Goal: Transaction & Acquisition: Purchase product/service

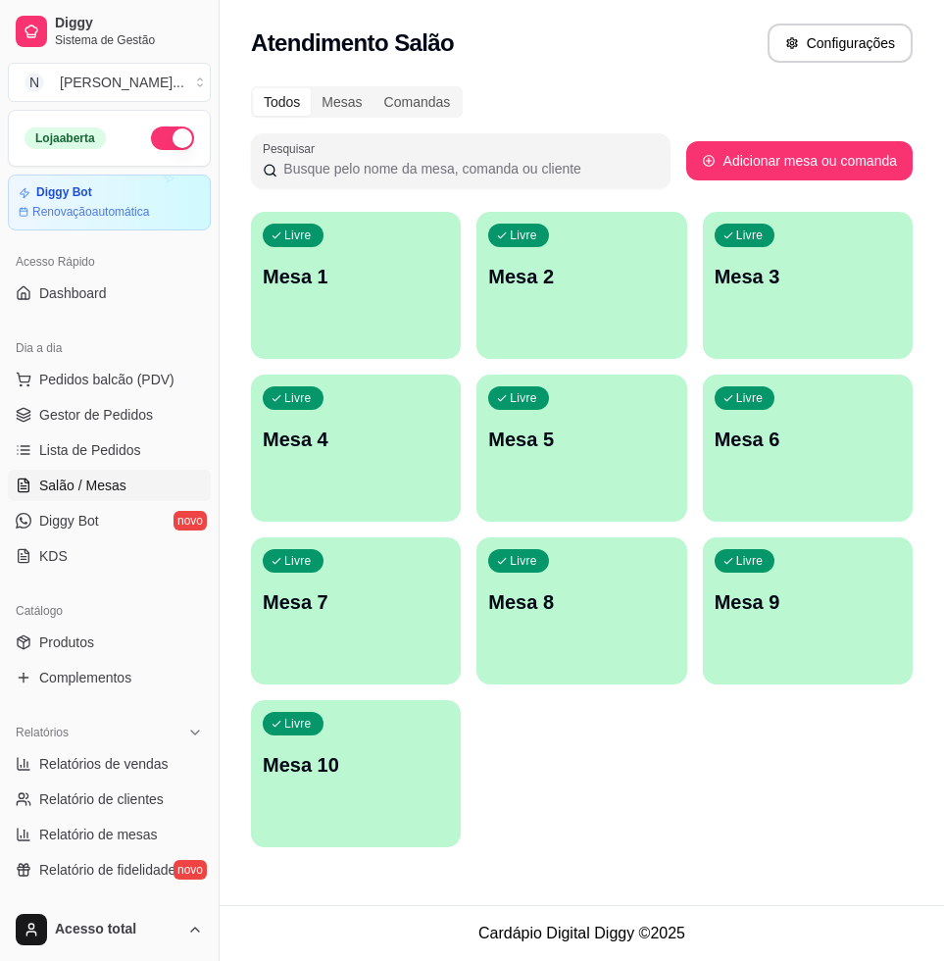
click at [400, 315] on div "Livre Mesa 1" at bounding box center [356, 274] width 210 height 124
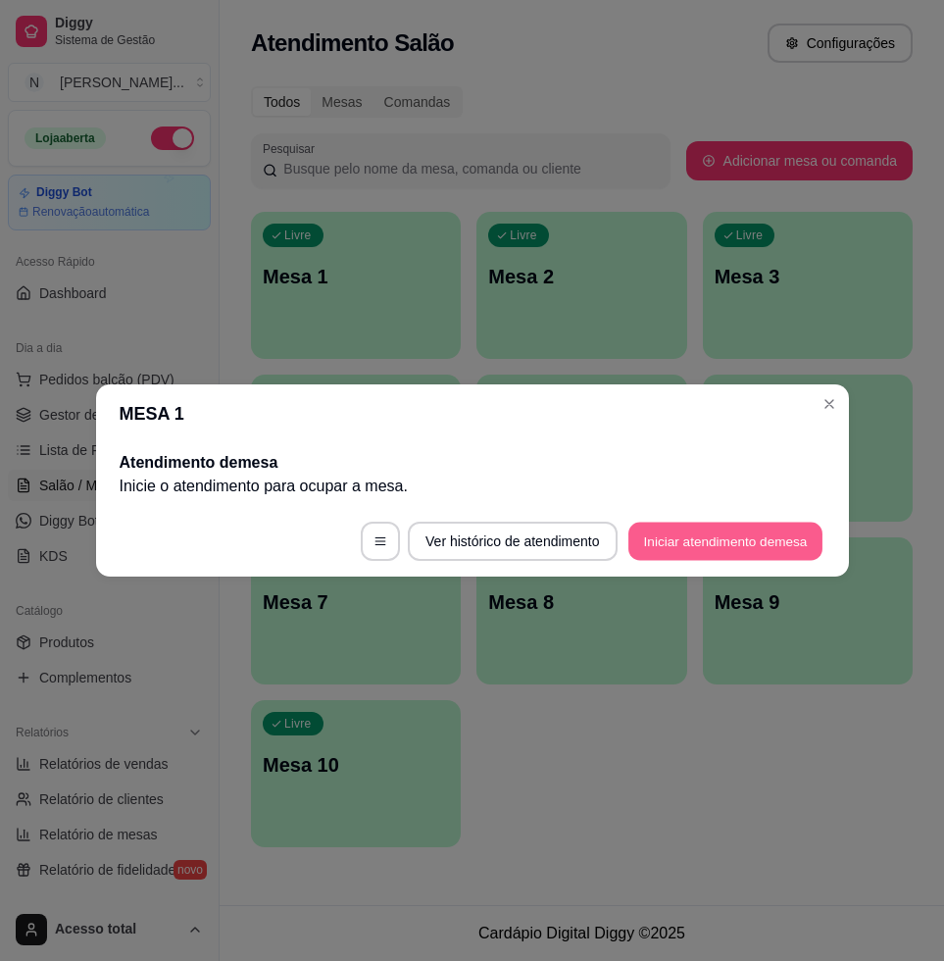
click at [772, 542] on button "Iniciar atendimento de mesa" at bounding box center [725, 542] width 194 height 38
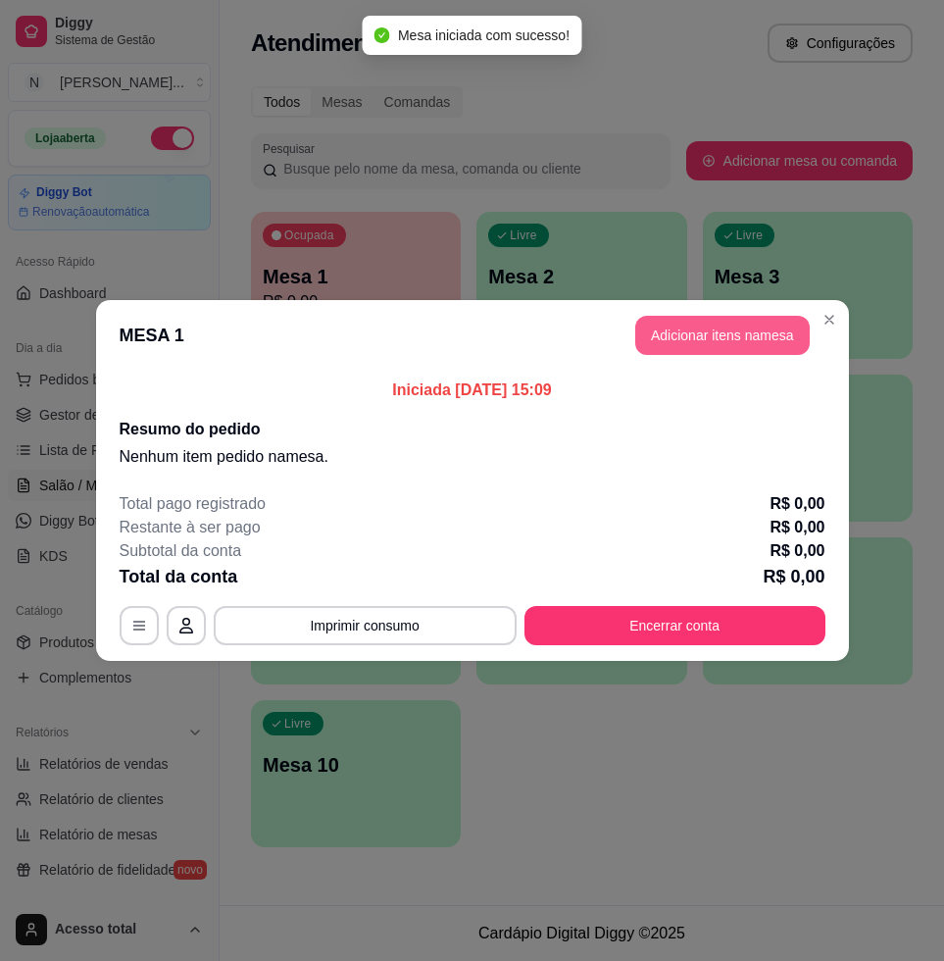
click at [736, 338] on button "Adicionar itens na mesa" at bounding box center [722, 335] width 175 height 39
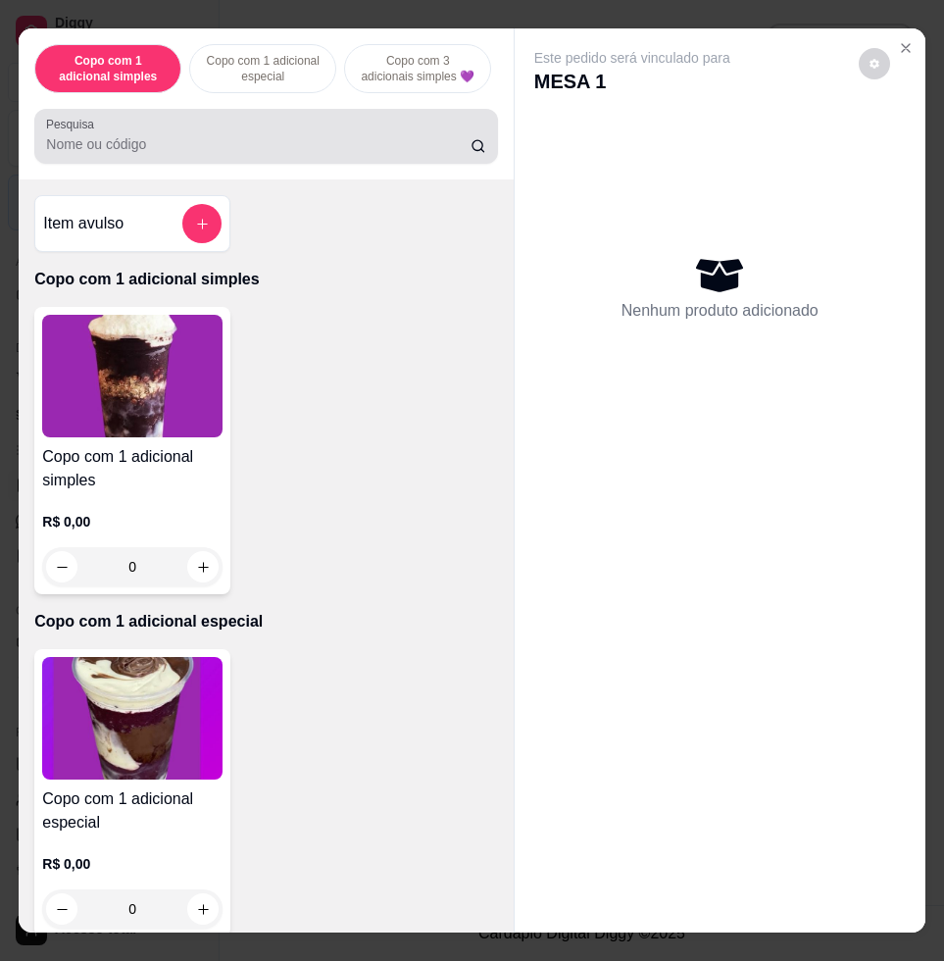
drag, startPoint x: 375, startPoint y: 169, endPoint x: 380, endPoint y: 160, distance: 10.1
click at [377, 160] on div "Pesquisa" at bounding box center [265, 136] width 463 height 55
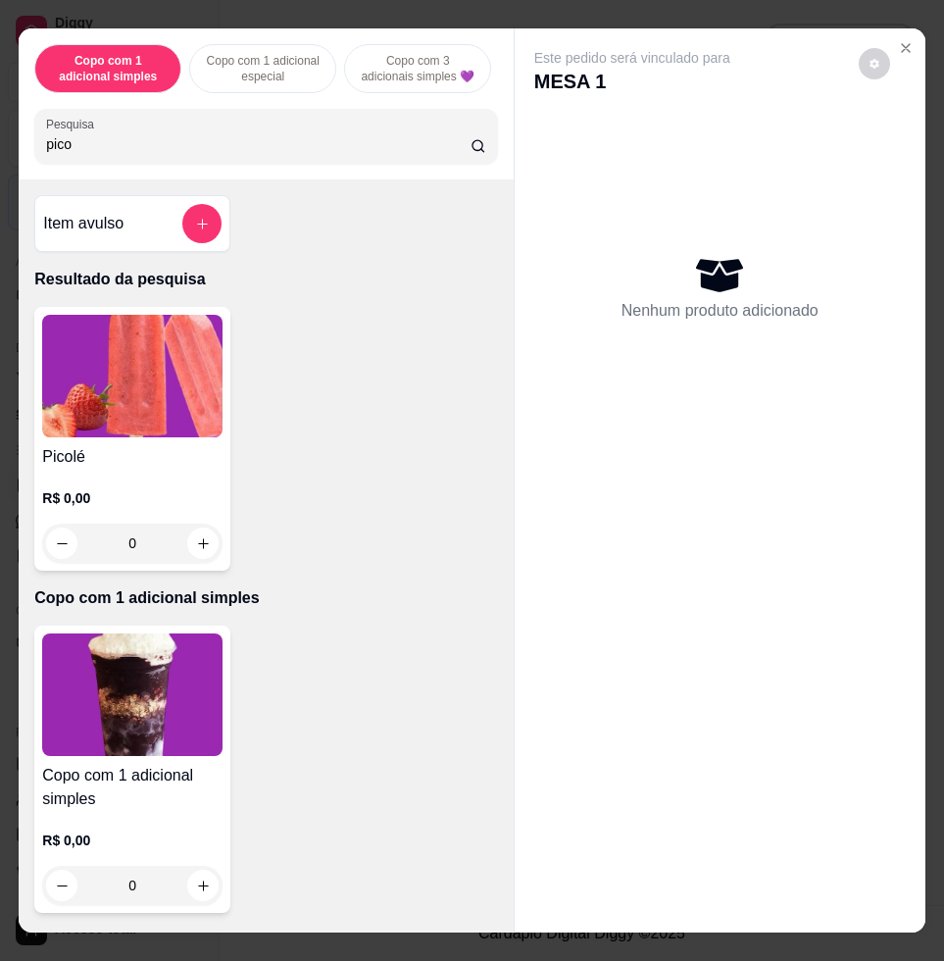
click at [55, 419] on img at bounding box center [132, 376] width 180 height 123
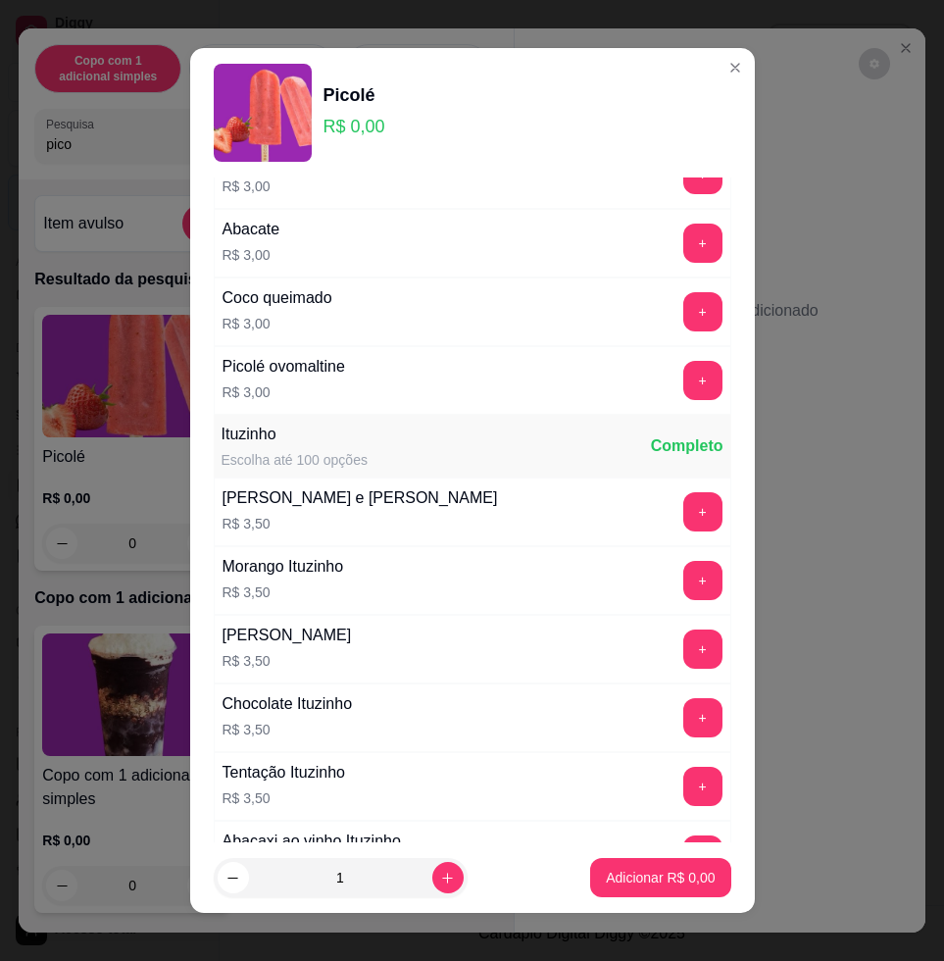
scroll to position [1593, 0]
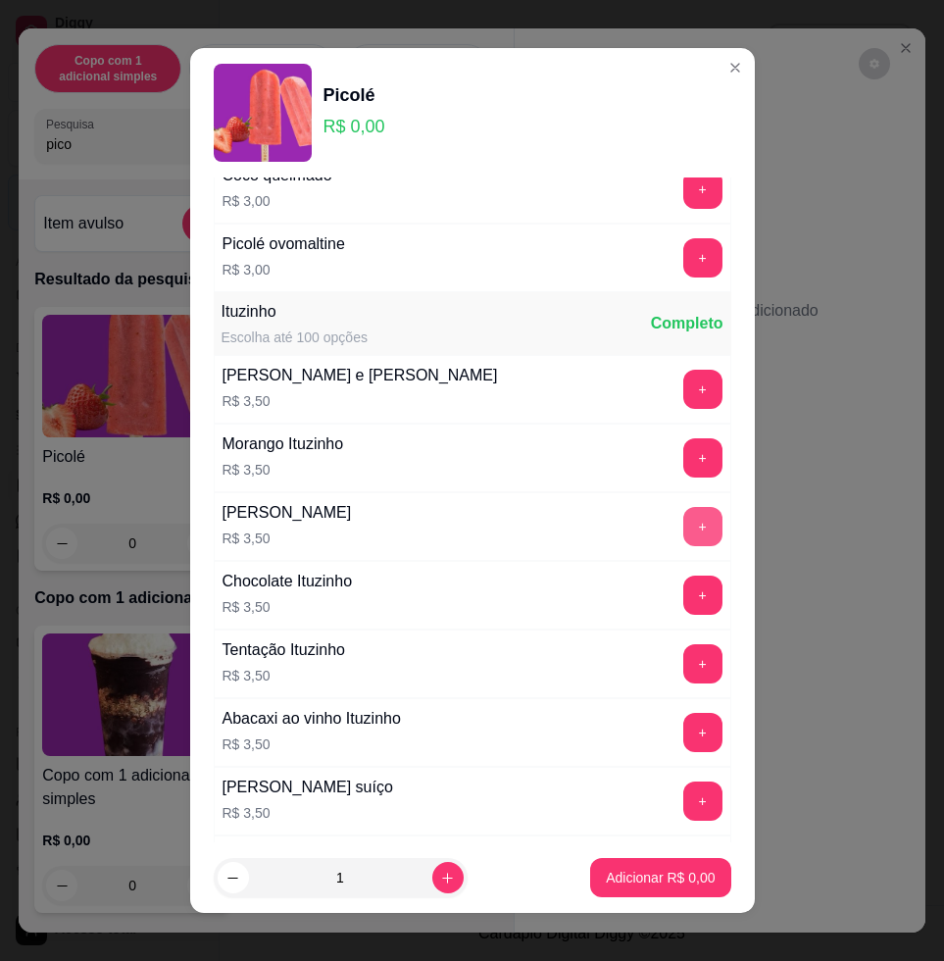
click at [683, 530] on button "+" at bounding box center [702, 526] width 39 height 39
click at [669, 866] on button "Adicionar R$ 3,50" at bounding box center [660, 877] width 140 height 39
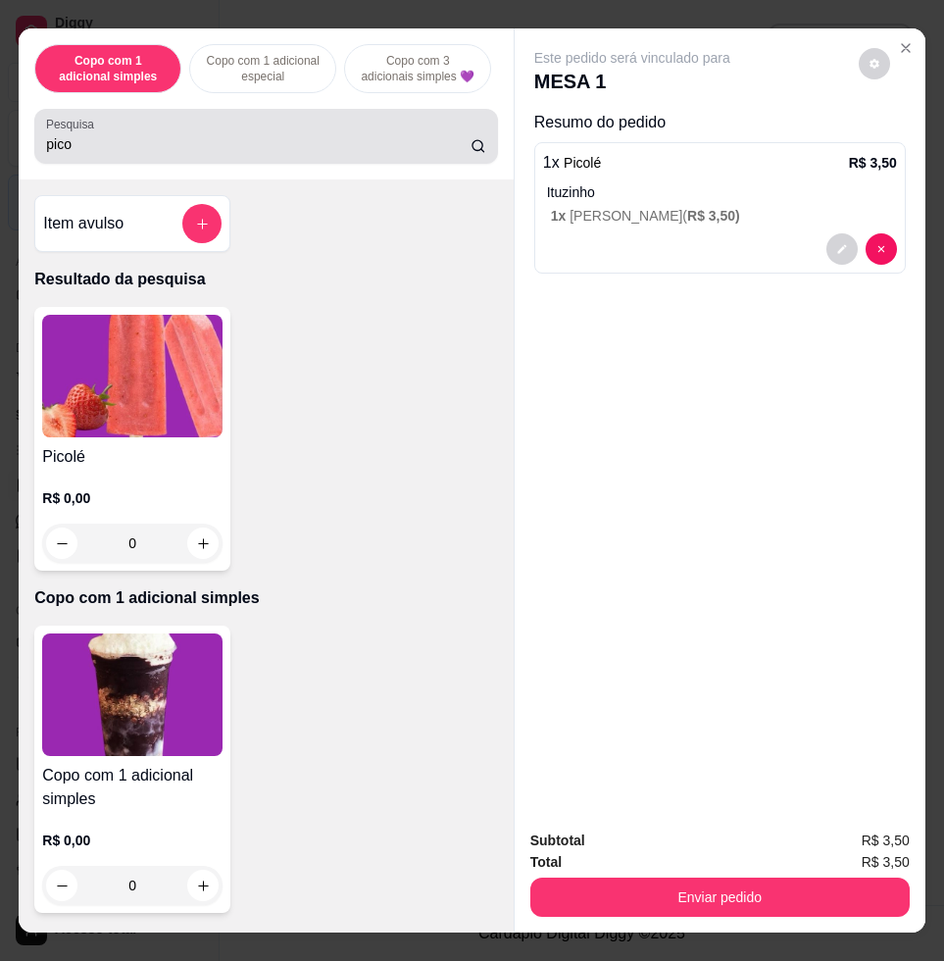
click at [324, 154] on input "pico" at bounding box center [258, 144] width 424 height 20
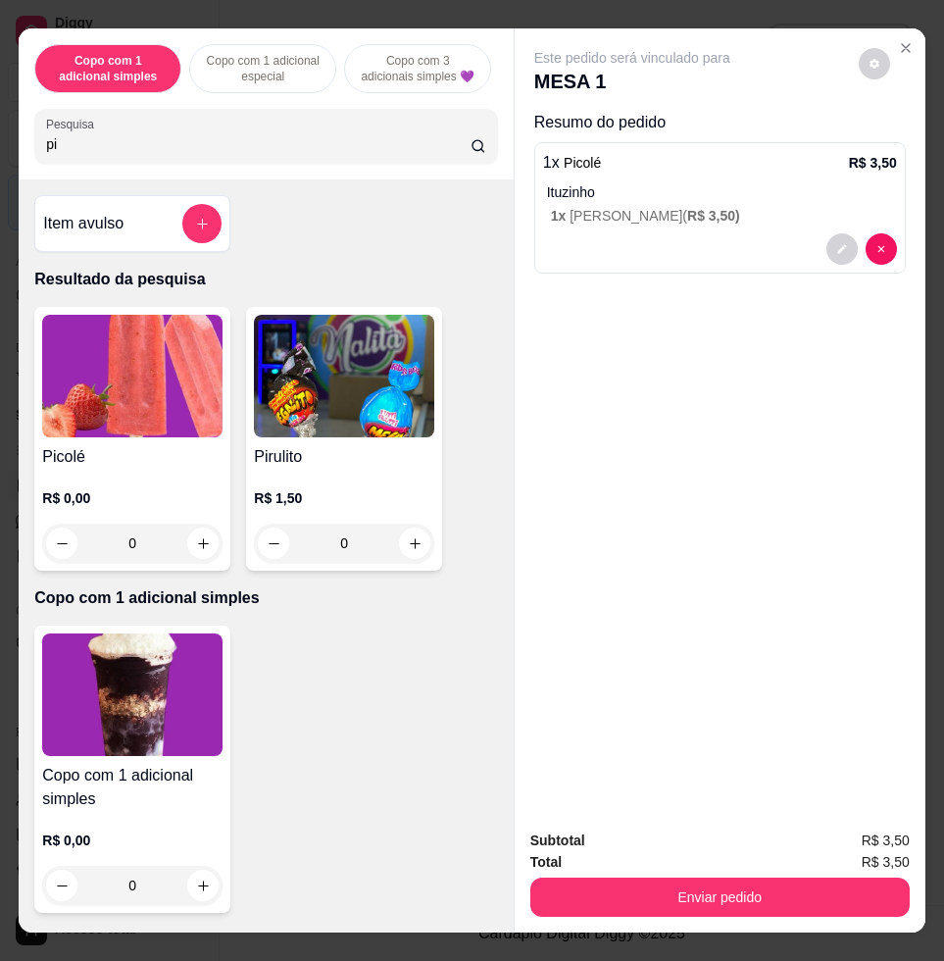
type input "p"
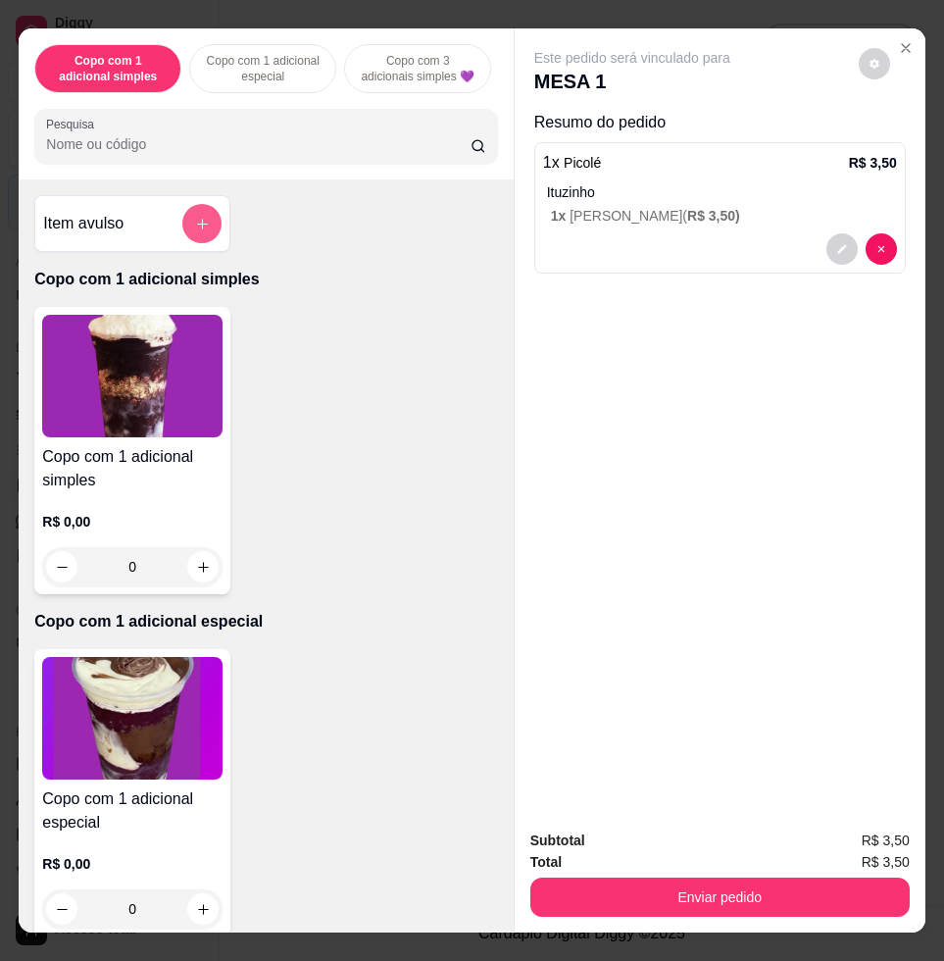
click at [199, 231] on icon "add-separate-item" at bounding box center [202, 224] width 15 height 15
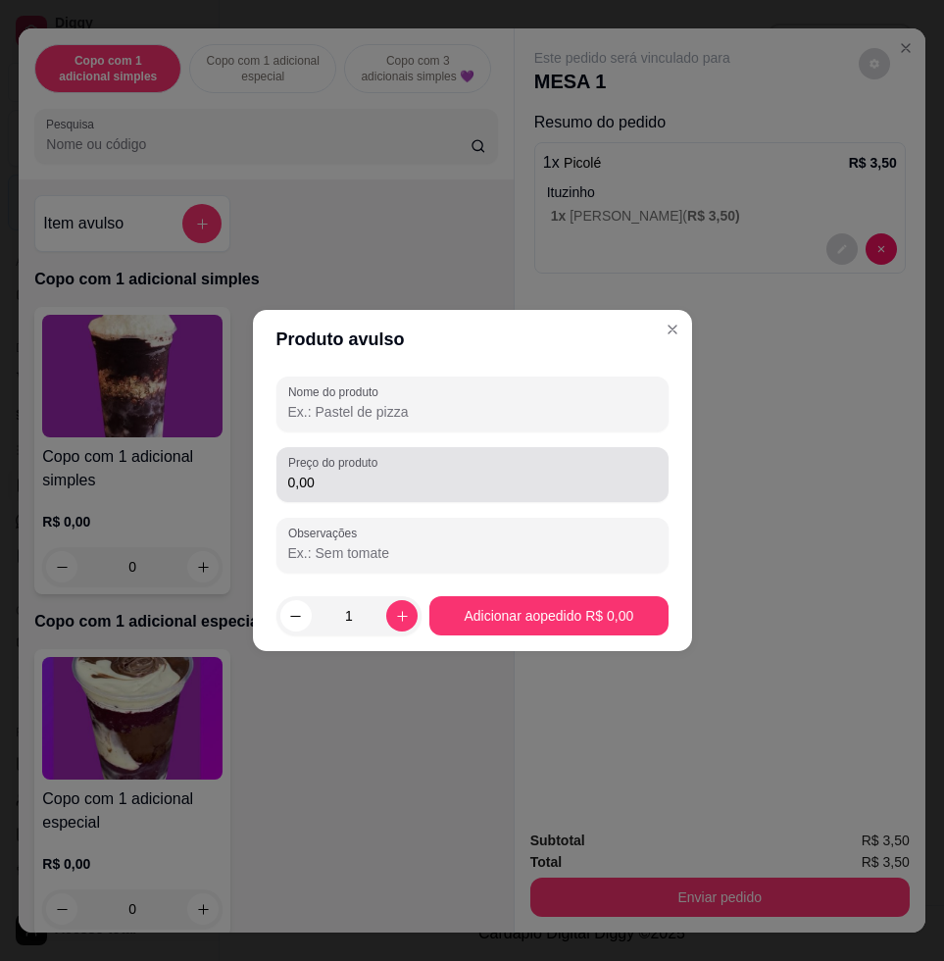
click at [448, 461] on div "0,00" at bounding box center [472, 474] width 369 height 39
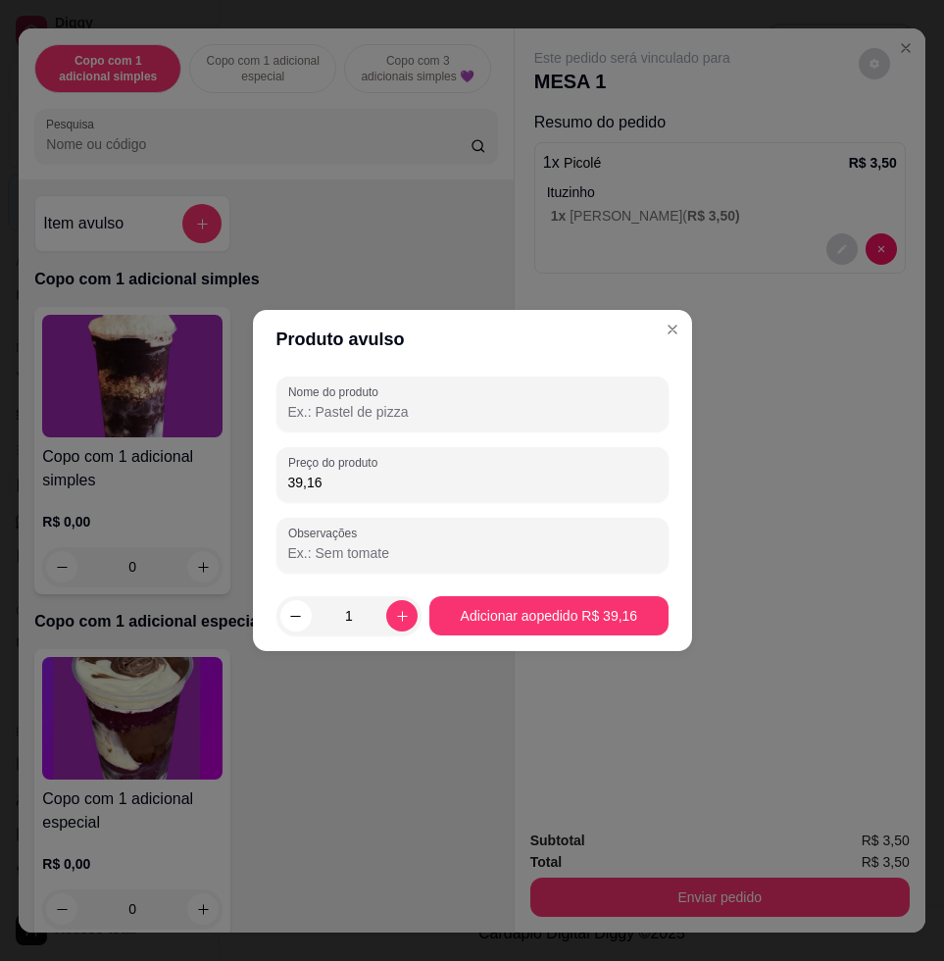
click at [297, 478] on input "39,16" at bounding box center [472, 483] width 369 height 20
click at [308, 480] on input "39,16" at bounding box center [472, 483] width 369 height 20
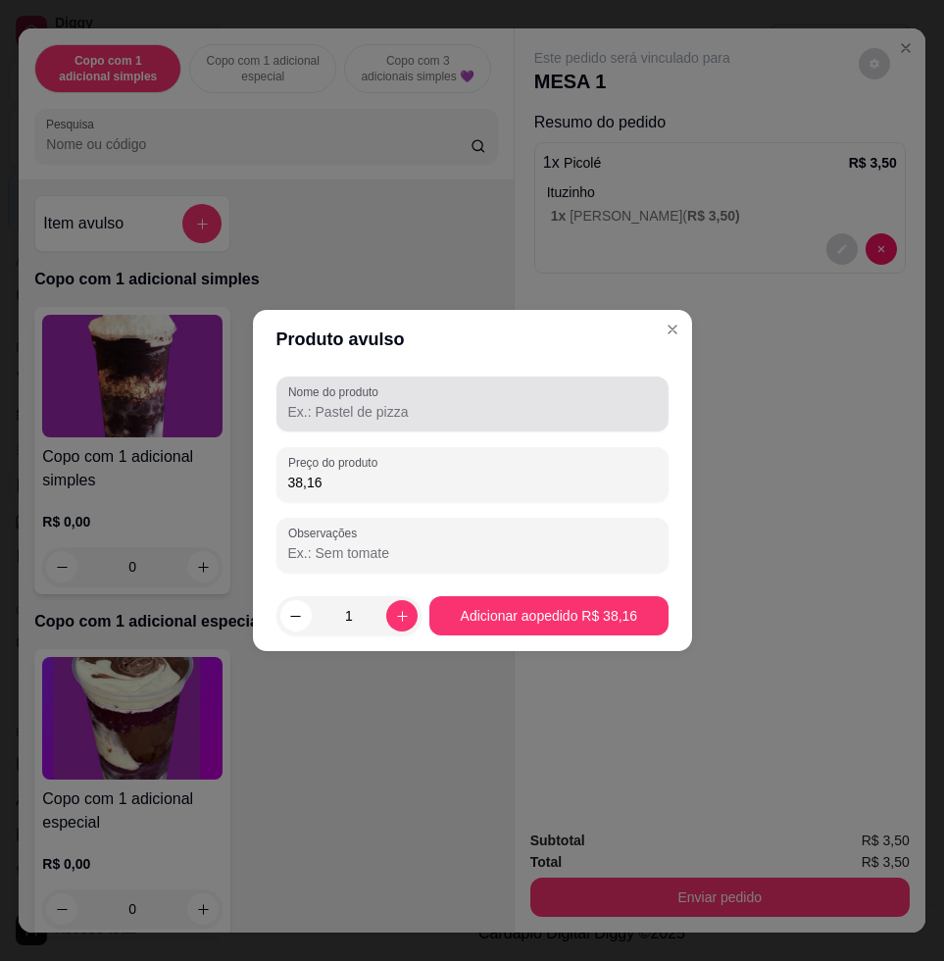
type input "38,16"
click at [421, 427] on div "Nome do produto" at bounding box center [472, 403] width 392 height 55
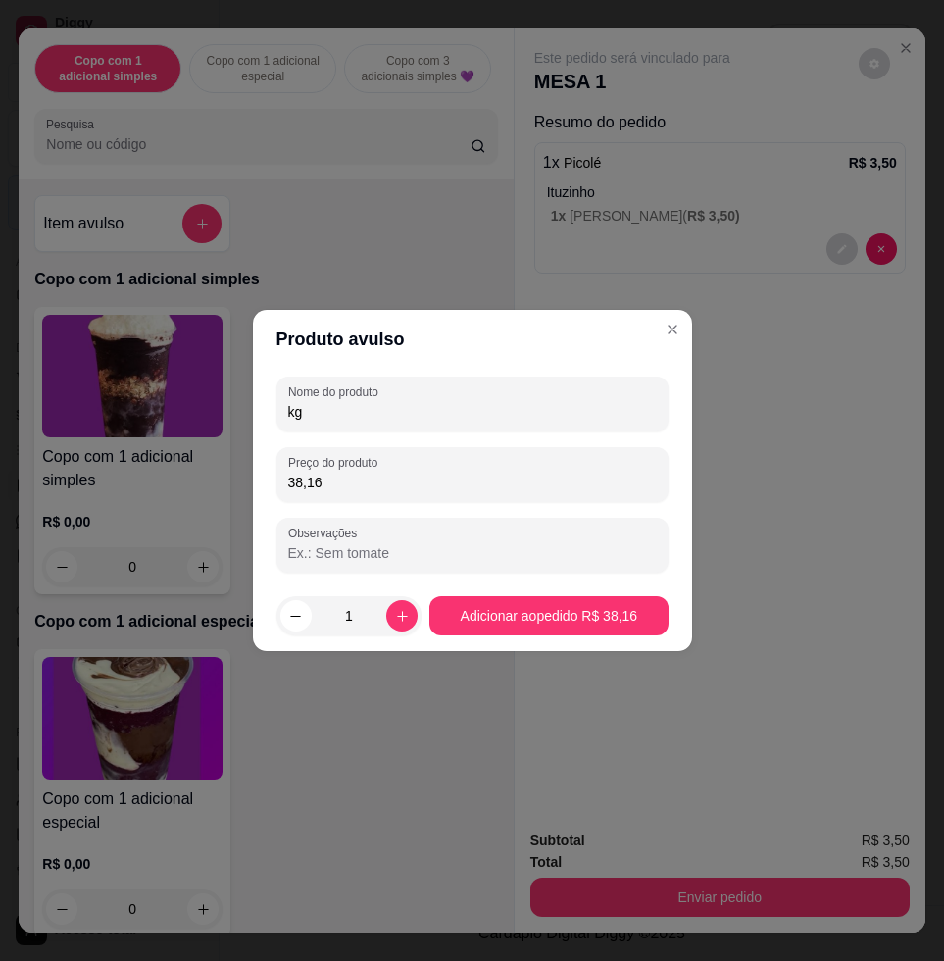
type input "kg"
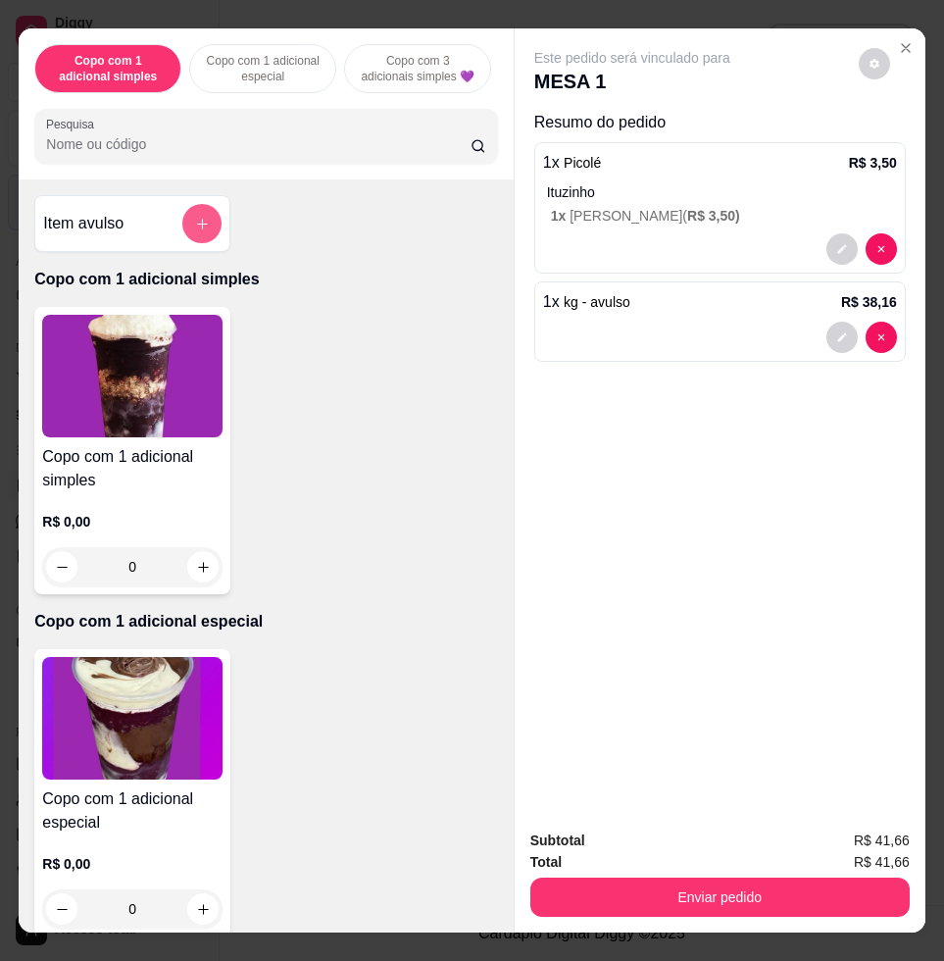
click at [195, 230] on icon "add-separate-item" at bounding box center [202, 224] width 15 height 15
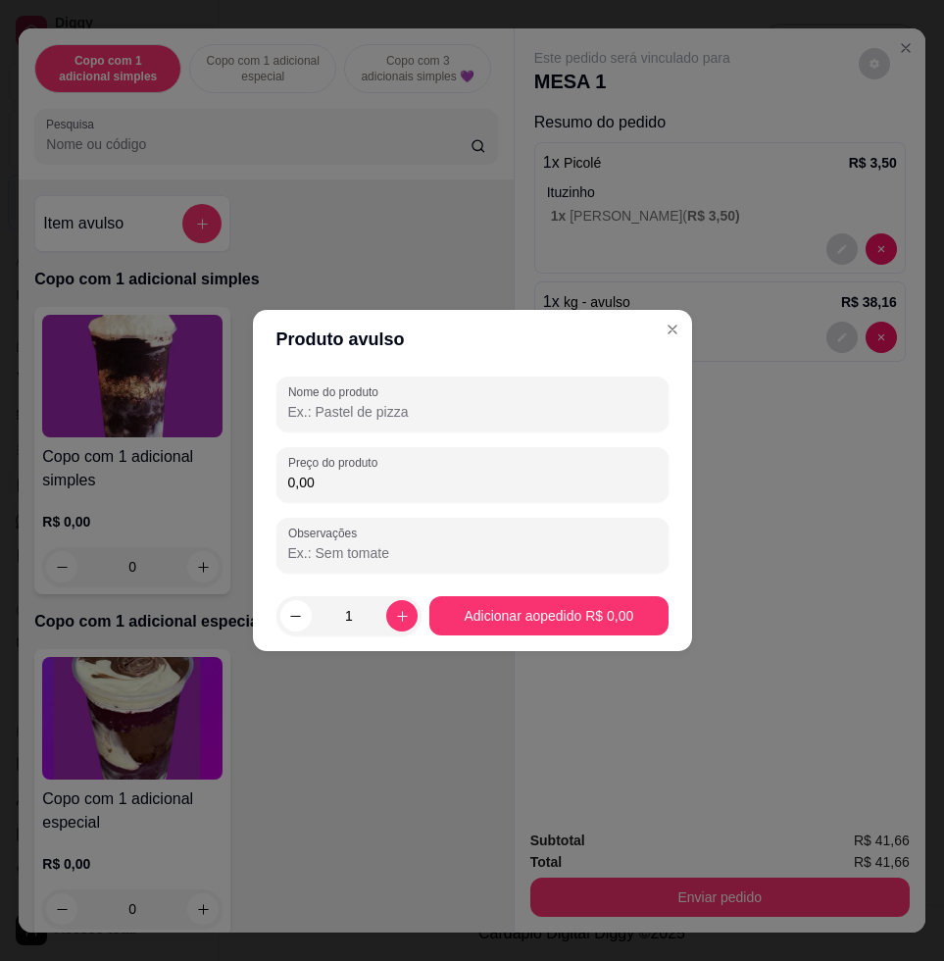
click at [393, 482] on input "0,00" at bounding box center [472, 483] width 369 height 20
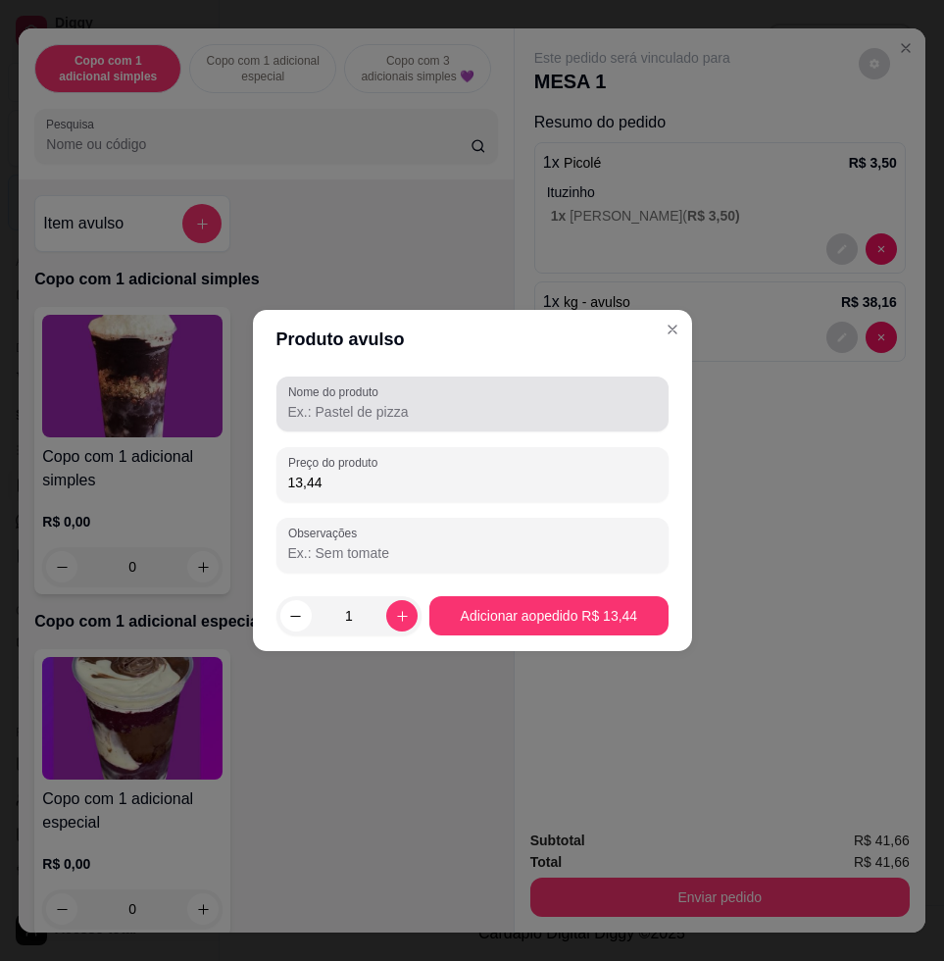
type input "13,44"
click at [324, 402] on input "Nome do produto" at bounding box center [472, 412] width 369 height 20
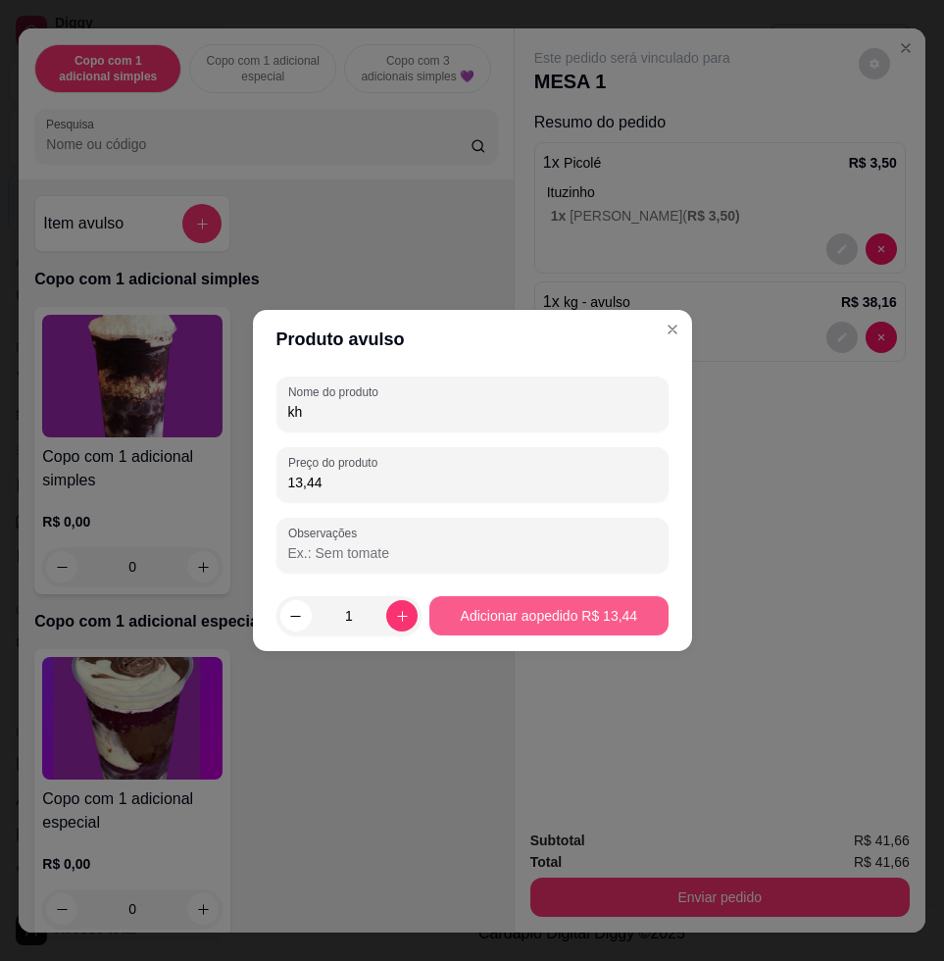
type input "kh"
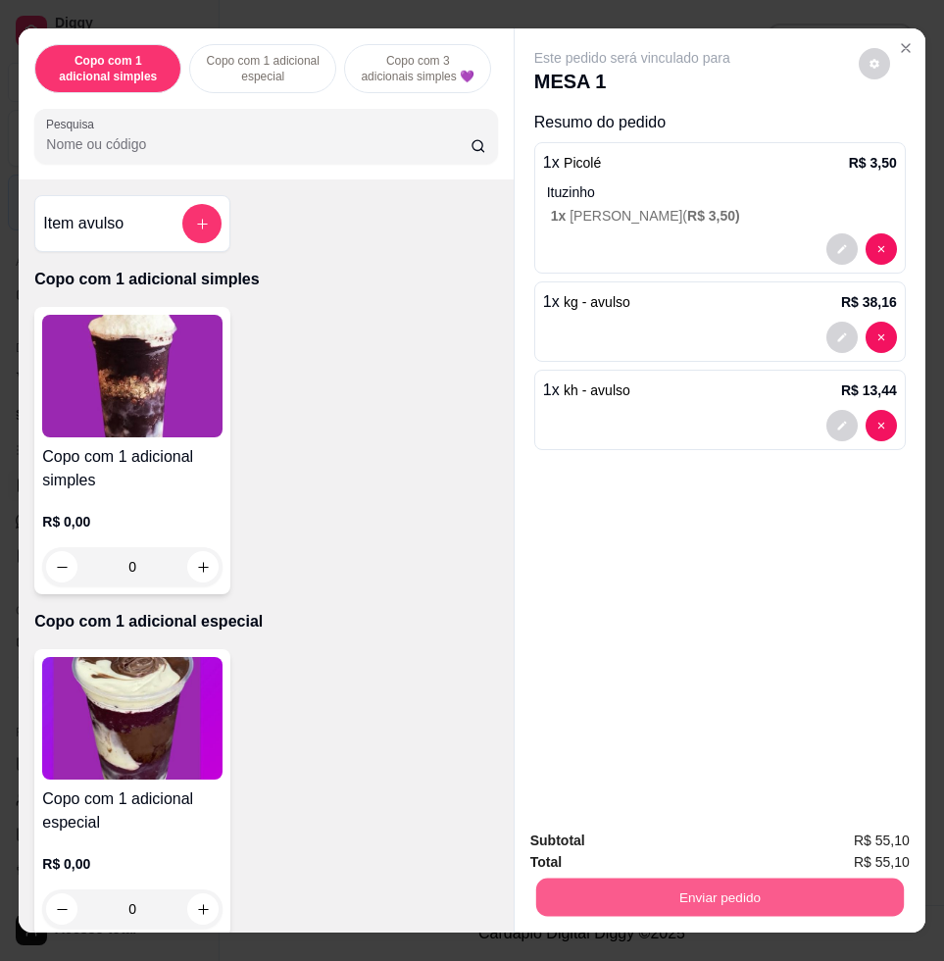
click at [733, 902] on button "Enviar pedido" at bounding box center [720, 896] width 368 height 38
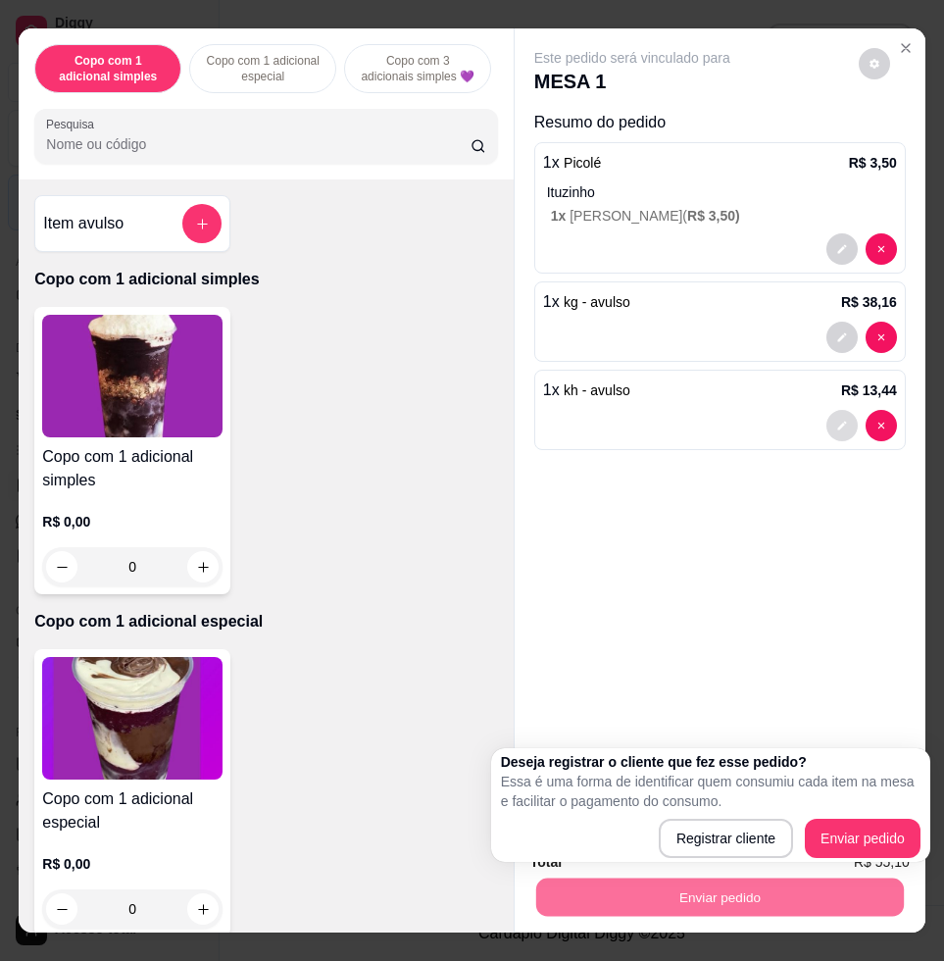
click at [826, 414] on button "decrease-product-quantity" at bounding box center [841, 425] width 31 height 31
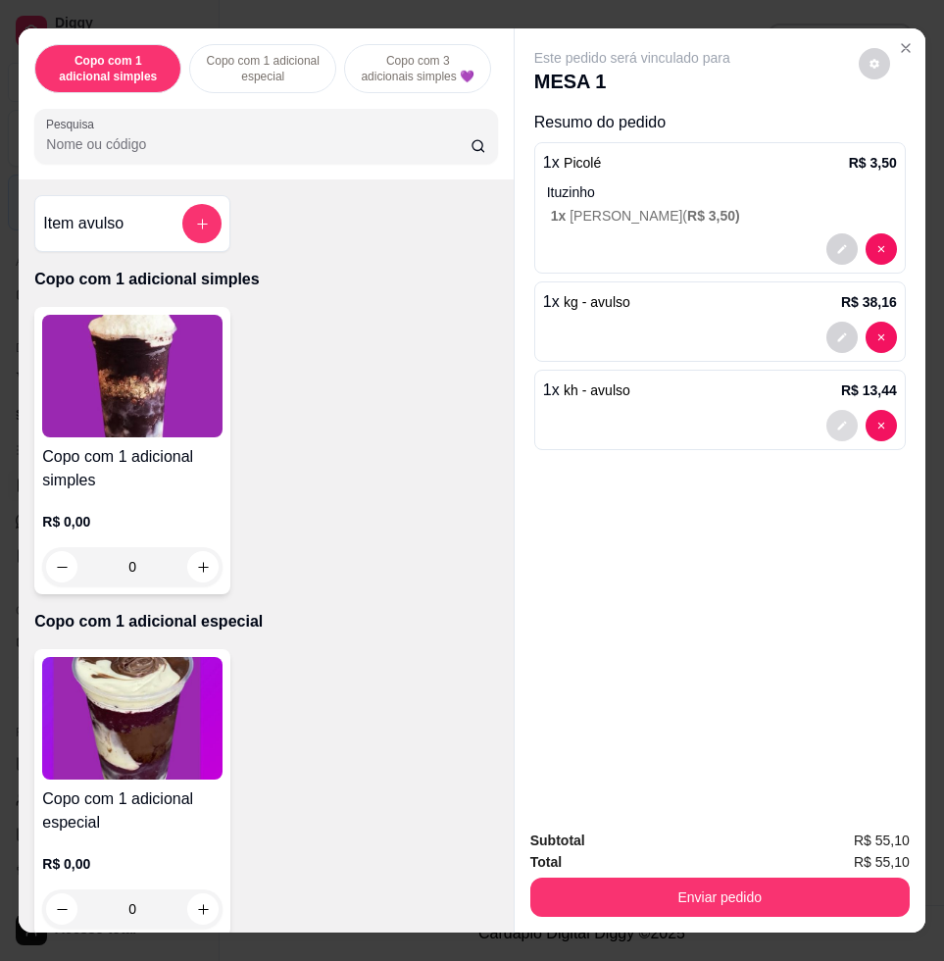
click at [845, 410] on button "decrease-product-quantity" at bounding box center [841, 425] width 31 height 31
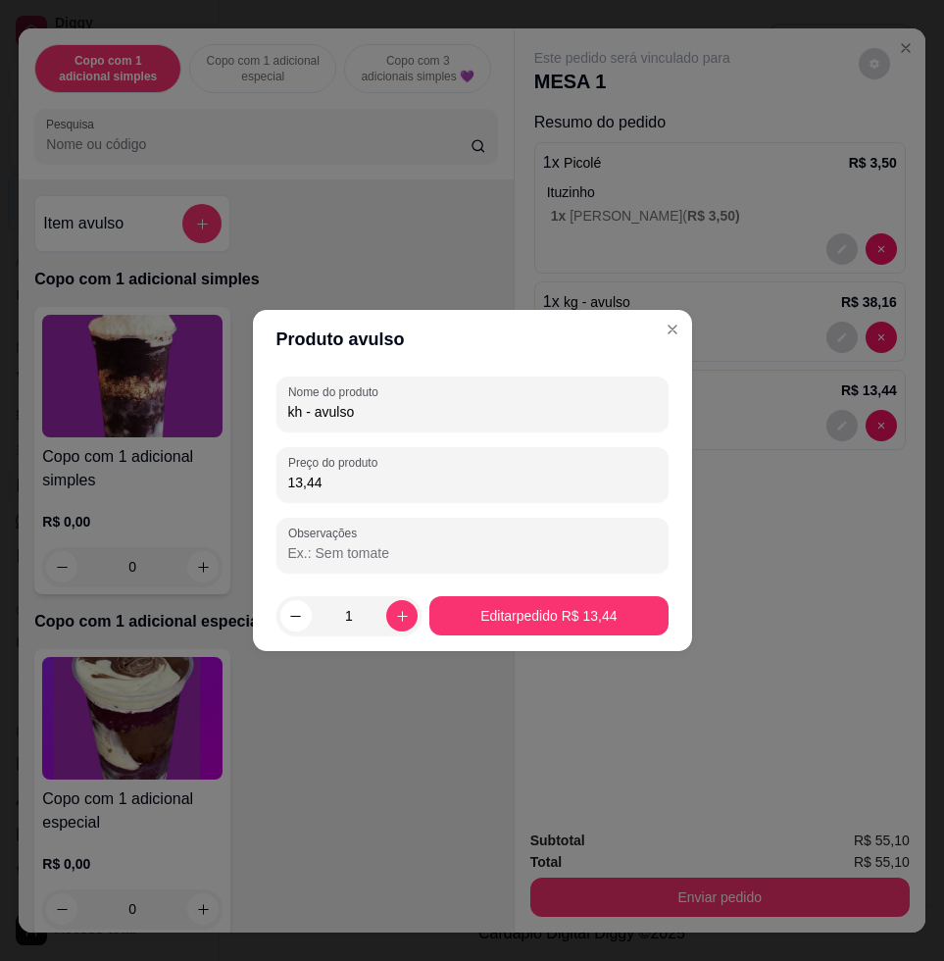
click at [539, 414] on input "kh - avulso" at bounding box center [472, 412] width 369 height 20
click at [534, 415] on input "kh - avulso" at bounding box center [472, 412] width 369 height 20
click at [389, 435] on div "Produto avulso Nome do produto kh - avulso Preço do produto 13,44 Observações 1…" at bounding box center [472, 480] width 944 height 961
drag, startPoint x: 382, startPoint y: 411, endPoint x: 194, endPoint y: 419, distance: 188.4
click at [194, 419] on div "Produto avulso Nome do produto kh - avulso Preço do produto 13,44 Observações 1…" at bounding box center [472, 480] width 944 height 961
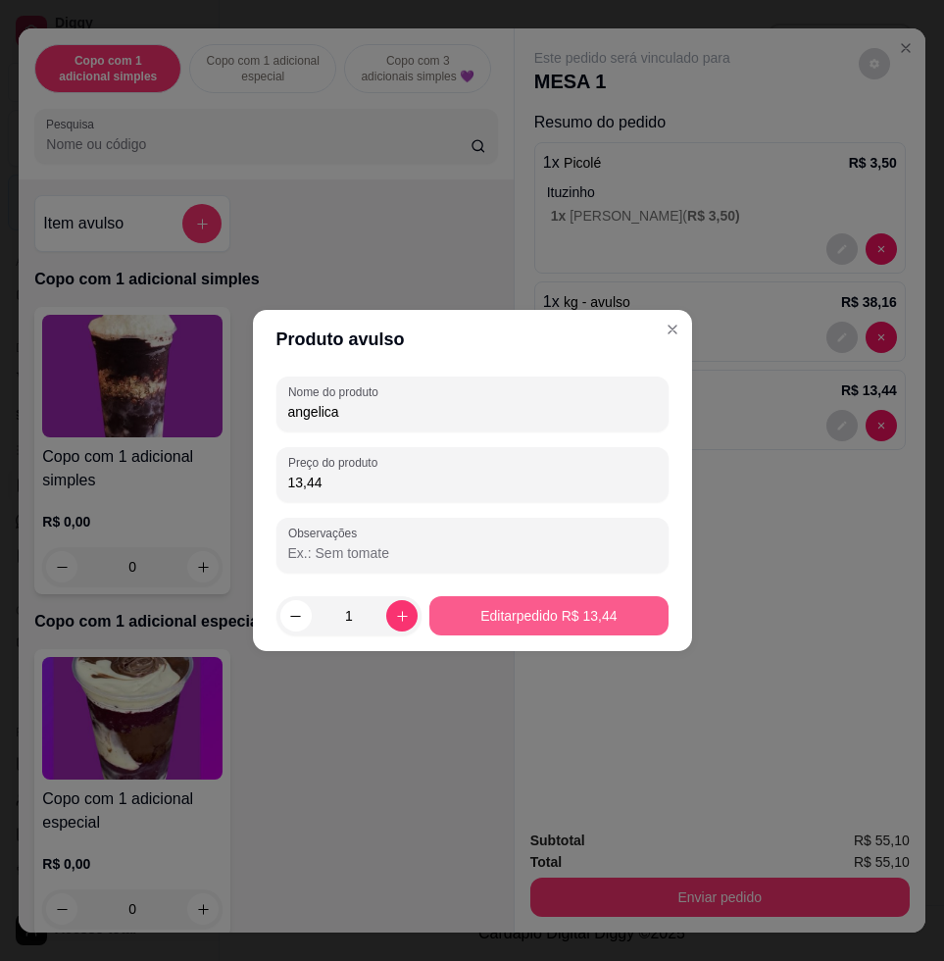
type input "angelica"
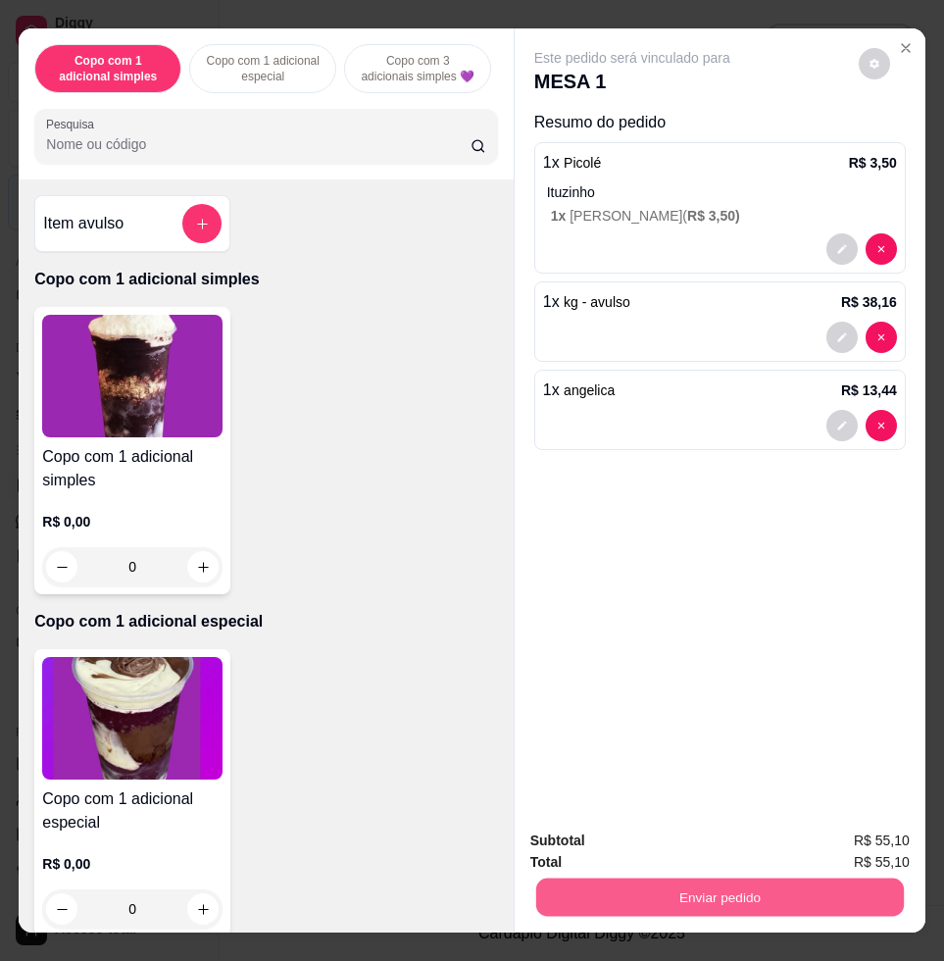
click at [724, 904] on button "Enviar pedido" at bounding box center [720, 896] width 368 height 38
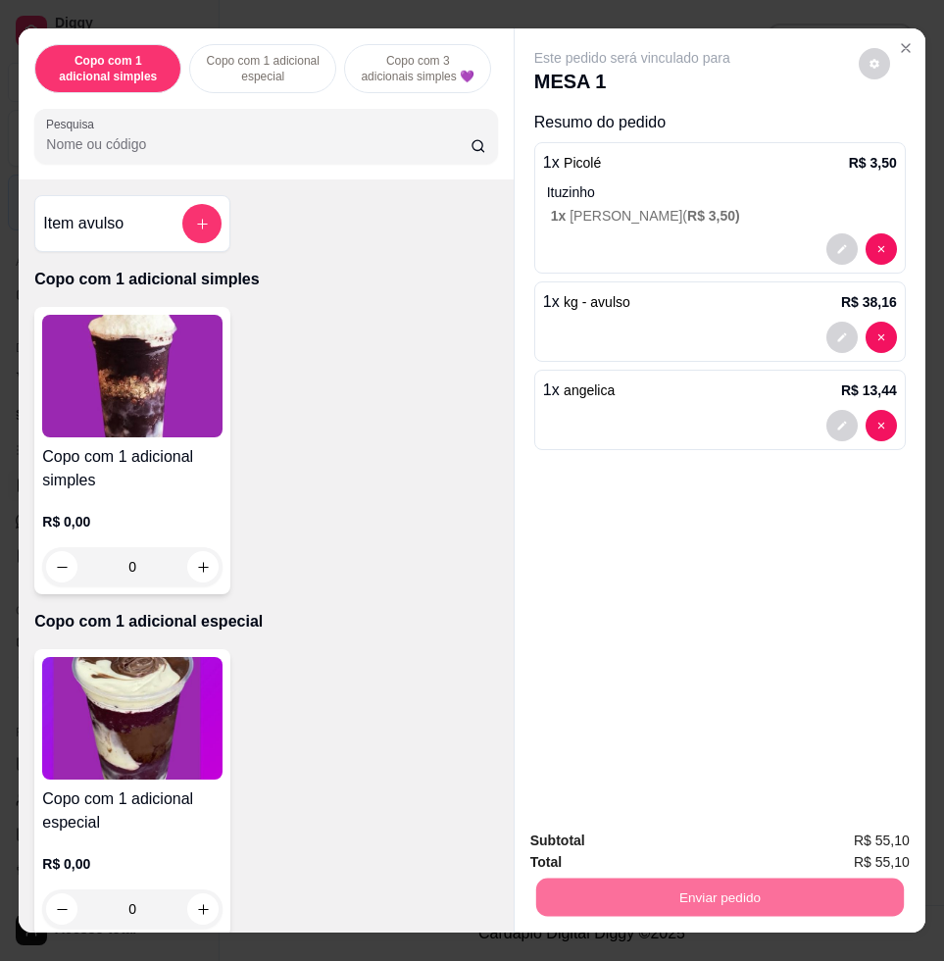
click at [863, 826] on button "Enviar pedido" at bounding box center [856, 839] width 111 height 37
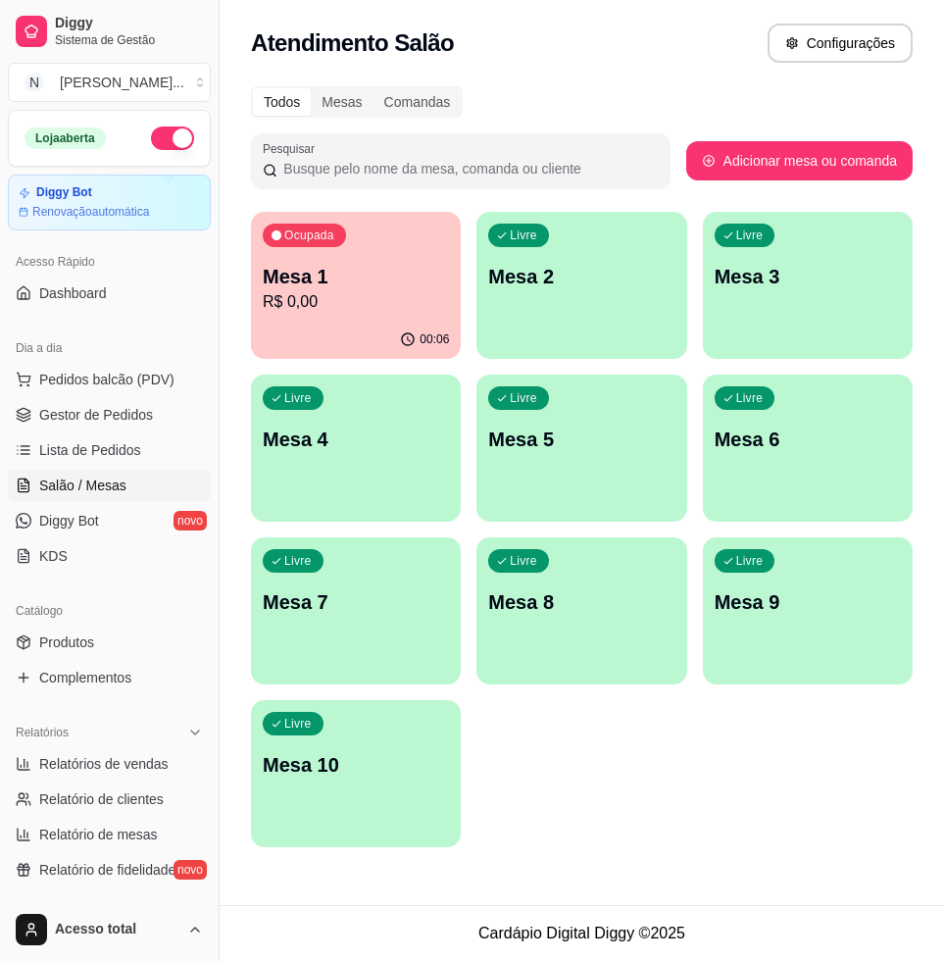
click at [821, 109] on div "Todos Mesas Comandas" at bounding box center [582, 101] width 662 height 31
click at [634, 257] on div "Livre Mesa 2" at bounding box center [581, 274] width 210 height 124
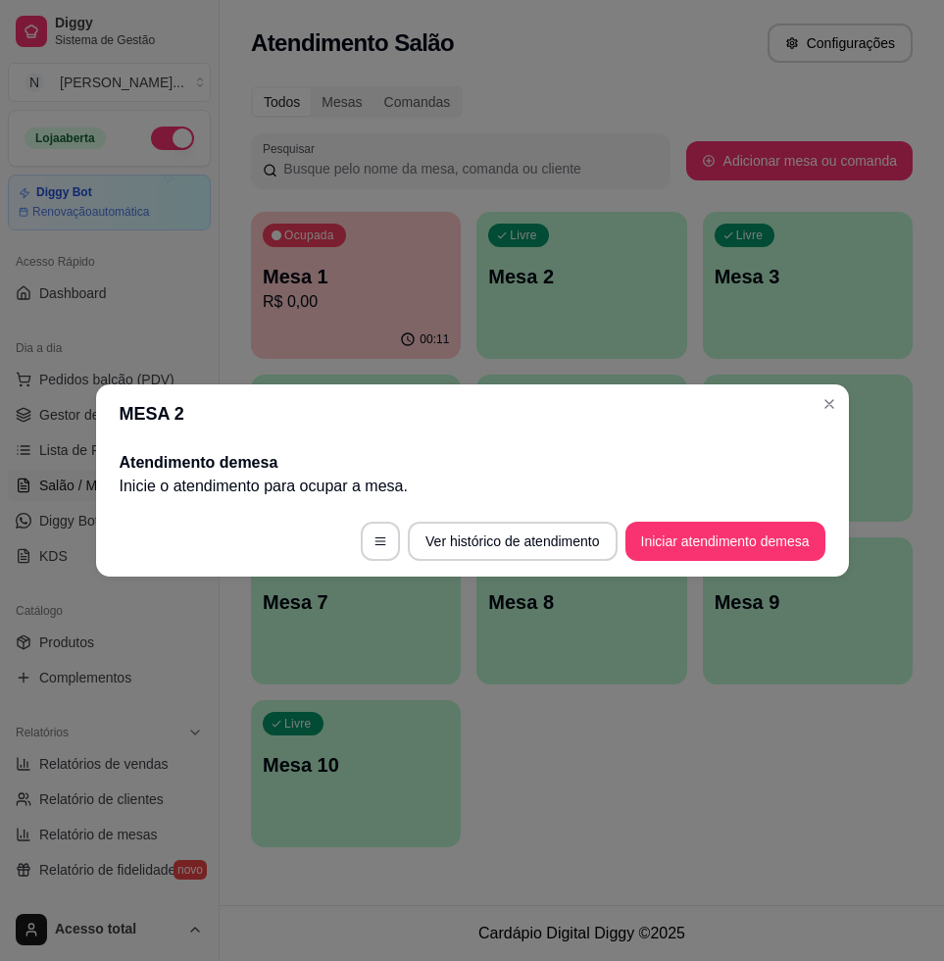
click at [755, 525] on footer "Ver histórico de atendimento Iniciar atendimento de mesa" at bounding box center [472, 541] width 753 height 71
click at [755, 530] on button "Iniciar atendimento de mesa" at bounding box center [725, 541] width 200 height 39
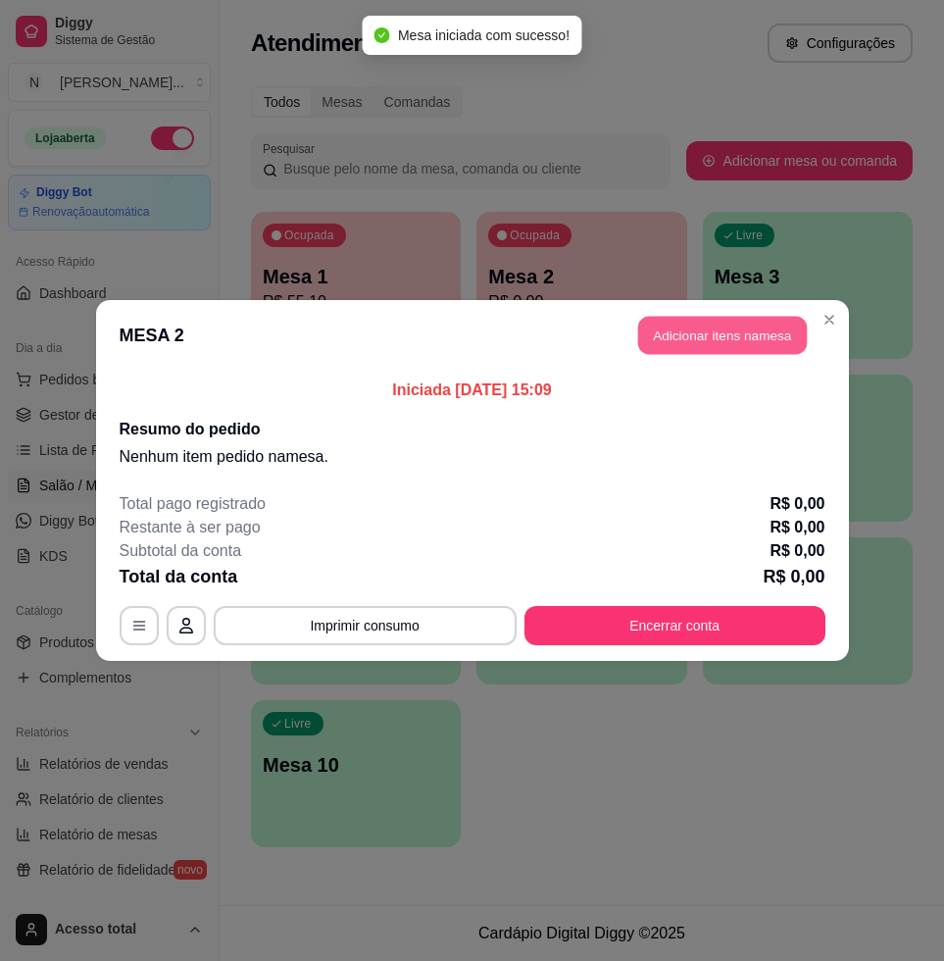
click at [780, 346] on button "Adicionar itens na mesa" at bounding box center [722, 336] width 169 height 38
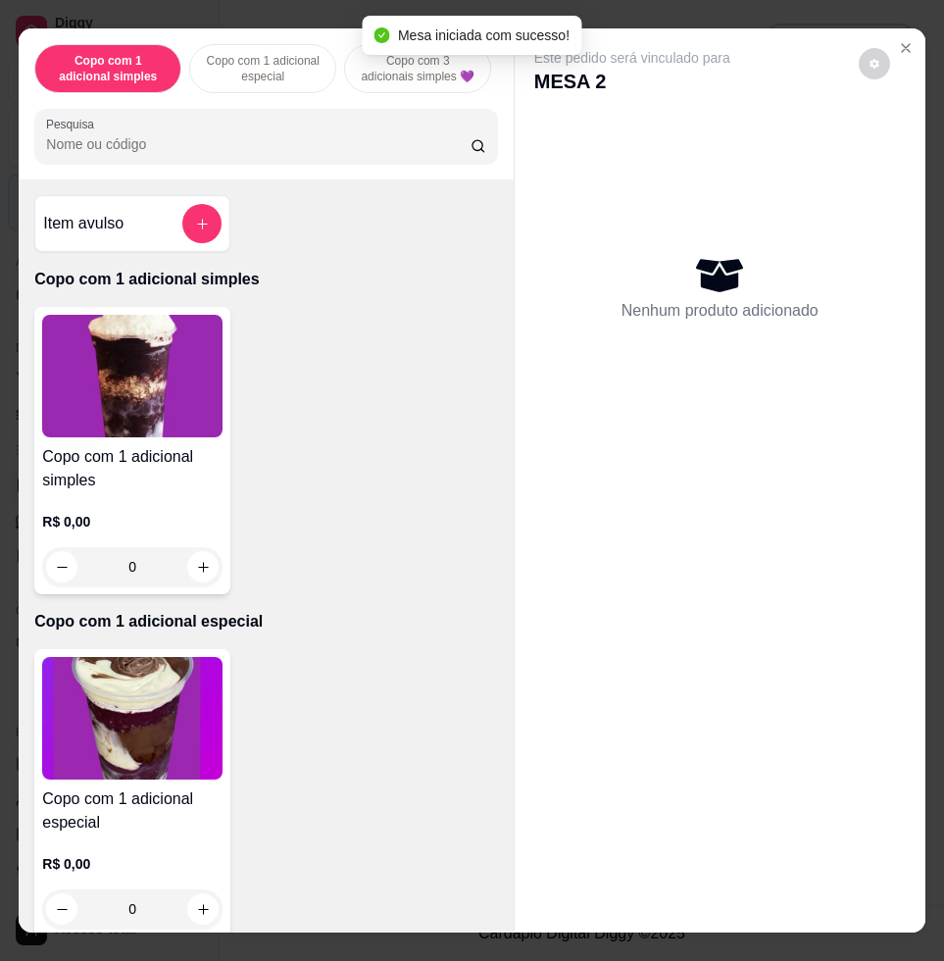
scroll to position [858, 0]
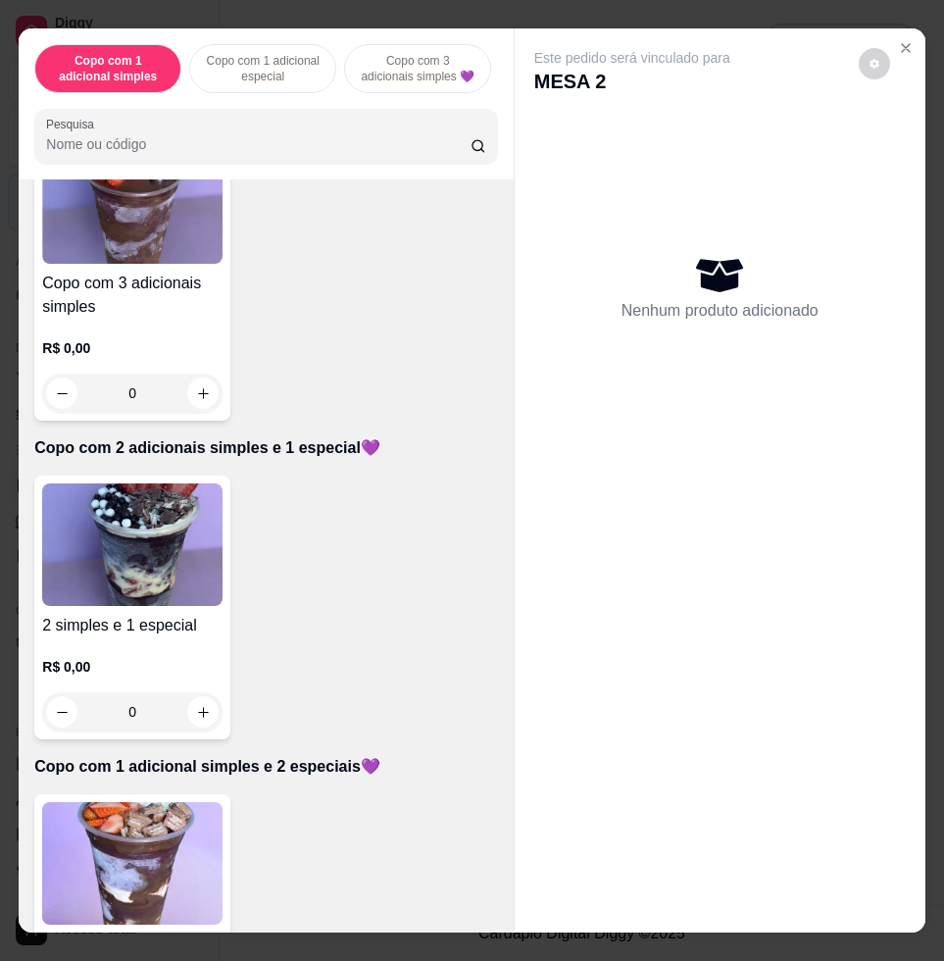
click at [184, 569] on img at bounding box center [132, 544] width 180 height 123
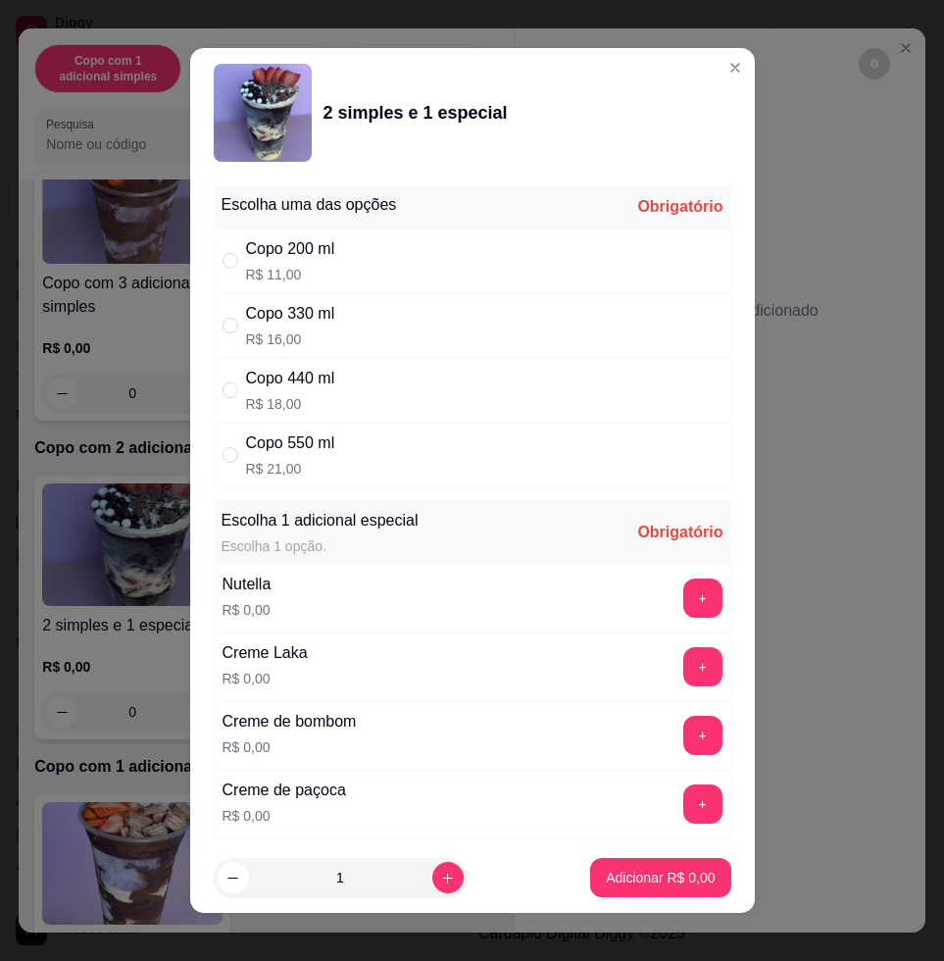
click at [375, 319] on div "Copo 330 ml R$ 16,00" at bounding box center [473, 325] width 518 height 65
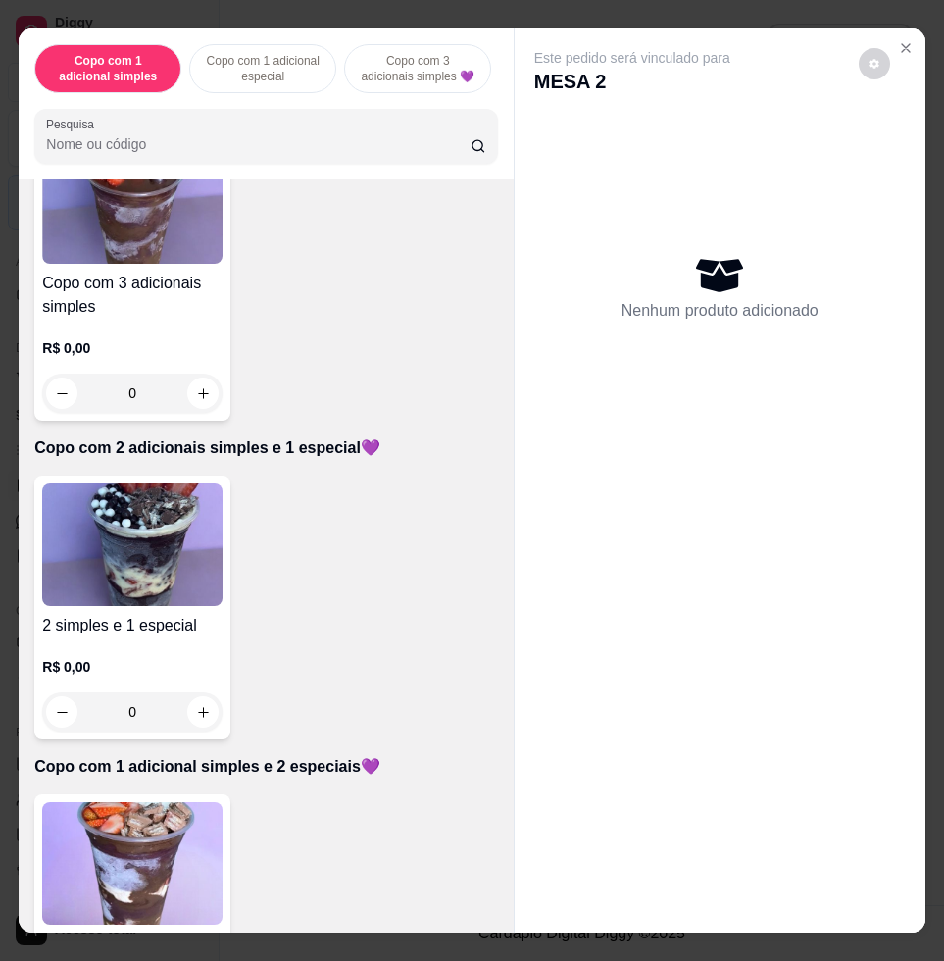
radio input "true"
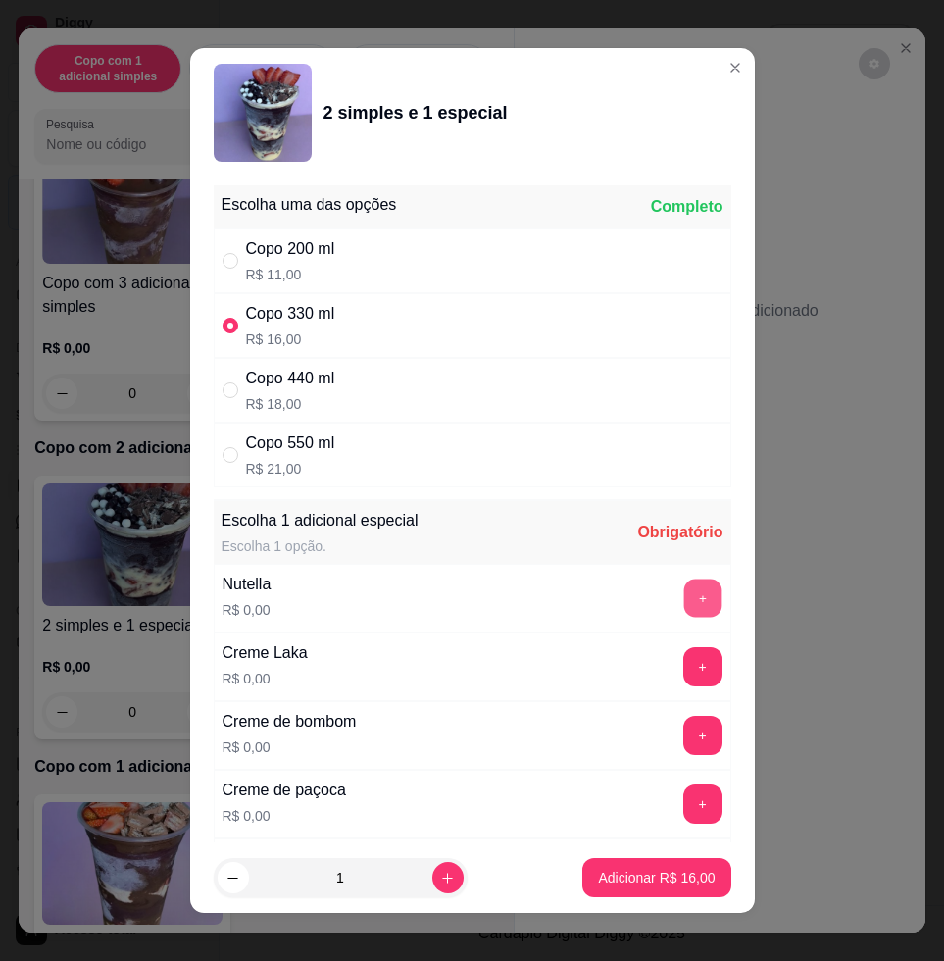
click at [683, 605] on button "+" at bounding box center [702, 598] width 38 height 38
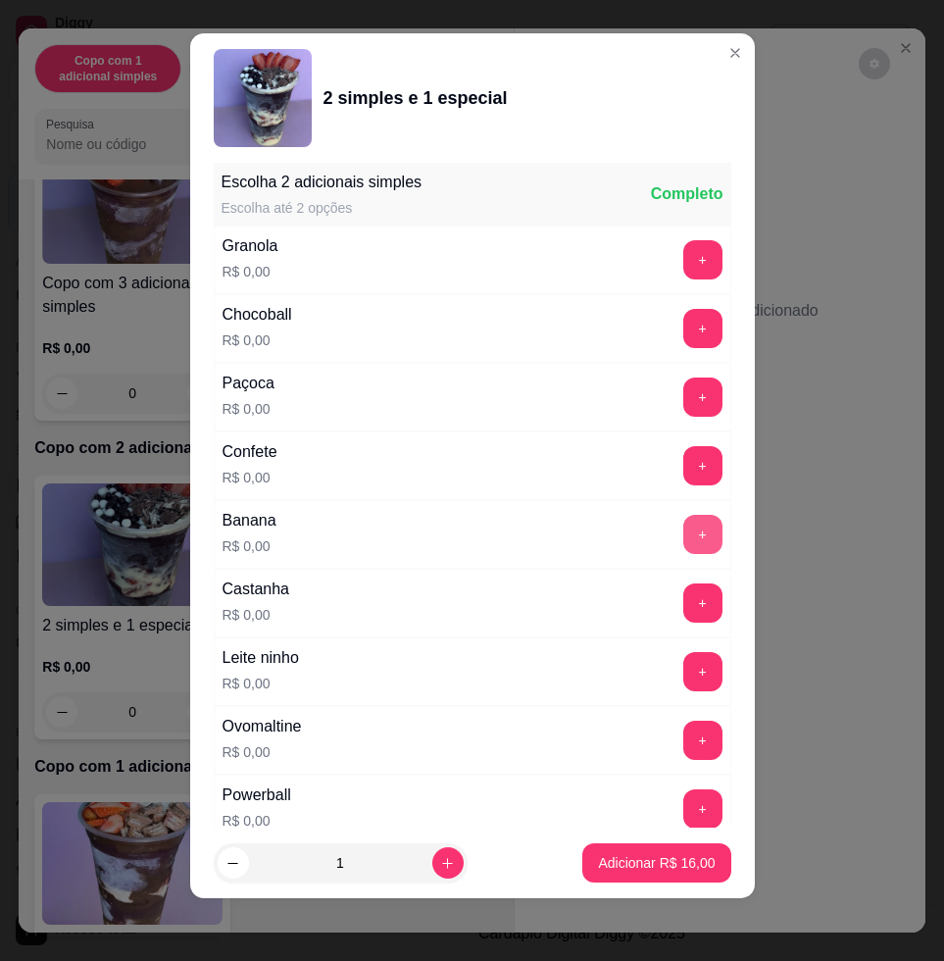
click at [683, 524] on button "+" at bounding box center [702, 534] width 39 height 39
click at [683, 670] on button "+" at bounding box center [702, 672] width 38 height 38
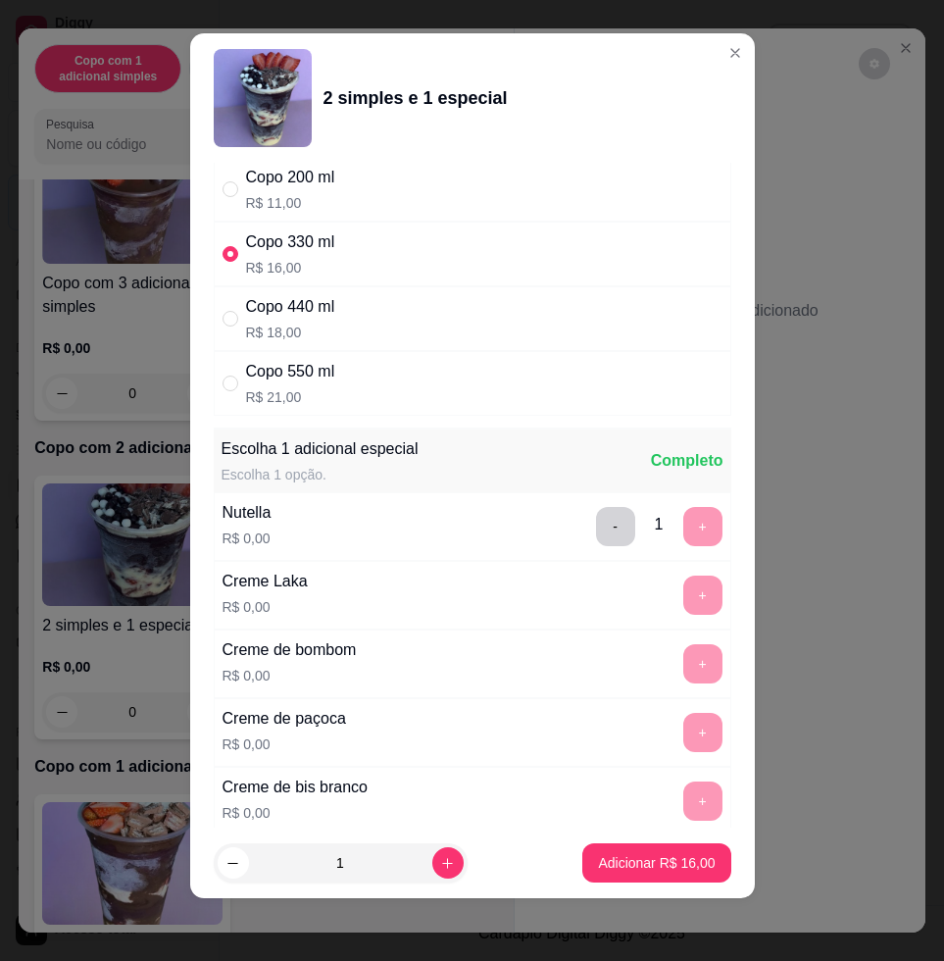
scroll to position [0, 0]
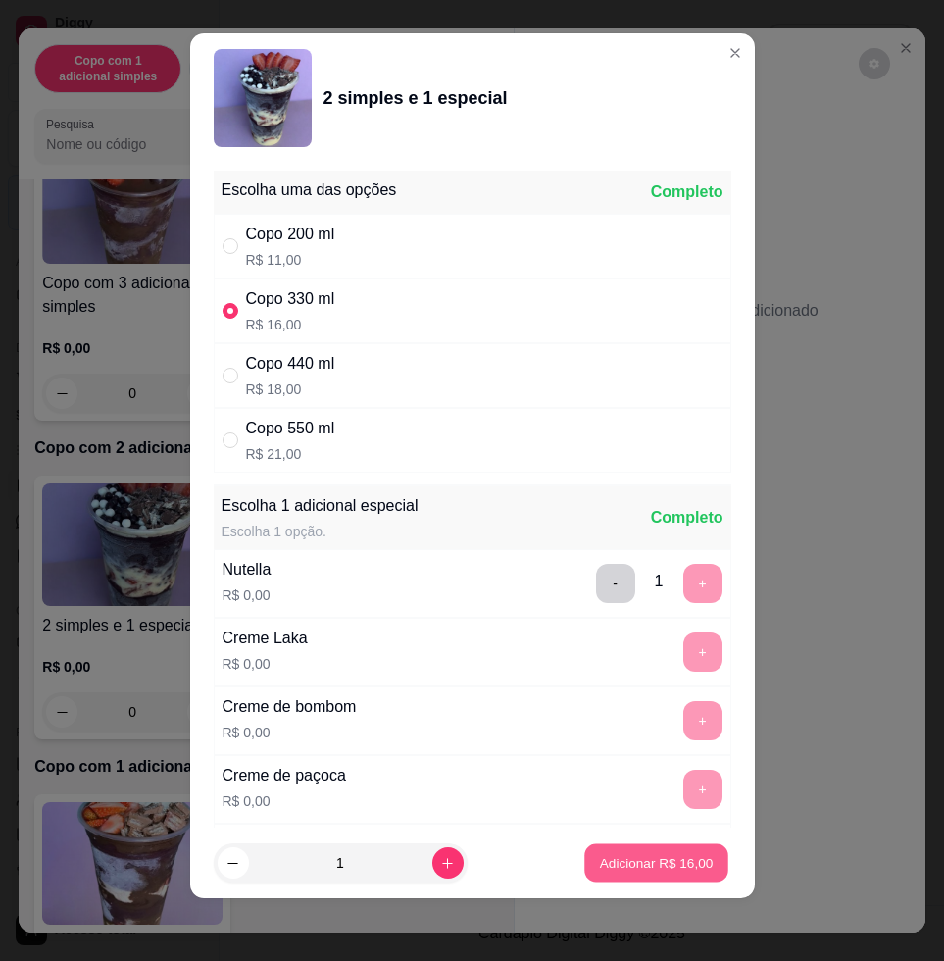
click at [658, 849] on button "Adicionar R$ 16,00" at bounding box center [657, 863] width 144 height 38
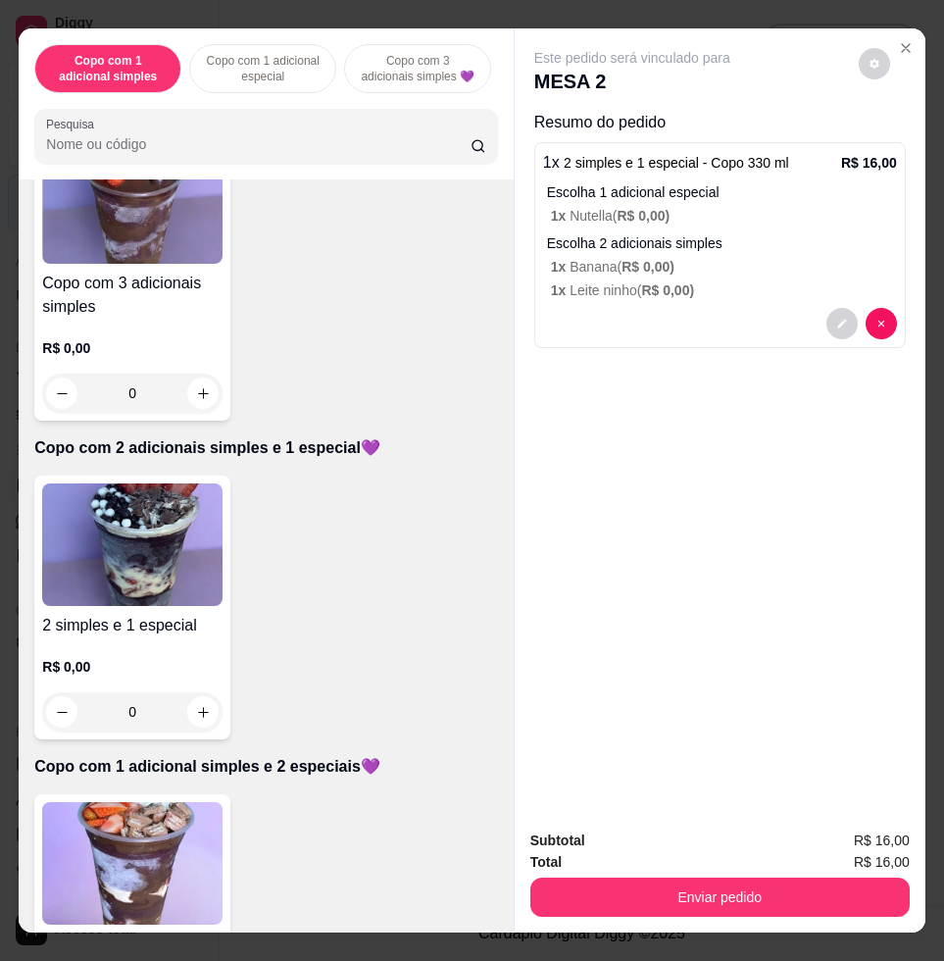
click at [125, 835] on img at bounding box center [132, 863] width 180 height 123
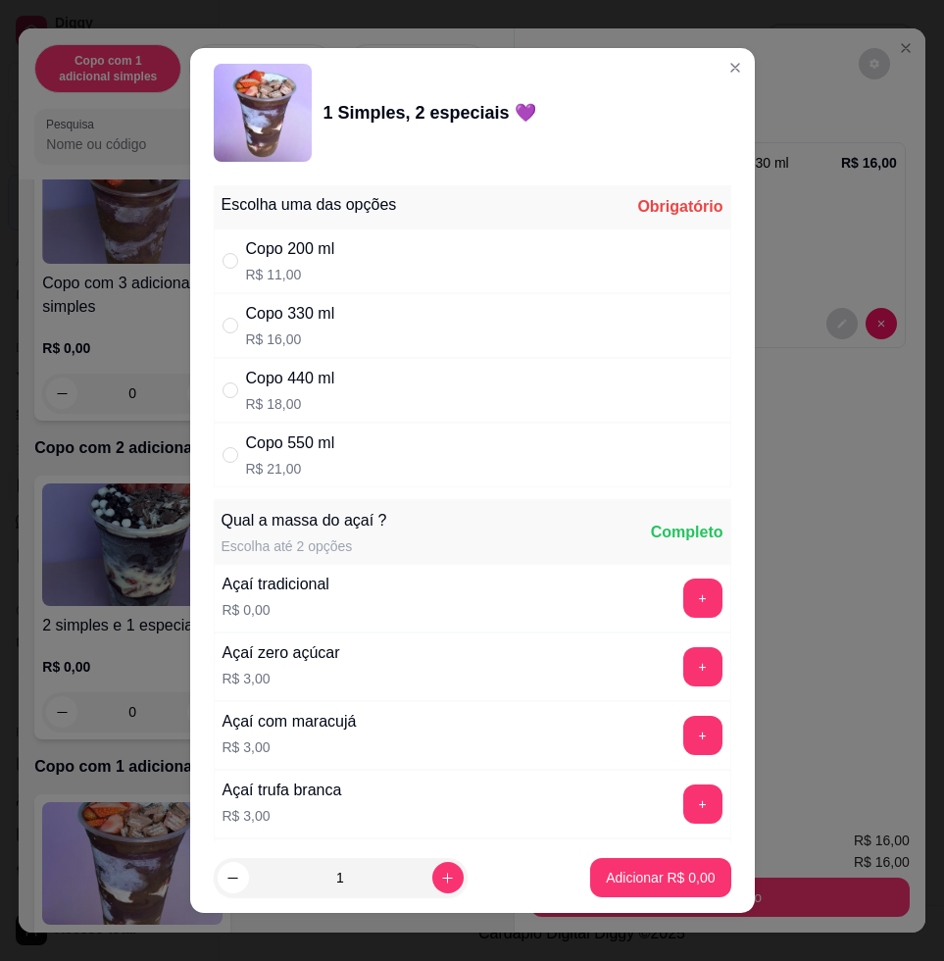
click at [356, 324] on div "Copo 330 ml R$ 16,00" at bounding box center [473, 325] width 518 height 65
radio input "true"
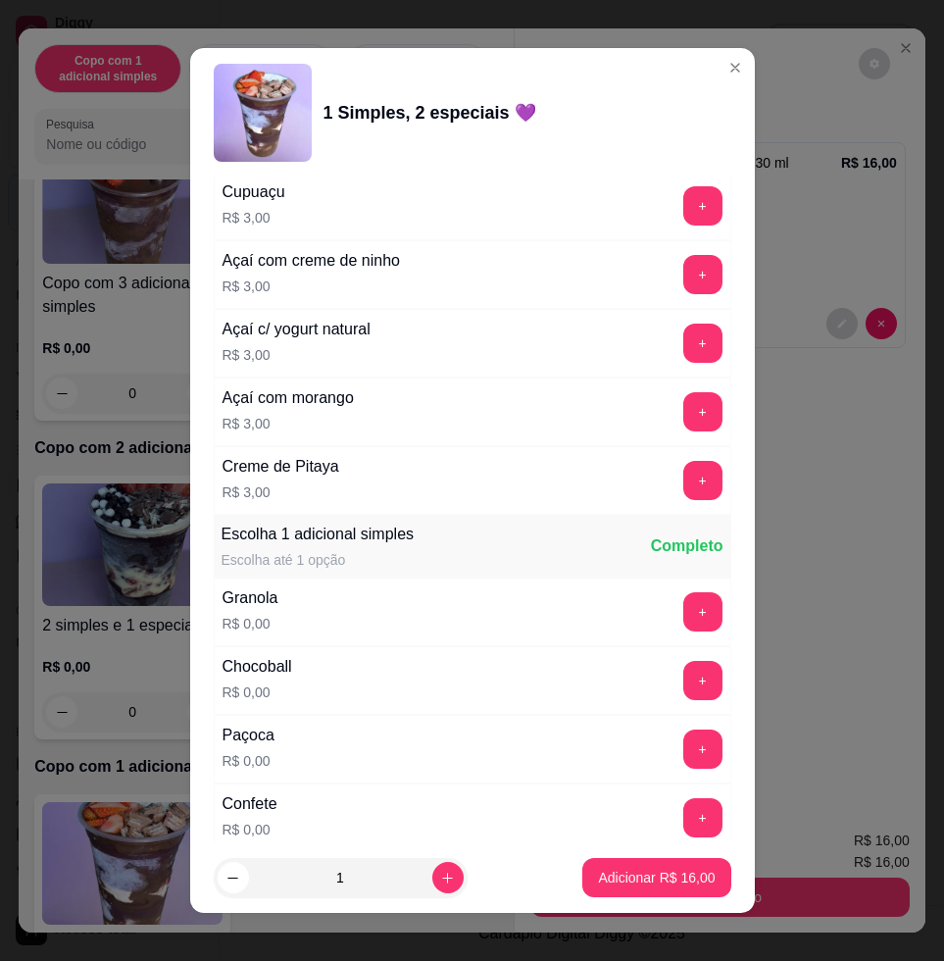
scroll to position [1103, 0]
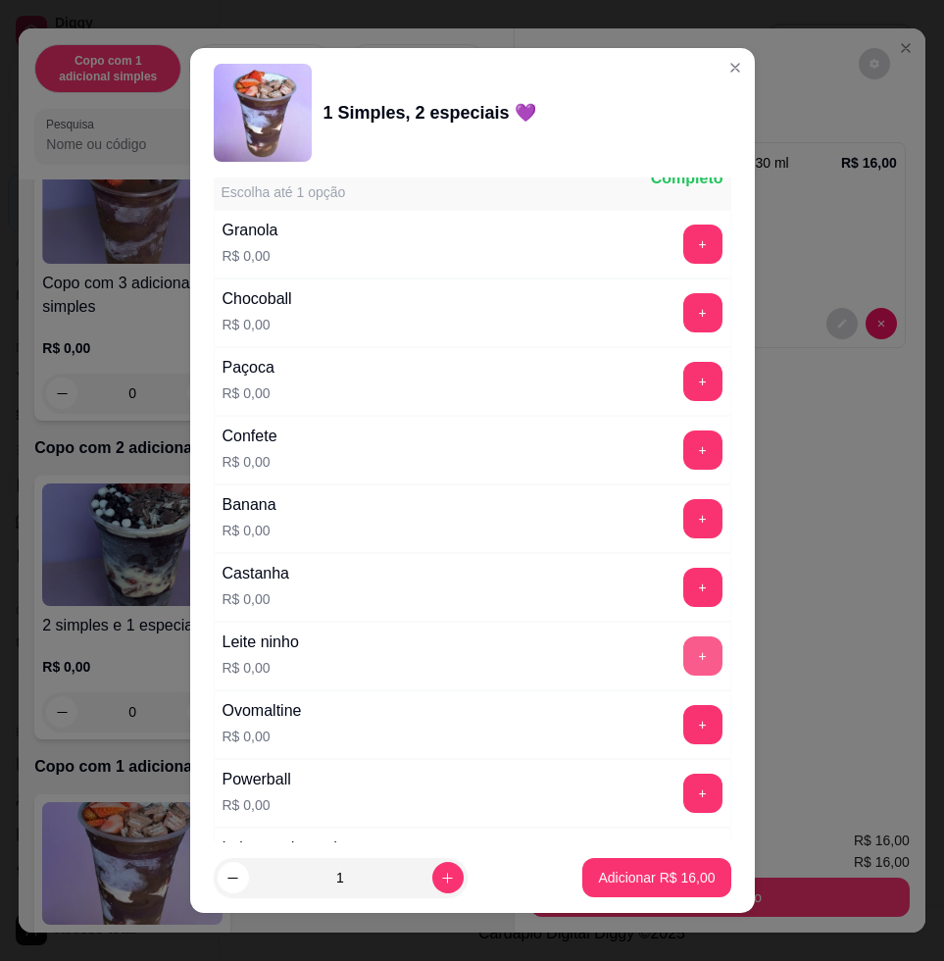
click at [683, 646] on button "+" at bounding box center [702, 655] width 39 height 39
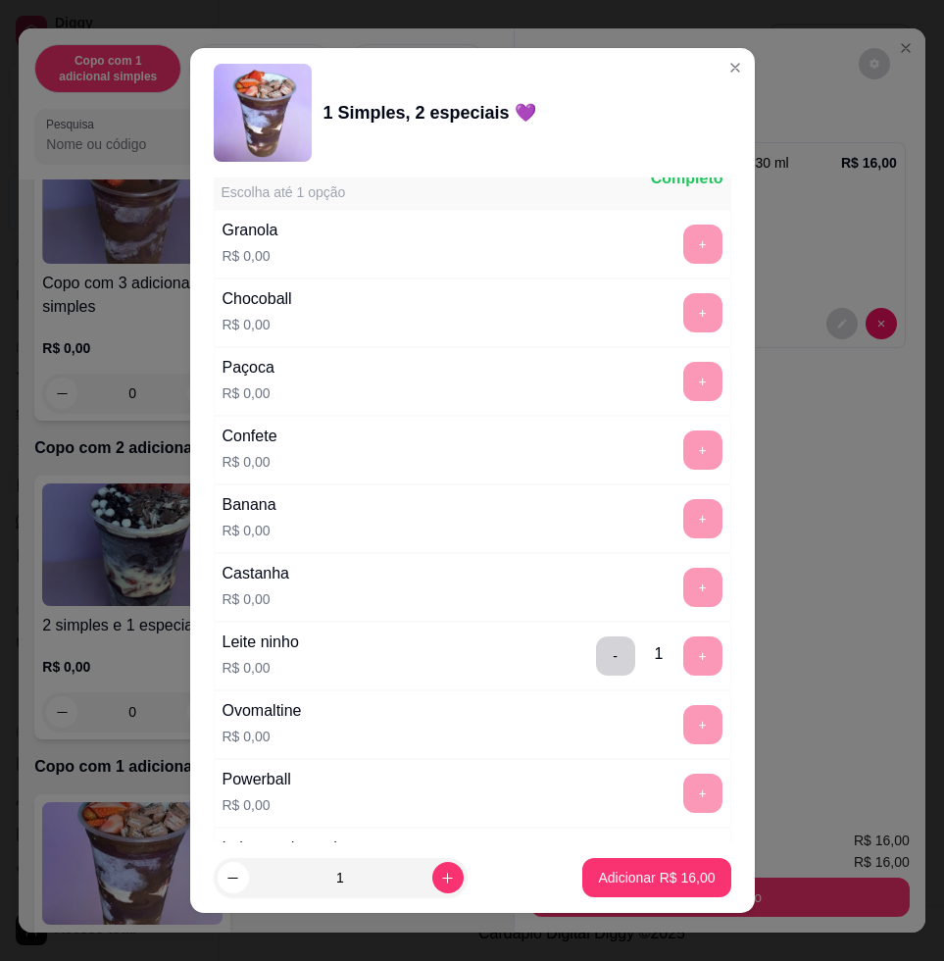
scroll to position [1593, 0]
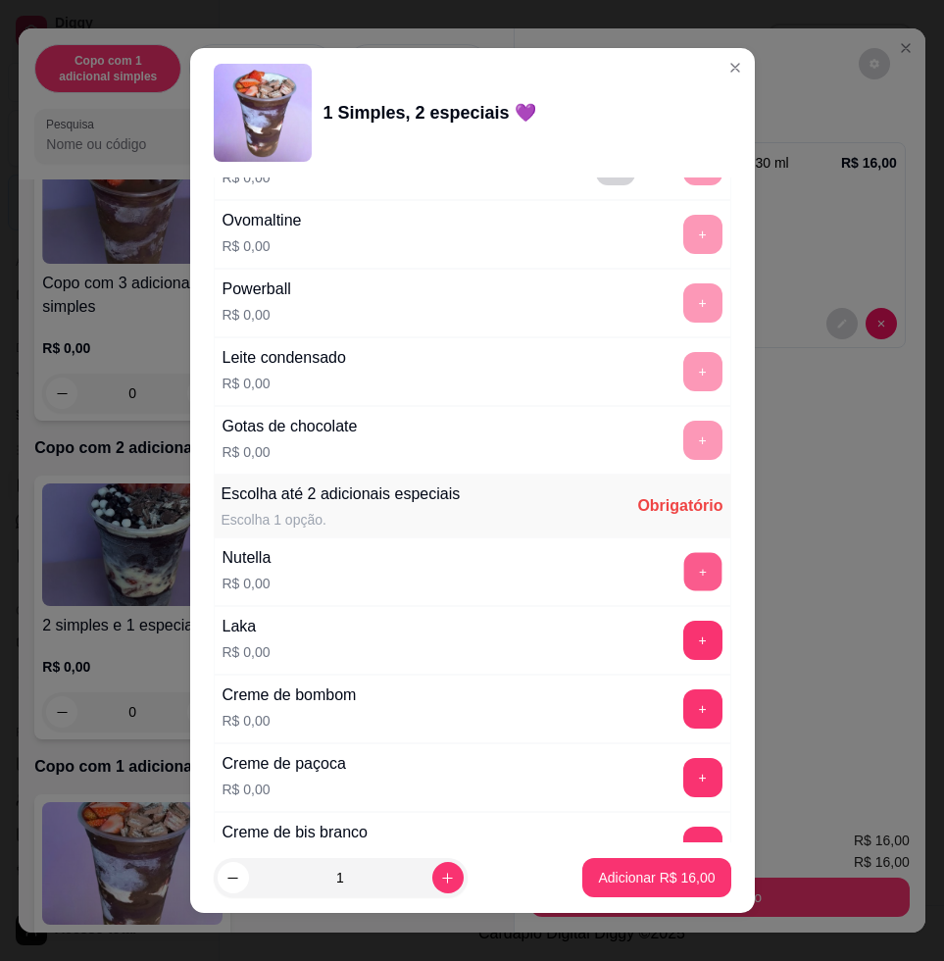
click at [683, 581] on button "+" at bounding box center [702, 572] width 38 height 38
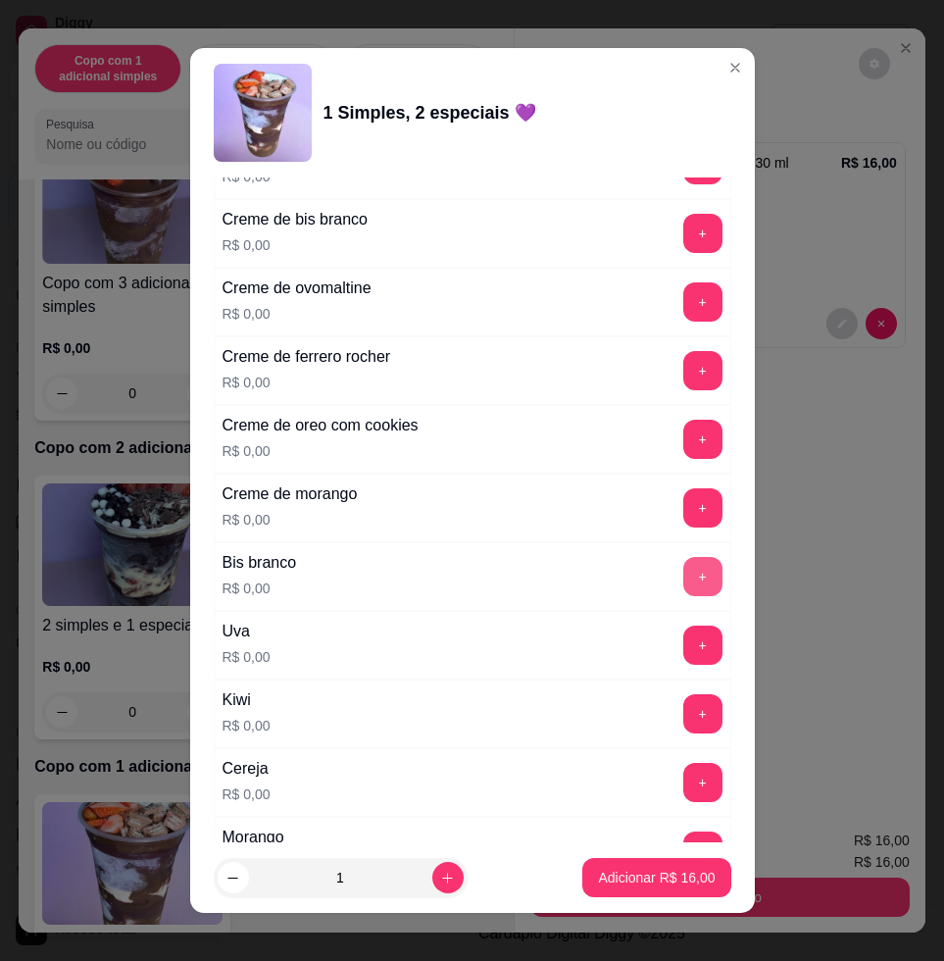
scroll to position [2573, 0]
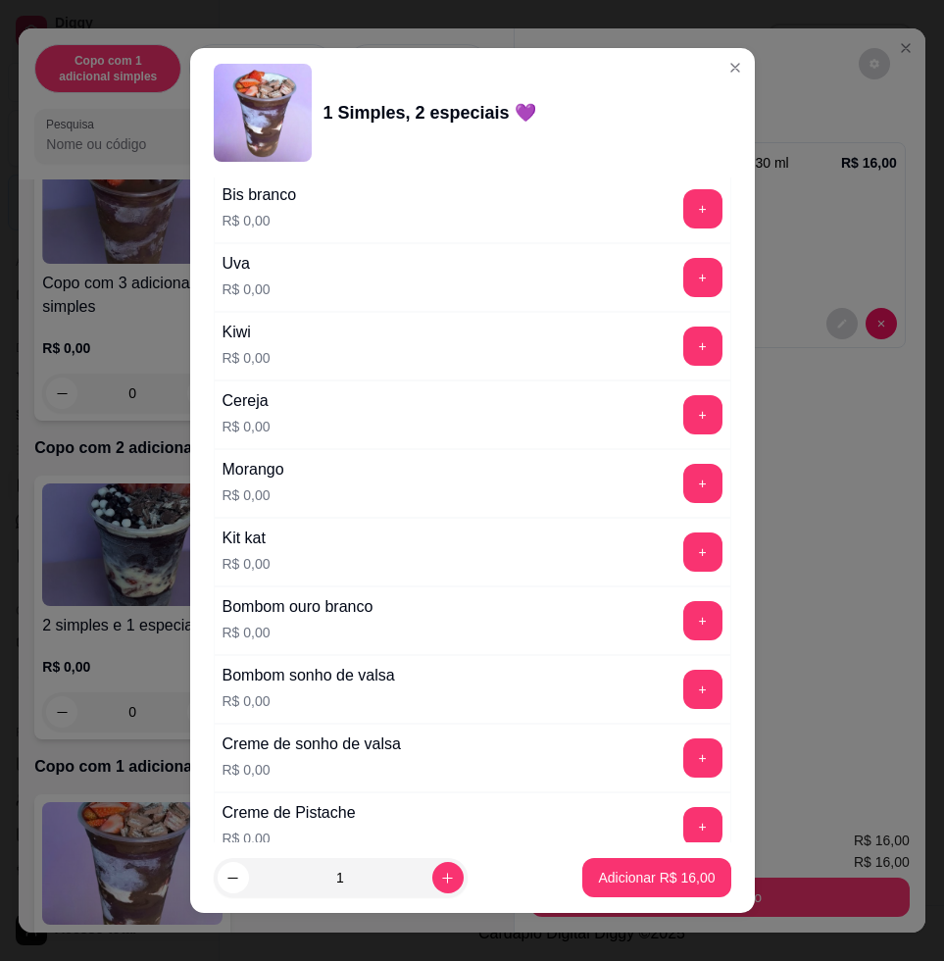
click at [676, 474] on div "+" at bounding box center [702, 483] width 55 height 39
click at [683, 492] on button "+" at bounding box center [702, 483] width 39 height 39
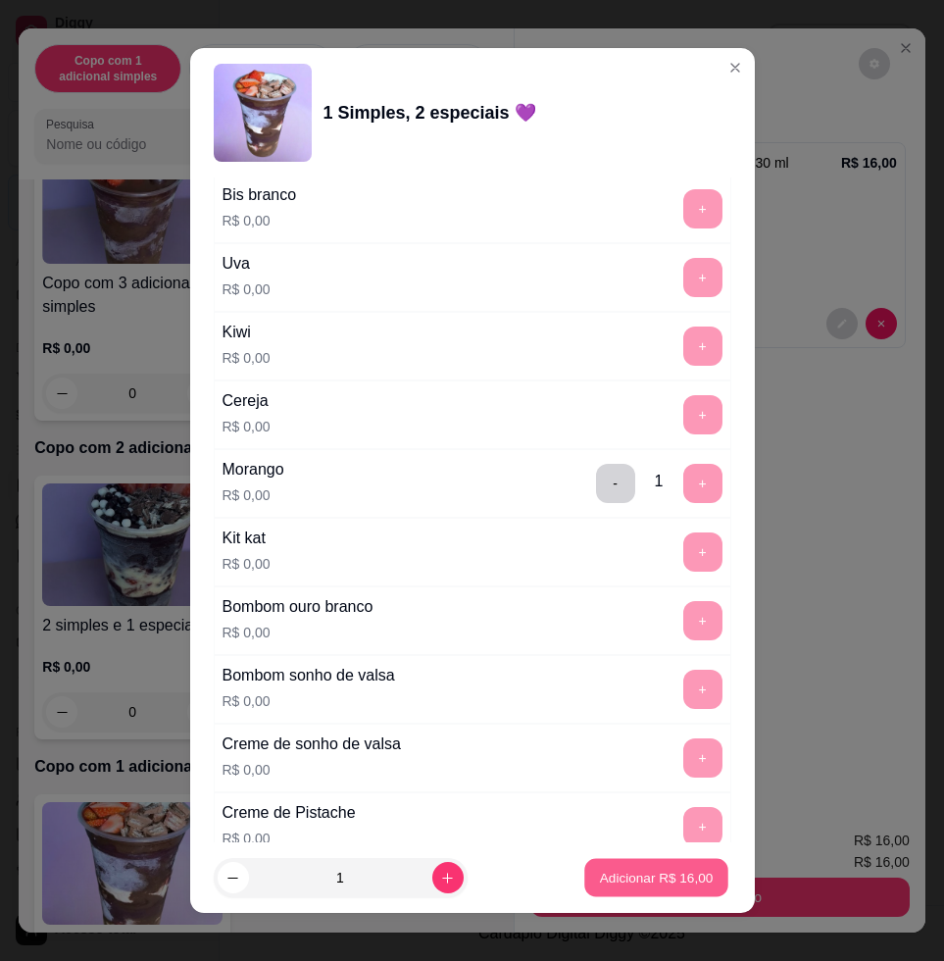
click at [624, 864] on button "Adicionar R$ 16,00" at bounding box center [657, 878] width 144 height 38
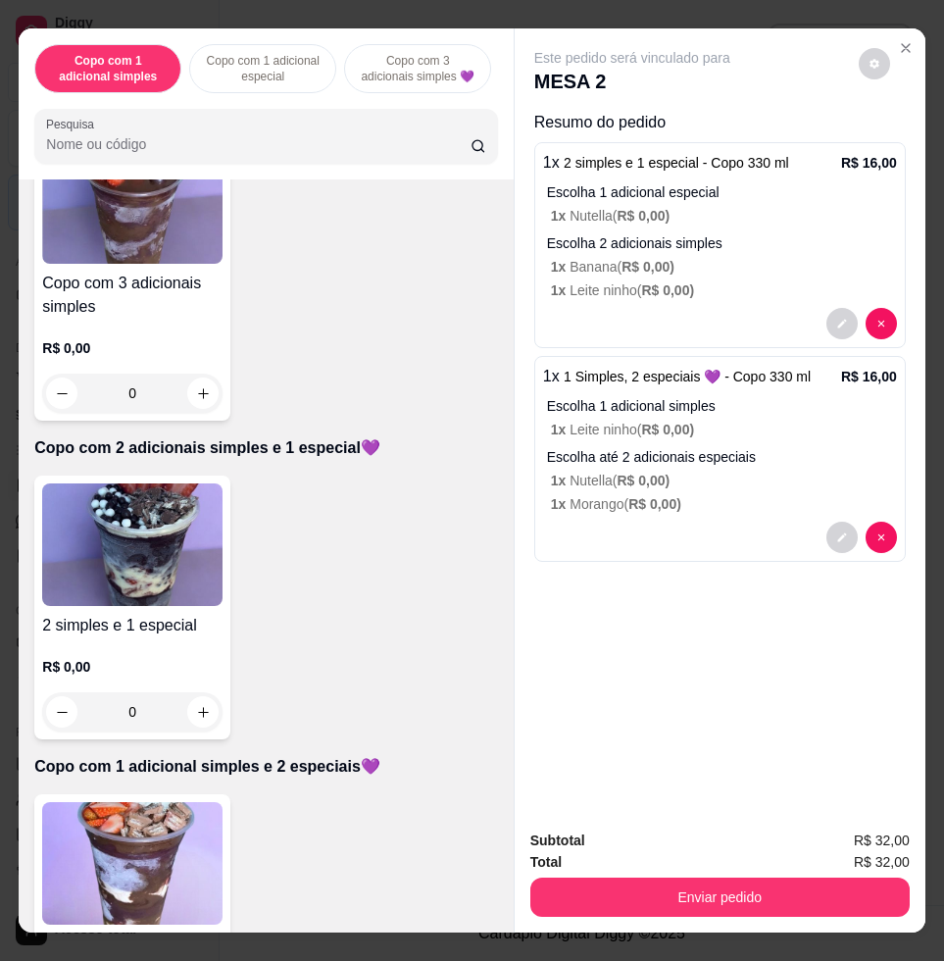
click at [130, 557] on img at bounding box center [132, 544] width 180 height 123
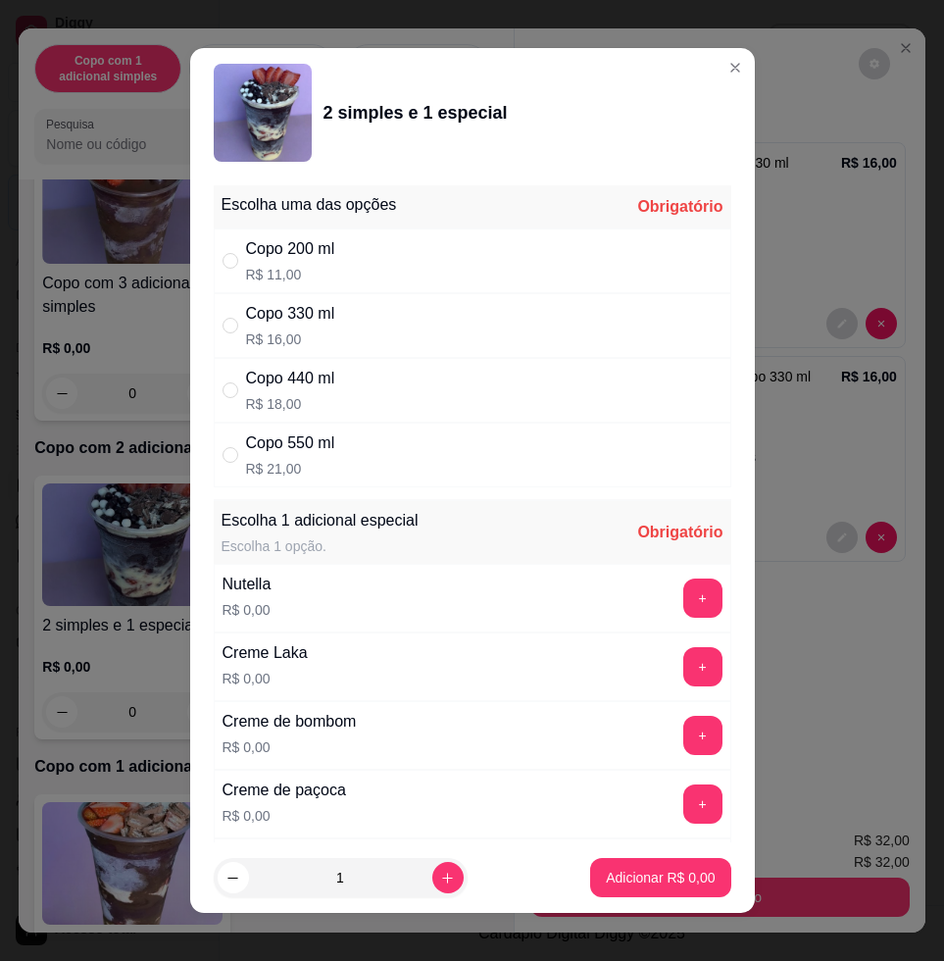
click at [367, 323] on div "Copo 330 ml R$ 16,00" at bounding box center [473, 325] width 518 height 65
radio input "true"
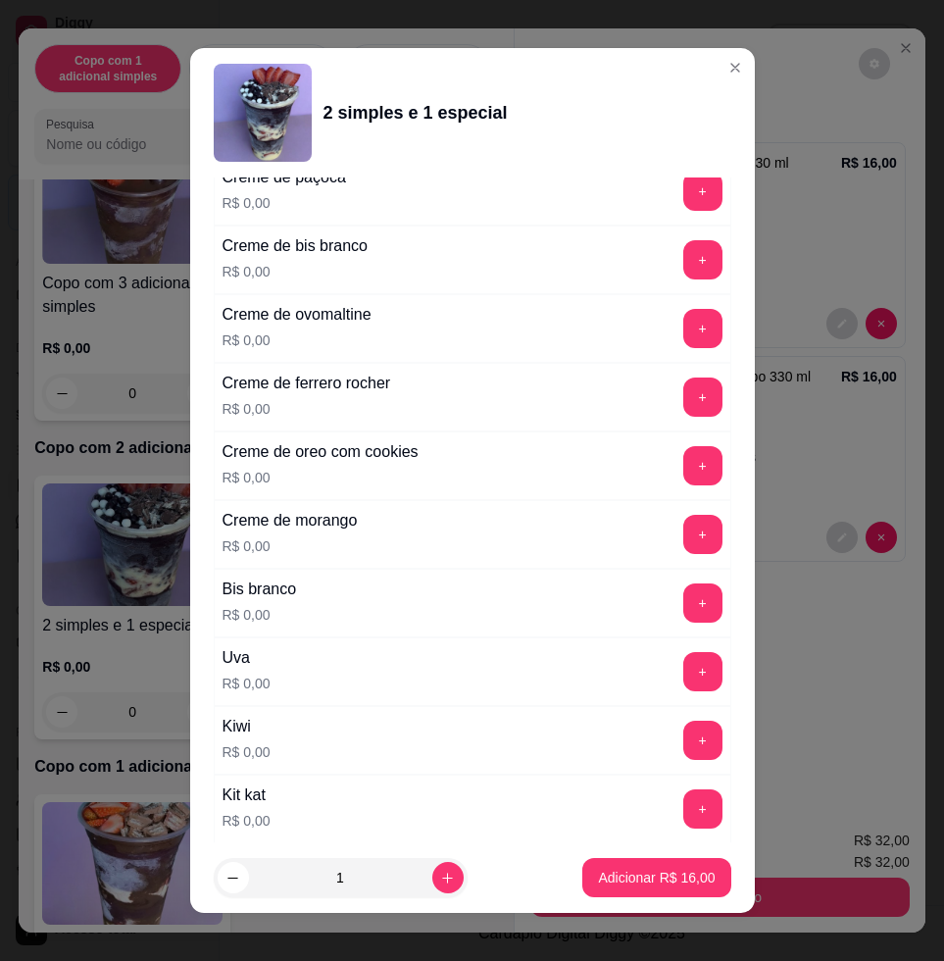
scroll to position [0, 0]
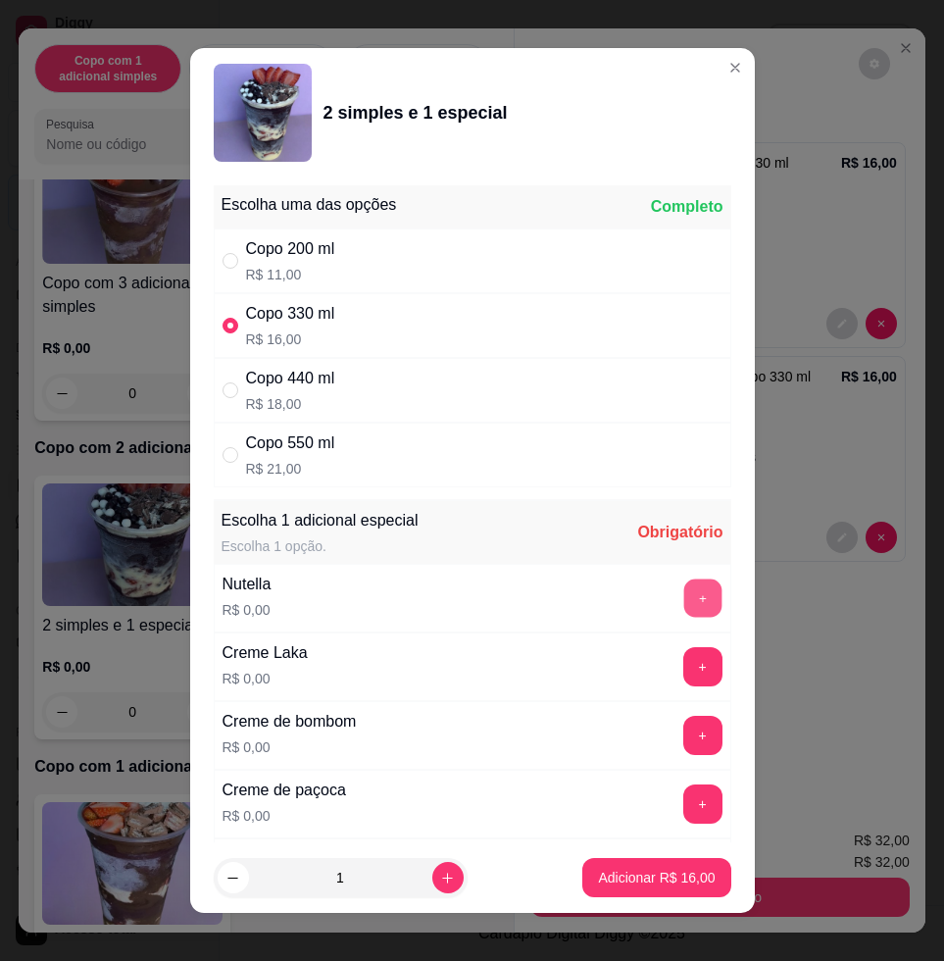
click at [683, 604] on button "+" at bounding box center [702, 598] width 38 height 38
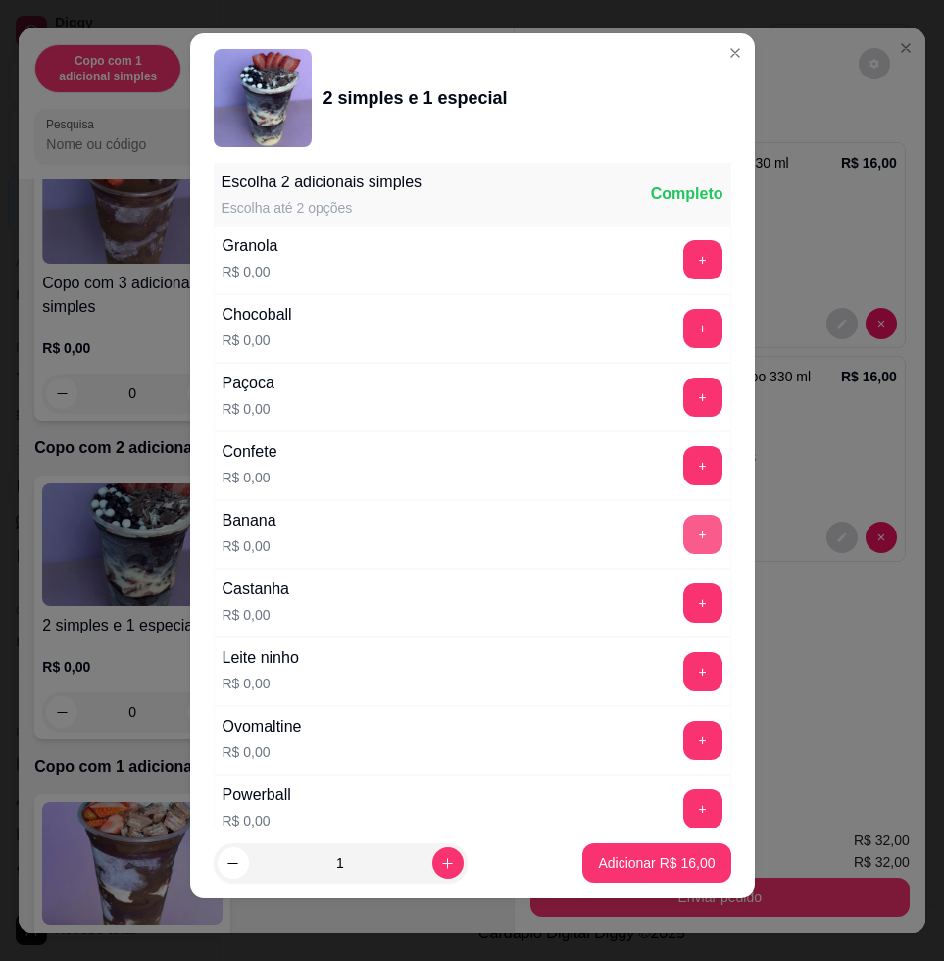
click at [683, 531] on button "+" at bounding box center [702, 534] width 39 height 39
click at [683, 392] on button "+" at bounding box center [702, 396] width 39 height 39
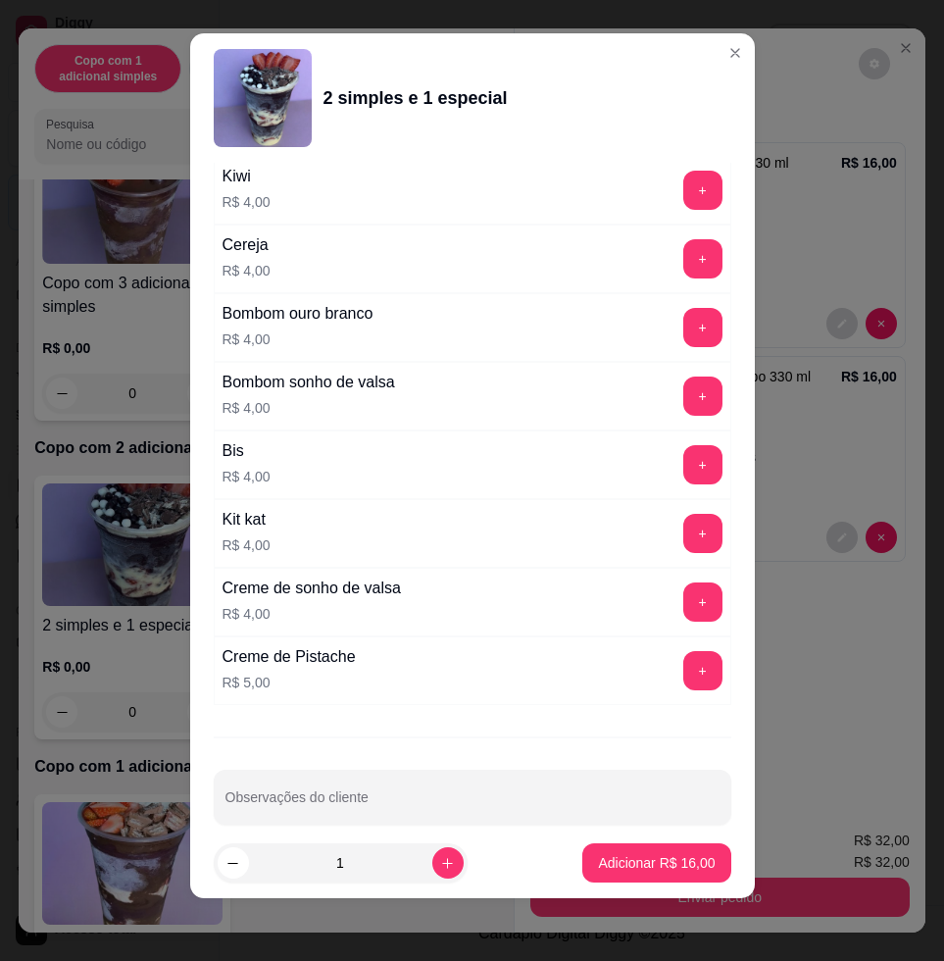
scroll to position [4861, 0]
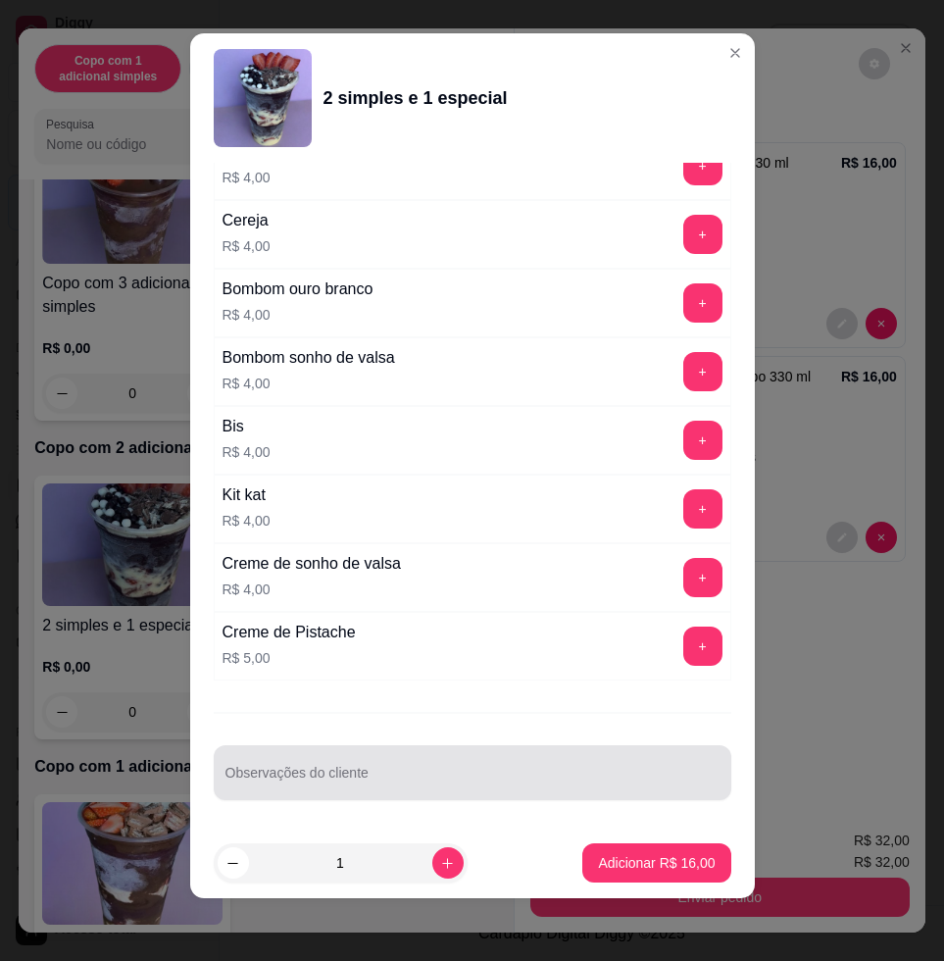
click at [467, 760] on div at bounding box center [472, 772] width 494 height 39
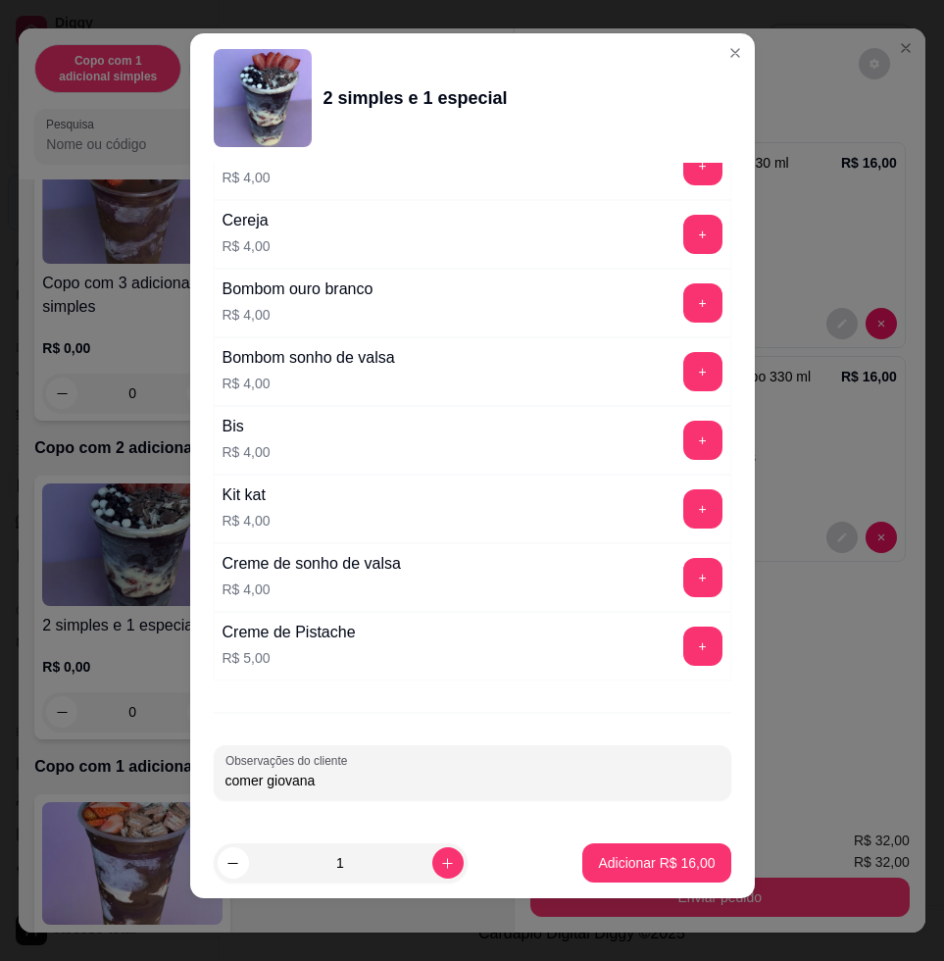
type input "comer giovana"
click at [598, 854] on p "Adicionar R$ 16,00" at bounding box center [656, 863] width 117 height 20
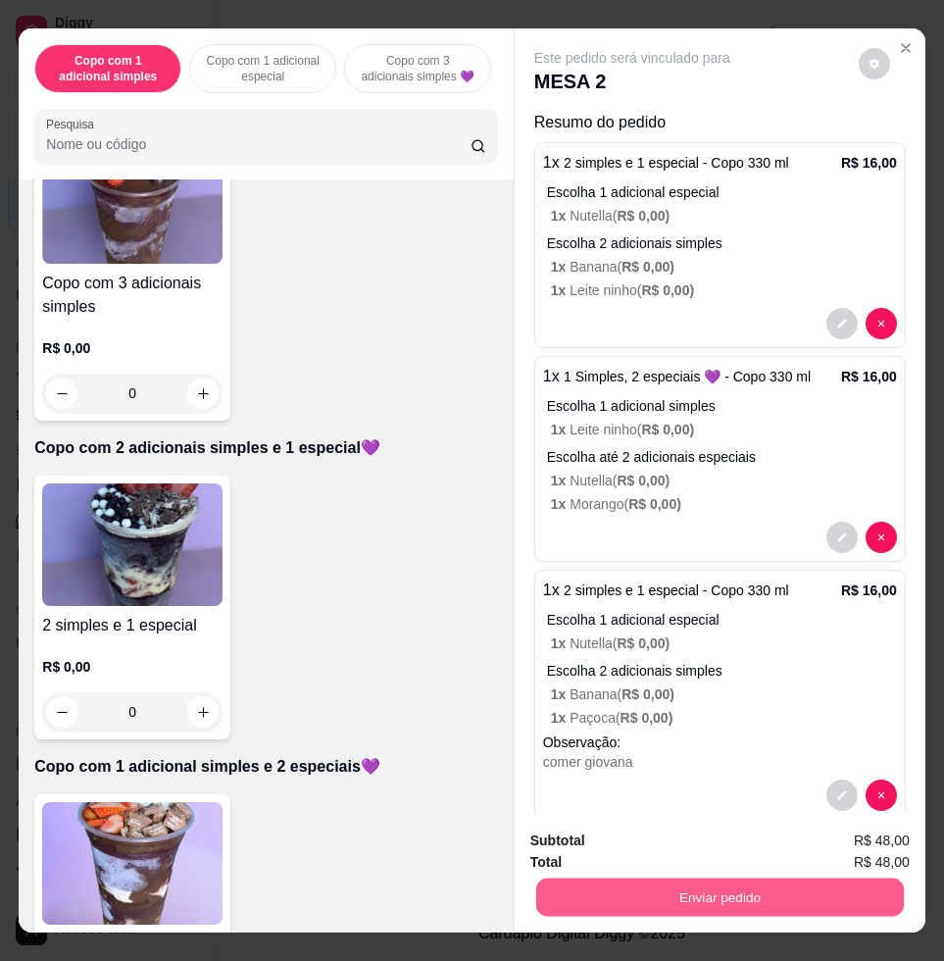
click at [664, 894] on button "Enviar pedido" at bounding box center [720, 896] width 368 height 38
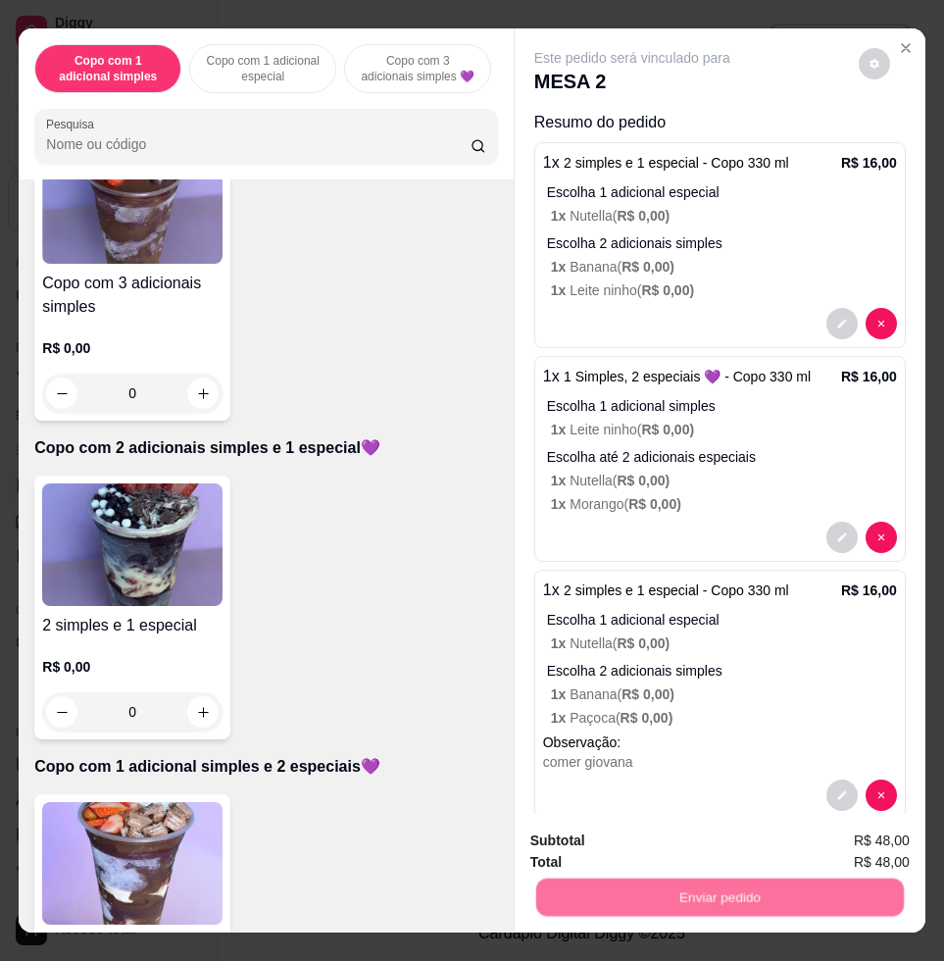
click at [835, 836] on button "Enviar pedido" at bounding box center [856, 839] width 111 height 37
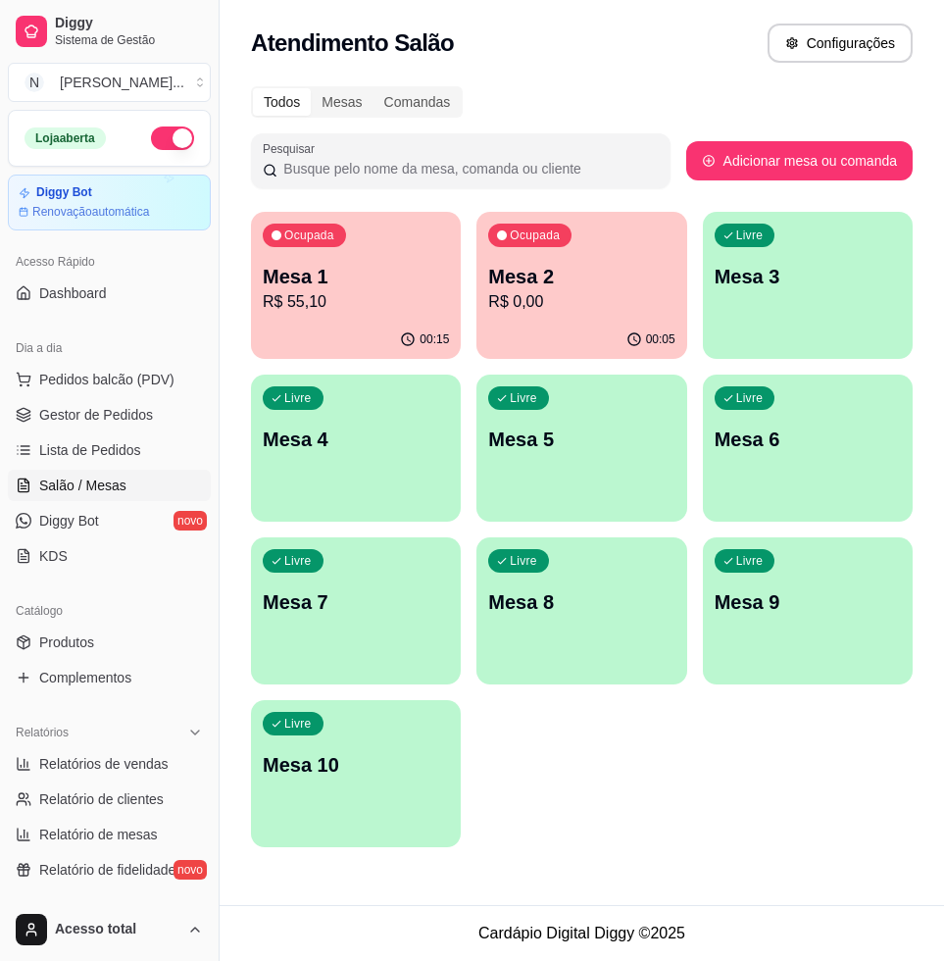
click at [339, 290] on p "R$ 55,10" at bounding box center [356, 302] width 186 height 24
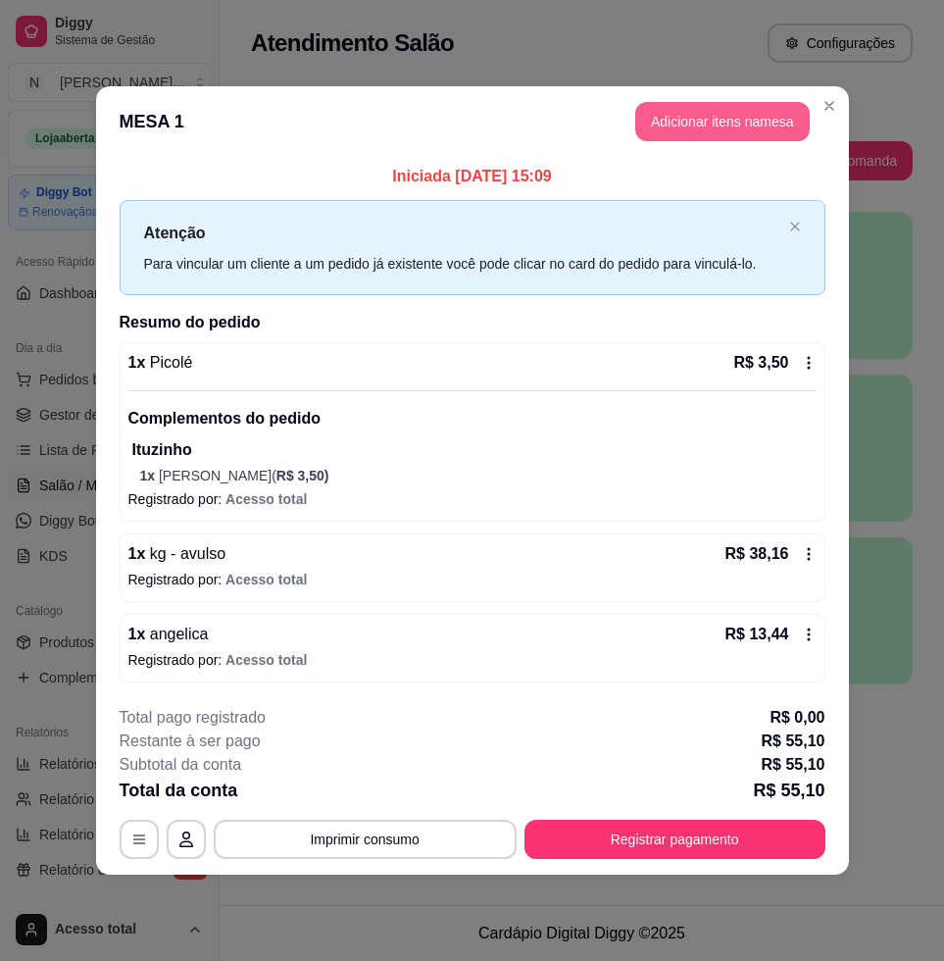
click at [679, 123] on button "Adicionar itens na mesa" at bounding box center [722, 121] width 175 height 39
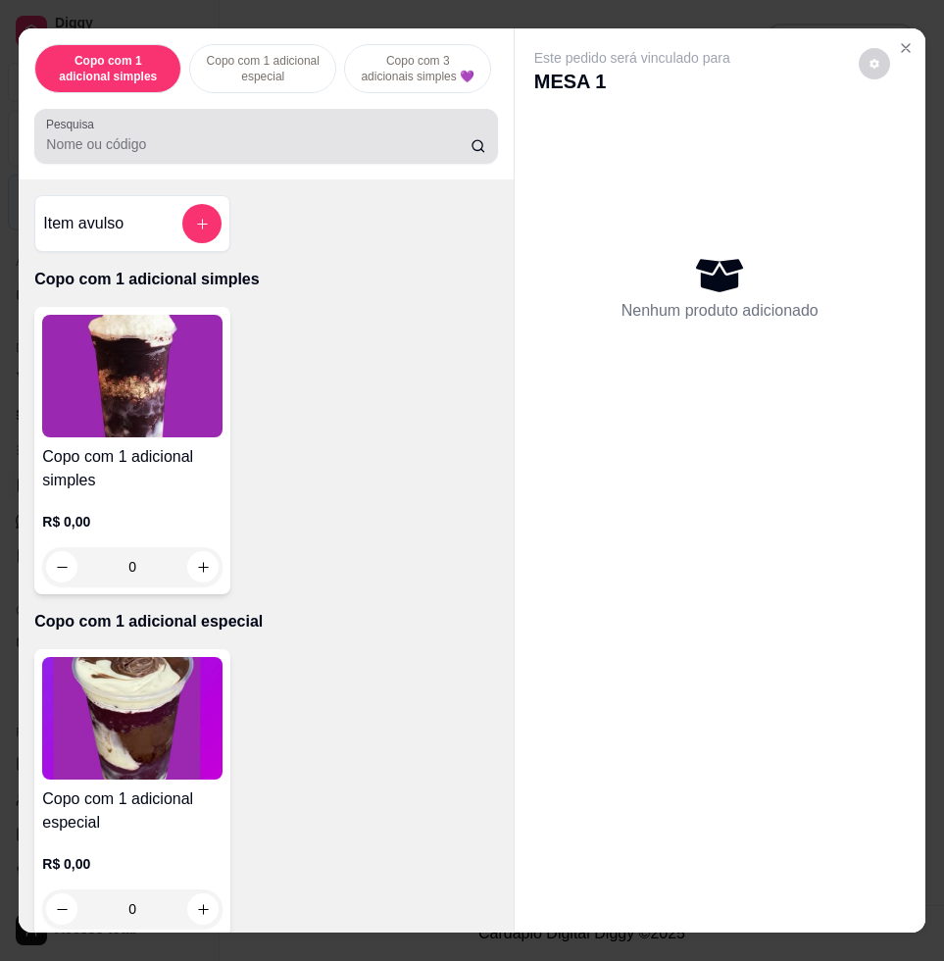
click at [360, 154] on input "Pesquisa" at bounding box center [258, 144] width 424 height 20
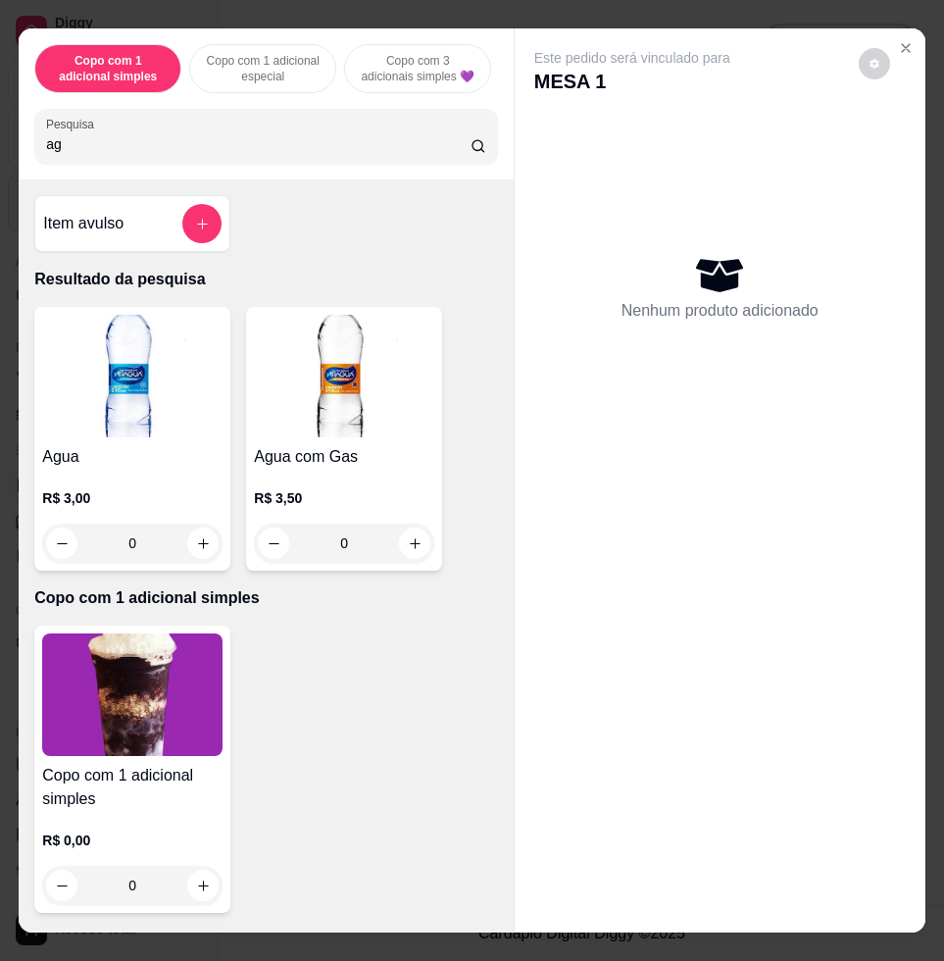
type input "ag"
click at [172, 437] on img at bounding box center [132, 376] width 180 height 123
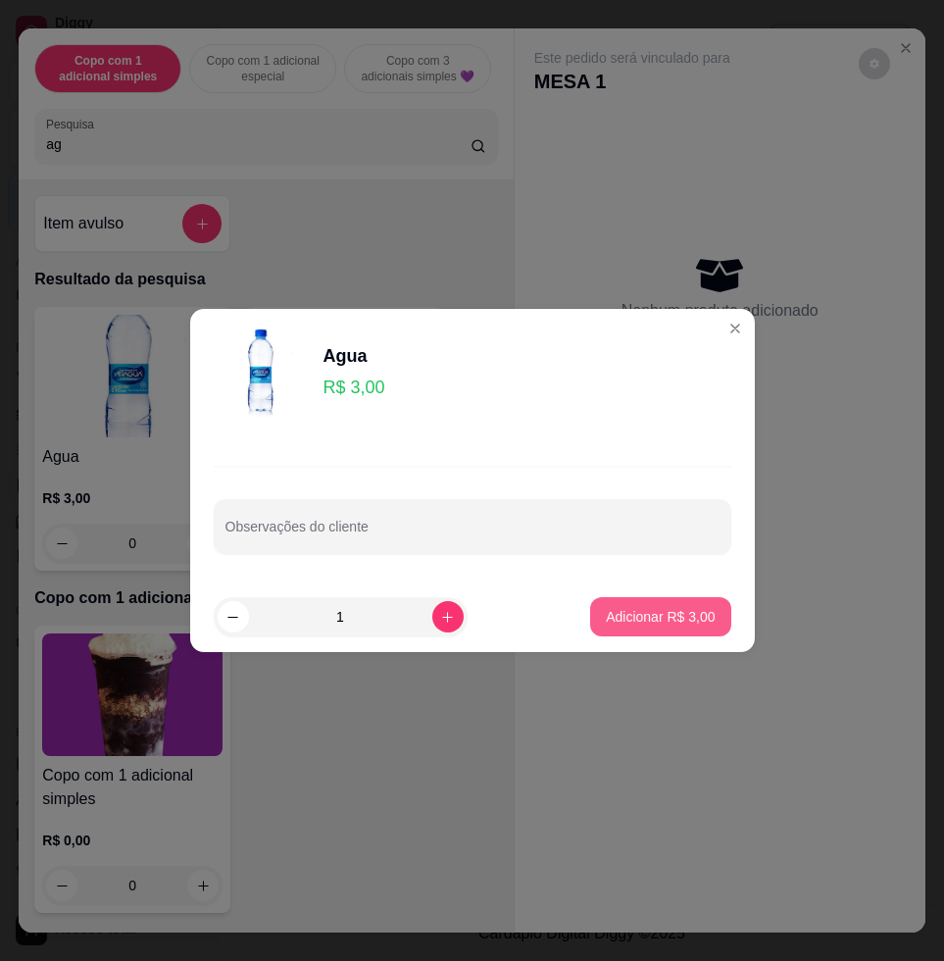
click at [672, 602] on button "Adicionar R$ 3,00" at bounding box center [660, 616] width 140 height 39
type input "1"
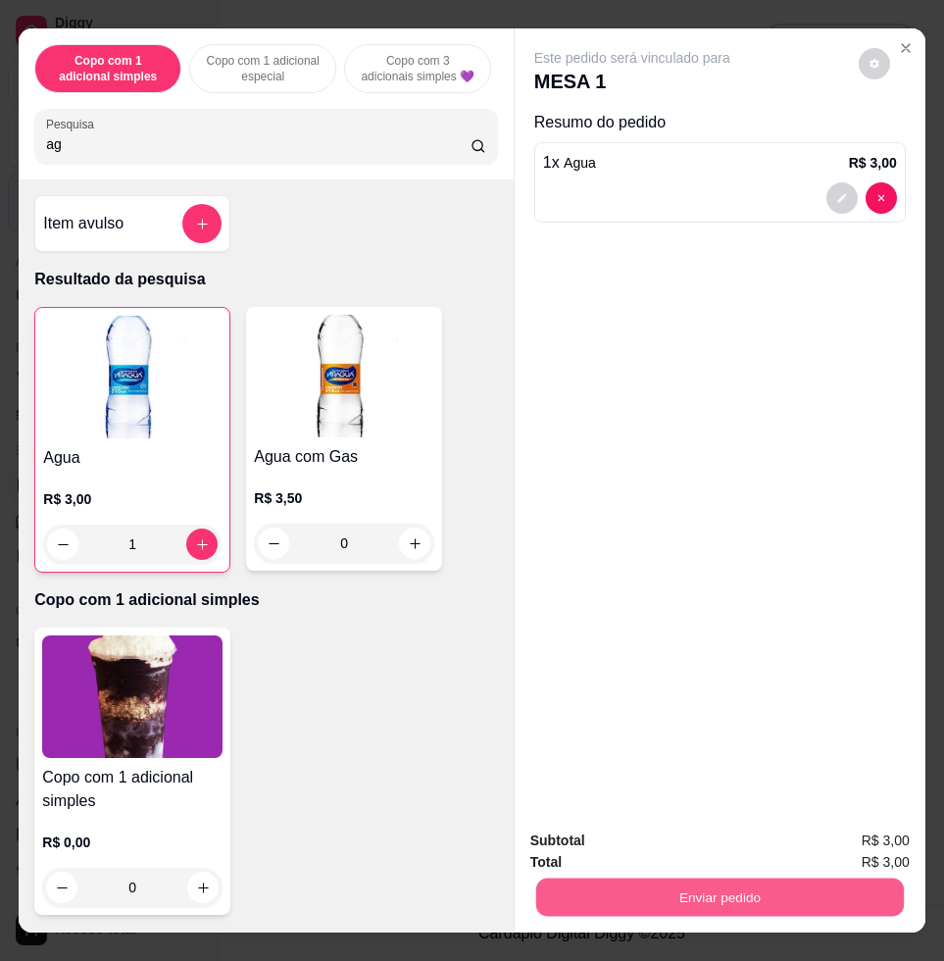
click at [817, 877] on button "Enviar pedido" at bounding box center [720, 896] width 368 height 38
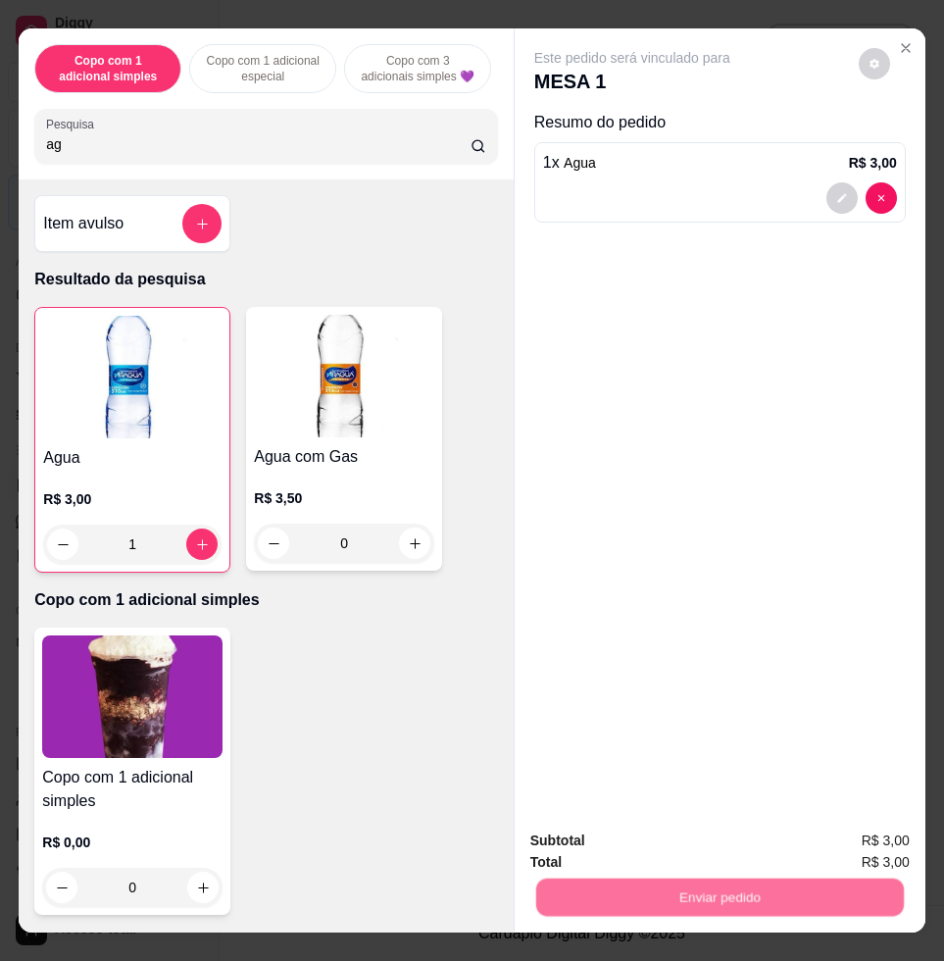
click at [835, 834] on button "Enviar pedido" at bounding box center [856, 839] width 111 height 37
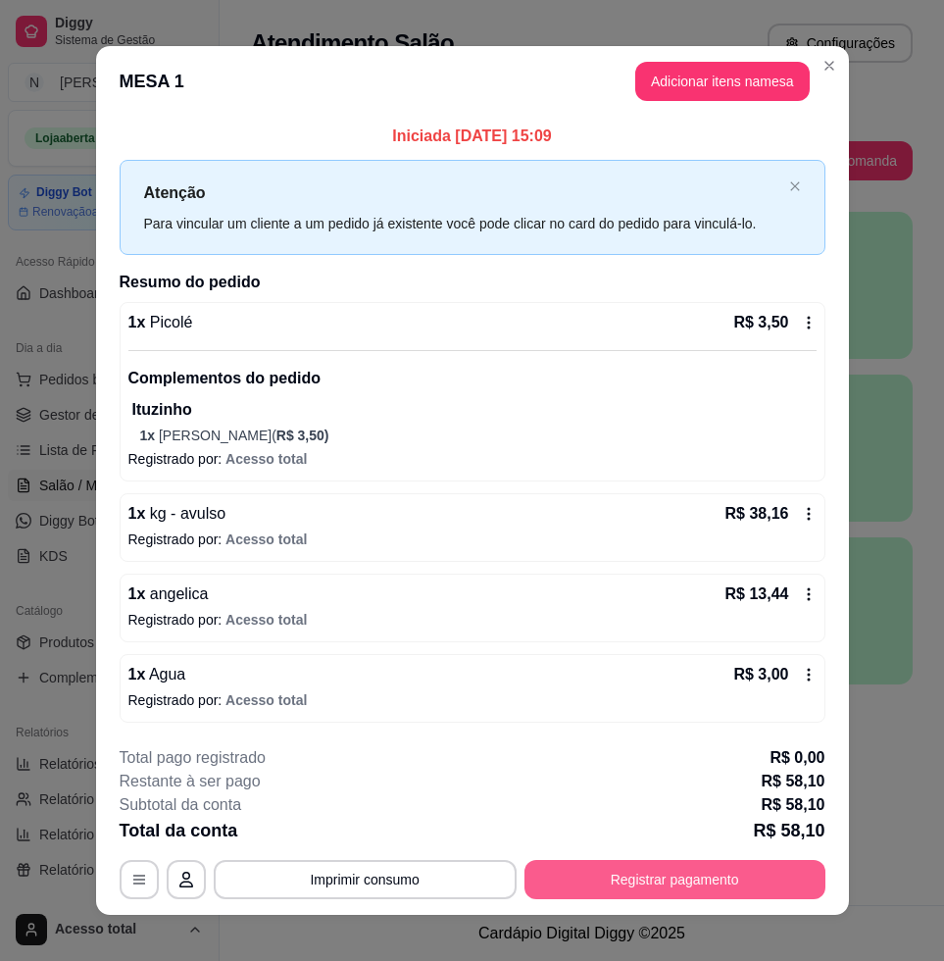
click at [600, 897] on button "Registrar pagamento" at bounding box center [674, 879] width 301 height 39
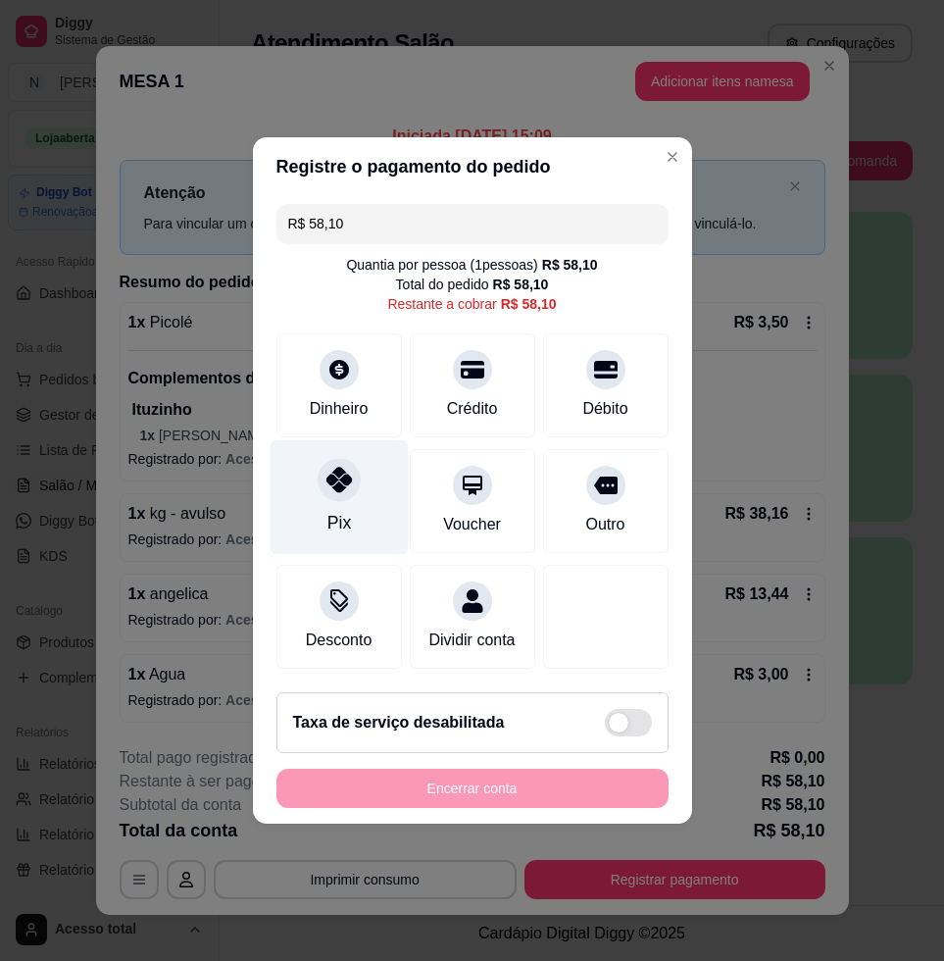
click at [371, 471] on div "Pix" at bounding box center [339, 497] width 138 height 115
type input "R$ 0,00"
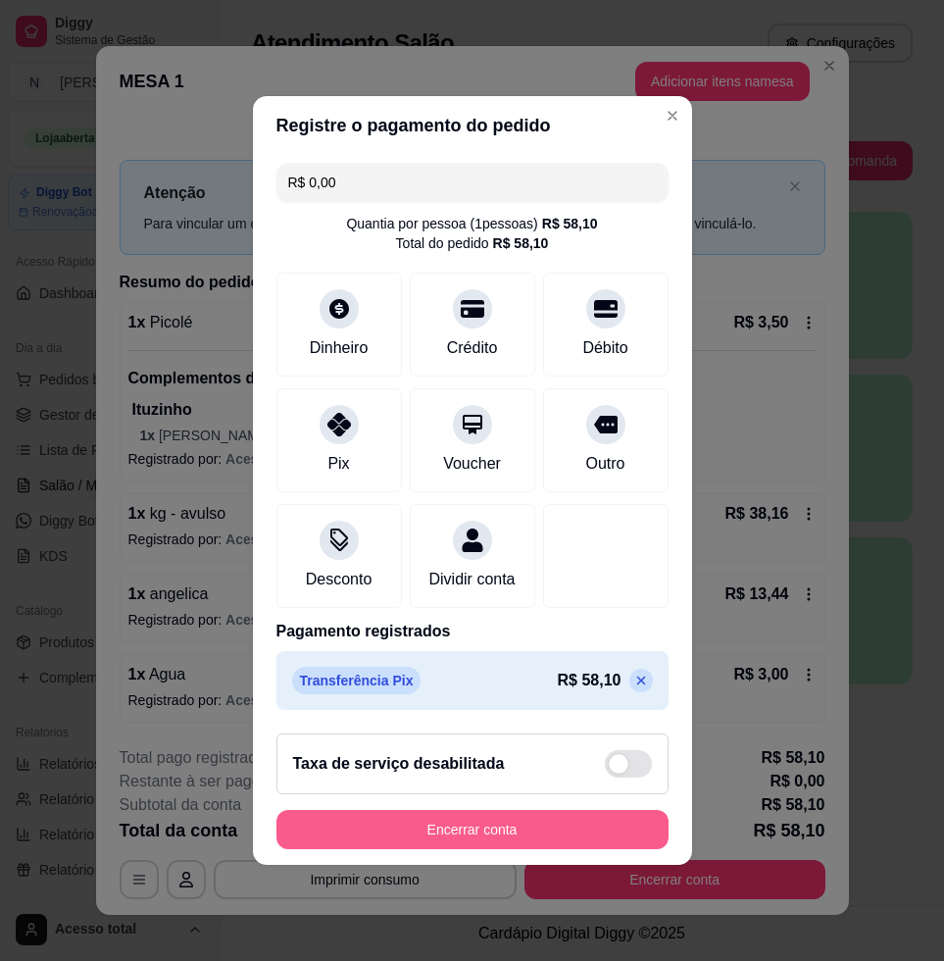
click at [585, 842] on button "Encerrar conta" at bounding box center [472, 829] width 392 height 39
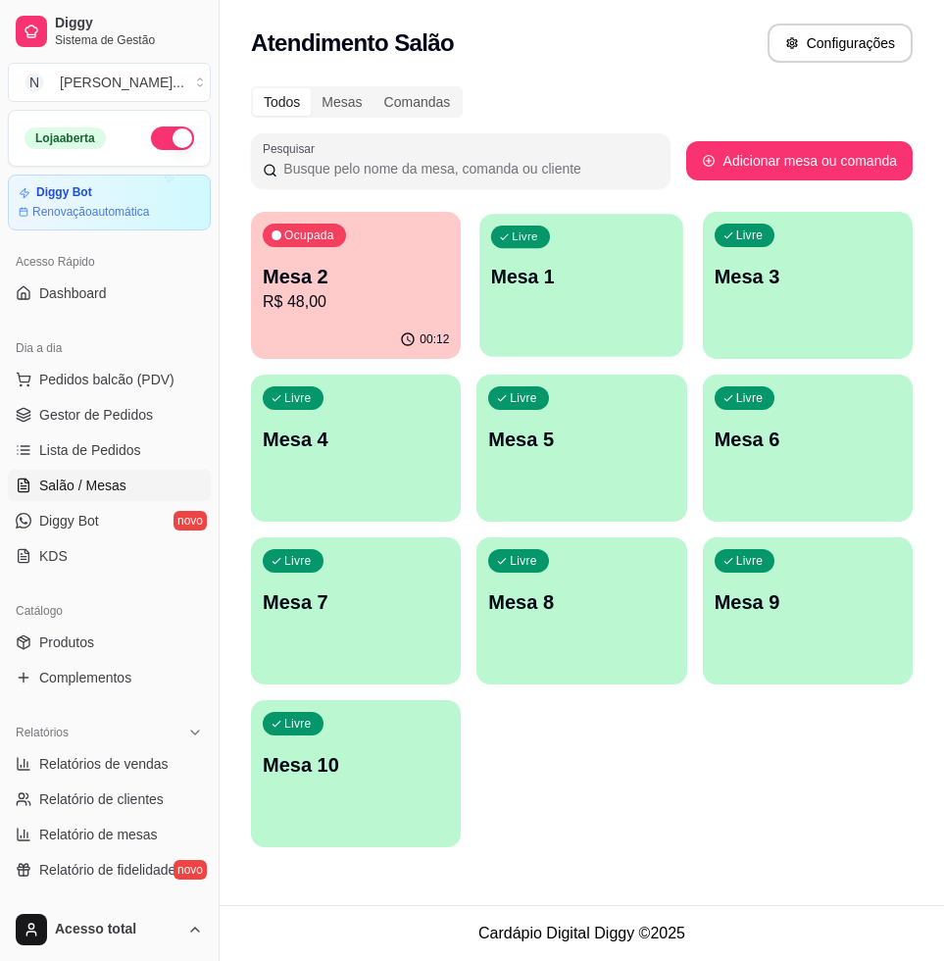
click at [517, 321] on div "Livre Mesa 1" at bounding box center [582, 274] width 204 height 120
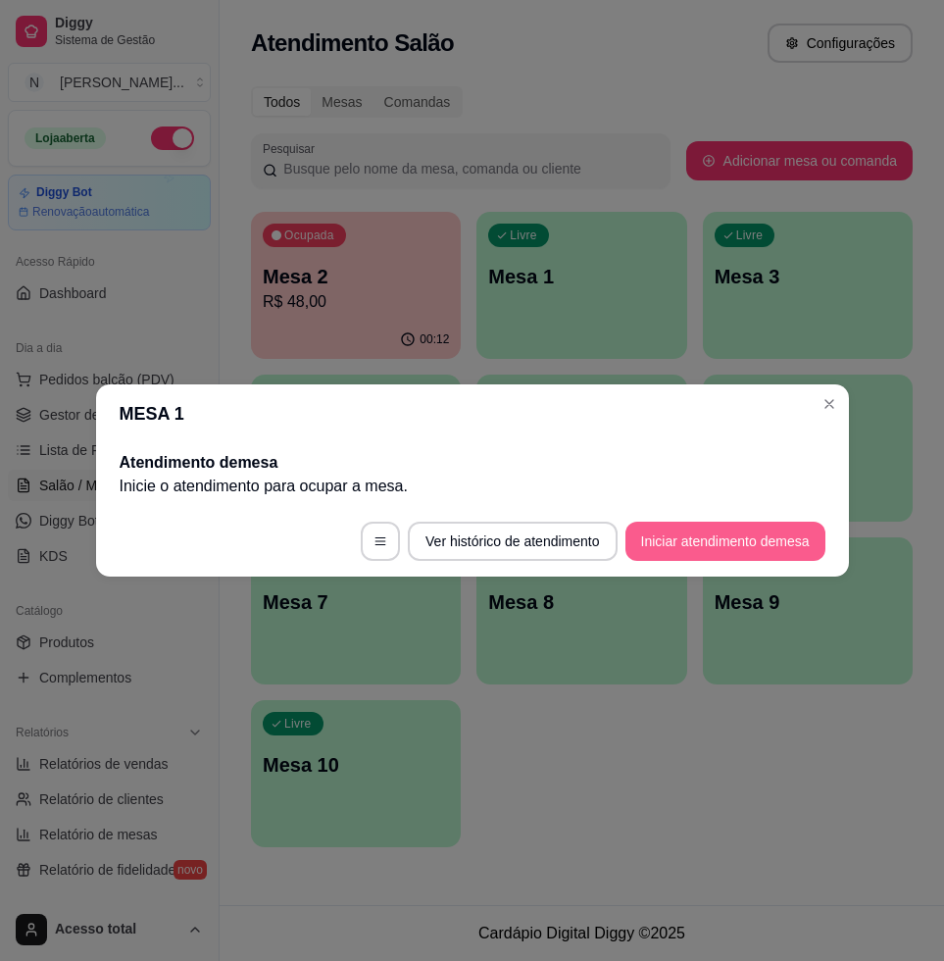
click at [729, 528] on button "Iniciar atendimento de mesa" at bounding box center [725, 541] width 200 height 39
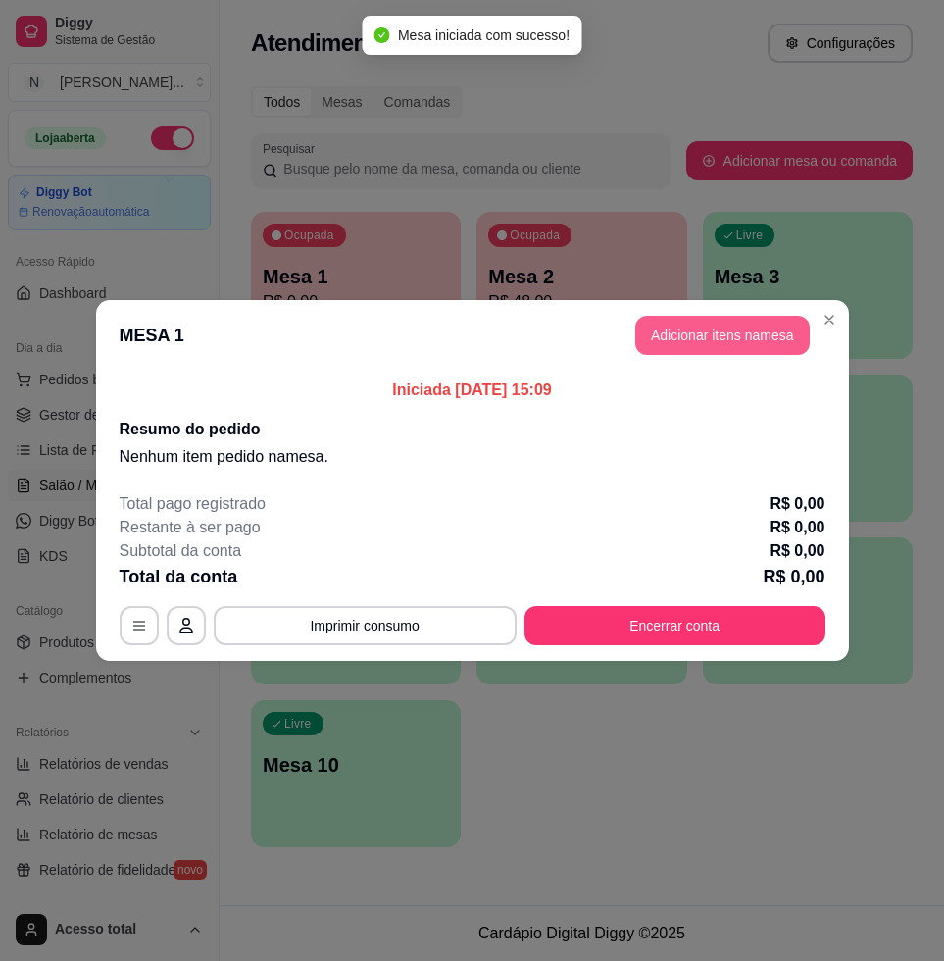
click at [736, 355] on header "MESA 1 Adicionar itens na mesa" at bounding box center [472, 335] width 753 height 71
click at [756, 343] on button "Adicionar itens na mesa" at bounding box center [722, 336] width 169 height 38
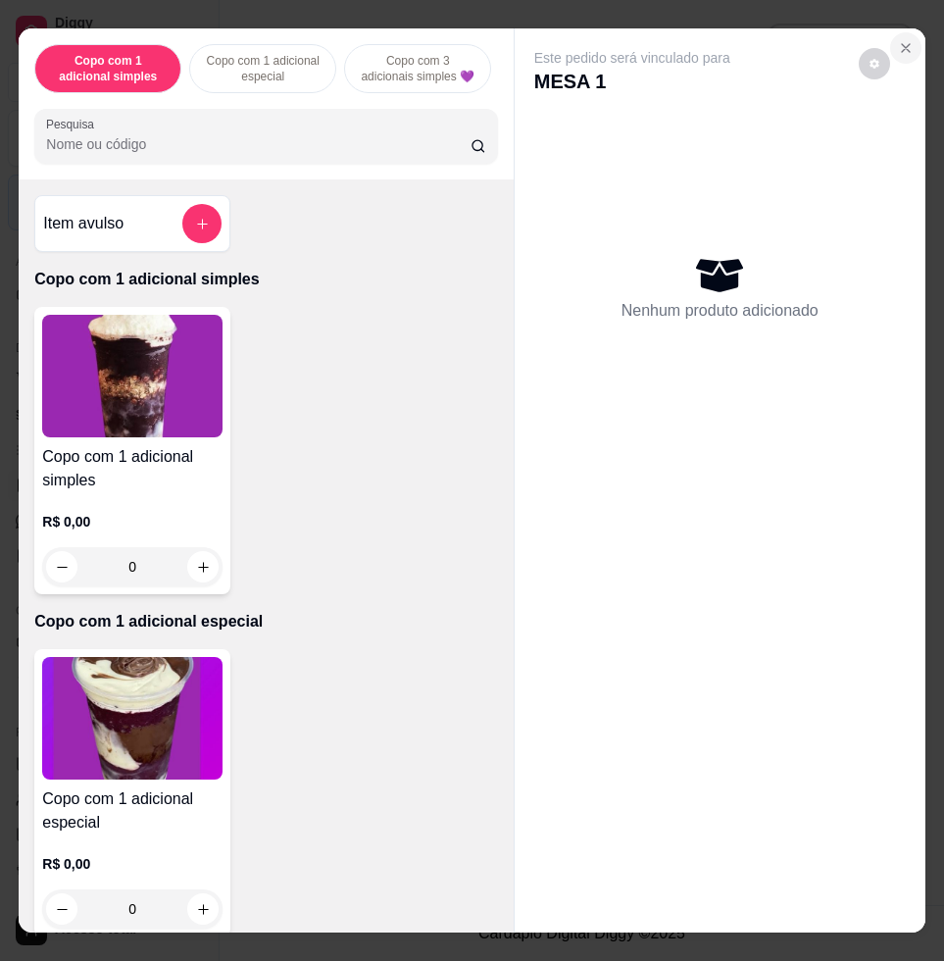
click at [902, 47] on button "Close" at bounding box center [905, 47] width 31 height 31
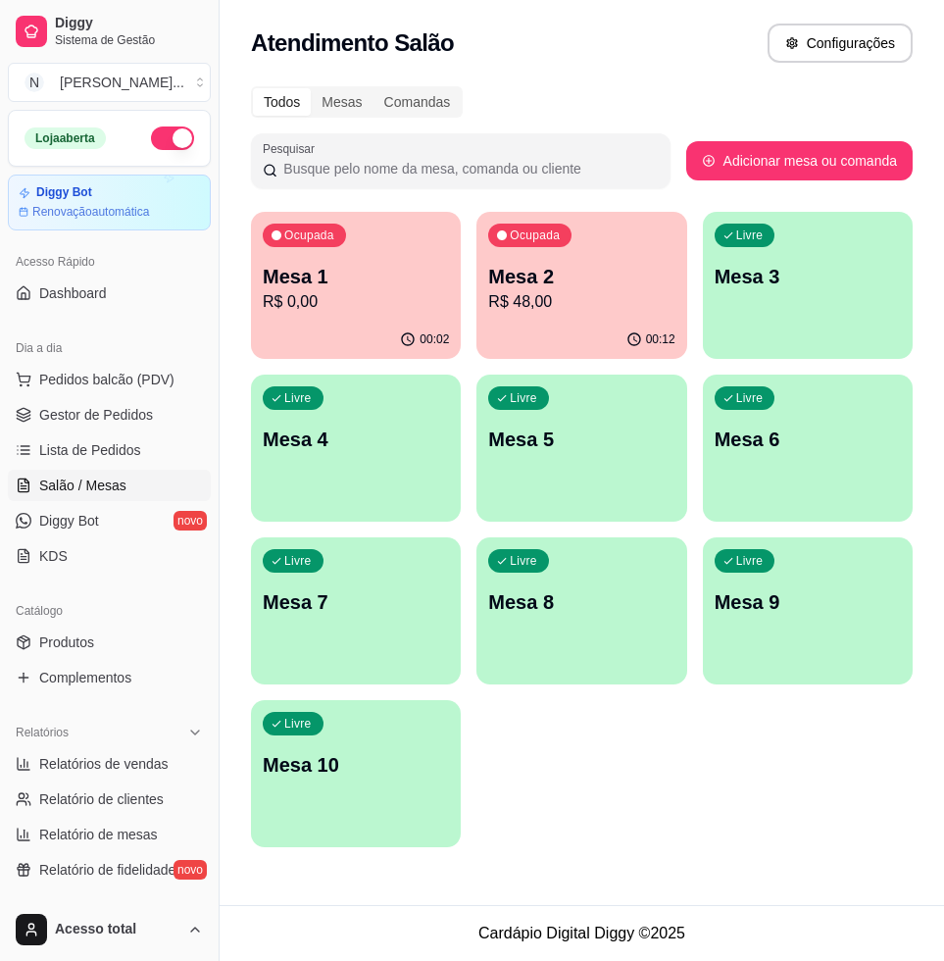
click at [394, 296] on p "R$ 0,00" at bounding box center [356, 302] width 186 height 24
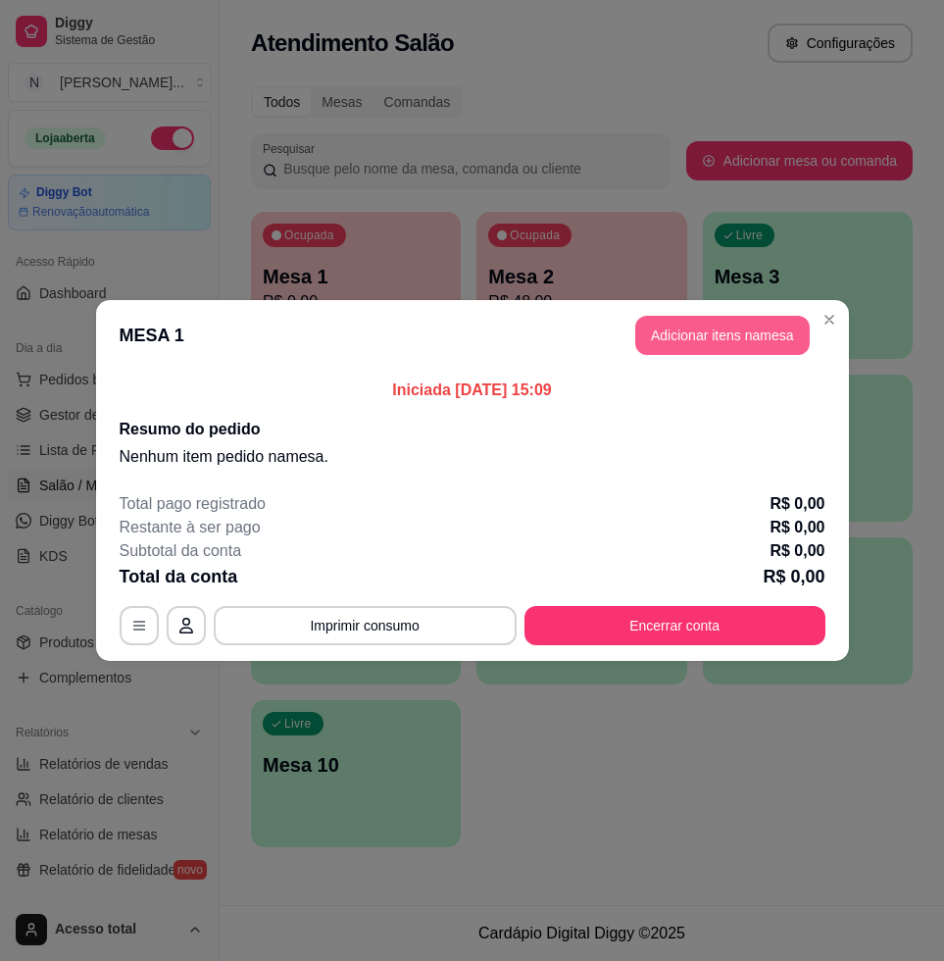
click at [669, 341] on button "Adicionar itens na mesa" at bounding box center [722, 335] width 175 height 39
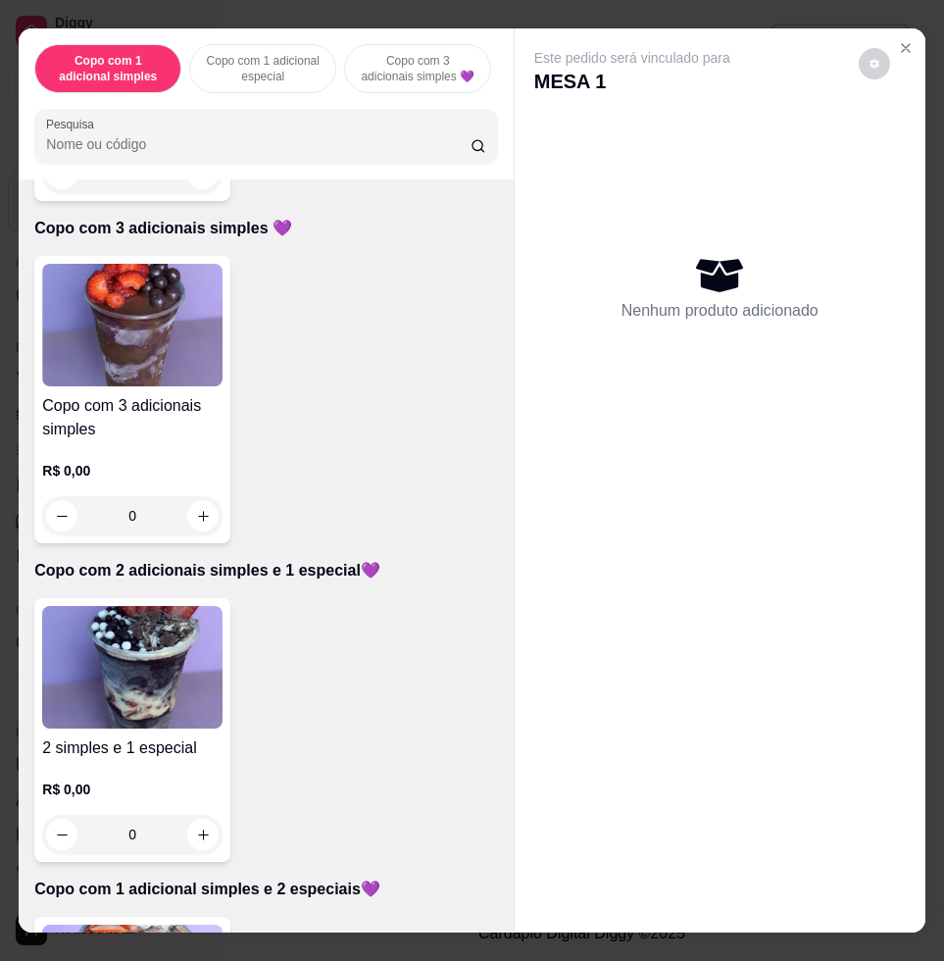
scroll to position [1103, 0]
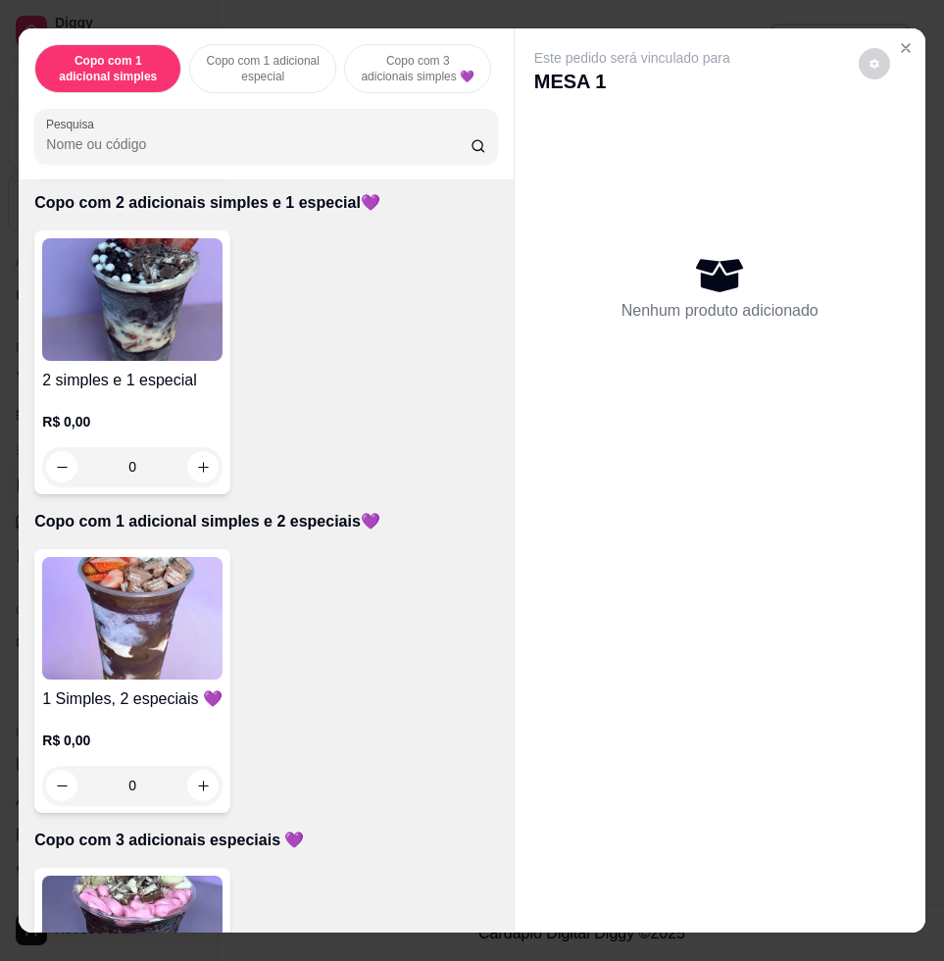
click at [155, 733] on div "R$ 0,00 0" at bounding box center [132, 758] width 180 height 94
click at [138, 602] on img at bounding box center [132, 618] width 180 height 123
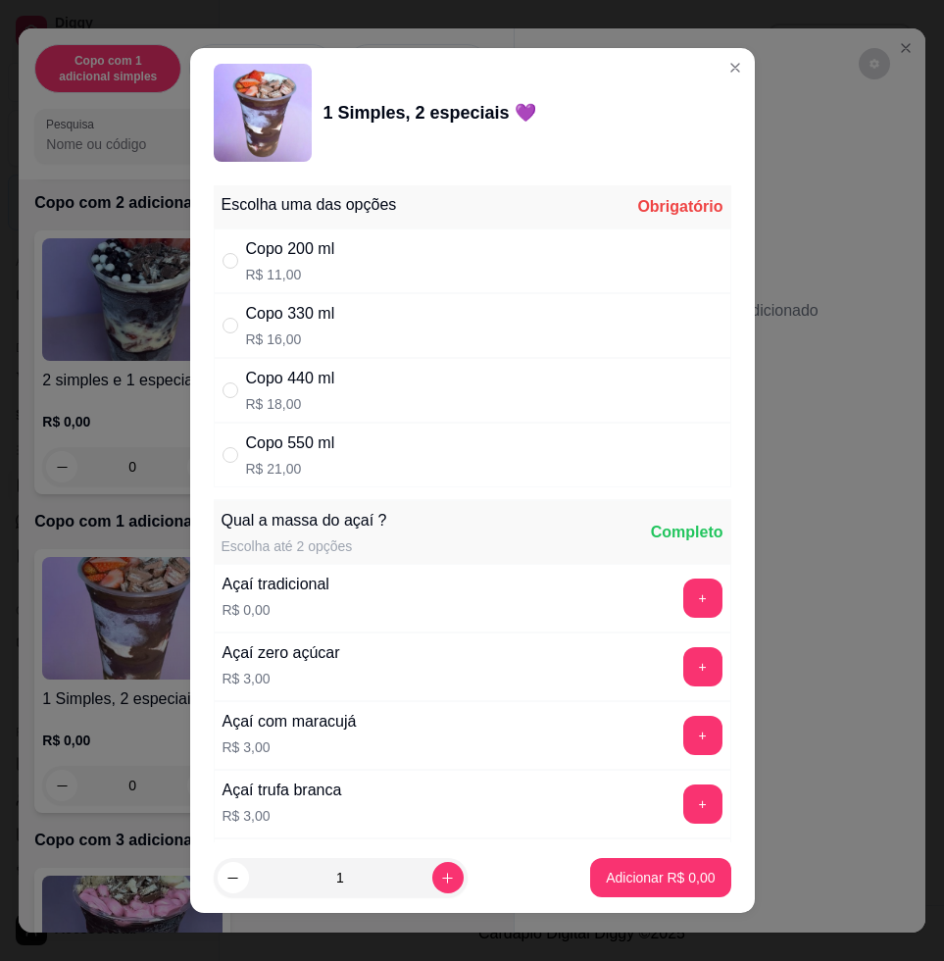
click at [373, 443] on div "Copo 550 ml R$ 21,00" at bounding box center [473, 455] width 518 height 65
radio input "true"
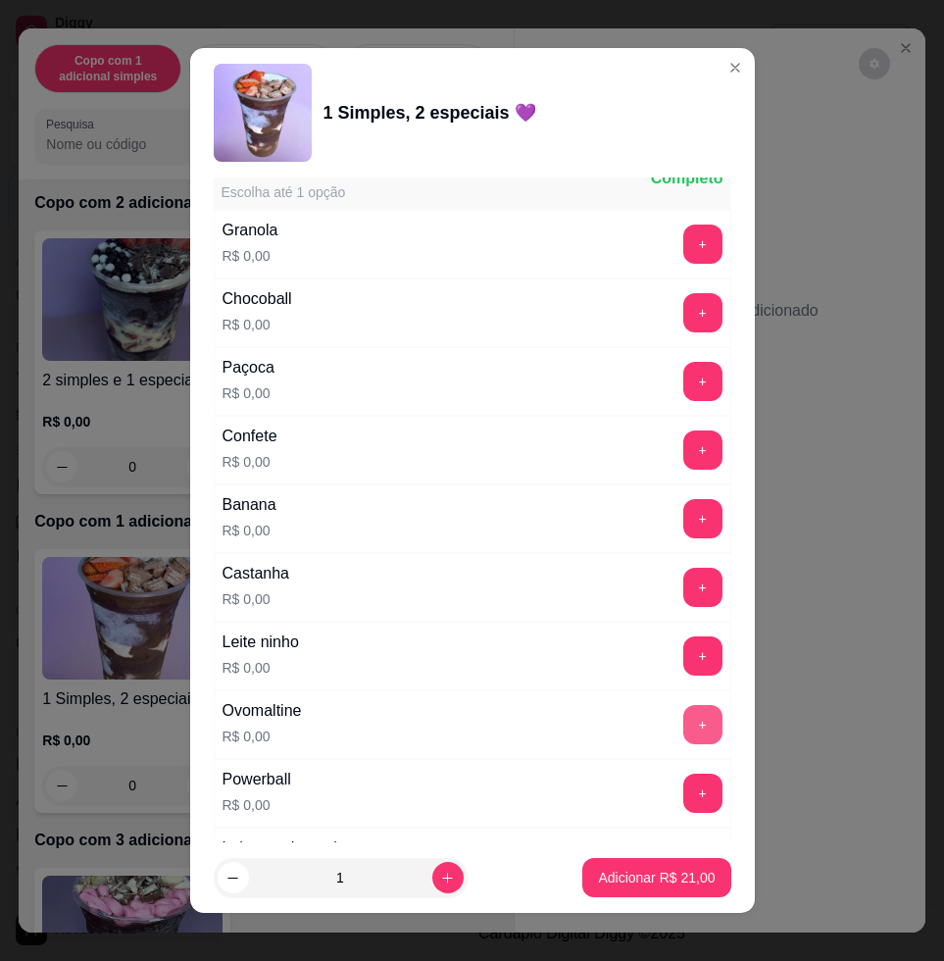
scroll to position [1471, 0]
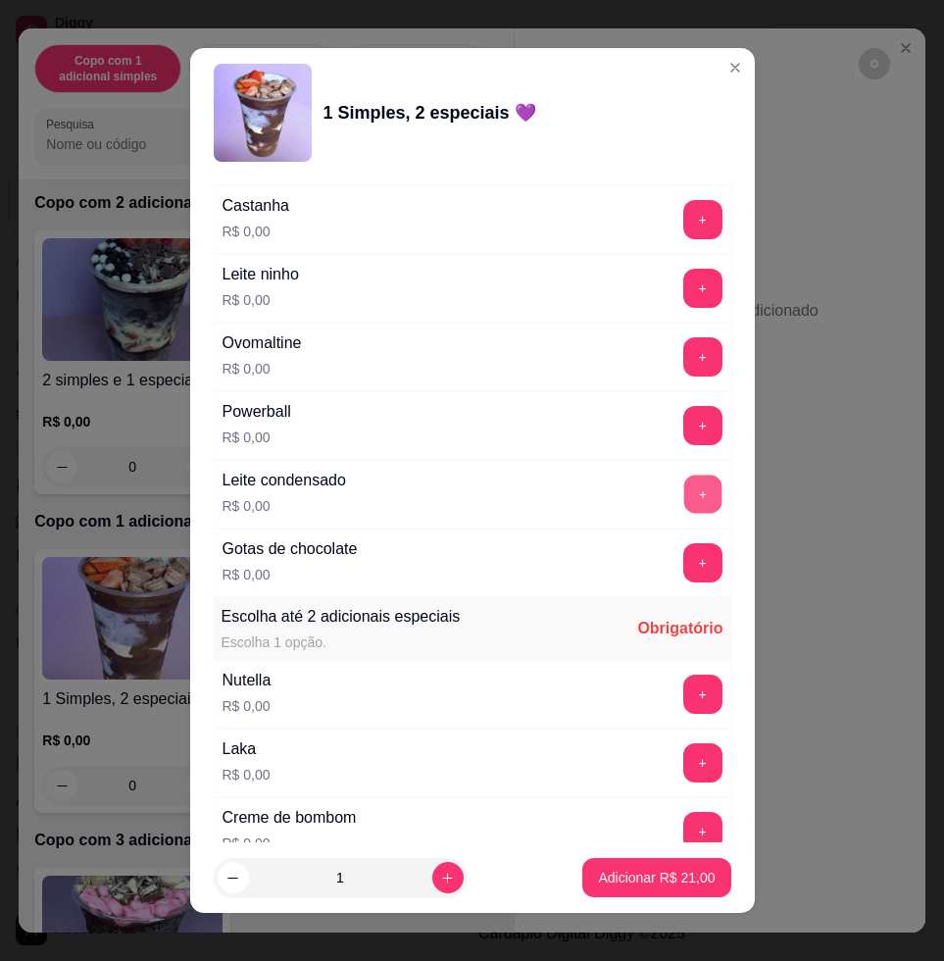
click at [683, 509] on button "+" at bounding box center [702, 494] width 38 height 38
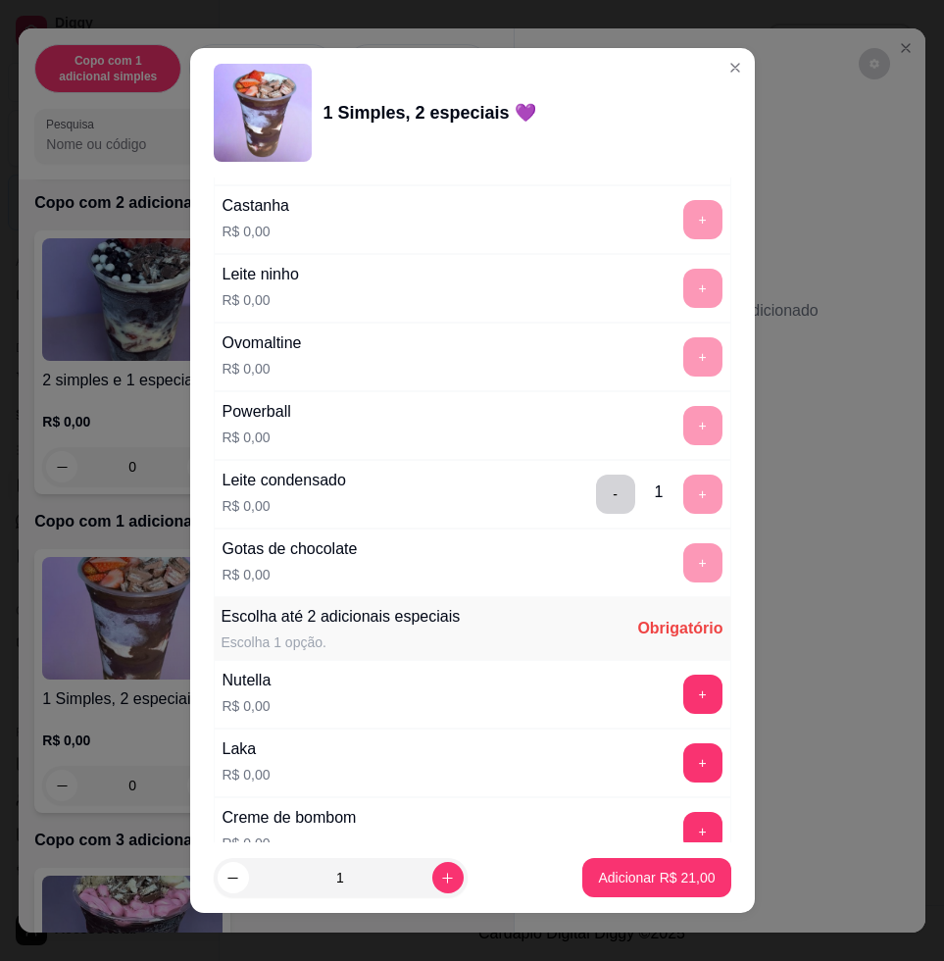
click at [683, 697] on button "+" at bounding box center [702, 693] width 39 height 39
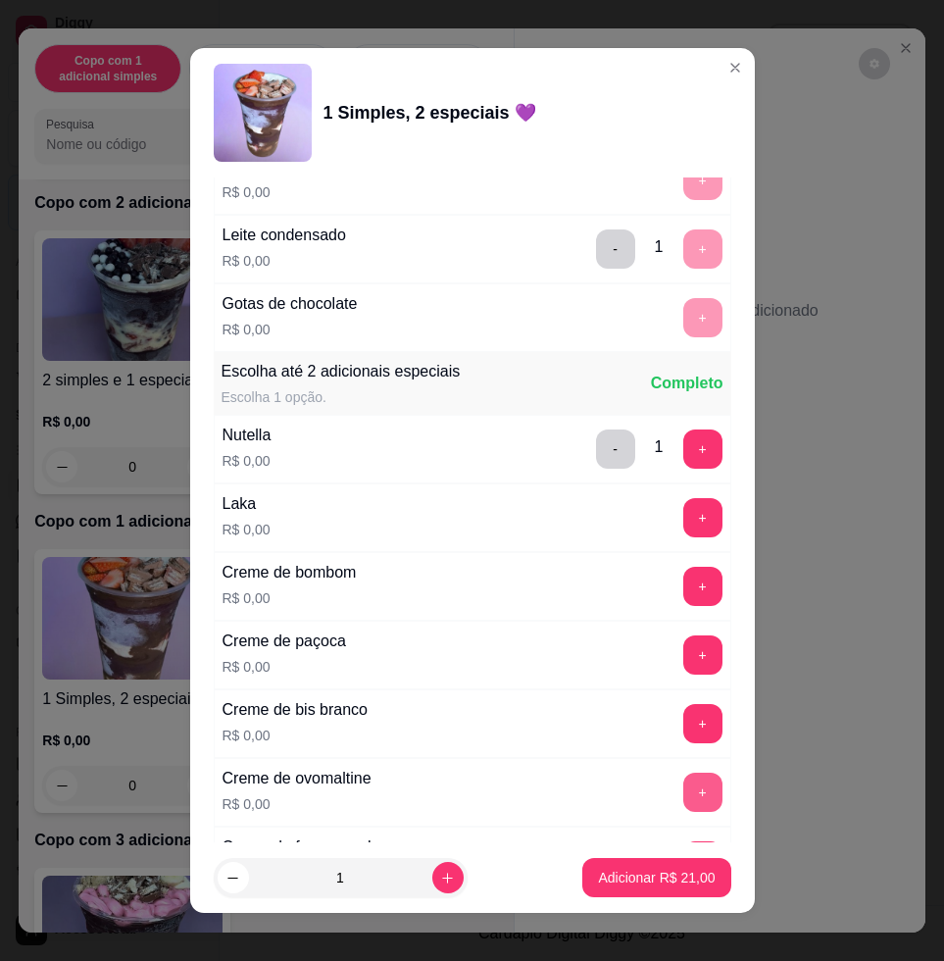
click at [683, 787] on button "+" at bounding box center [702, 792] width 39 height 39
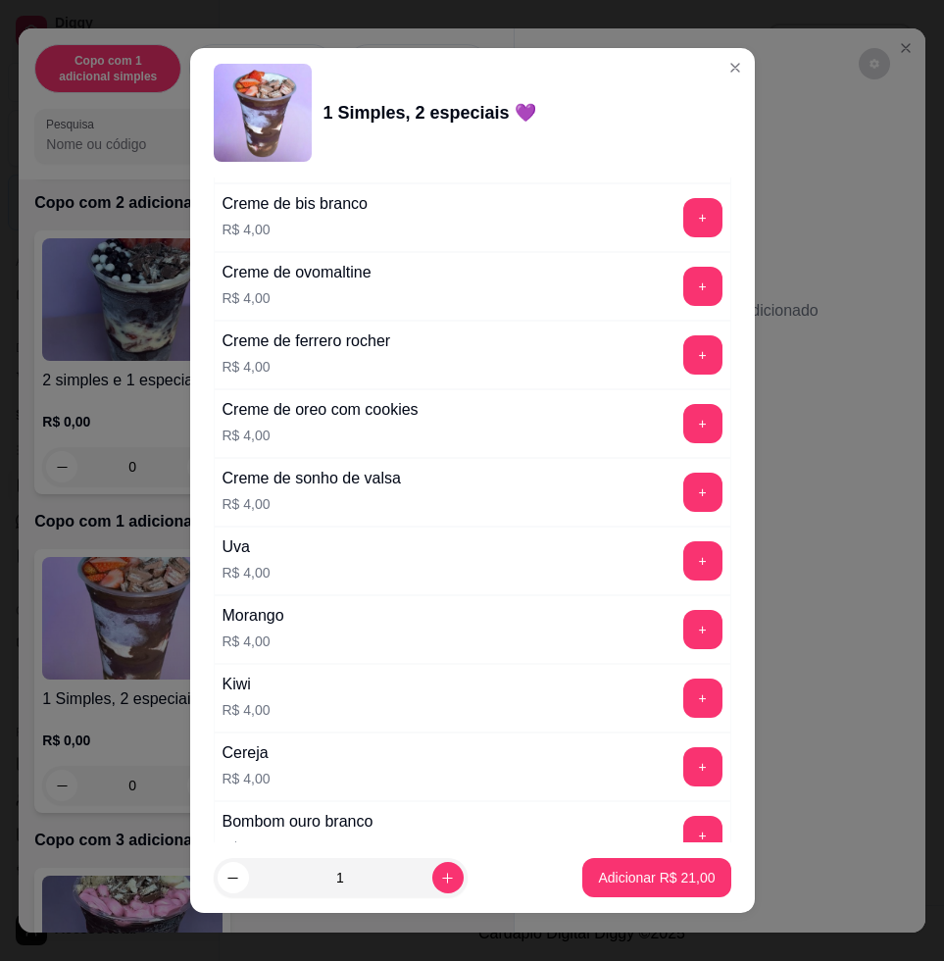
scroll to position [4861, 0]
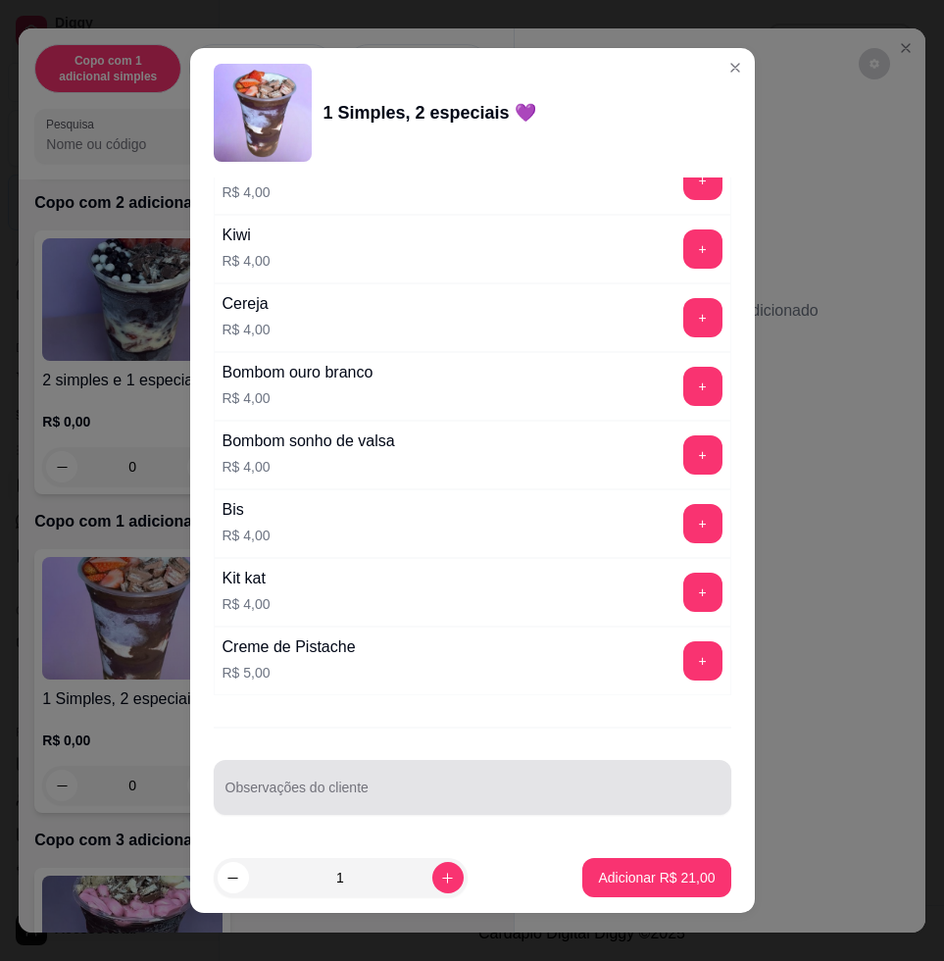
drag, startPoint x: 533, startPoint y: 756, endPoint x: 562, endPoint y: 725, distance: 41.6
click at [557, 728] on div "Escolha uma das opções Completo Copo 200 ml R$ 11,00 Copo 330 ml R$ 16,00 Copo …" at bounding box center [472, 509] width 565 height 665
drag, startPoint x: 562, startPoint y: 725, endPoint x: 514, endPoint y: 769, distance: 64.6
click at [514, 769] on div at bounding box center [472, 787] width 494 height 39
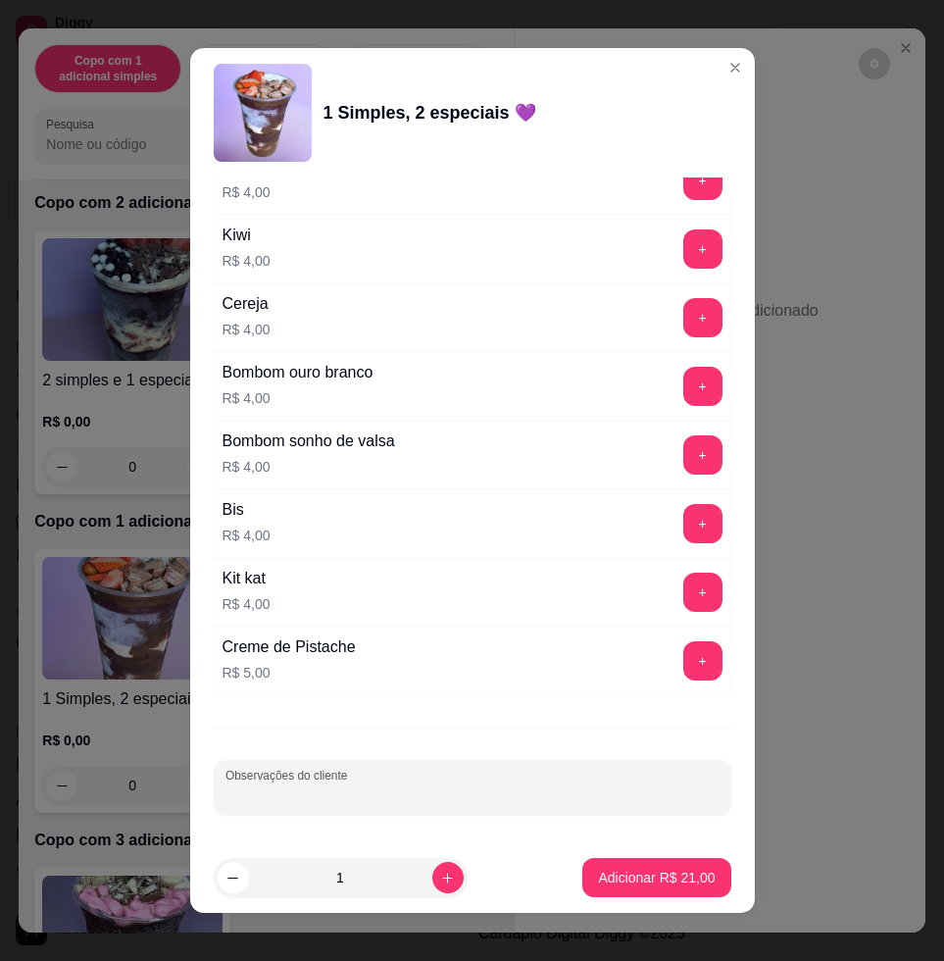
click at [508, 771] on div at bounding box center [472, 787] width 494 height 39
type input "joao guilheme"
click at [641, 854] on footer "1 Adicionar R$ 21,00" at bounding box center [472, 877] width 565 height 71
click at [636, 876] on p "Adicionar R$ 21,00" at bounding box center [656, 878] width 117 height 20
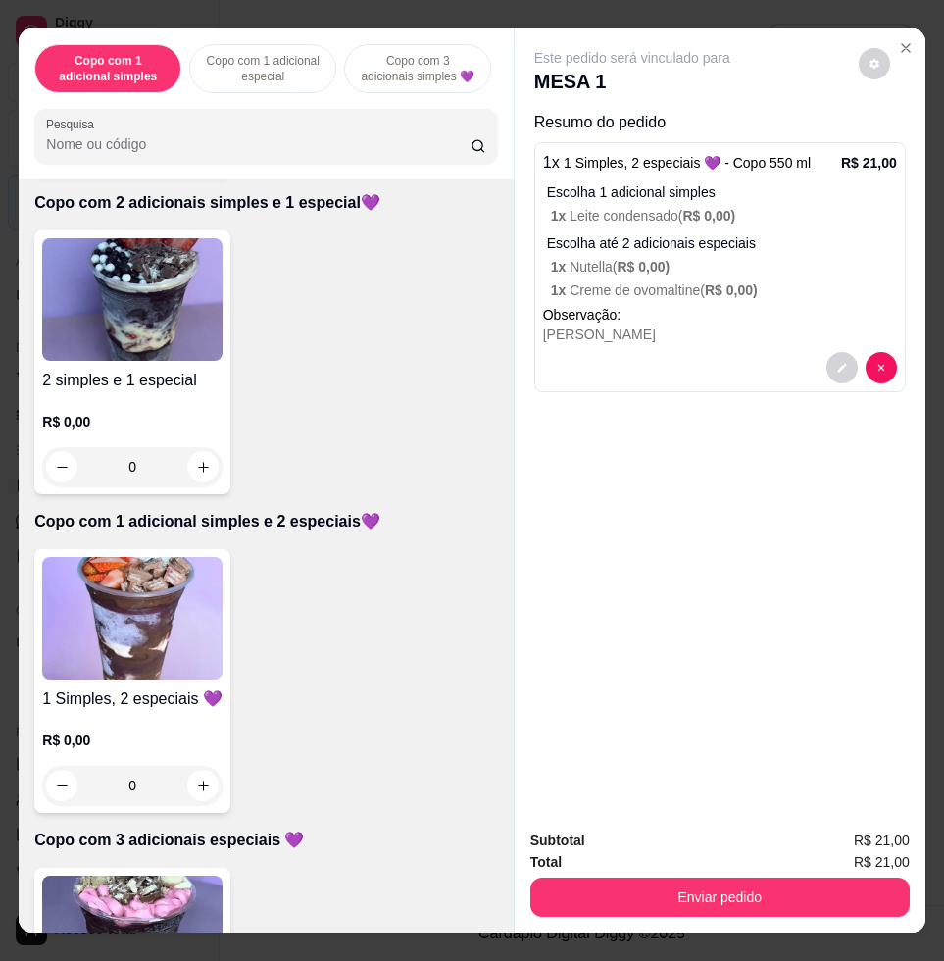
click at [152, 596] on img at bounding box center [132, 618] width 180 height 123
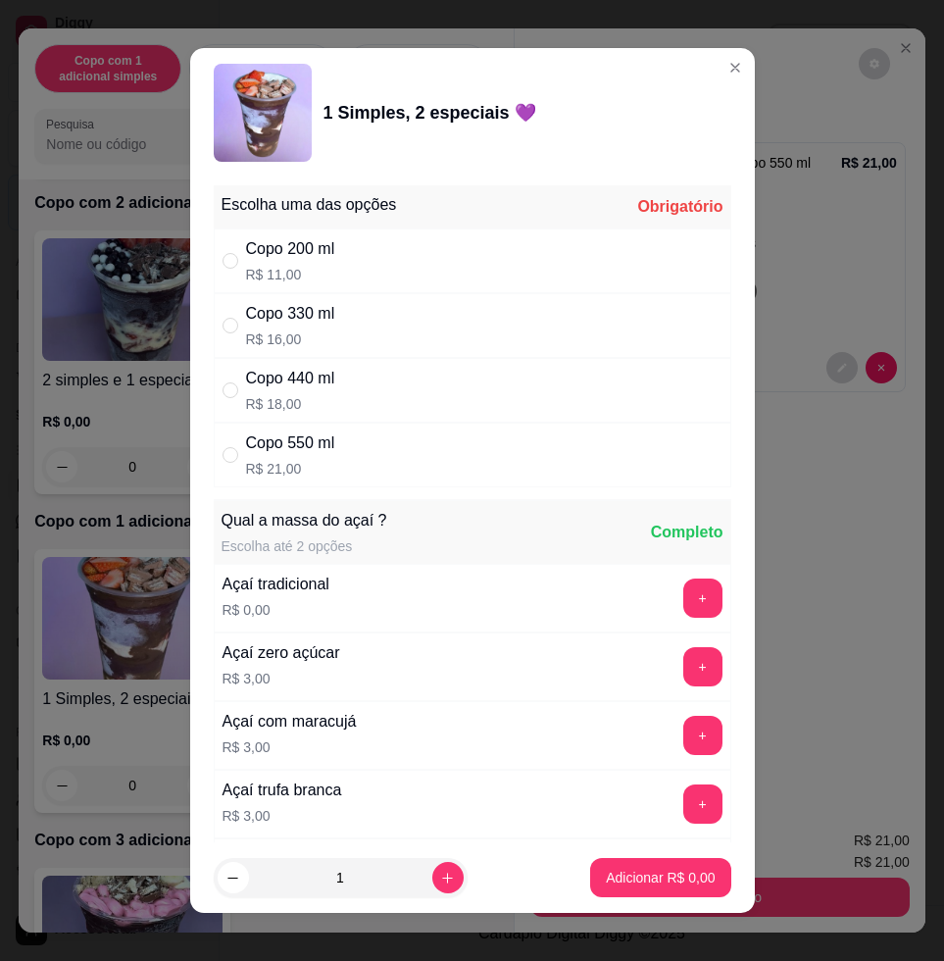
click at [353, 472] on div "Copo 550 ml R$ 21,00" at bounding box center [473, 455] width 518 height 65
radio input "true"
click at [440, 875] on icon "increase-product-quantity" at bounding box center [447, 878] width 15 height 15
type input "2"
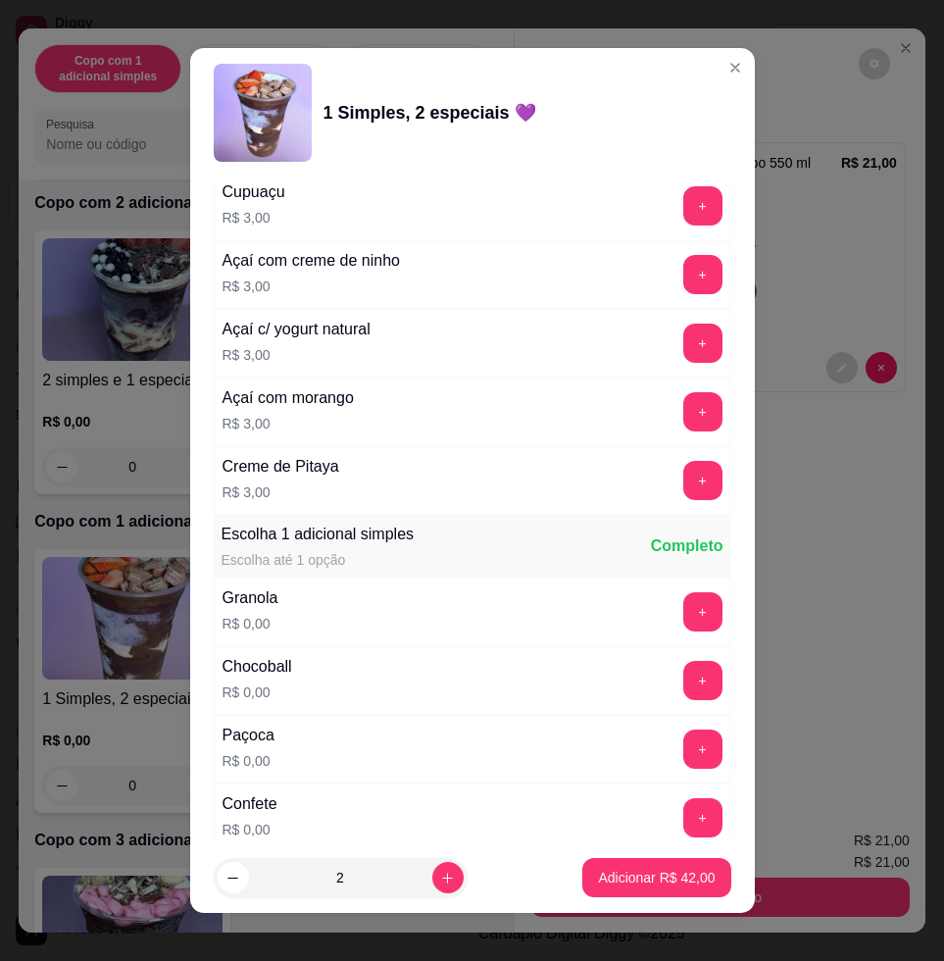
scroll to position [1225, 0]
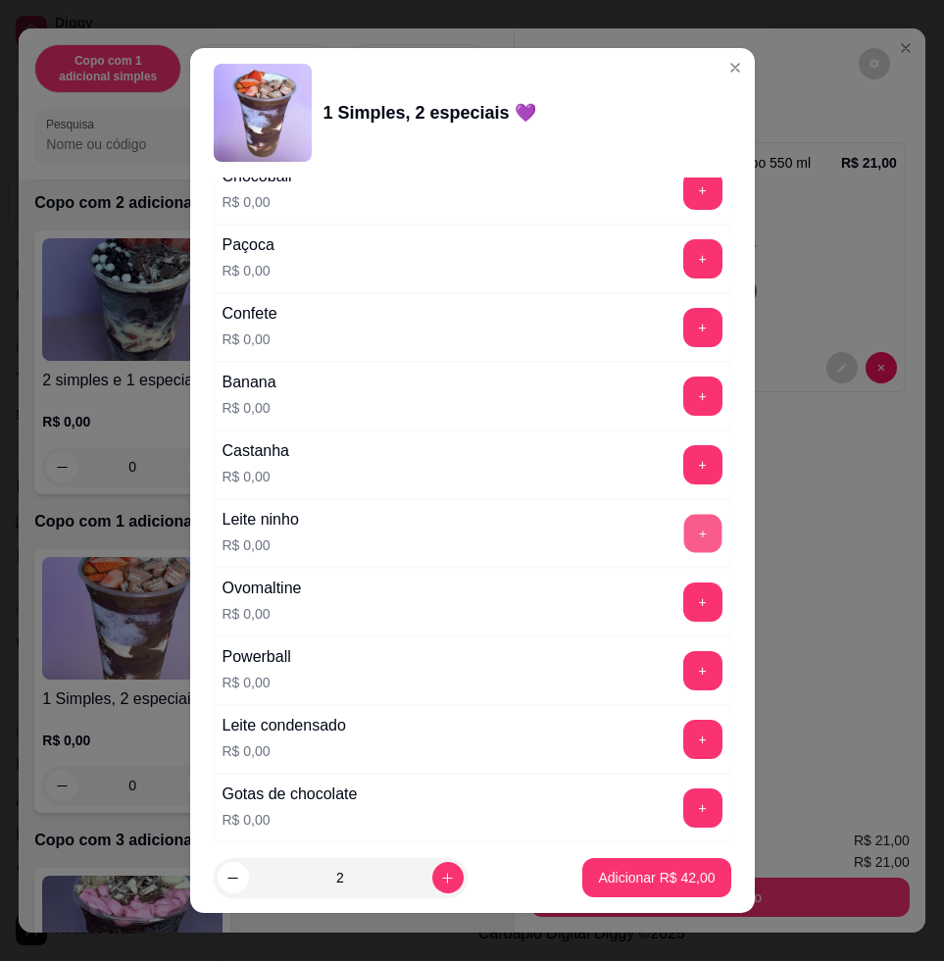
click at [683, 530] on button "+" at bounding box center [702, 534] width 38 height 38
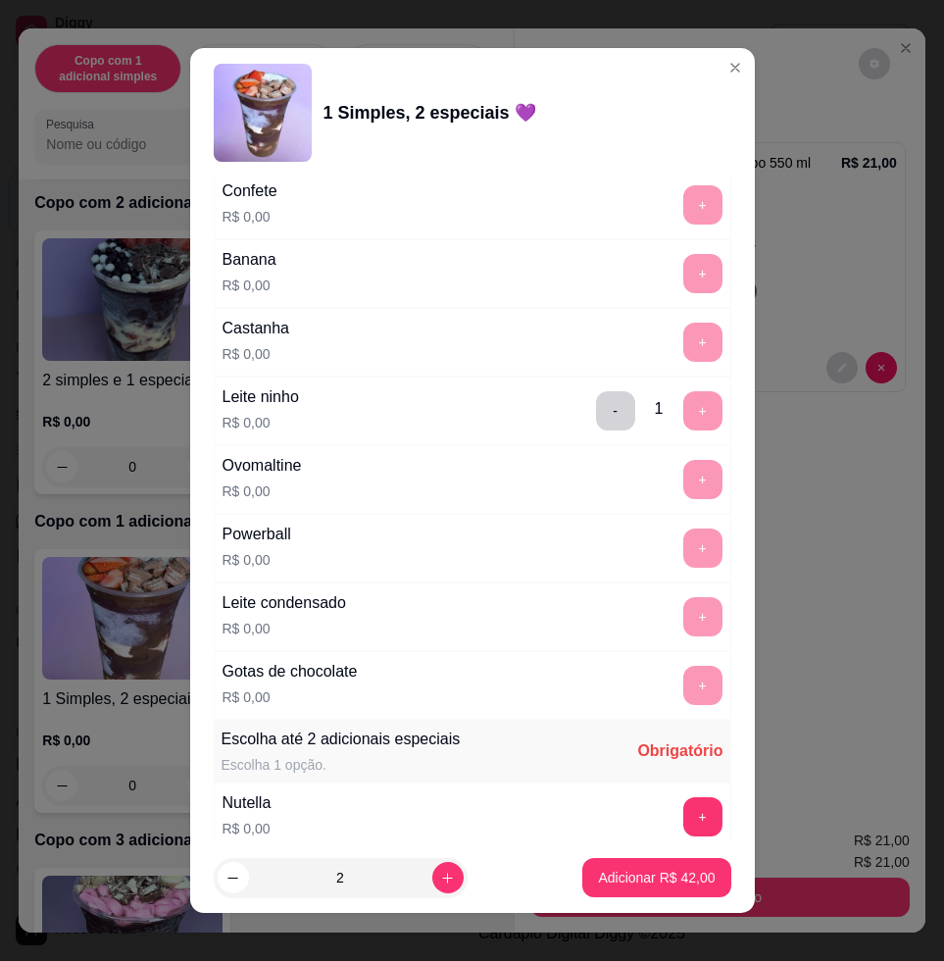
scroll to position [1471, 0]
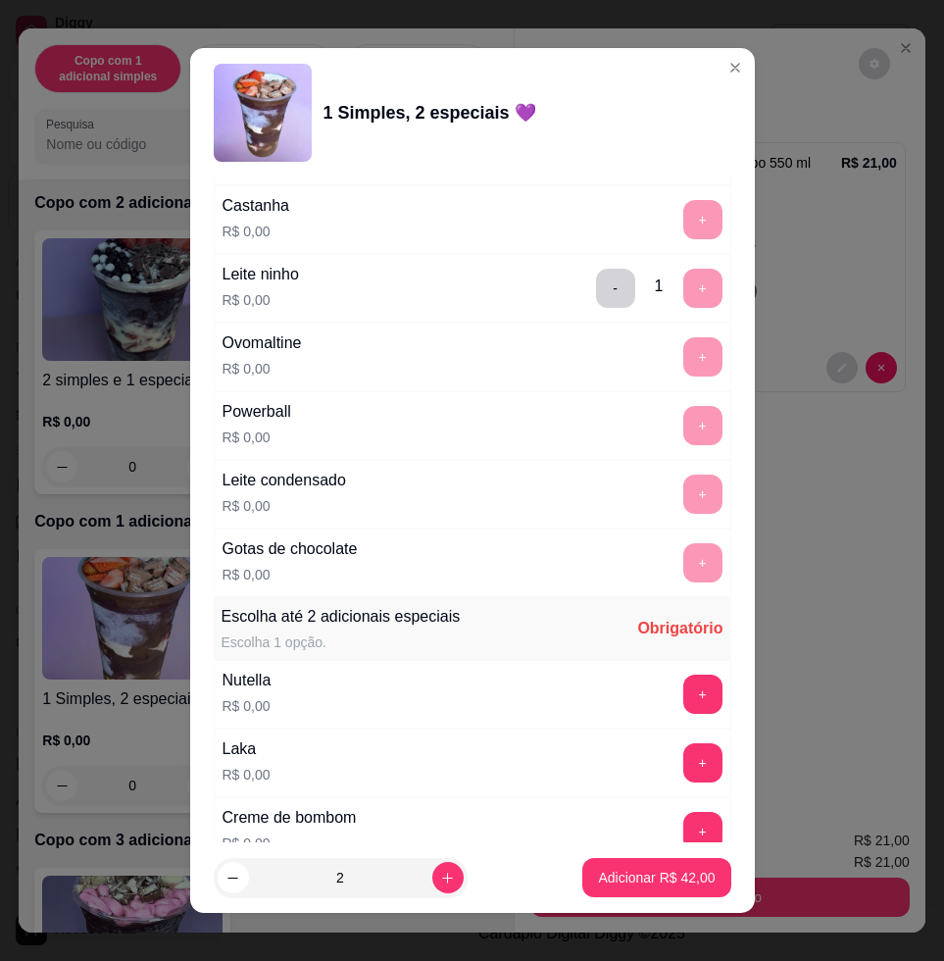
click at [676, 692] on div "+" at bounding box center [702, 693] width 55 height 39
click at [683, 696] on button "+" at bounding box center [702, 694] width 38 height 38
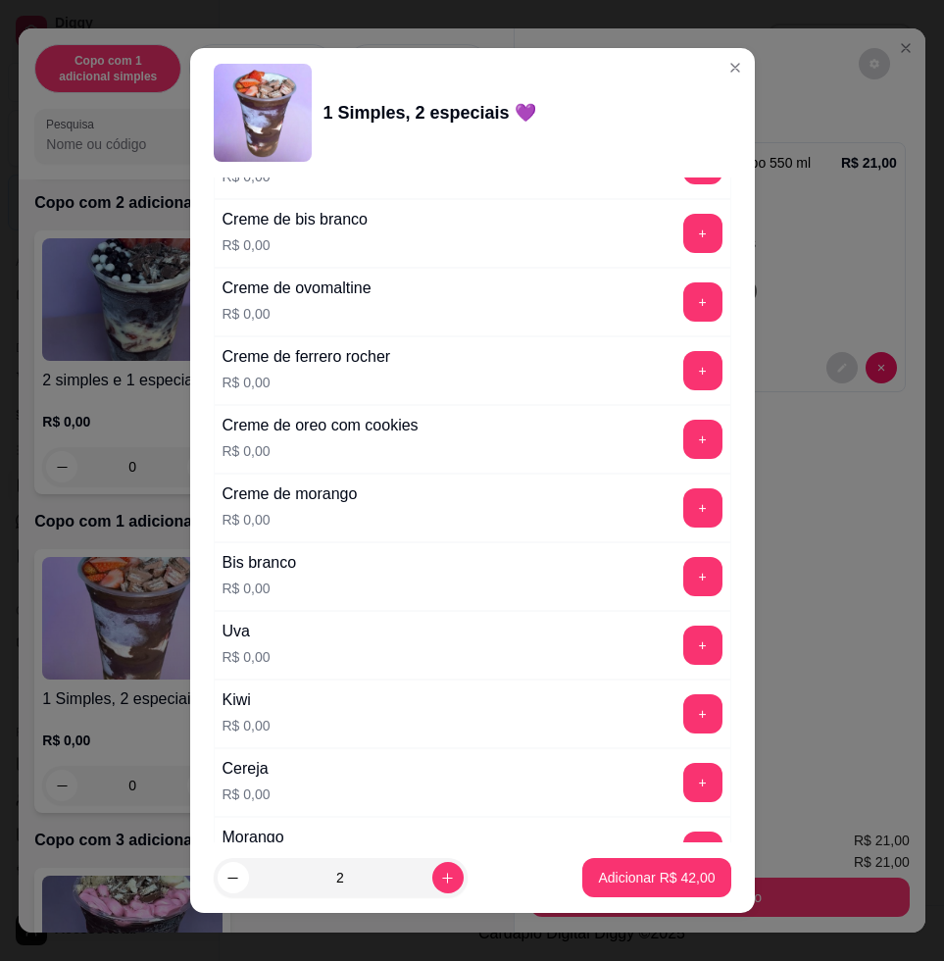
scroll to position [2451, 0]
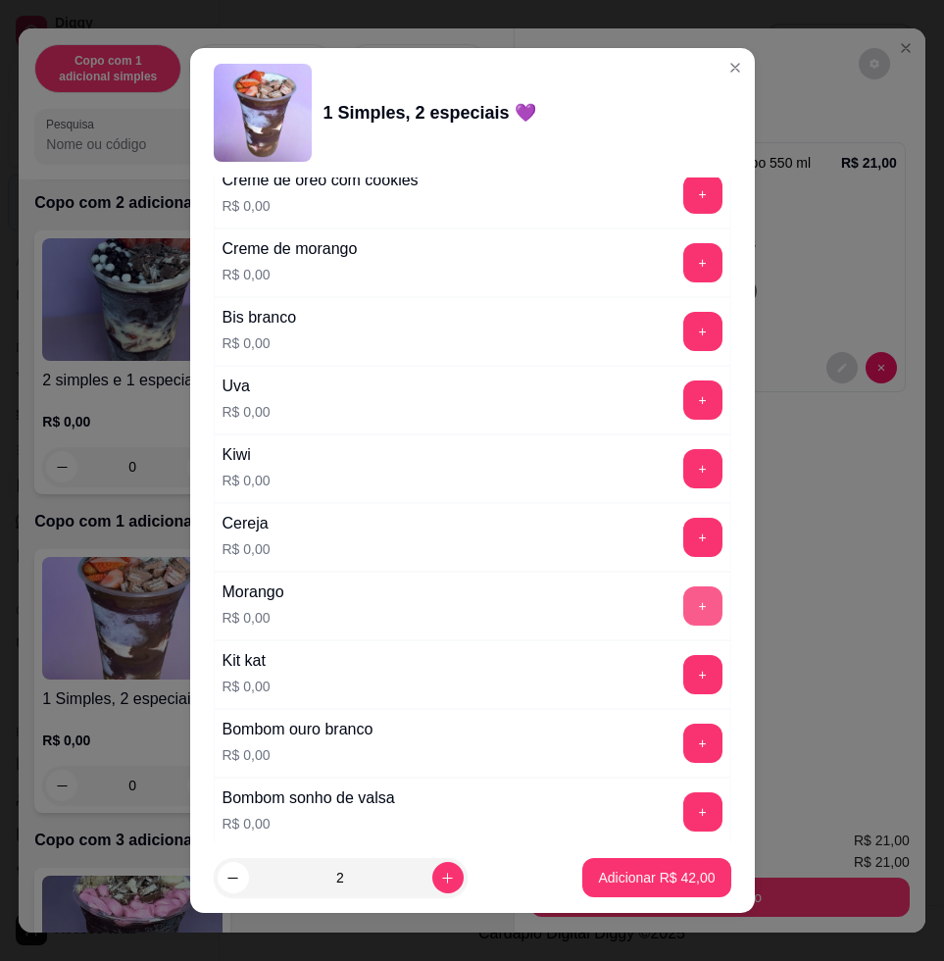
click at [683, 618] on button "+" at bounding box center [702, 605] width 39 height 39
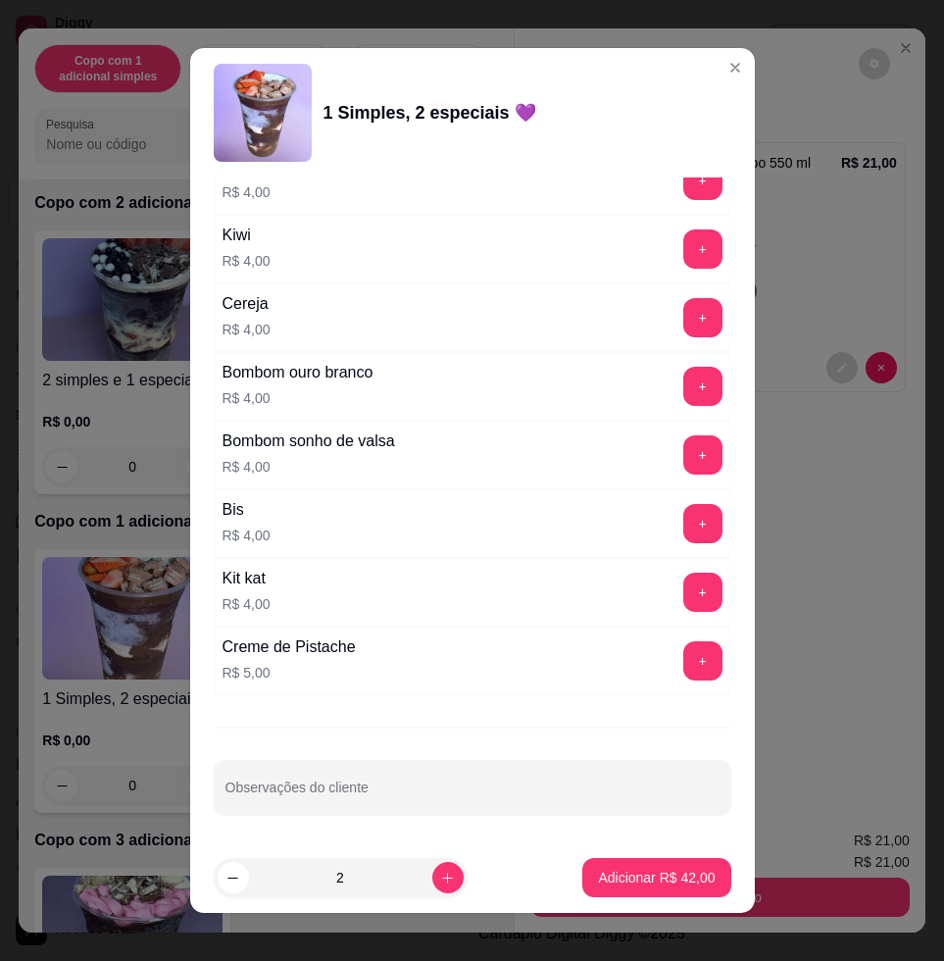
scroll to position [15, 0]
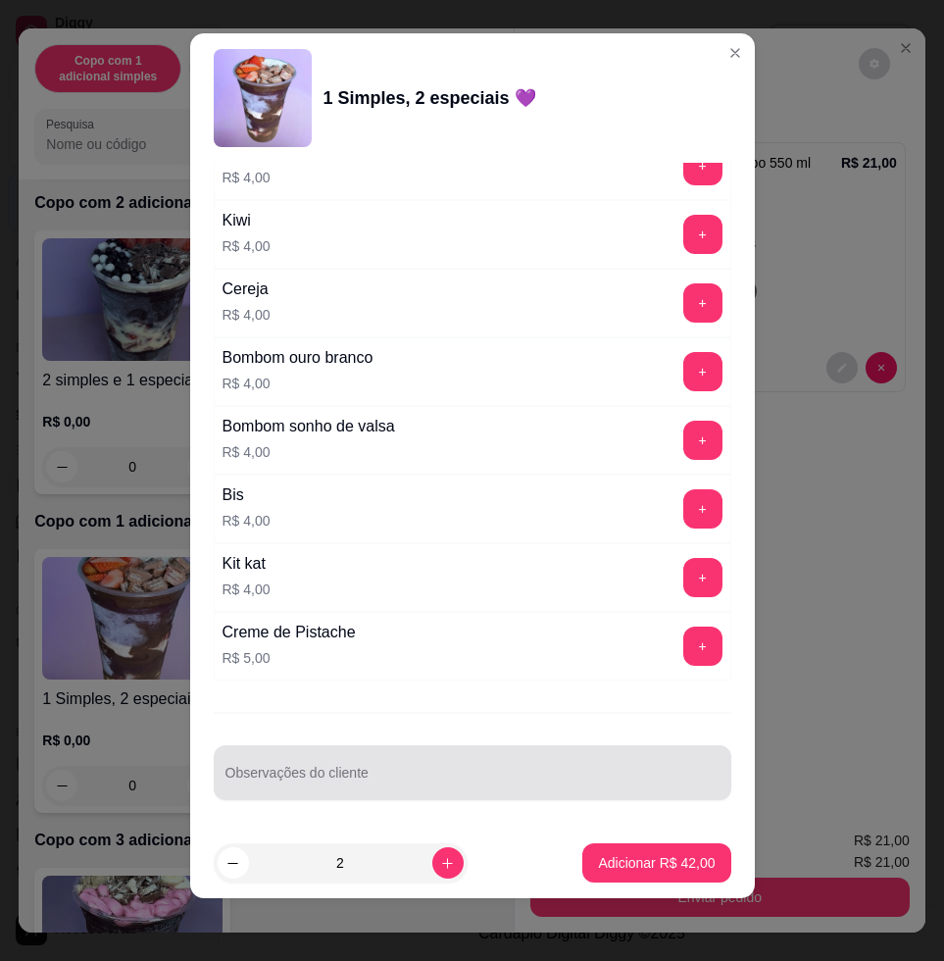
click at [483, 760] on div at bounding box center [472, 772] width 494 height 39
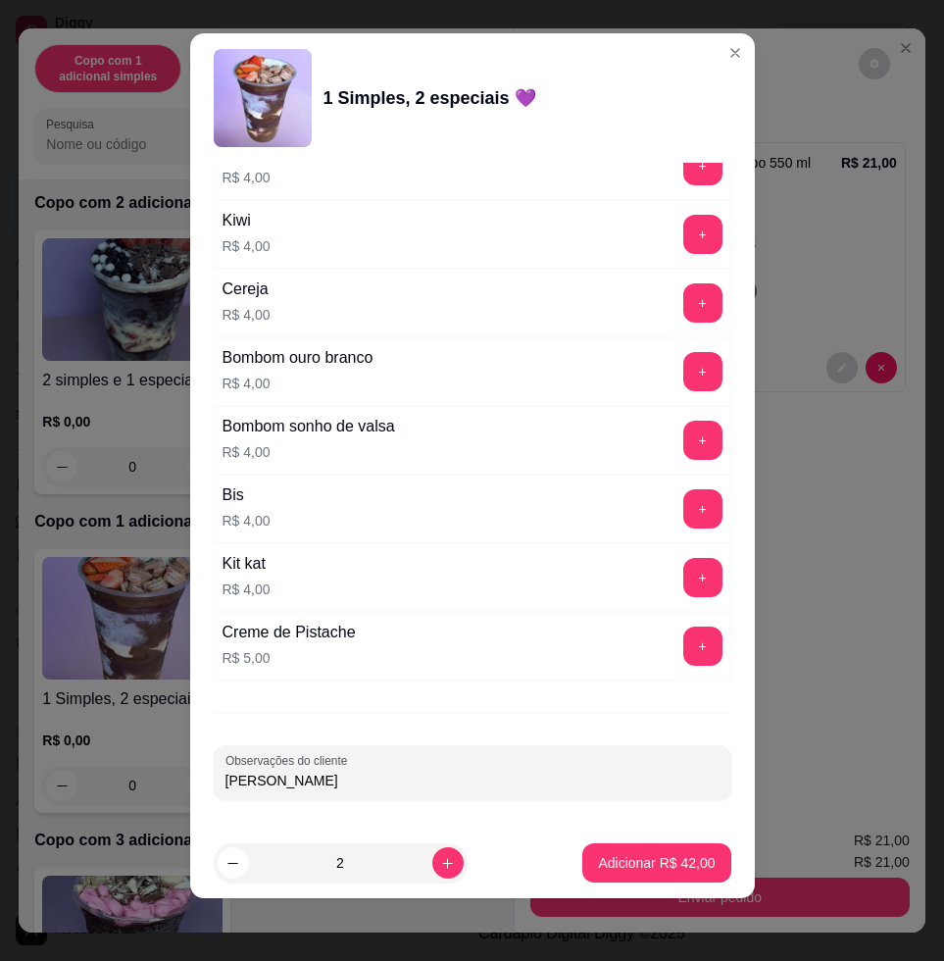
click at [267, 781] on input "joao maros" at bounding box center [472, 781] width 494 height 20
type input "joao marcos"
click at [598, 865] on p "Adicionar R$ 42,00" at bounding box center [656, 863] width 117 height 20
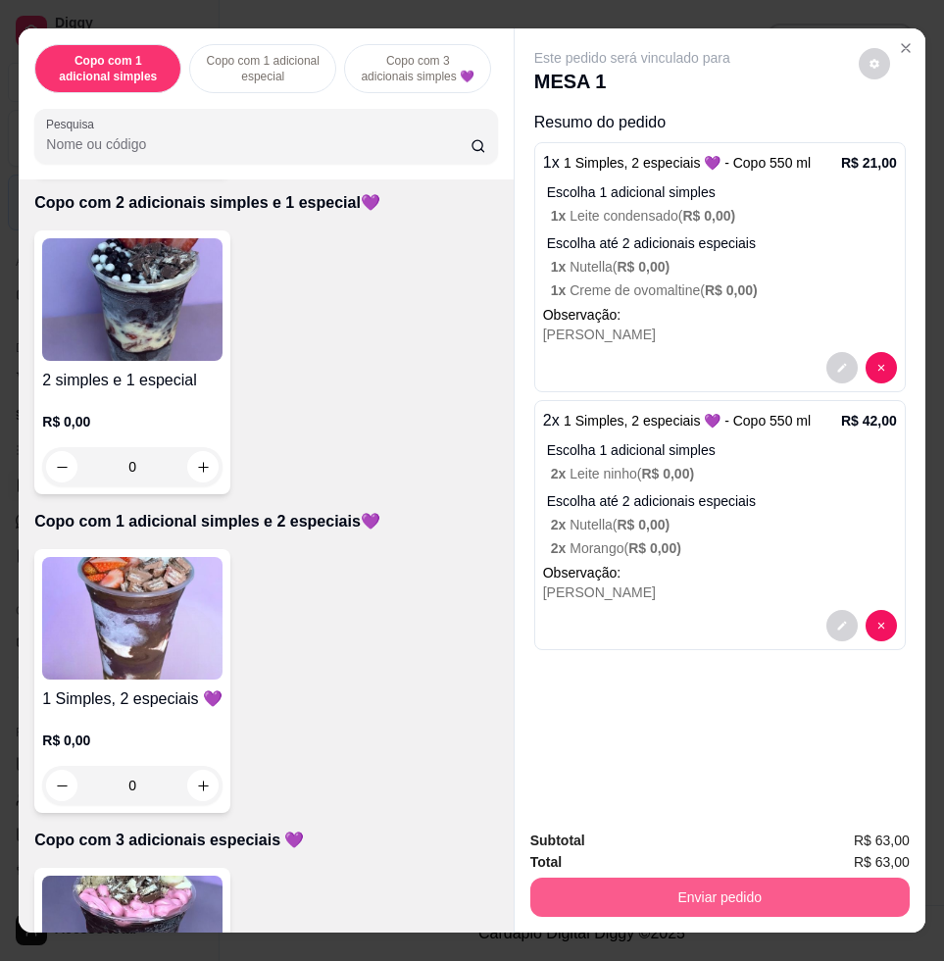
click at [645, 885] on button "Enviar pedido" at bounding box center [719, 896] width 379 height 39
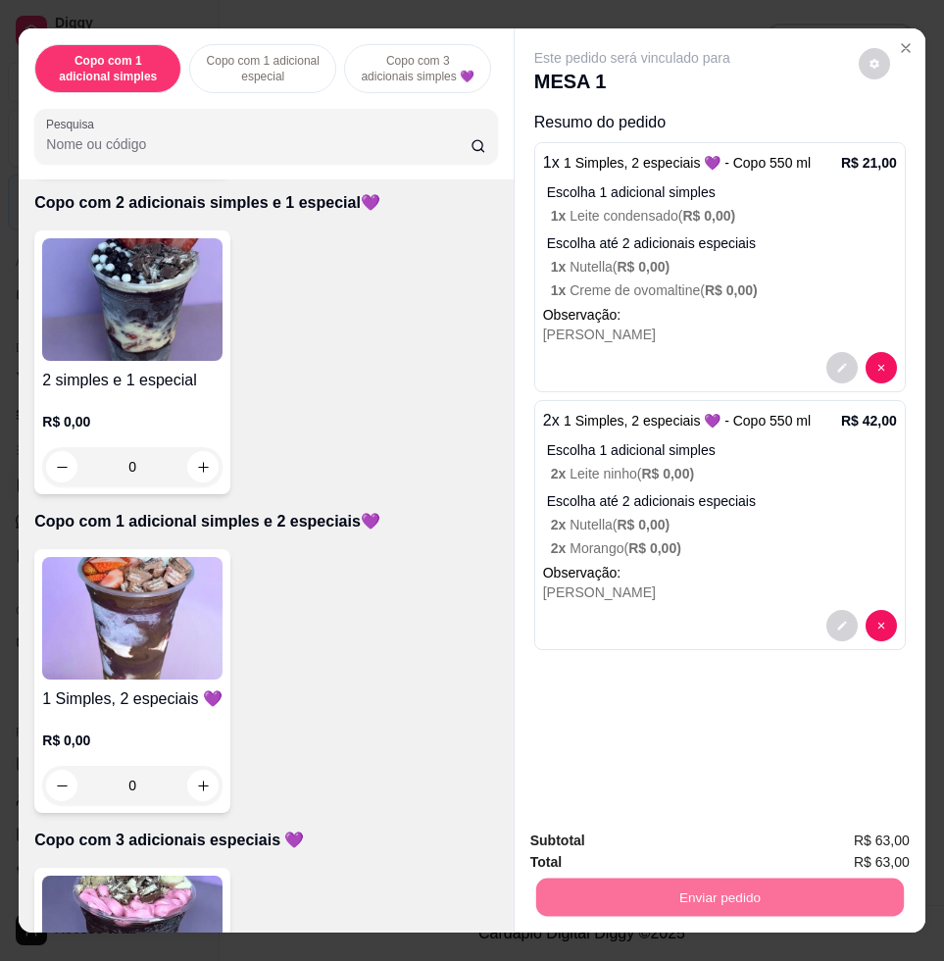
click at [842, 826] on button "Enviar pedido" at bounding box center [857, 839] width 108 height 36
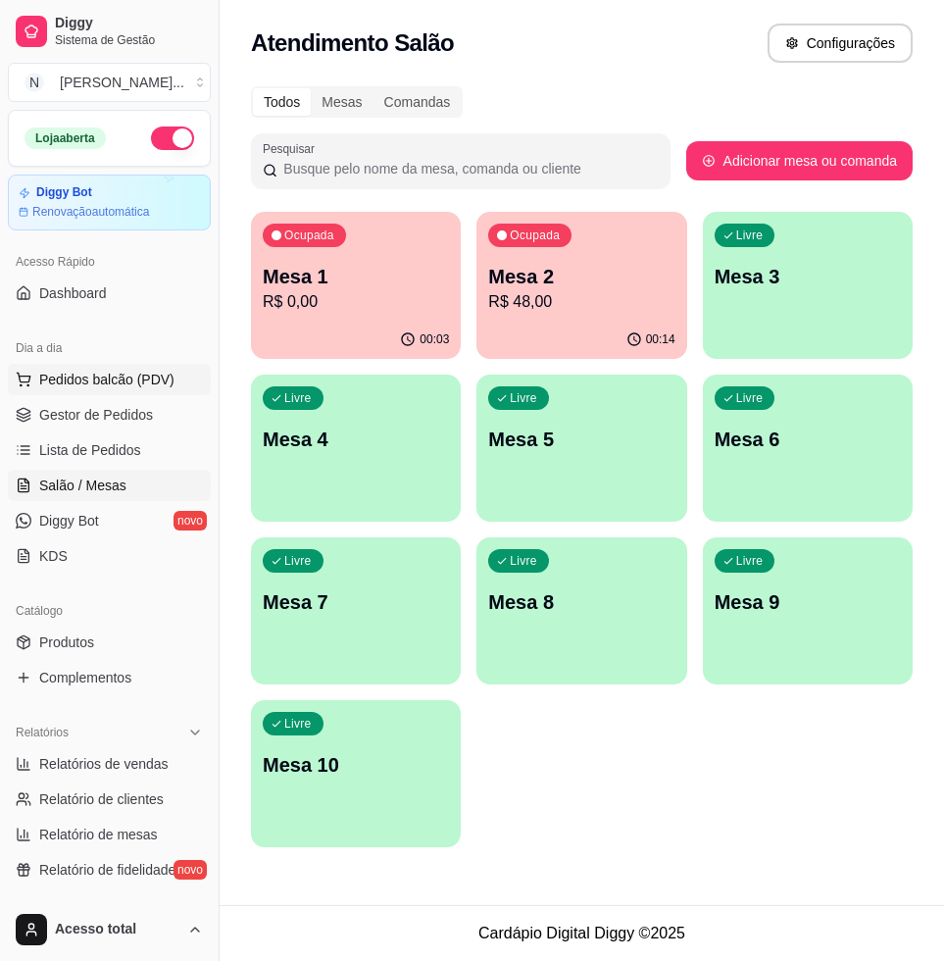
click at [113, 375] on span "Pedidos balcão (PDV)" at bounding box center [106, 380] width 135 height 20
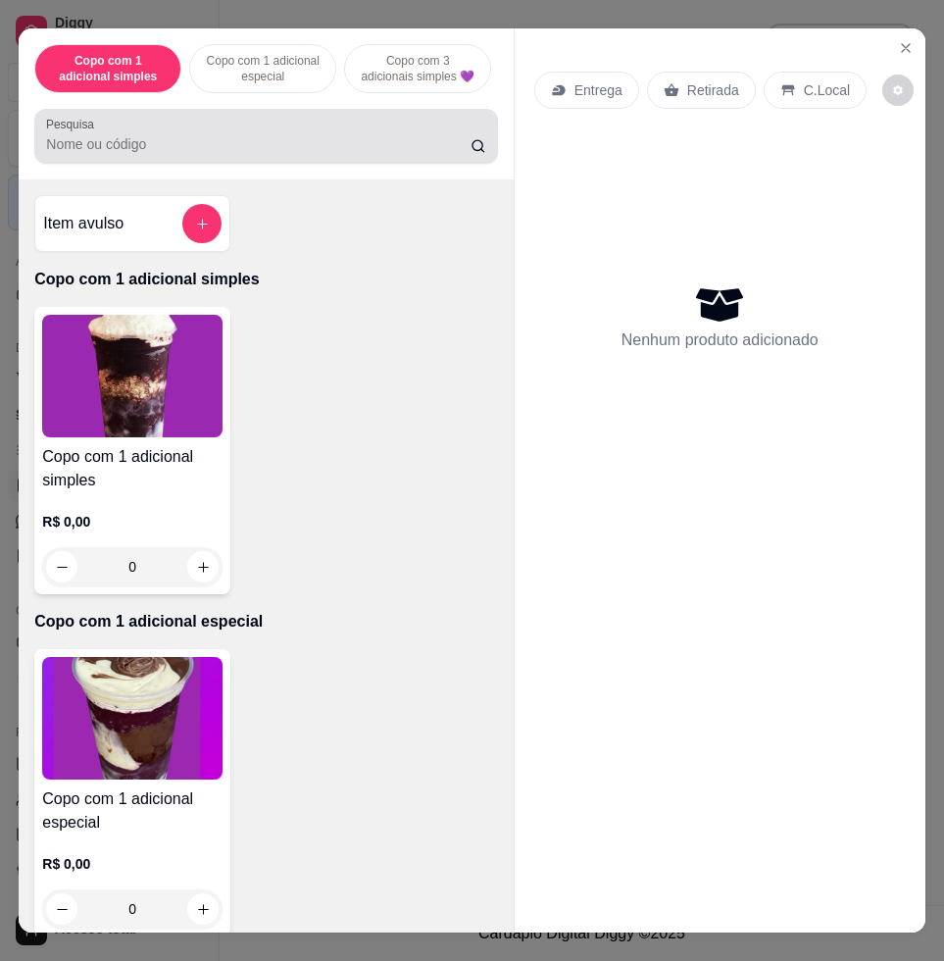
click at [288, 164] on div "Pesquisa" at bounding box center [265, 136] width 463 height 55
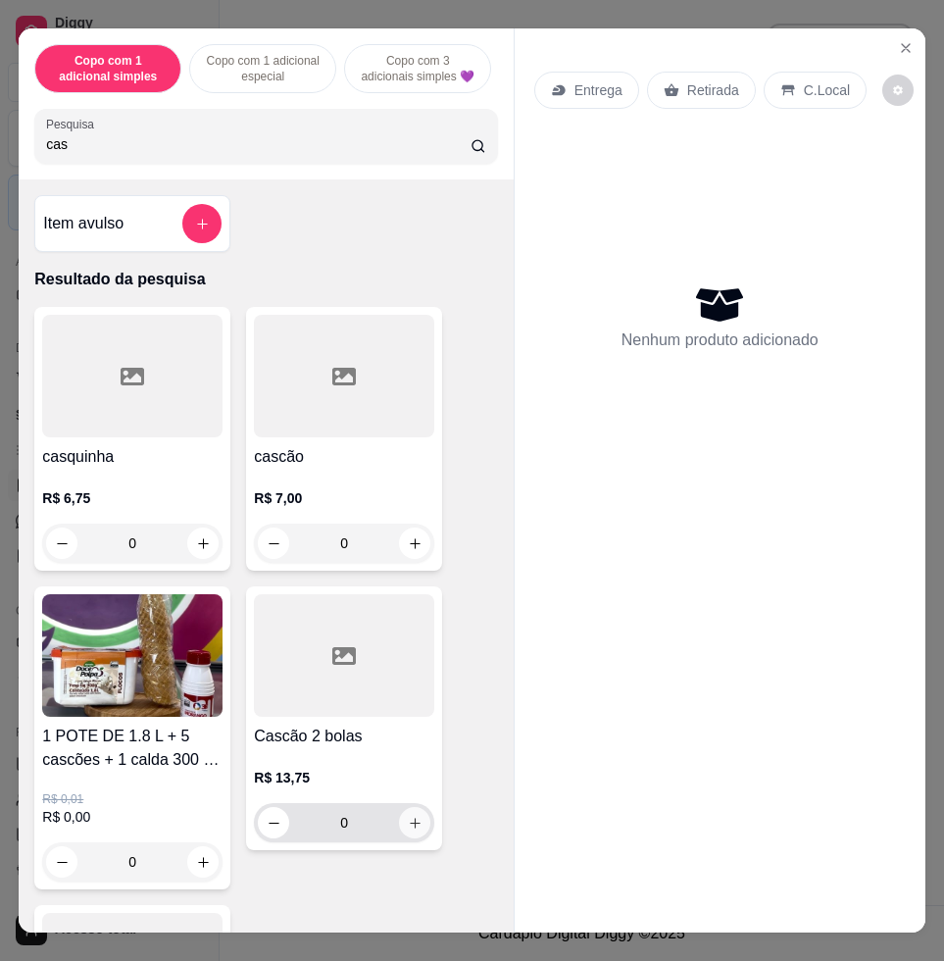
type input "cas"
click at [409, 838] on button "increase-product-quantity" at bounding box center [415, 823] width 30 height 30
type input "1"
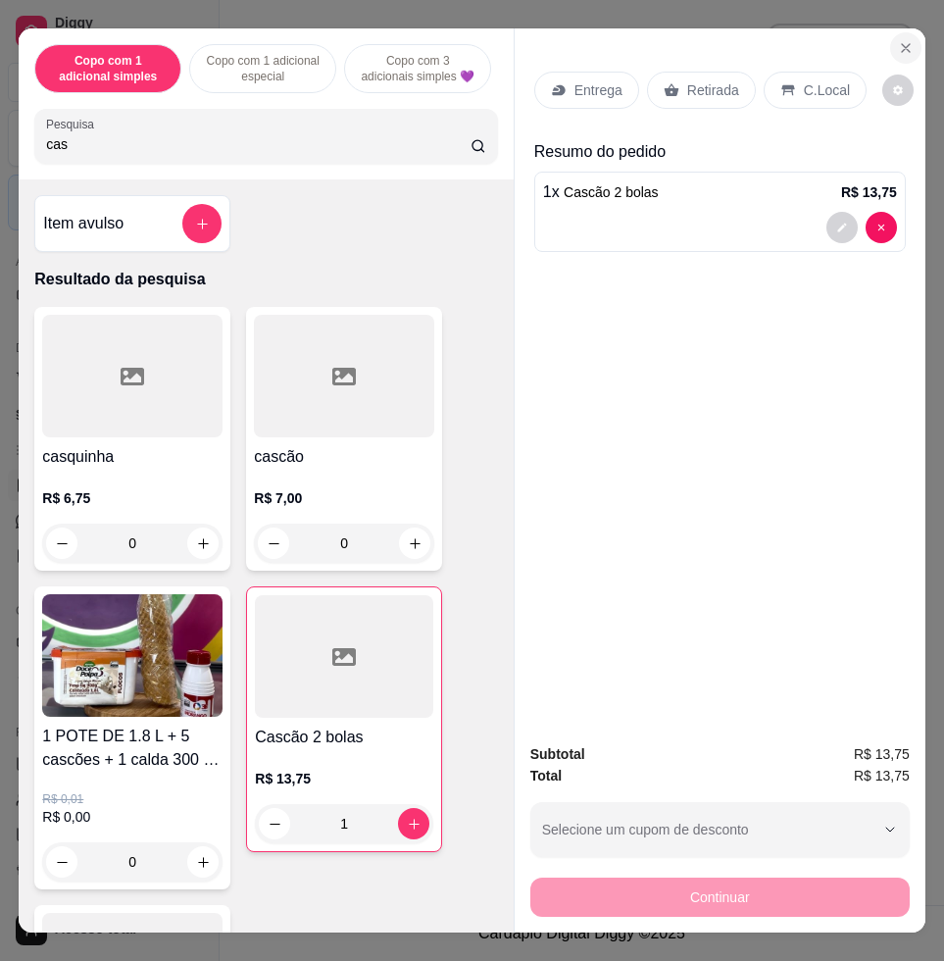
click at [890, 39] on button "Close" at bounding box center [905, 47] width 31 height 31
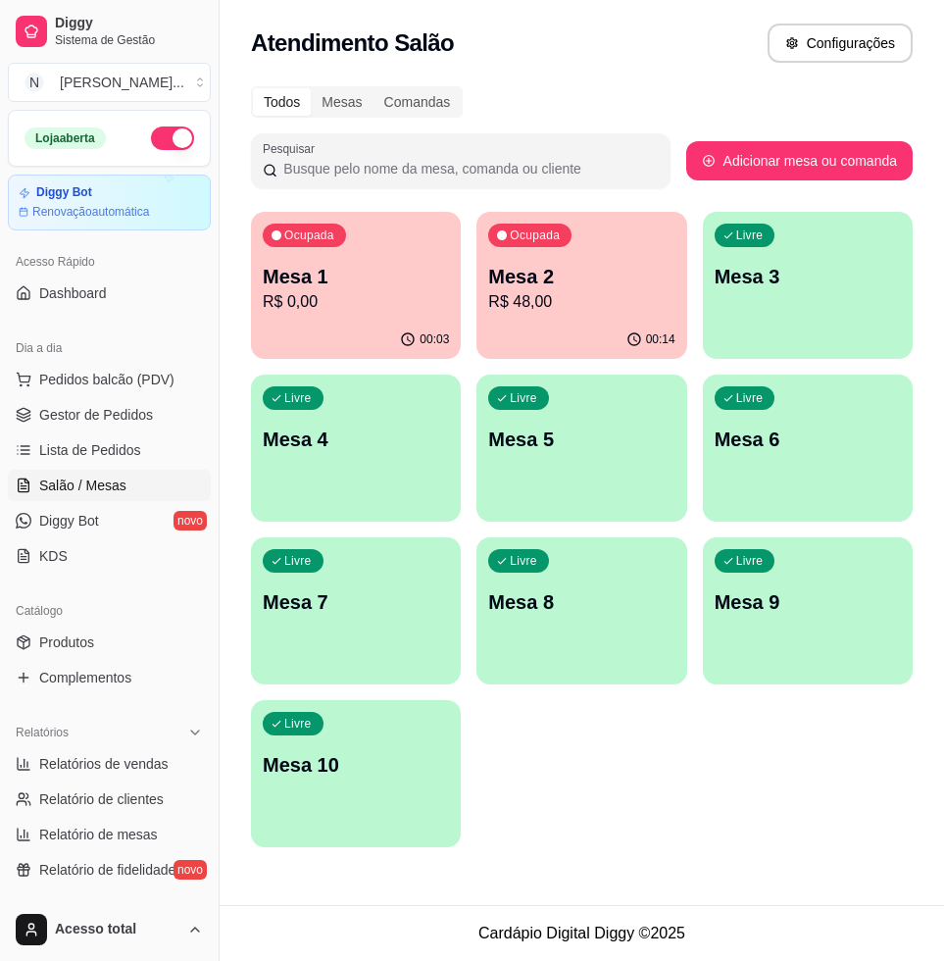
click at [346, 302] on p "R$ 0,00" at bounding box center [356, 302] width 186 height 24
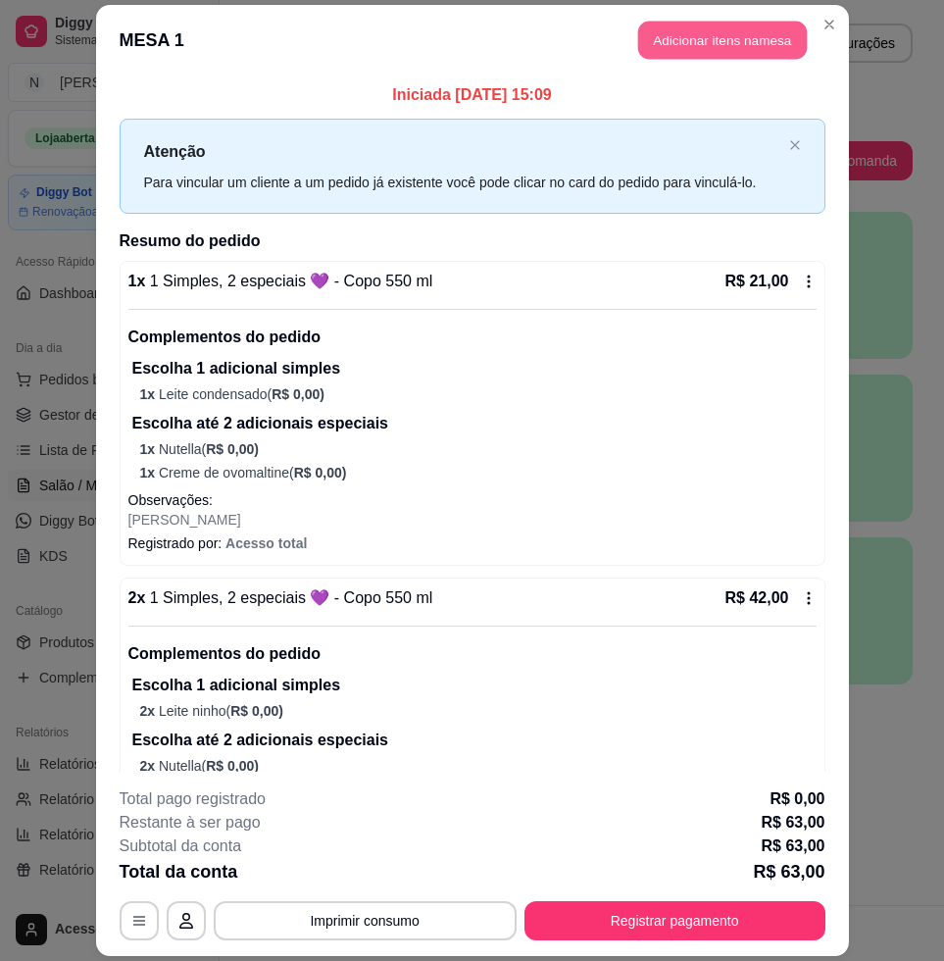
click at [736, 47] on button "Adicionar itens na mesa" at bounding box center [722, 41] width 169 height 38
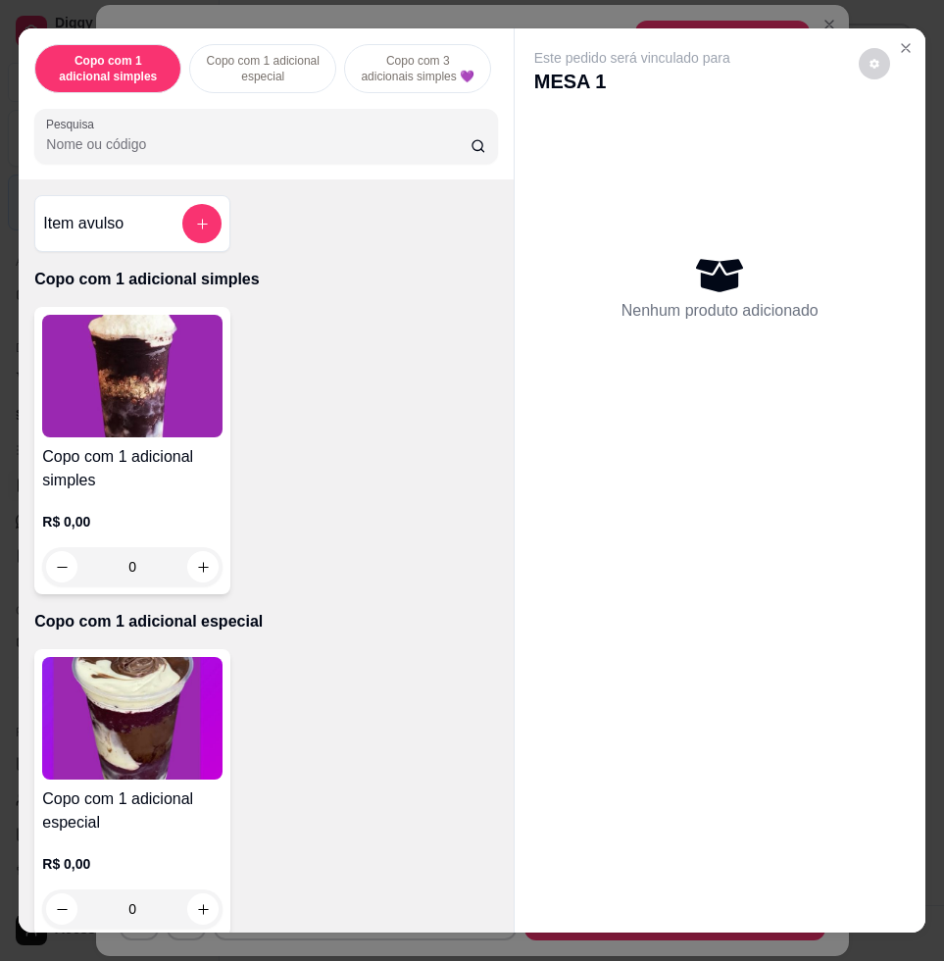
drag, startPoint x: 307, startPoint y: 151, endPoint x: 326, endPoint y: 137, distance: 23.9
click at [308, 150] on input "Pesquisa" at bounding box center [258, 144] width 424 height 20
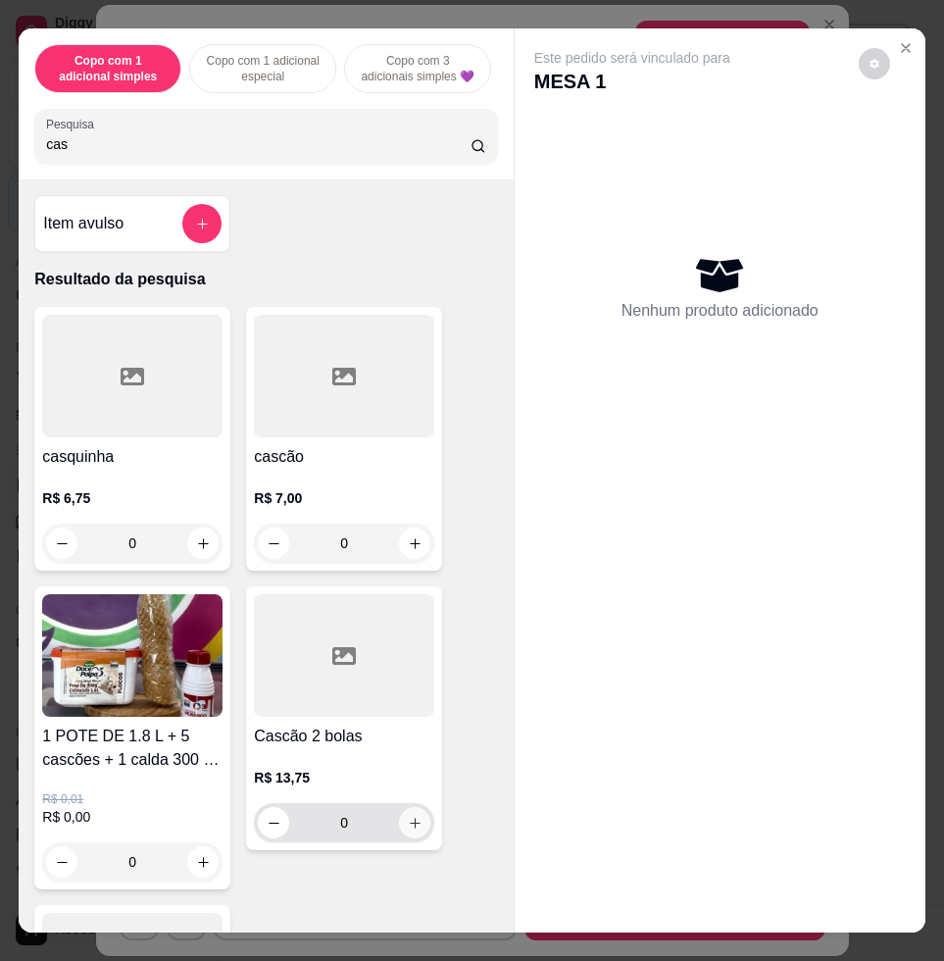
type input "cas"
click at [403, 838] on button "increase-product-quantity" at bounding box center [414, 822] width 31 height 31
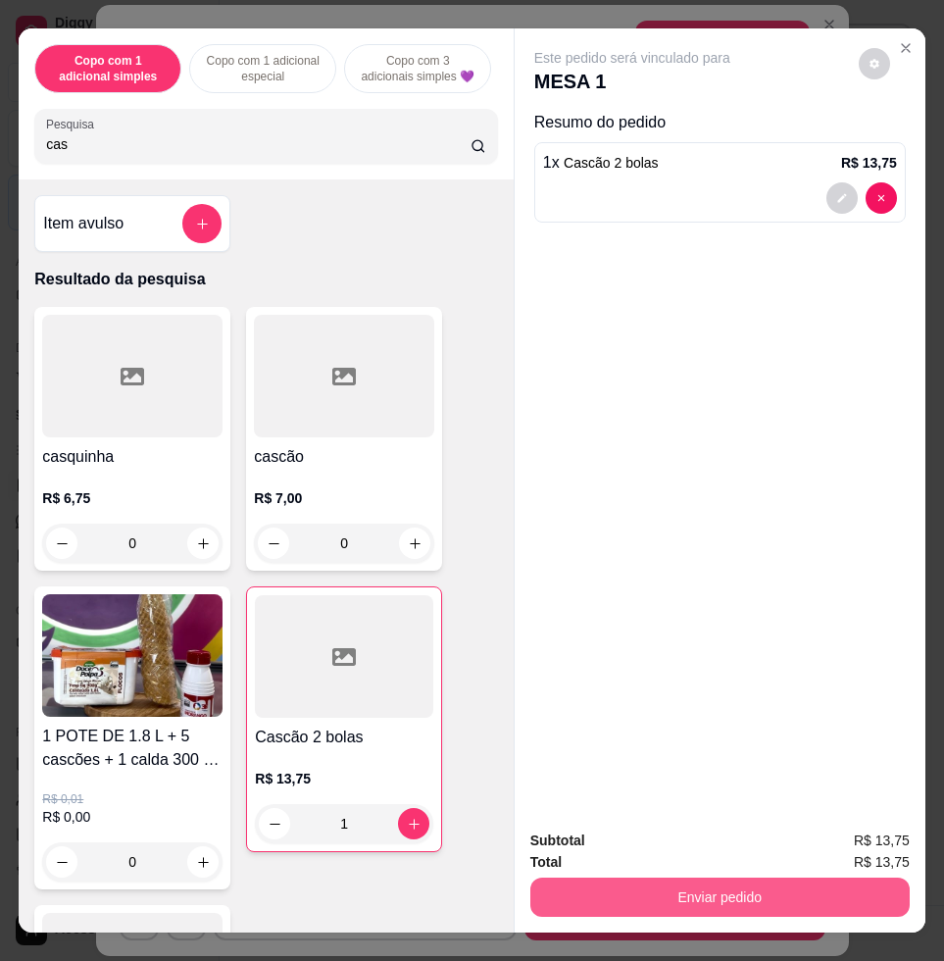
type input "1"
click at [688, 887] on button "Enviar pedido" at bounding box center [720, 896] width 368 height 38
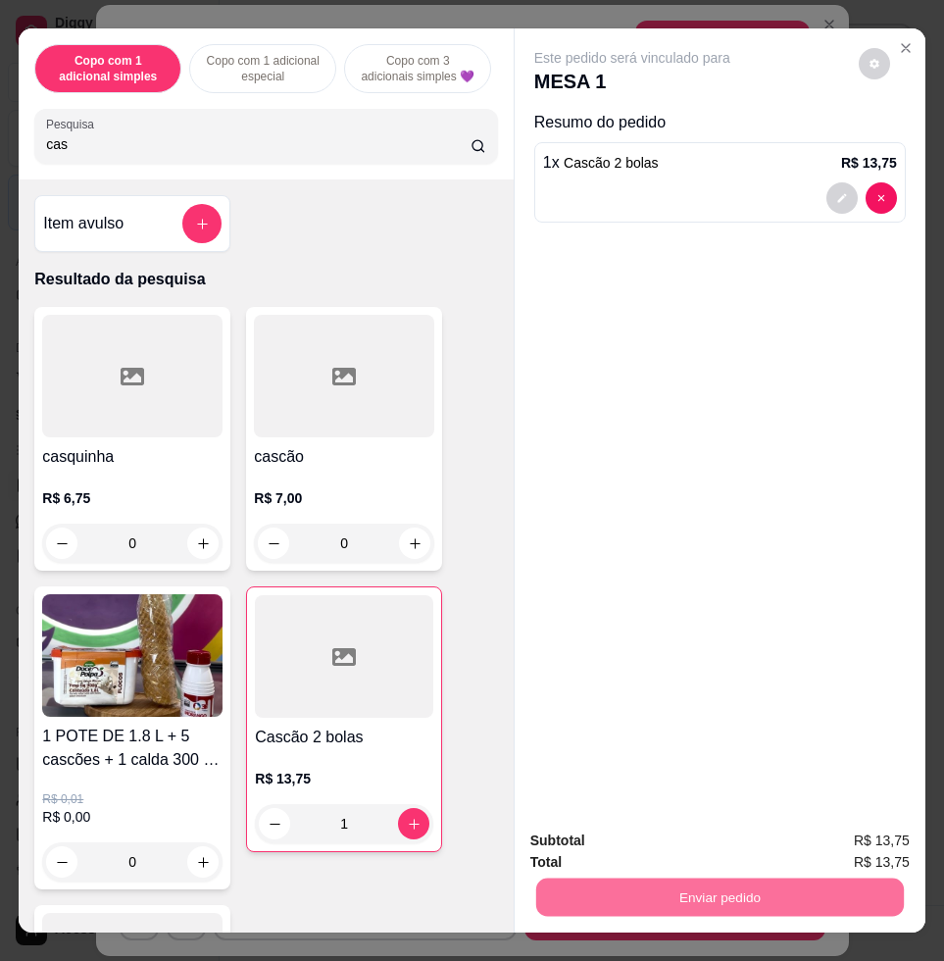
click at [862, 844] on button "Enviar pedido" at bounding box center [857, 839] width 108 height 36
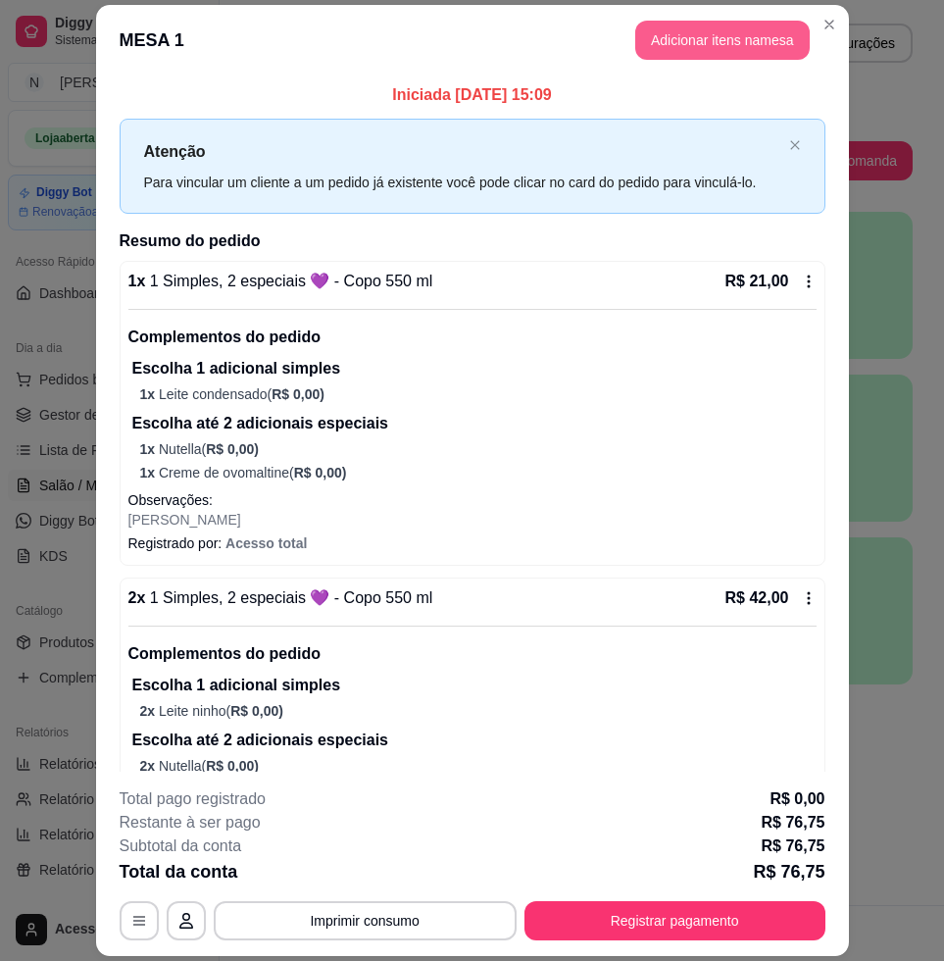
click at [738, 47] on button "Adicionar itens na mesa" at bounding box center [722, 40] width 175 height 39
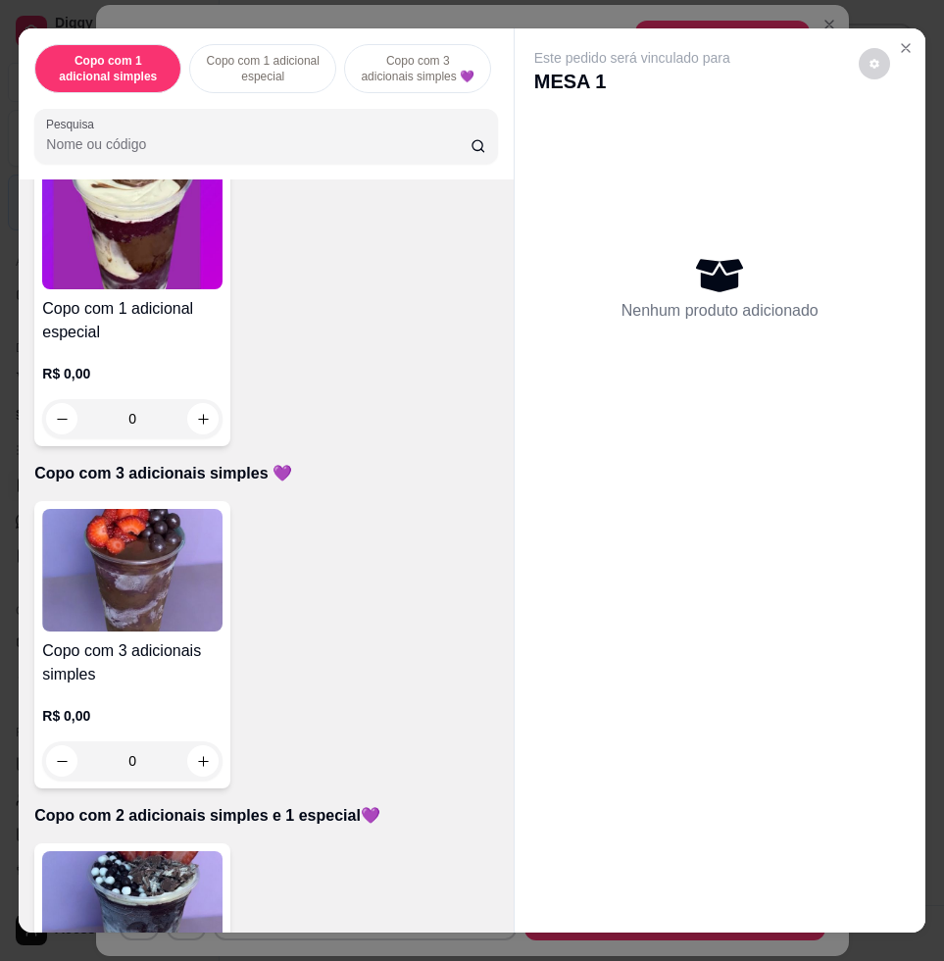
scroll to position [980, 0]
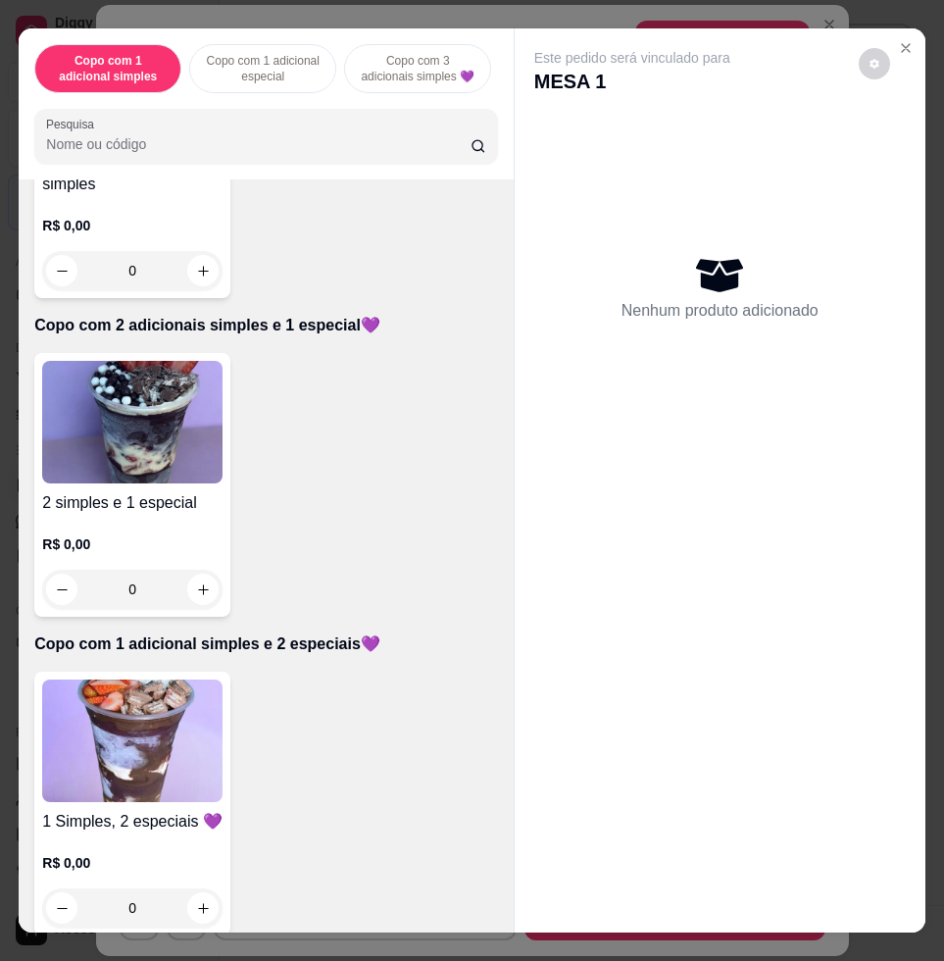
click at [155, 785] on img at bounding box center [132, 740] width 180 height 123
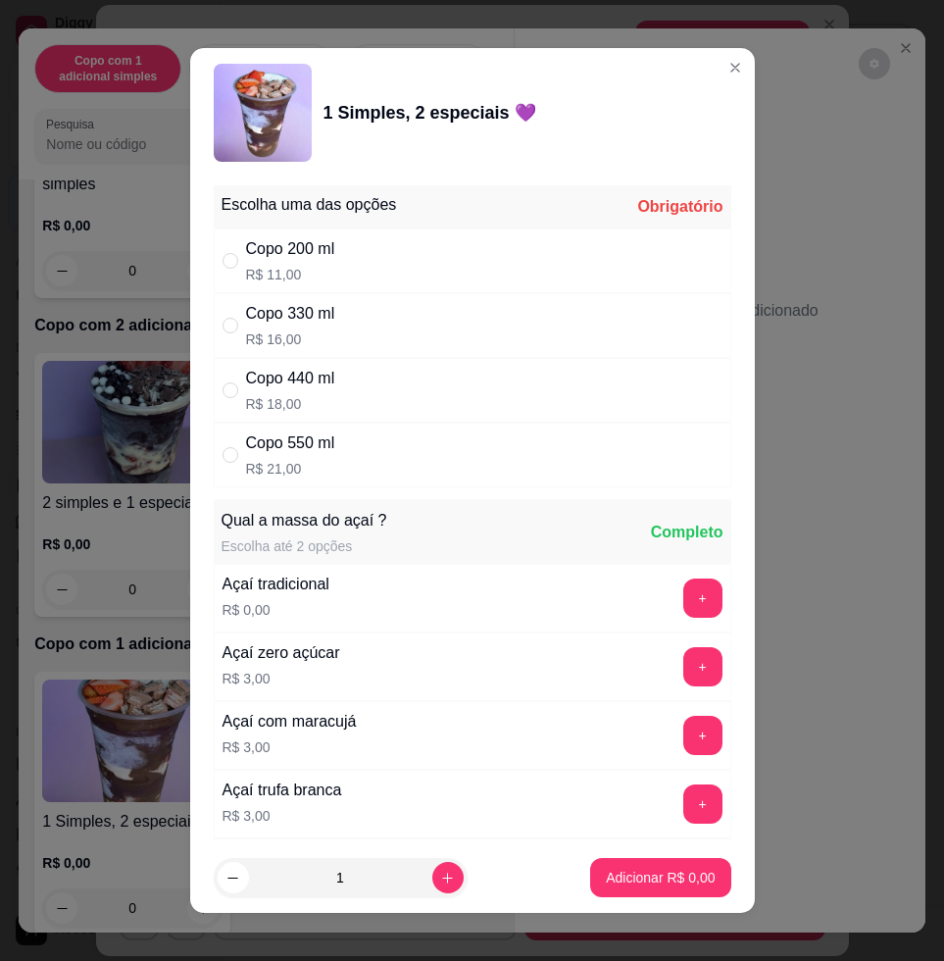
click at [286, 438] on div "Copo 550 ml" at bounding box center [290, 443] width 89 height 24
radio input "true"
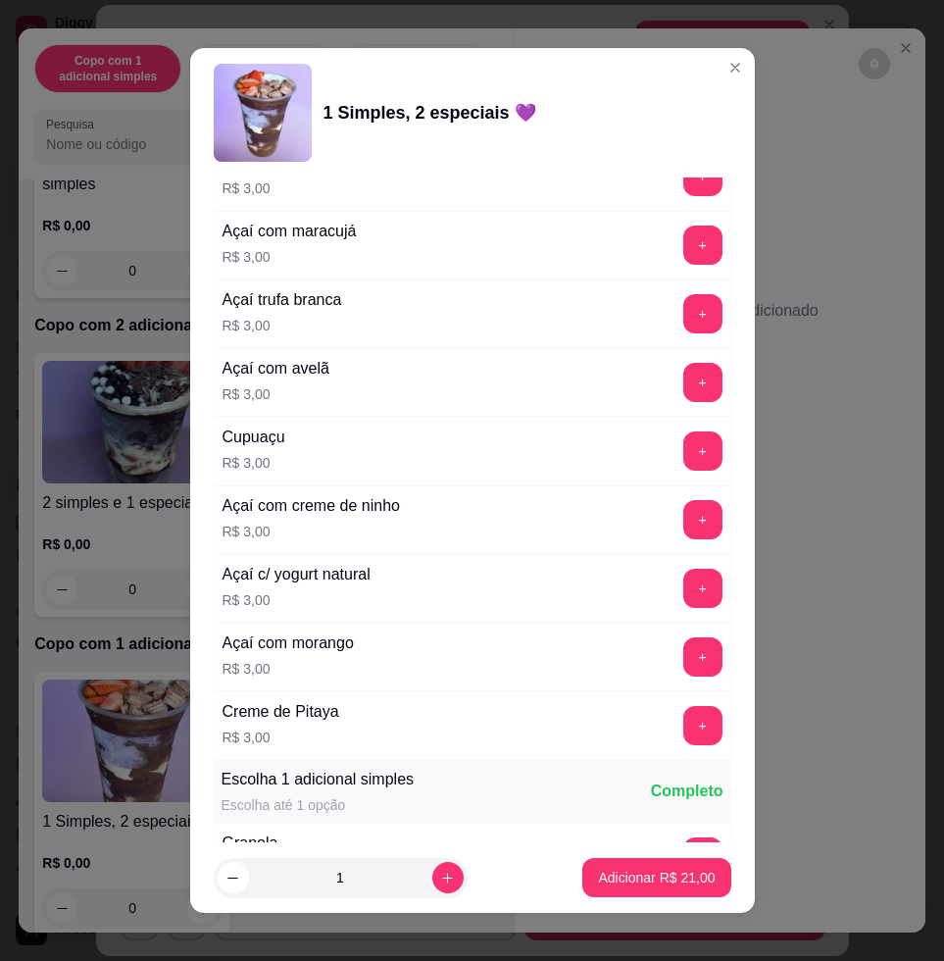
scroll to position [735, 0]
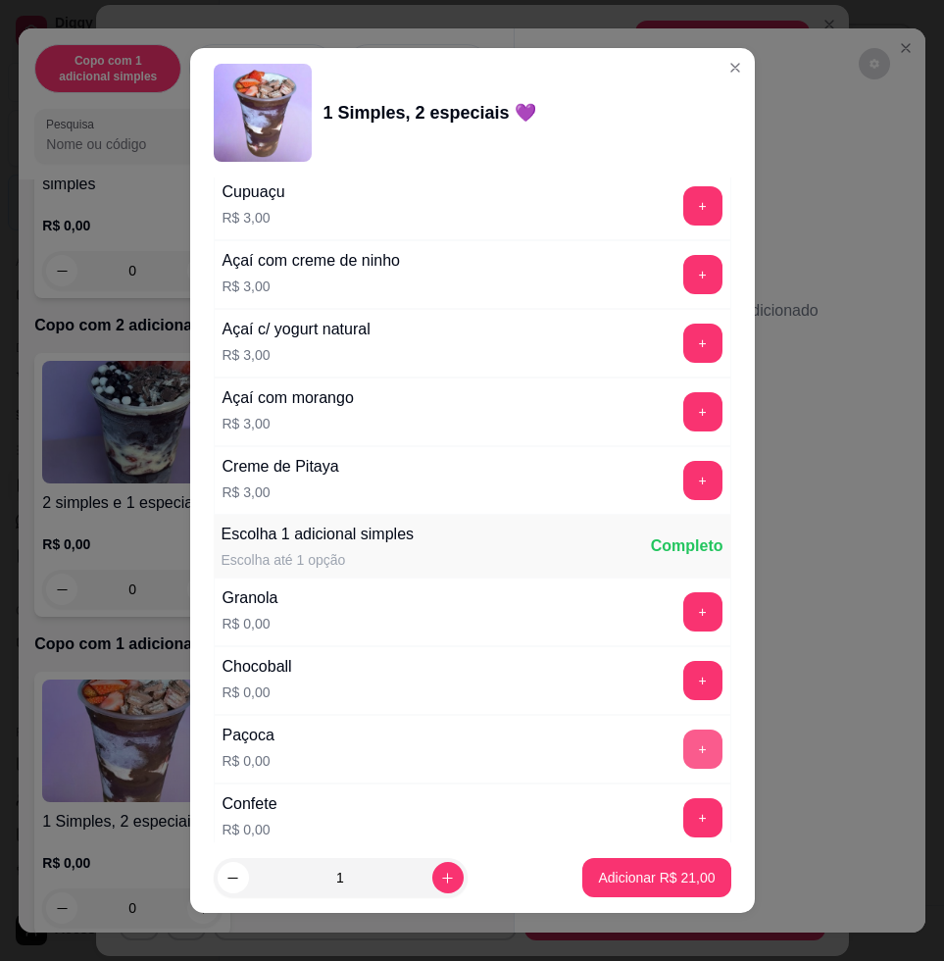
click at [683, 751] on button "+" at bounding box center [702, 748] width 39 height 39
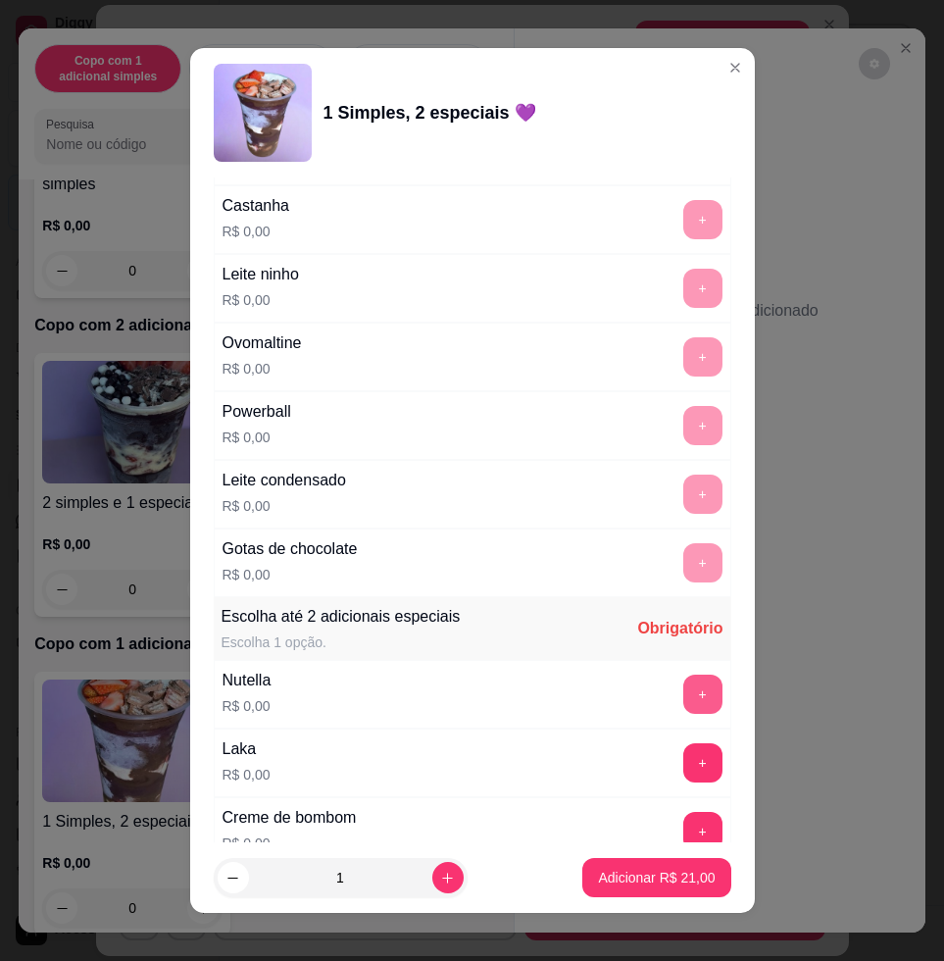
click at [683, 678] on button "+" at bounding box center [702, 693] width 39 height 39
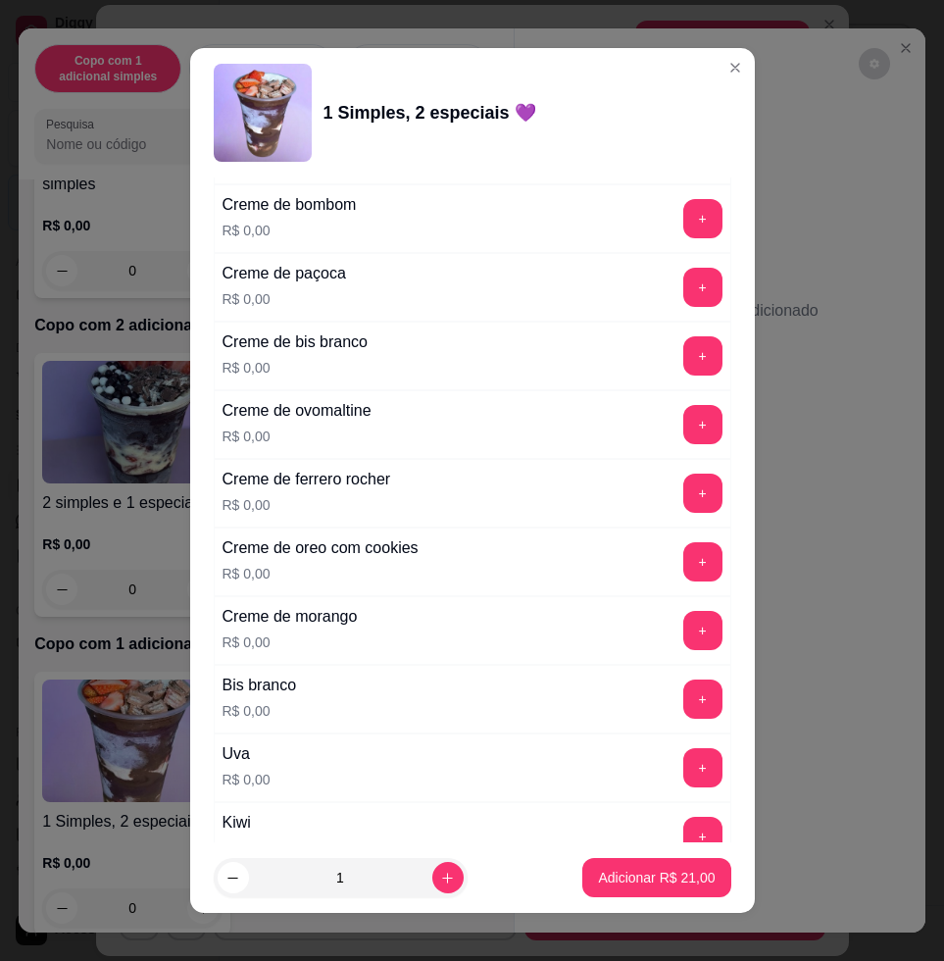
scroll to position [2328, 0]
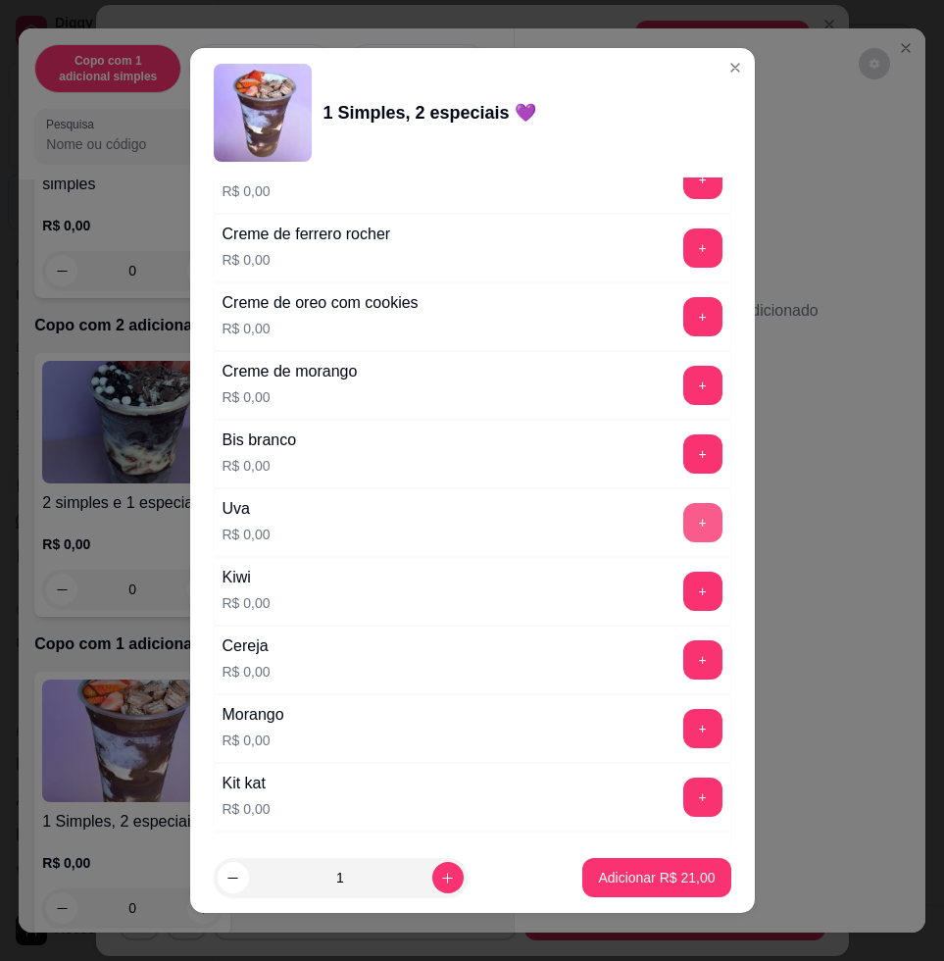
click at [683, 523] on button "+" at bounding box center [702, 522] width 39 height 39
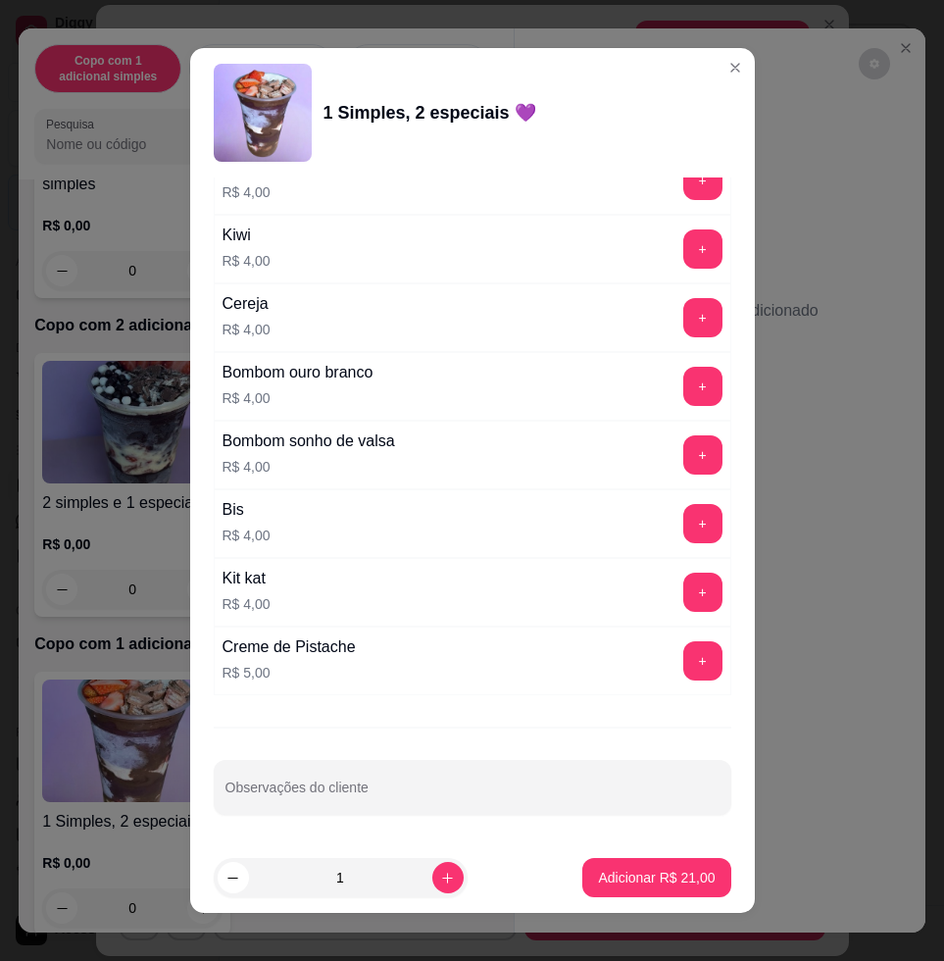
scroll to position [15, 0]
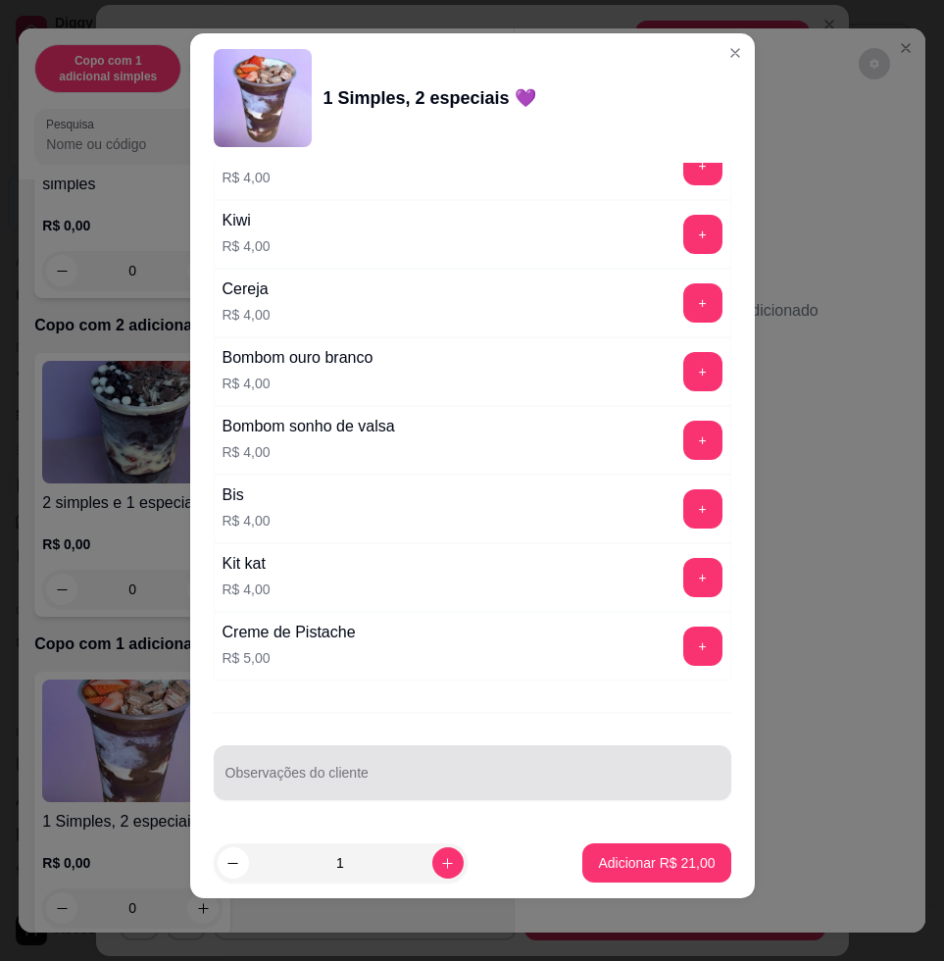
click at [524, 768] on div at bounding box center [472, 772] width 494 height 39
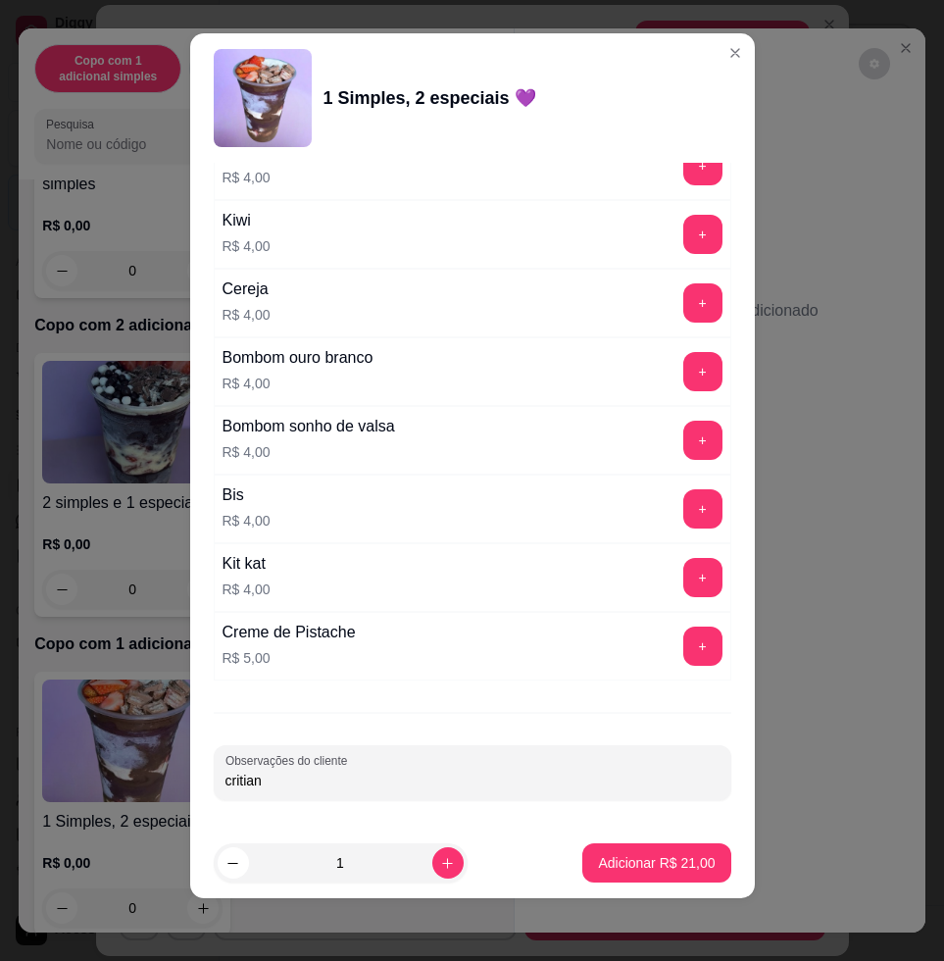
type input "critian"
click at [680, 873] on button "Adicionar R$ 21,00" at bounding box center [657, 863] width 144 height 38
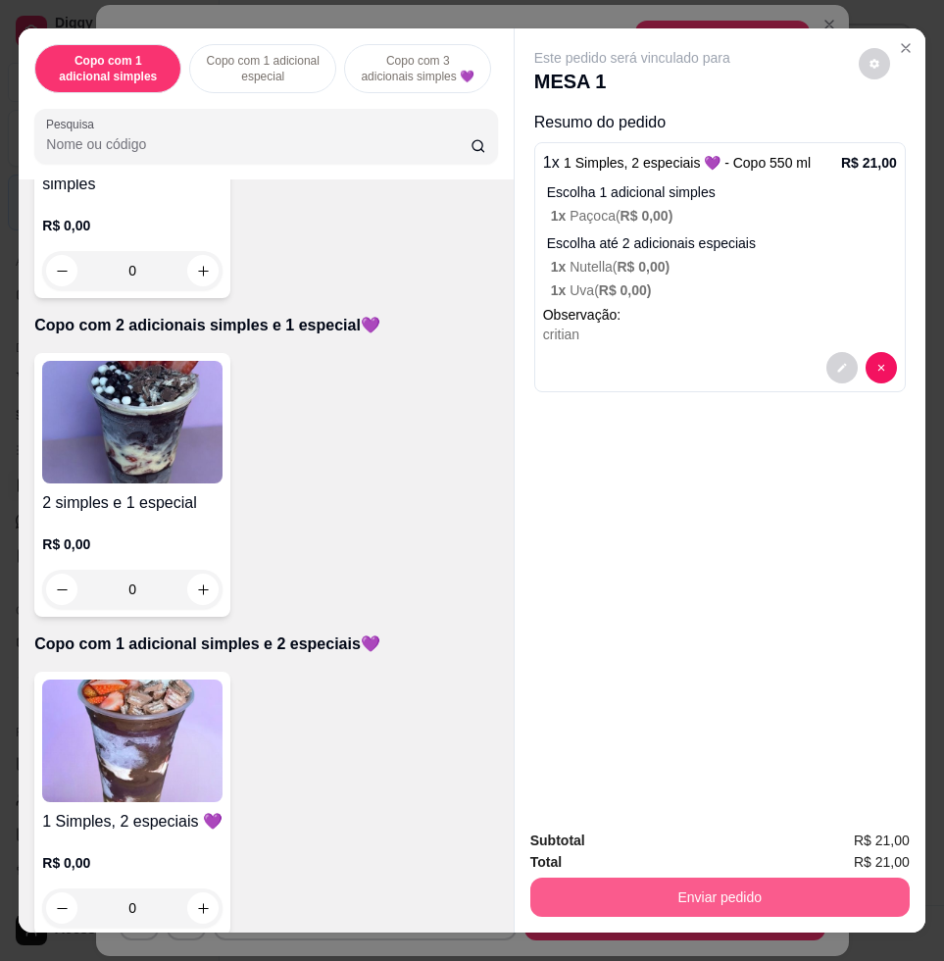
click at [725, 878] on button "Enviar pedido" at bounding box center [719, 896] width 379 height 39
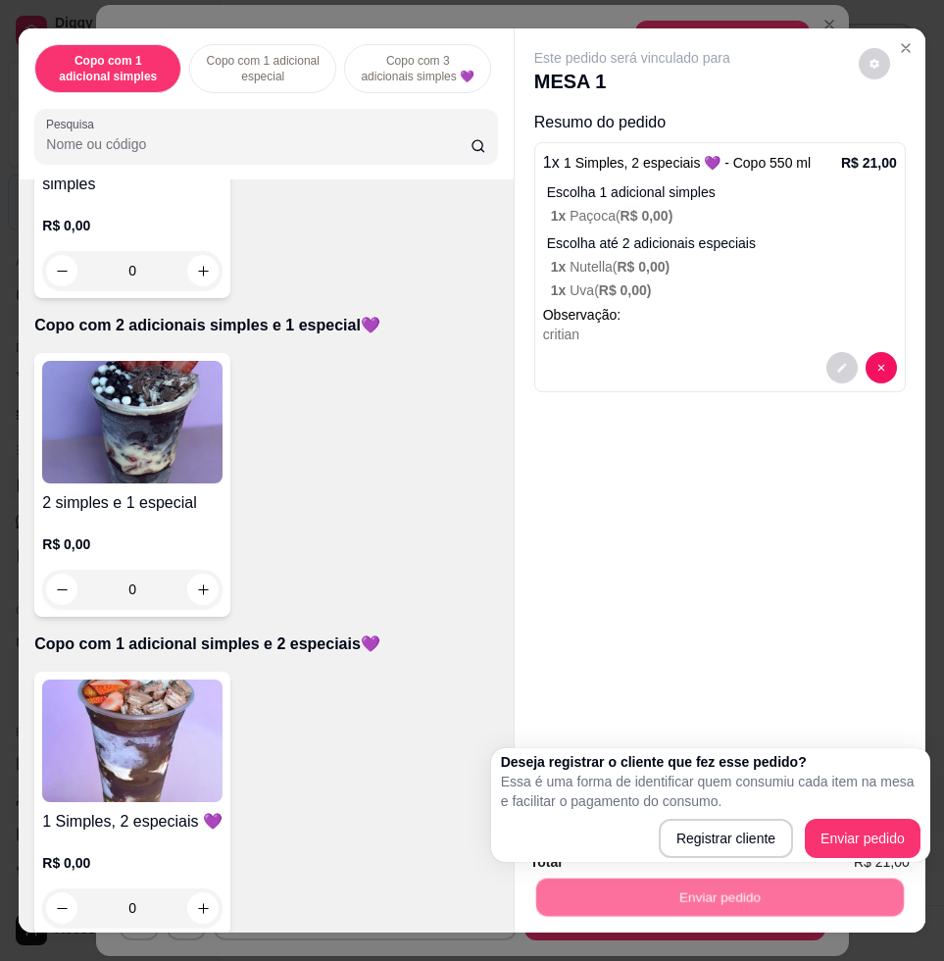
click at [807, 832] on div "Registrar cliente Enviar pedido" at bounding box center [711, 838] width 420 height 39
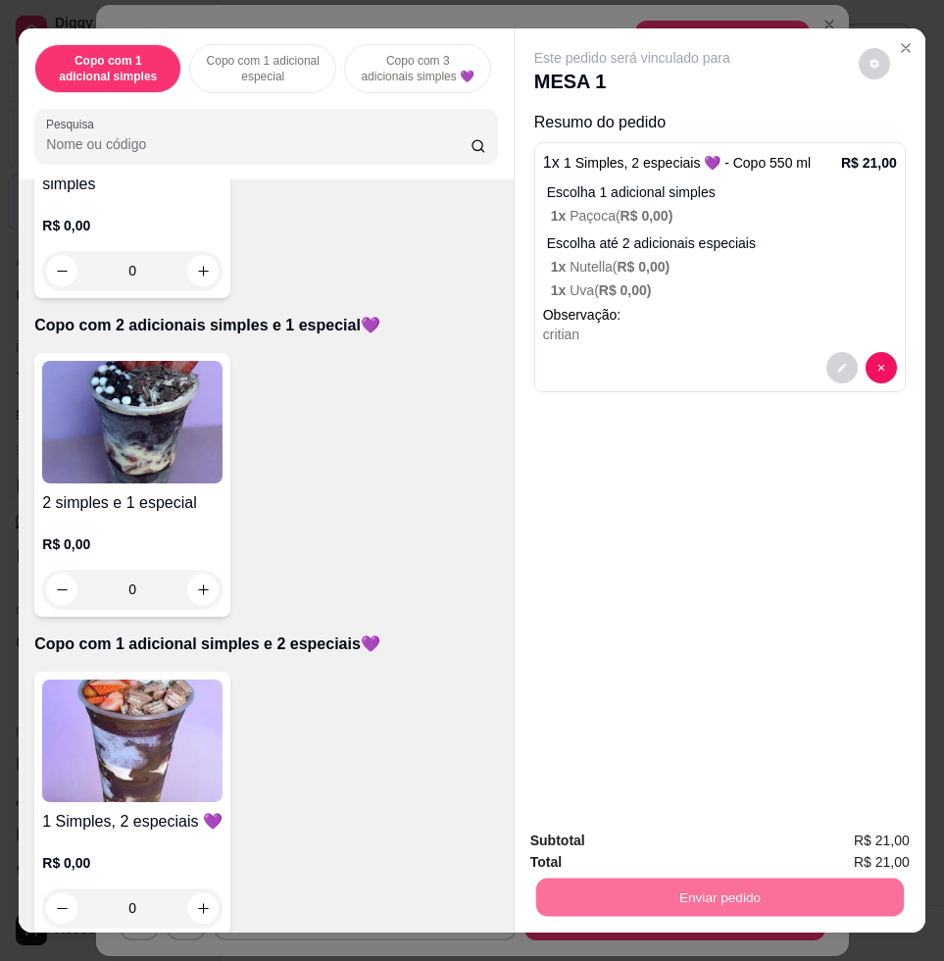
click at [854, 833] on button "Enviar pedido" at bounding box center [857, 839] width 108 height 36
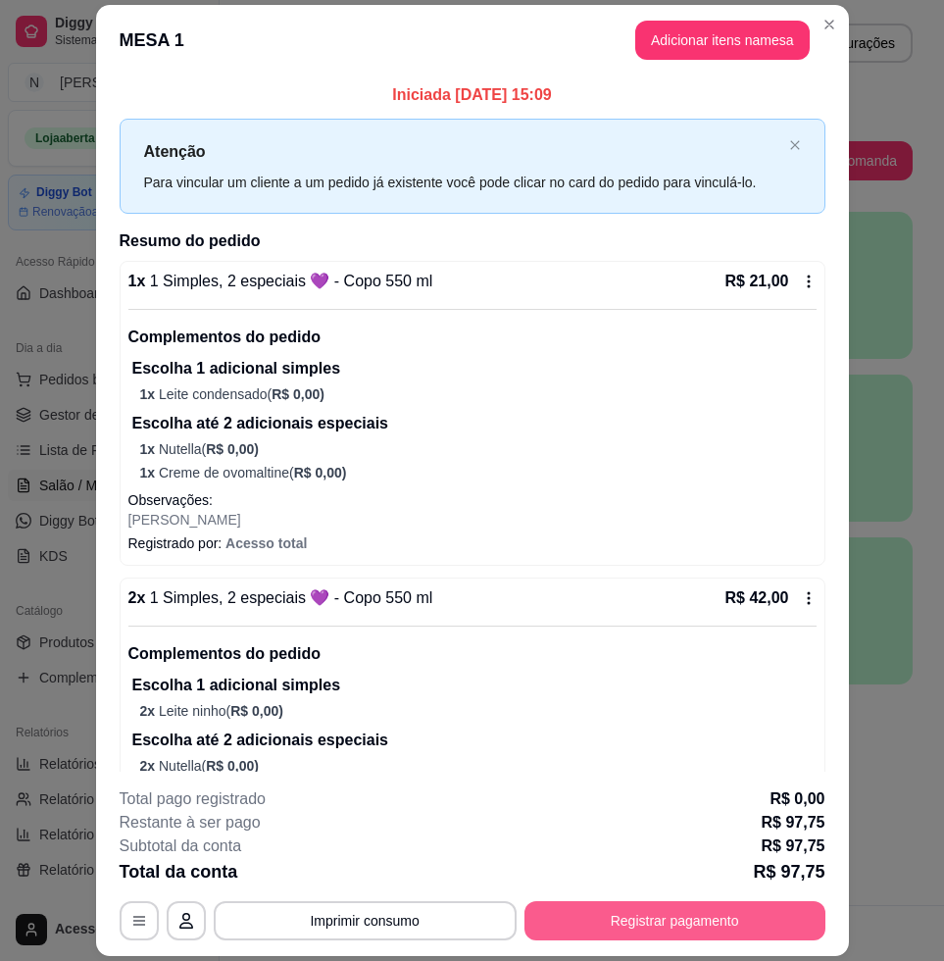
click at [701, 919] on button "Registrar pagamento" at bounding box center [674, 920] width 301 height 39
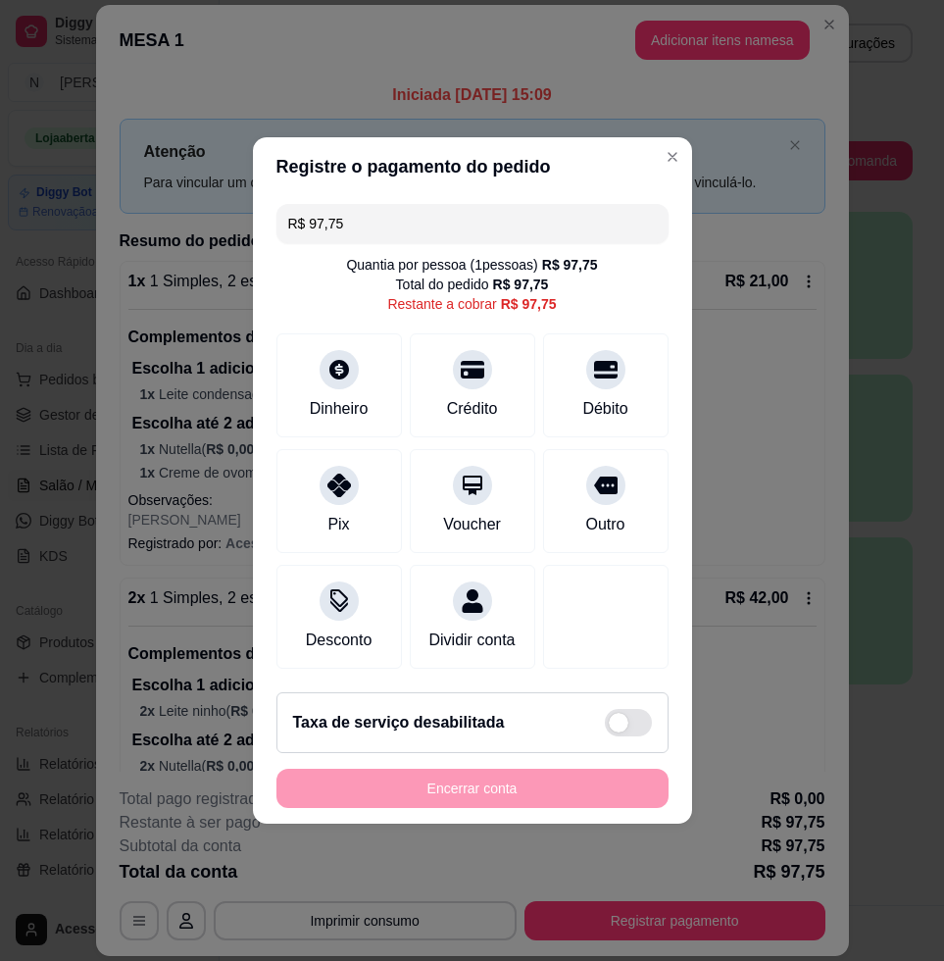
click at [478, 196] on div "R$ 97,75 Quantia por pessoa ( 1 pessoas) R$ 97,75 Total do pedido R$ 97,75 Rest…" at bounding box center [472, 436] width 439 height 480
click at [493, 220] on input "R$ 97,75" at bounding box center [472, 223] width 369 height 39
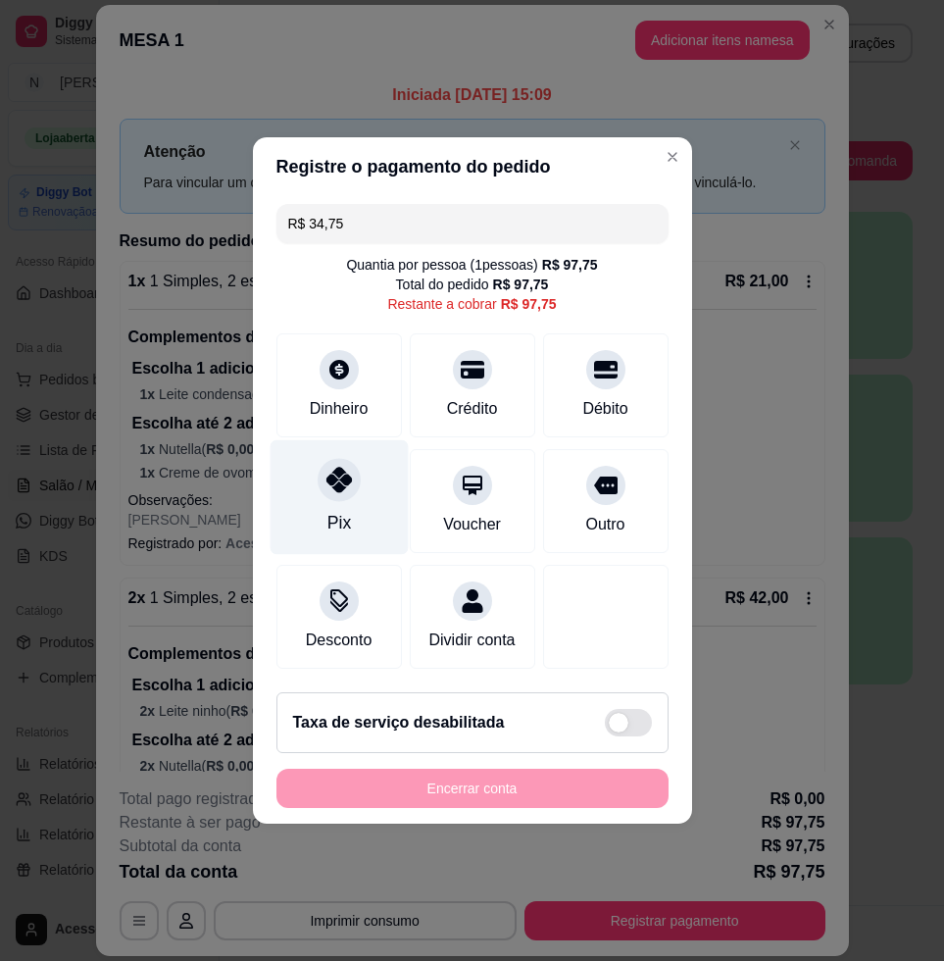
click at [355, 474] on div at bounding box center [339, 479] width 43 height 43
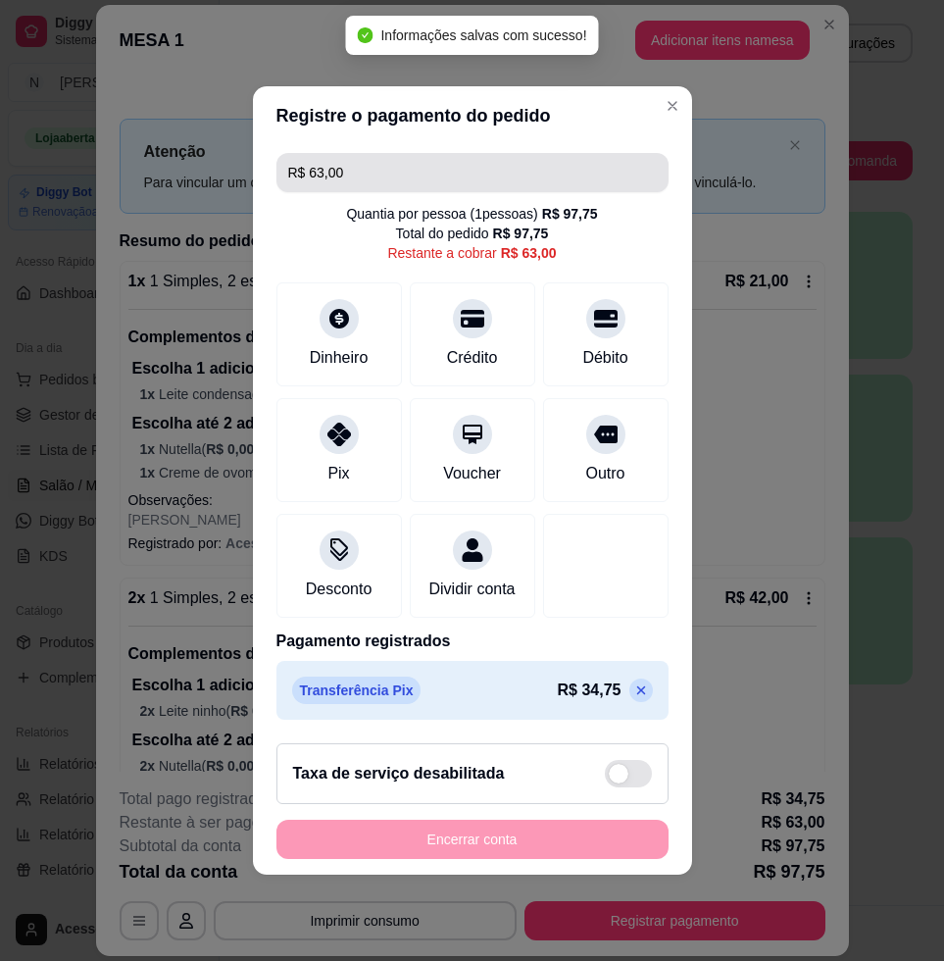
click at [414, 162] on input "R$ 63,00" at bounding box center [472, 172] width 369 height 39
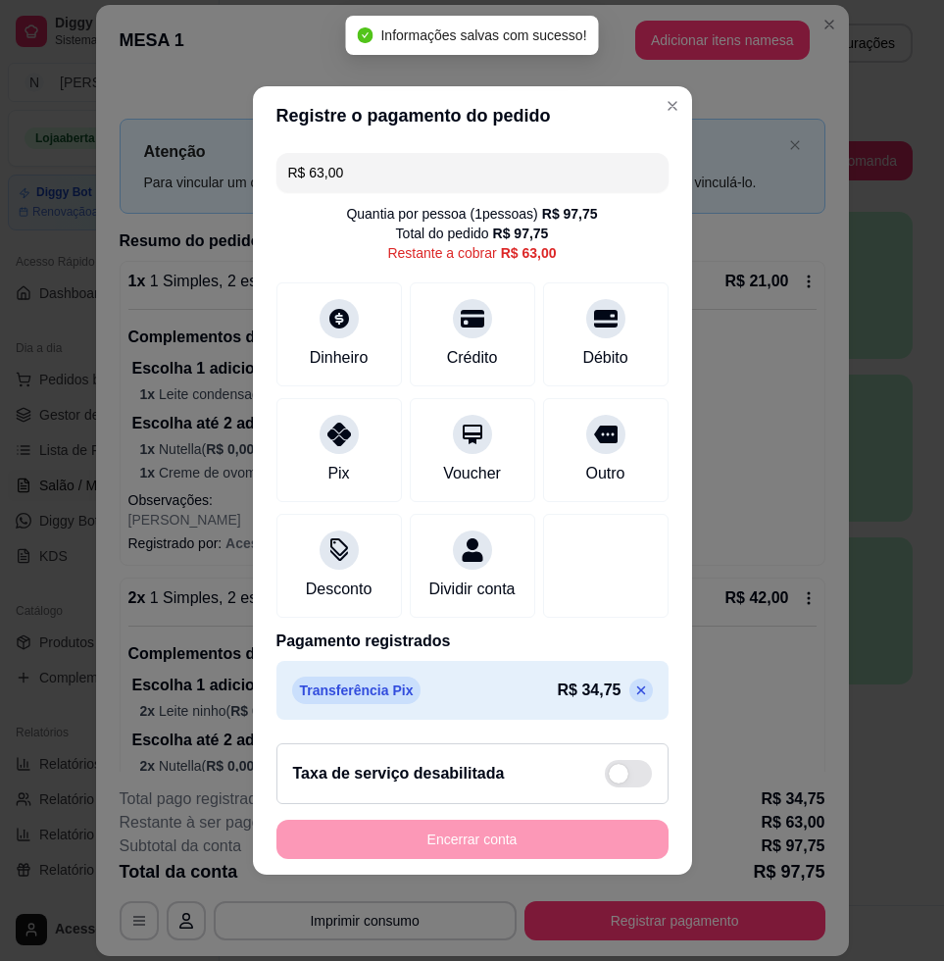
click at [414, 162] on input "R$ 63,00" at bounding box center [472, 172] width 369 height 39
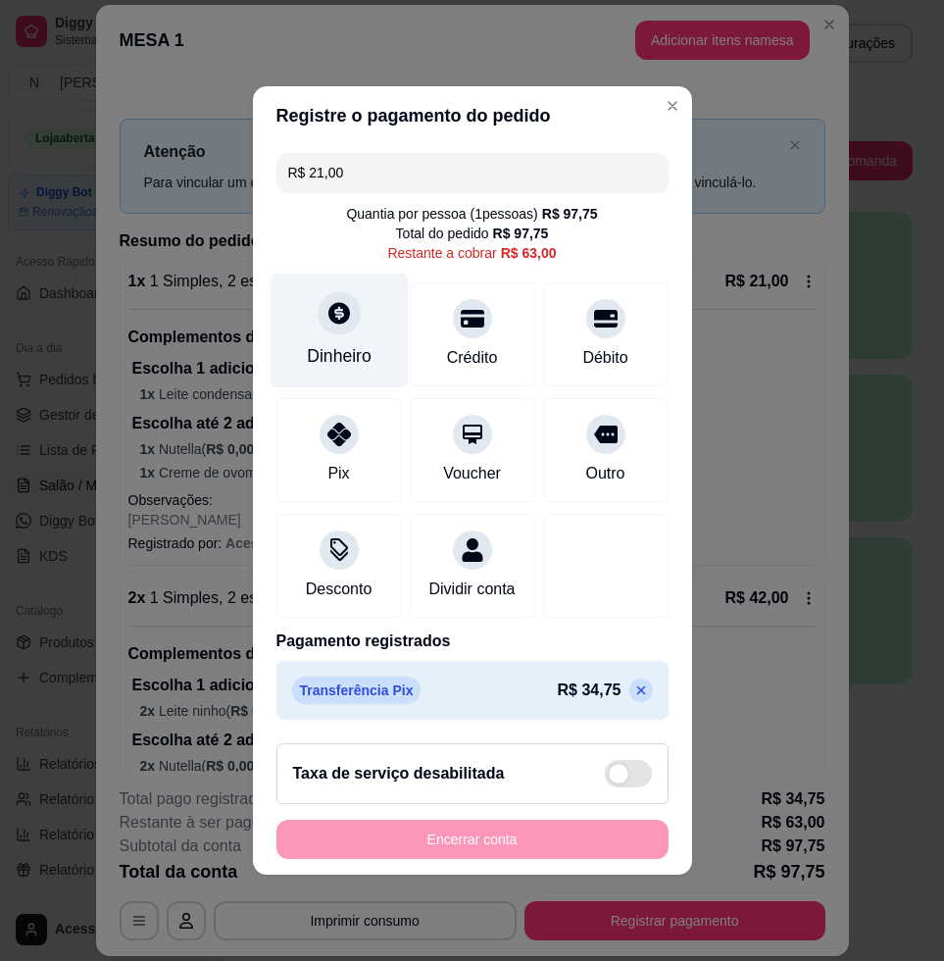
click at [335, 343] on div "Dinheiro" at bounding box center [339, 355] width 65 height 25
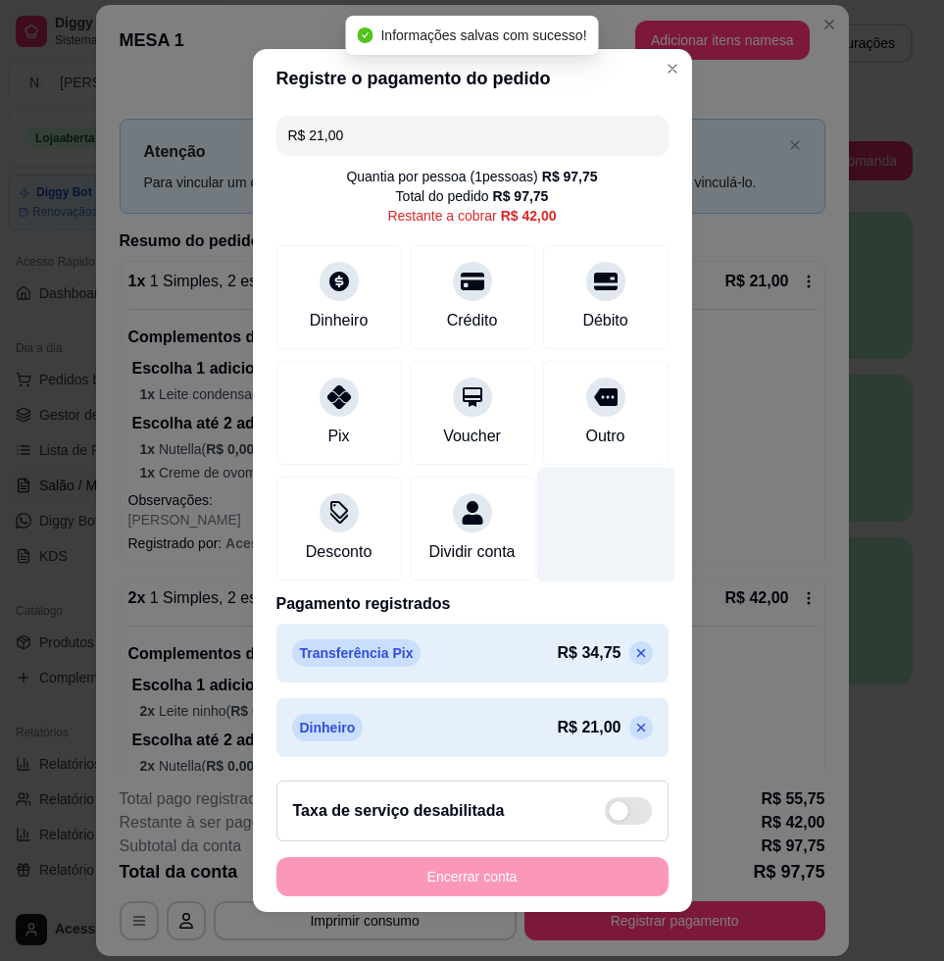
type input "R$ 42,00"
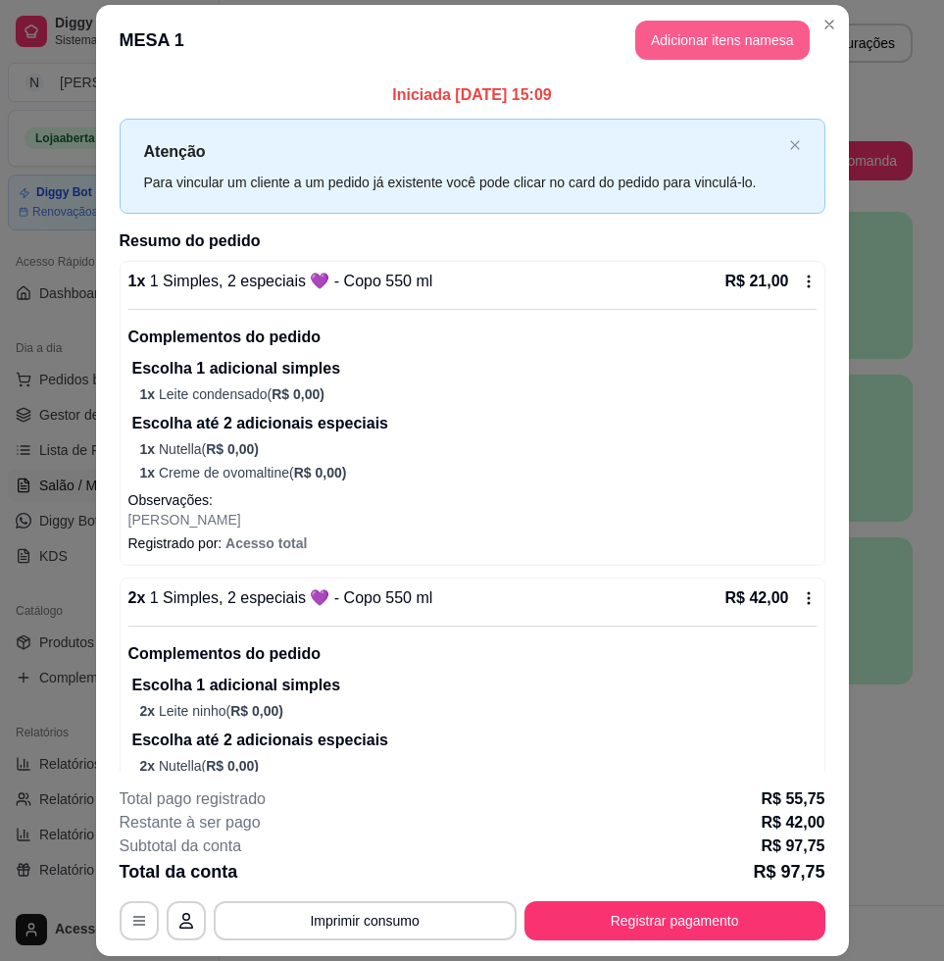
click at [693, 53] on button "Adicionar itens na mesa" at bounding box center [722, 40] width 175 height 39
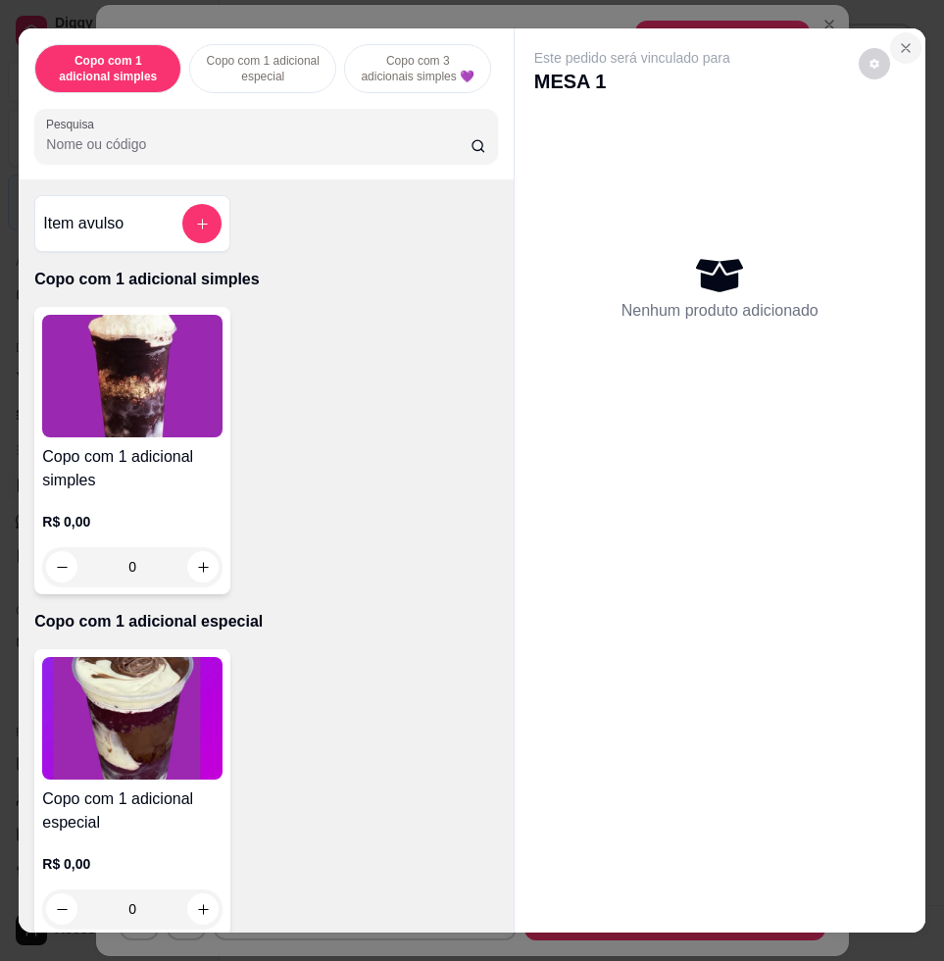
click at [898, 40] on icon "Close" at bounding box center [906, 48] width 16 height 16
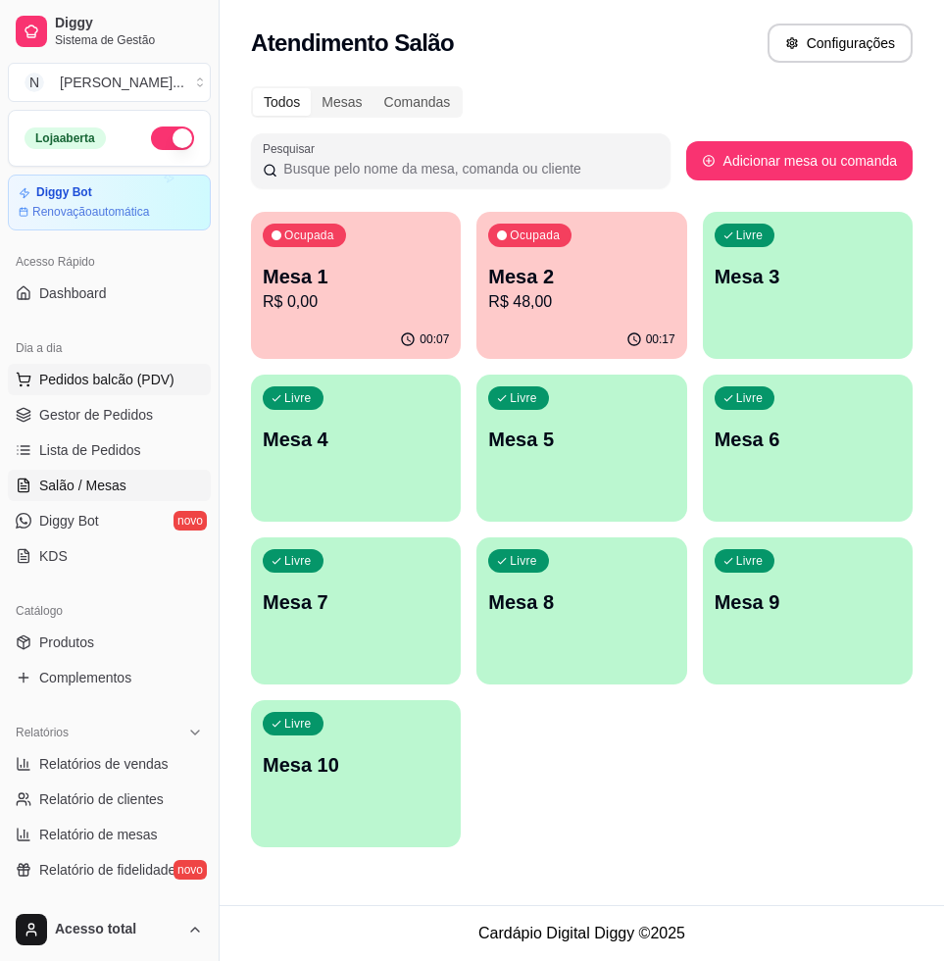
click at [89, 380] on span "Pedidos balcão (PDV)" at bounding box center [106, 380] width 135 height 20
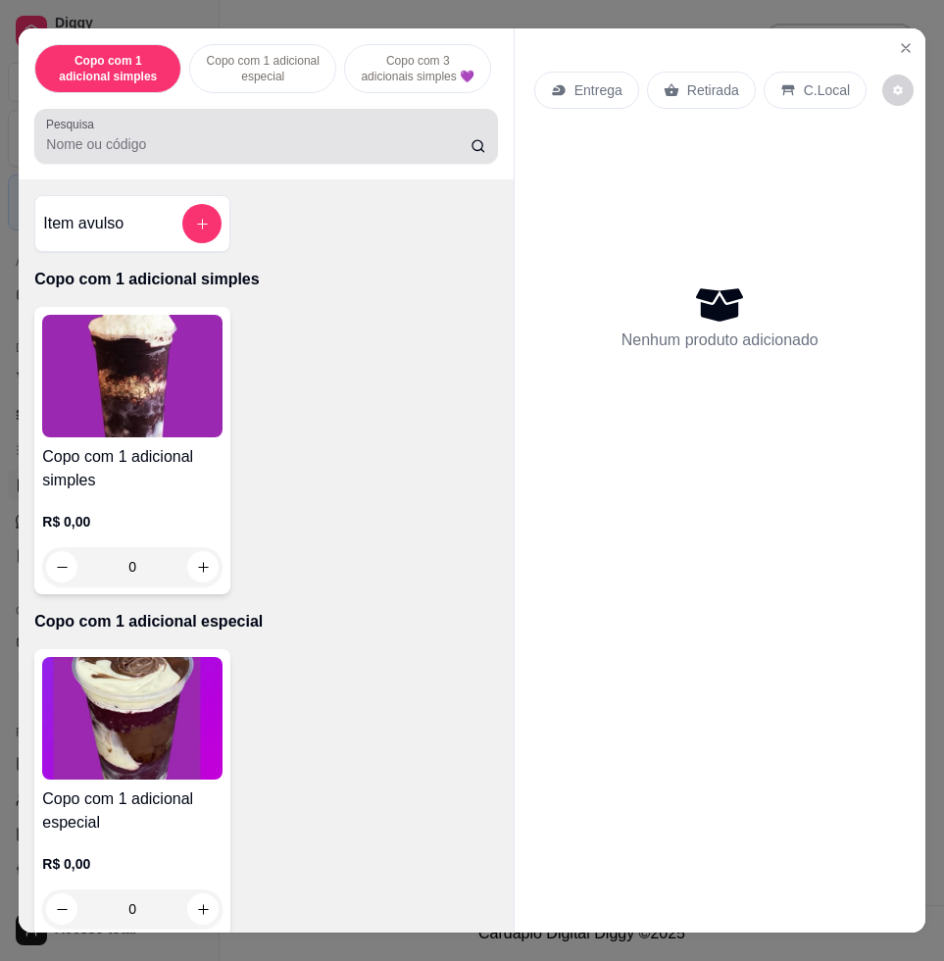
click at [264, 148] on input "Pesquisa" at bounding box center [258, 144] width 424 height 20
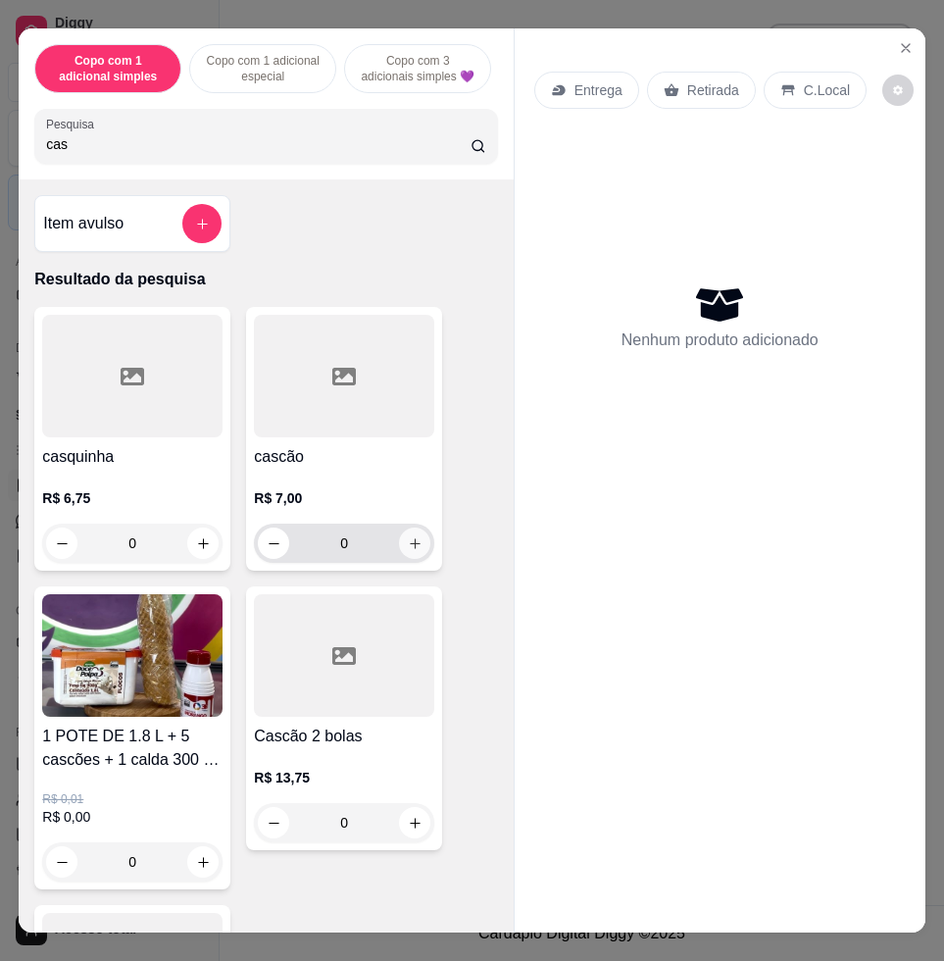
type input "cas"
click at [411, 552] on button "increase-product-quantity" at bounding box center [414, 542] width 31 height 31
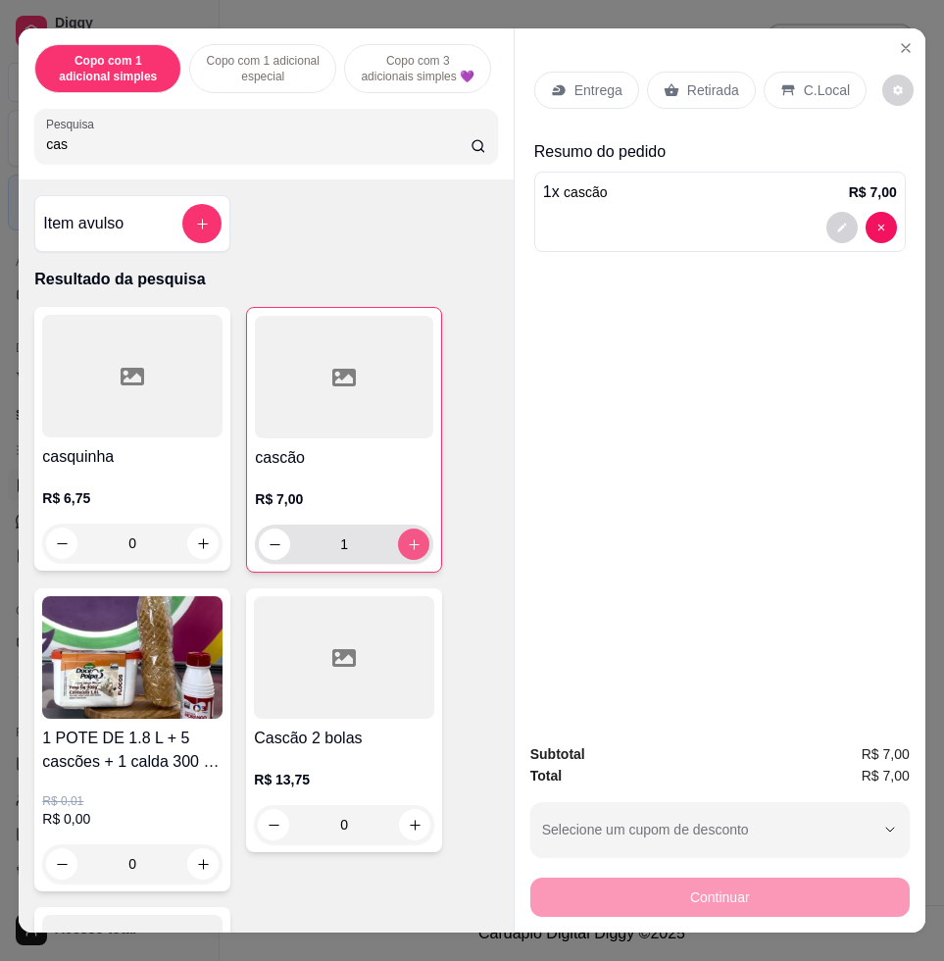
type input "1"
click at [784, 90] on div "C.Local" at bounding box center [815, 90] width 103 height 37
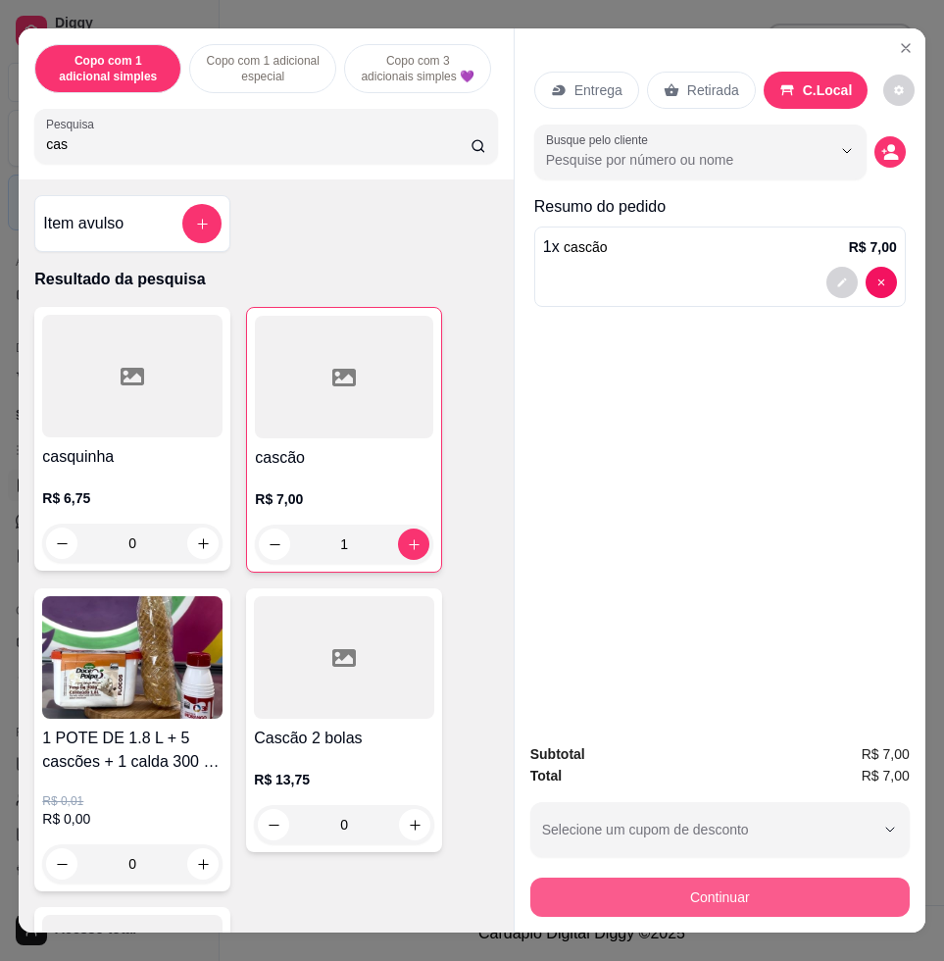
click at [685, 878] on button "Continuar" at bounding box center [719, 896] width 379 height 39
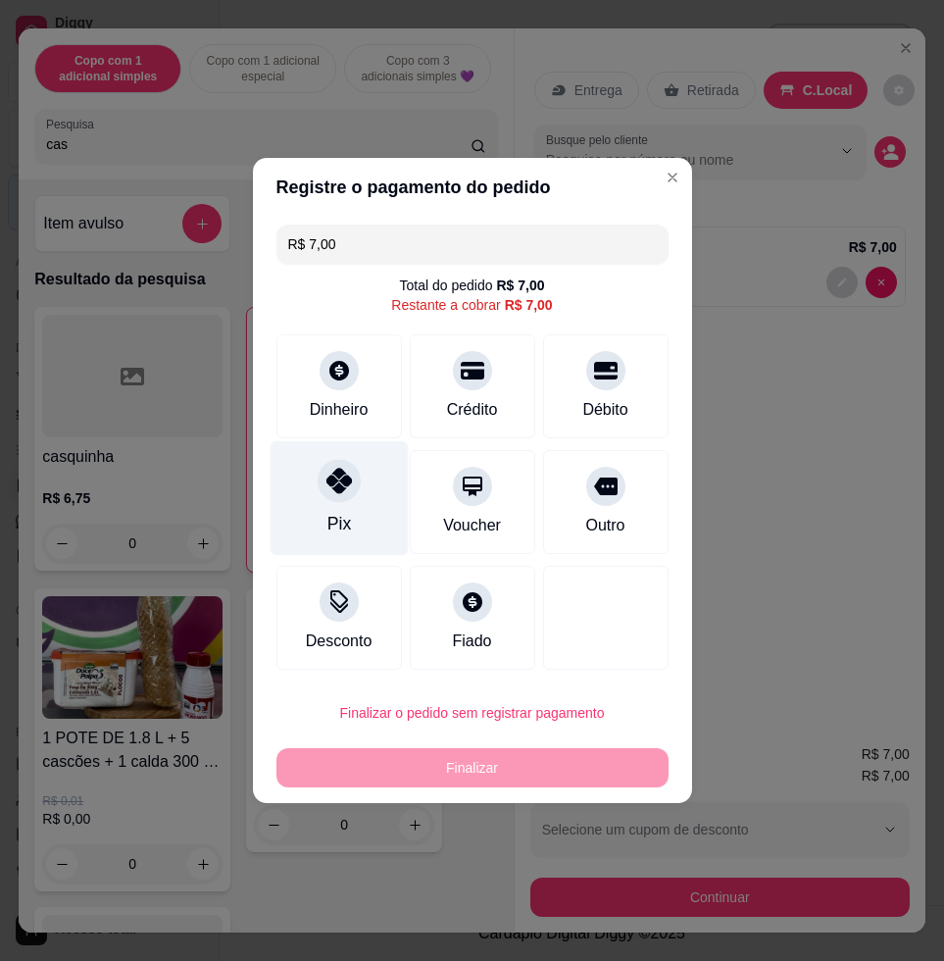
click at [360, 501] on div "Pix" at bounding box center [339, 498] width 138 height 115
type input "R$ 0,00"
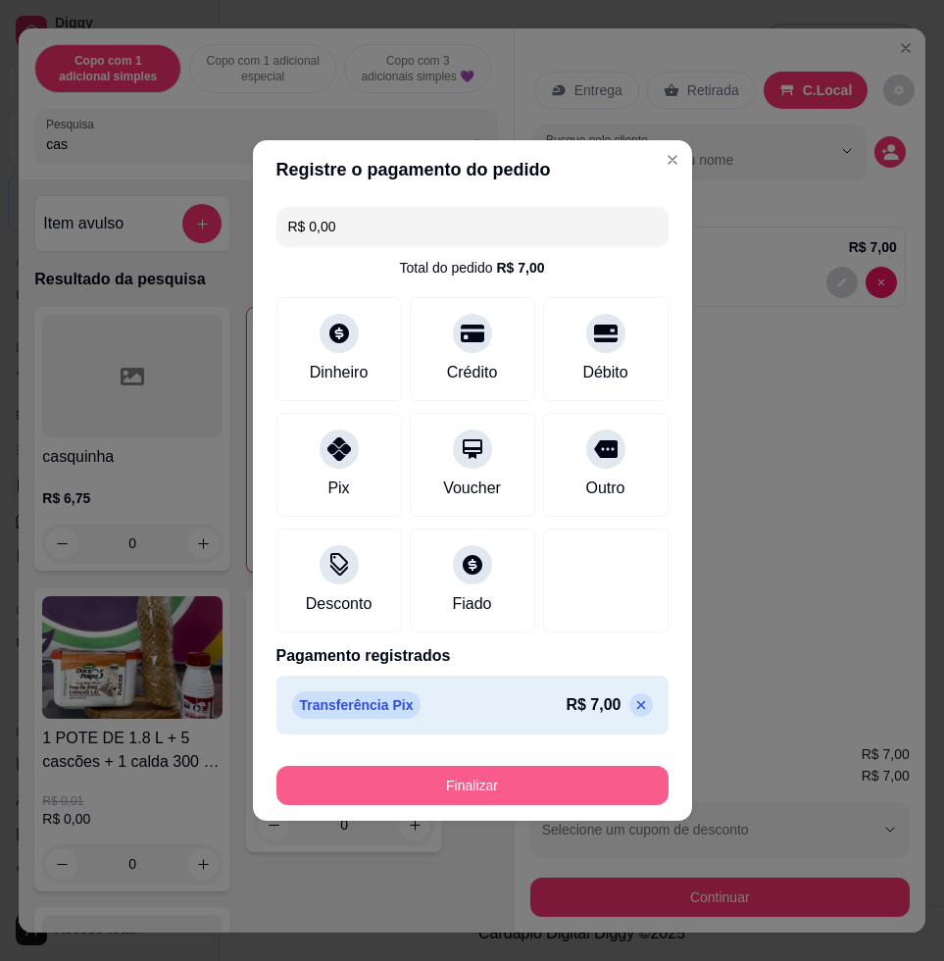
click at [418, 775] on button "Finalizar" at bounding box center [472, 785] width 392 height 39
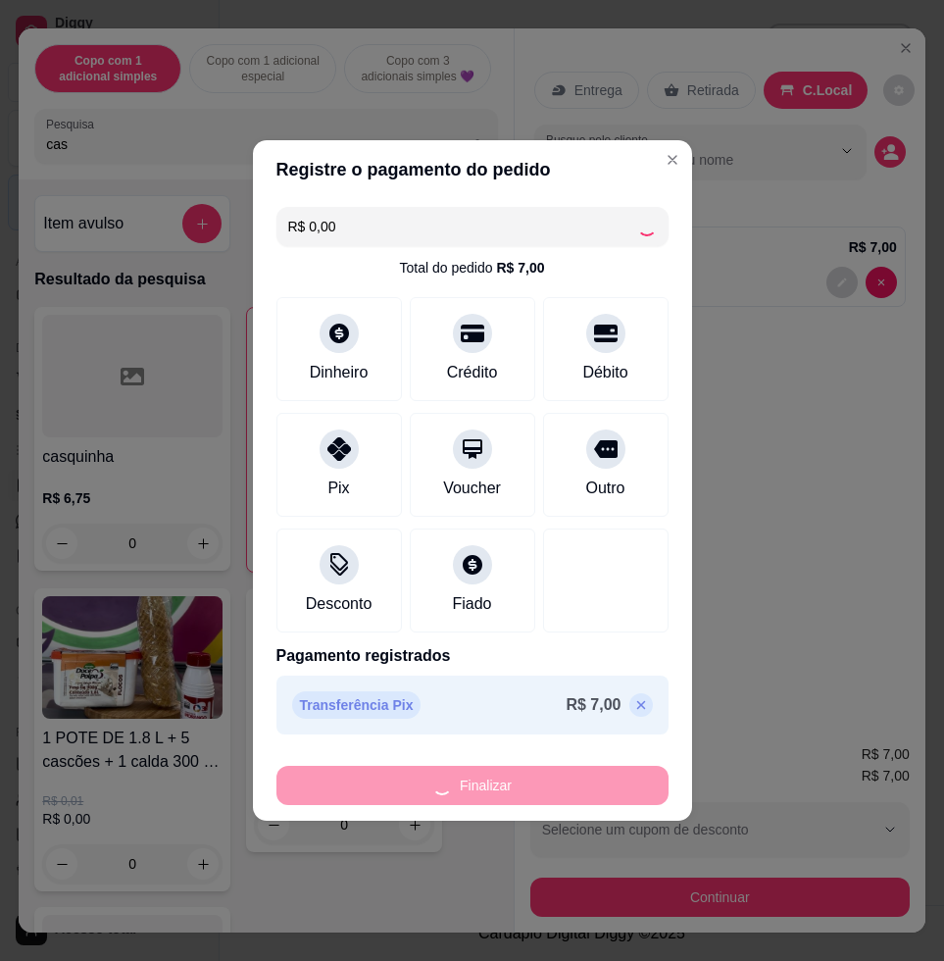
type input "0"
type input "-R$ 7,00"
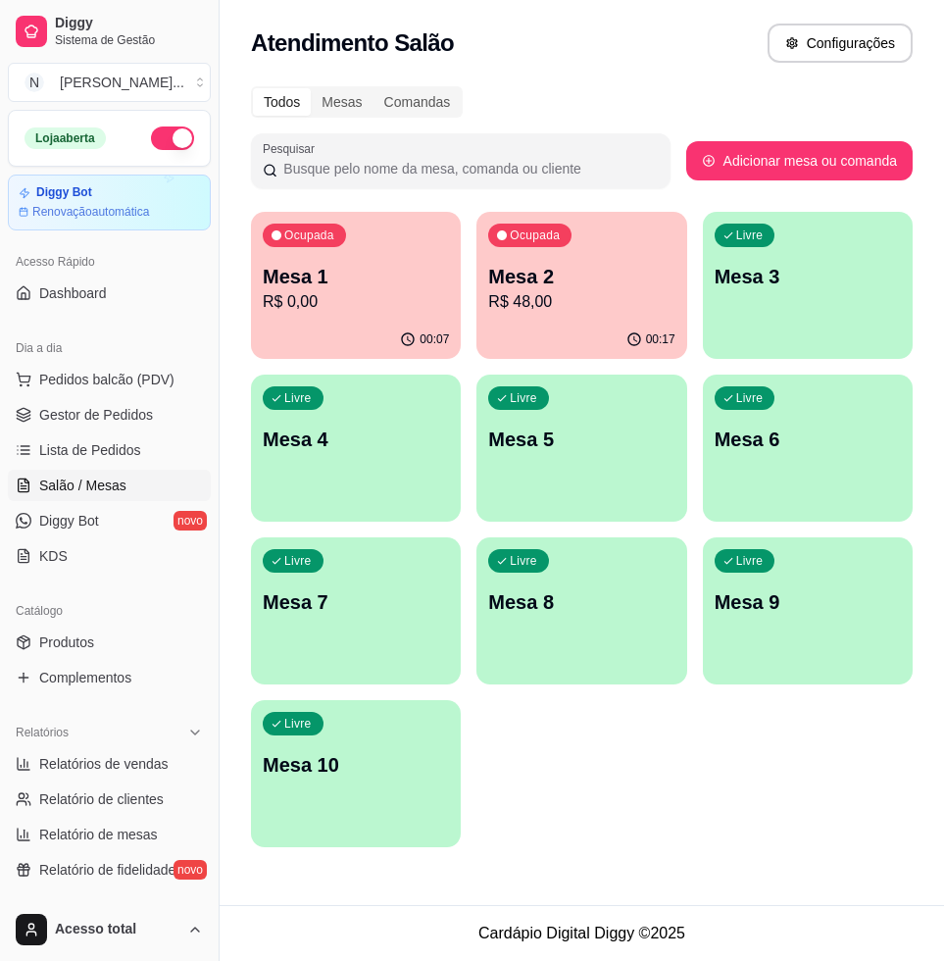
click at [97, 355] on div "Dia a dia" at bounding box center [109, 347] width 203 height 31
click at [98, 378] on span "Pedidos balcão (PDV)" at bounding box center [106, 380] width 135 height 20
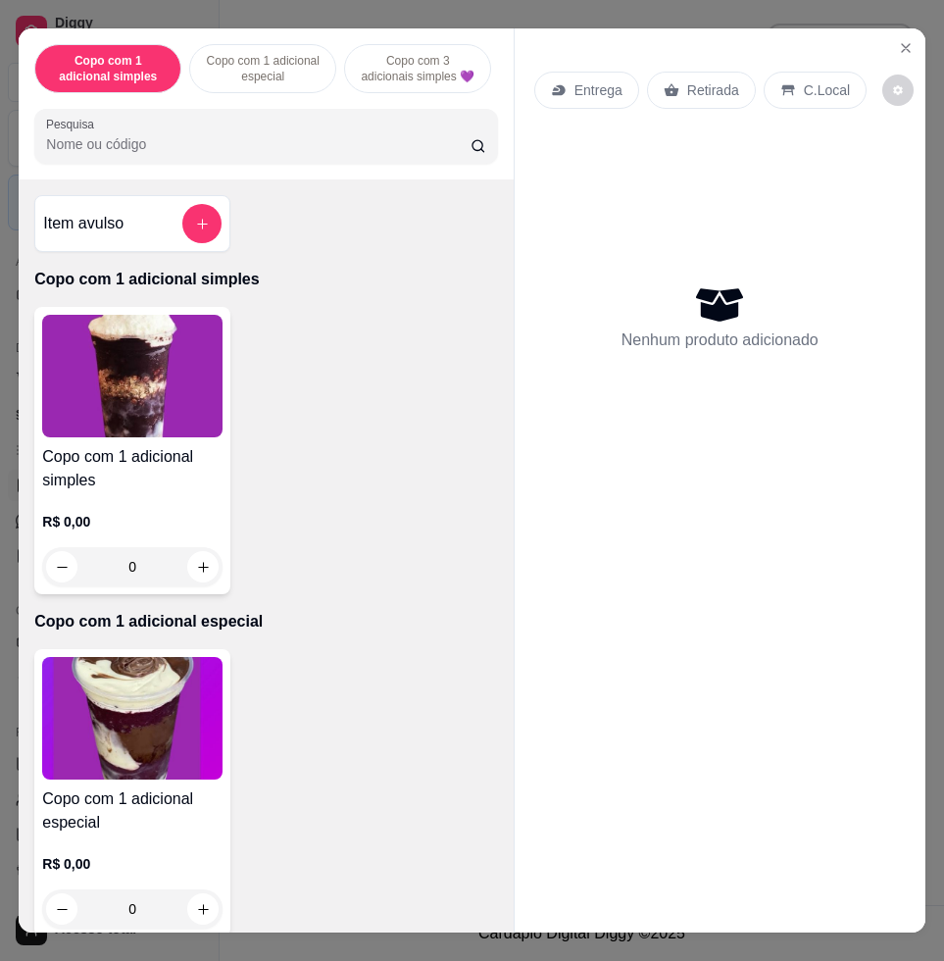
click at [249, 146] on input "Pesquisa" at bounding box center [258, 144] width 424 height 20
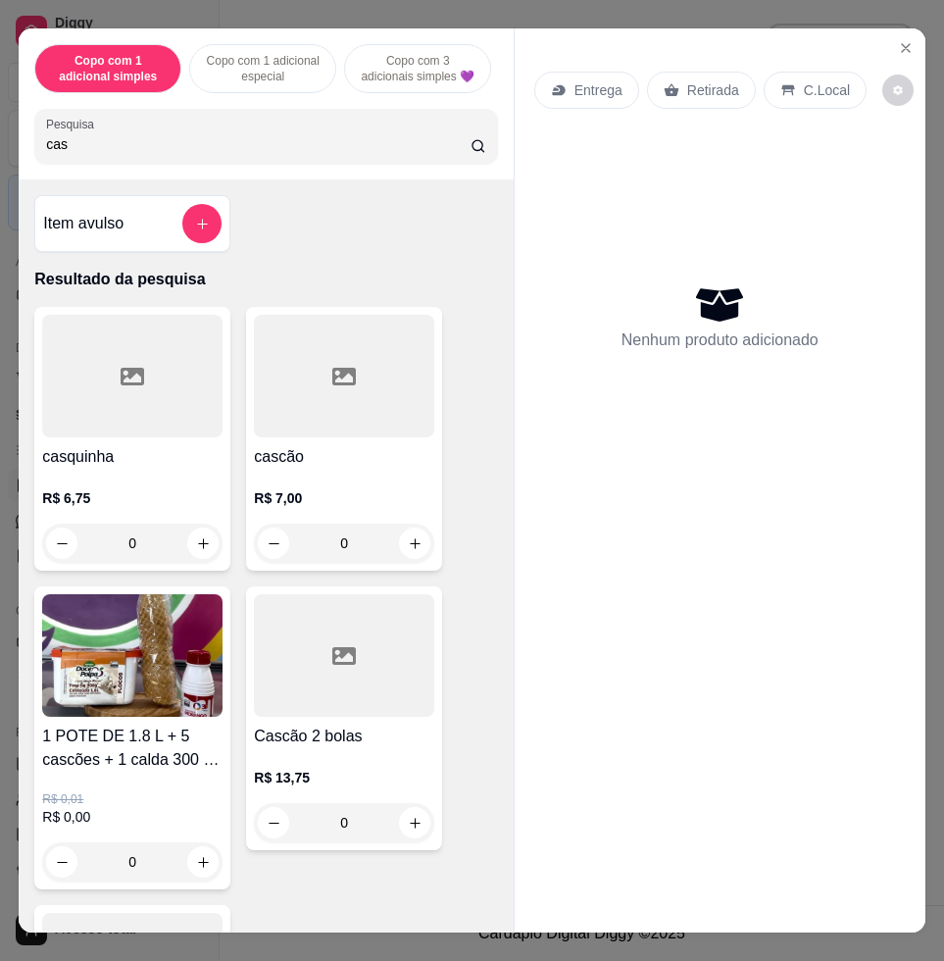
type input "cas"
click at [374, 455] on h4 "cascão" at bounding box center [344, 457] width 180 height 24
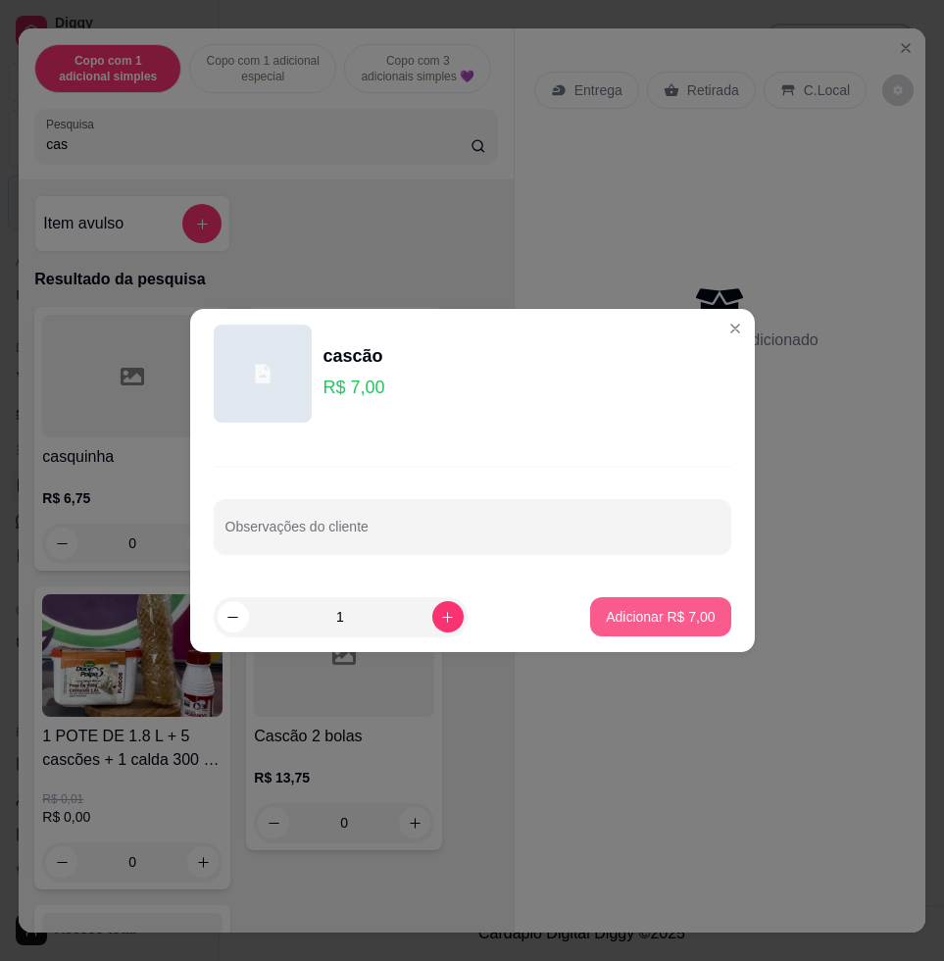
click at [606, 607] on p "Adicionar R$ 7,00" at bounding box center [660, 617] width 109 height 20
type input "1"
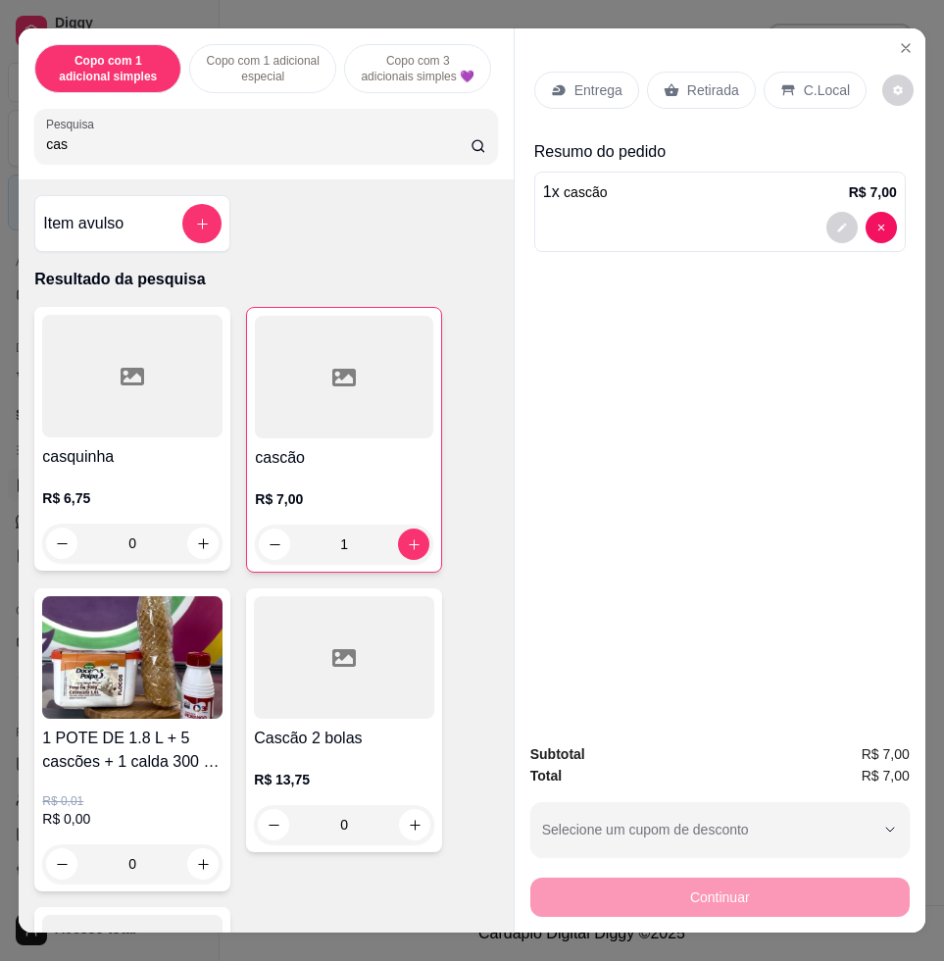
click at [195, 243] on button "add-separate-item" at bounding box center [201, 223] width 39 height 39
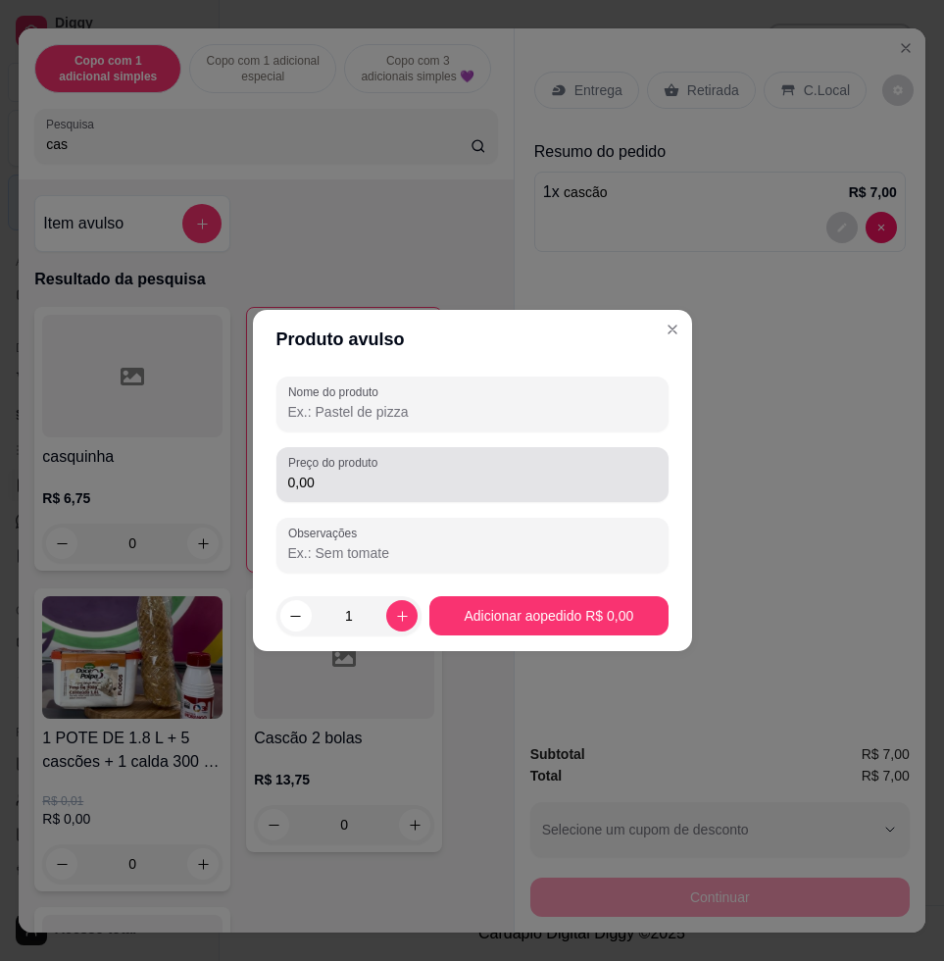
click at [326, 471] on div "0,00" at bounding box center [472, 474] width 369 height 39
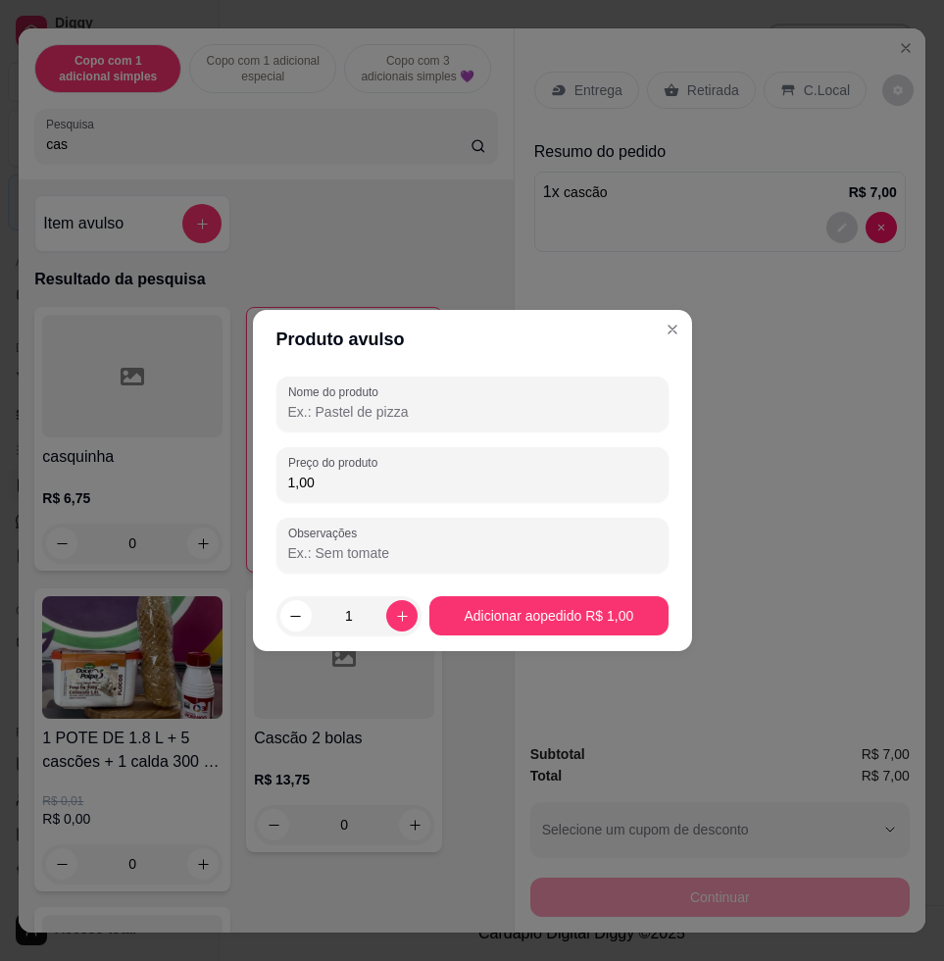
type input "1,00"
drag, startPoint x: 375, startPoint y: 435, endPoint x: 398, endPoint y: 391, distance: 49.5
click at [376, 434] on div "Nome do produto Preço do produto 1,00 Observações" at bounding box center [472, 474] width 392 height 196
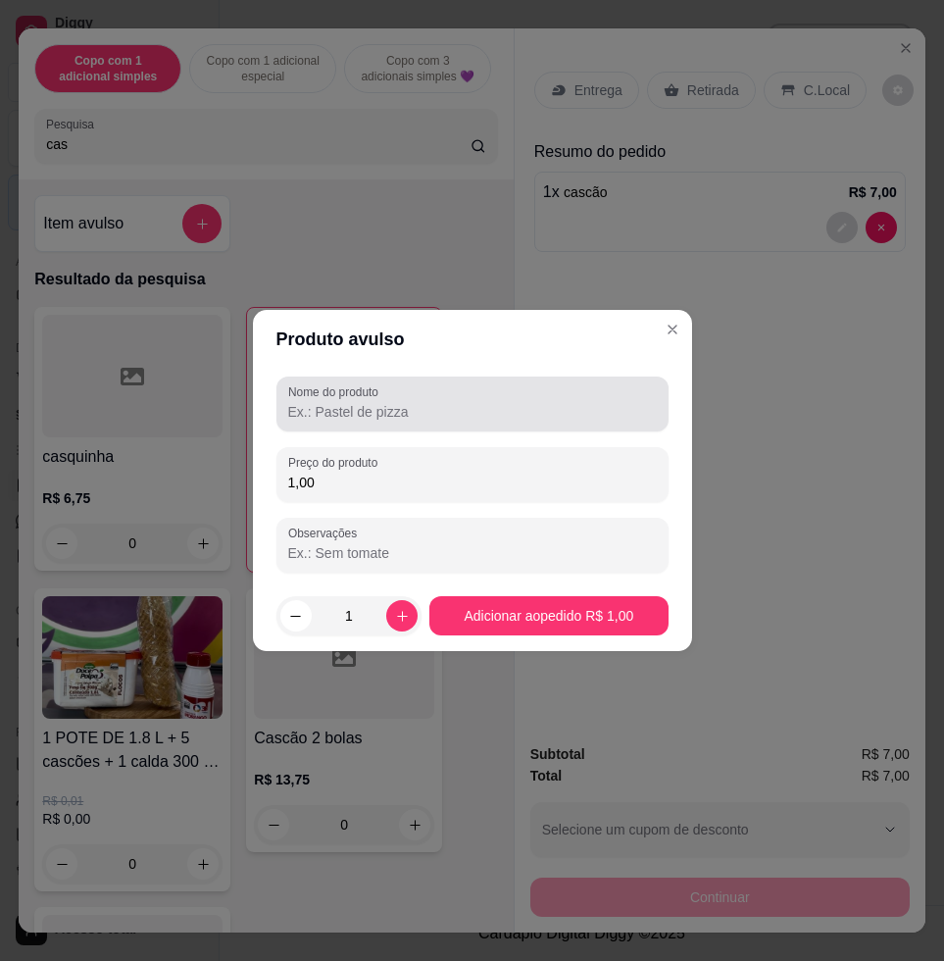
click at [399, 390] on div at bounding box center [472, 403] width 369 height 39
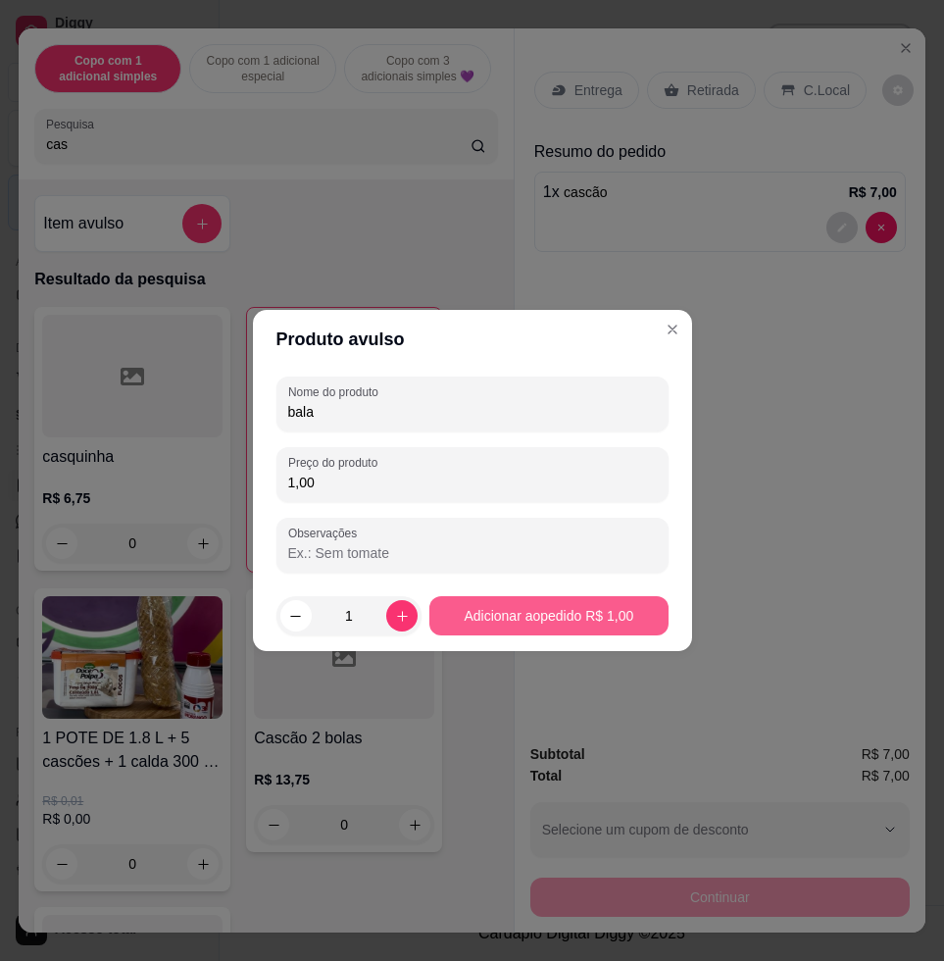
type input "bala"
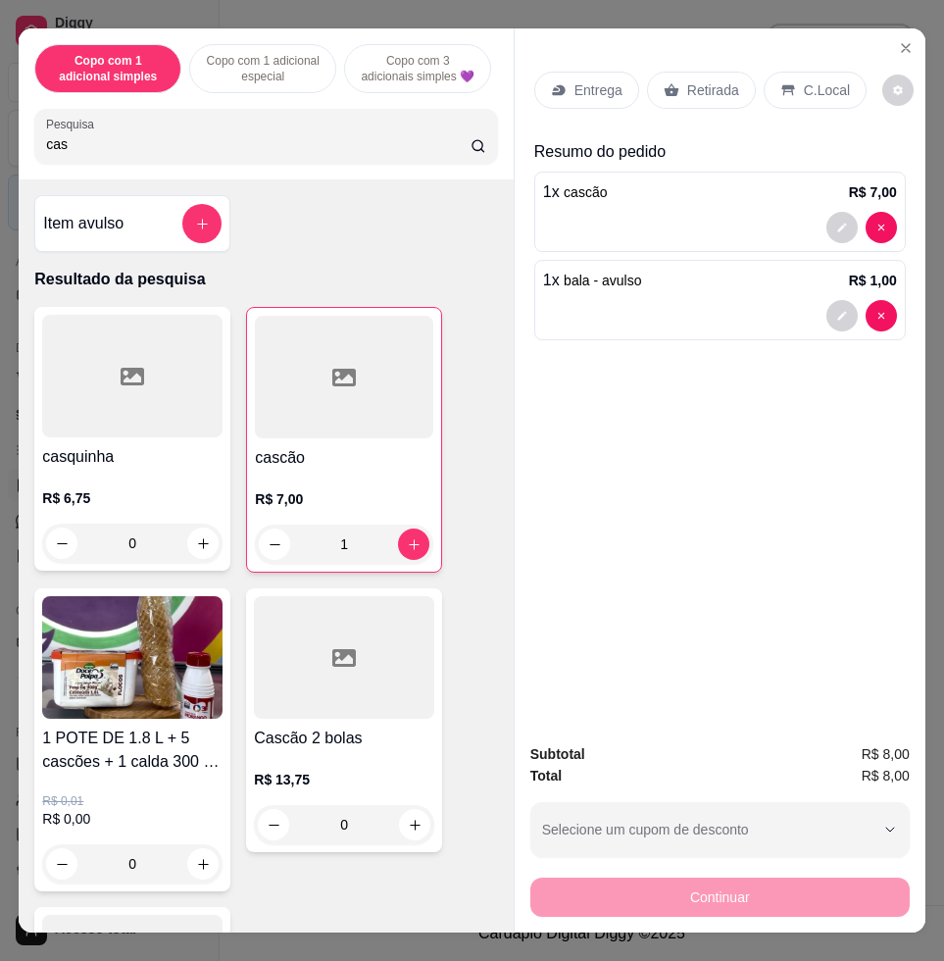
click at [820, 85] on p "C.Local" at bounding box center [827, 90] width 46 height 20
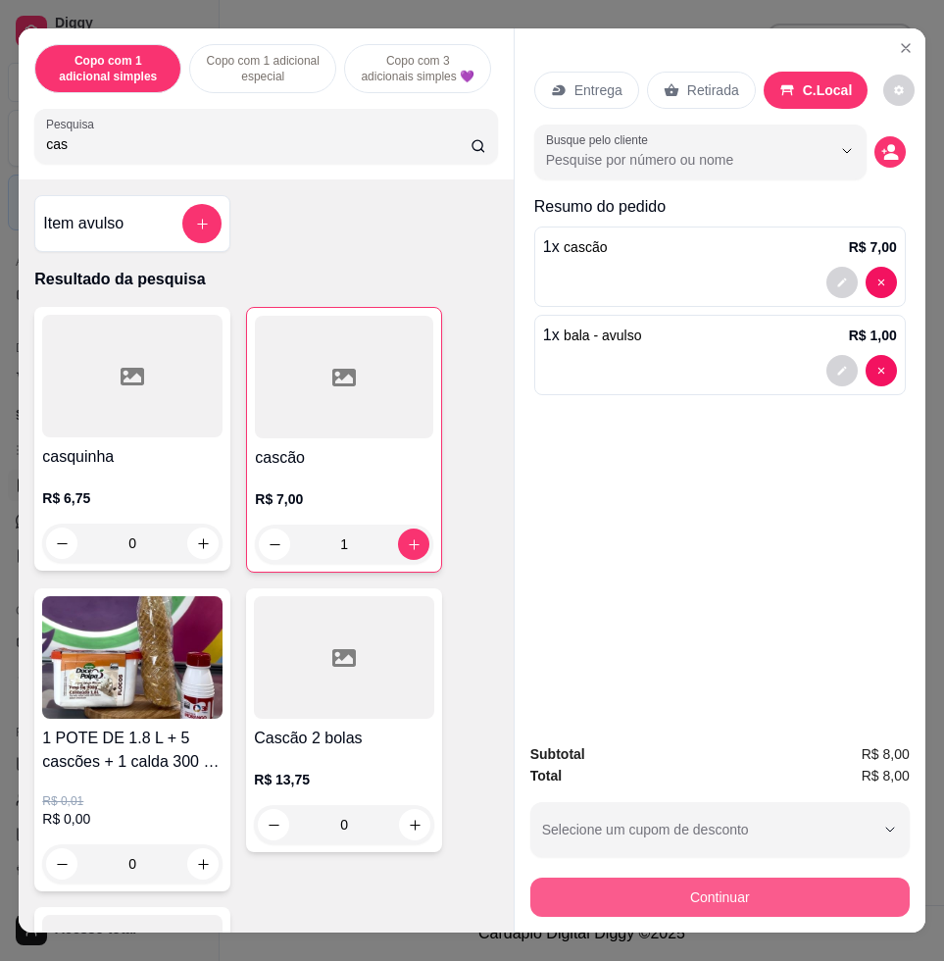
click at [774, 881] on button "Continuar" at bounding box center [719, 896] width 379 height 39
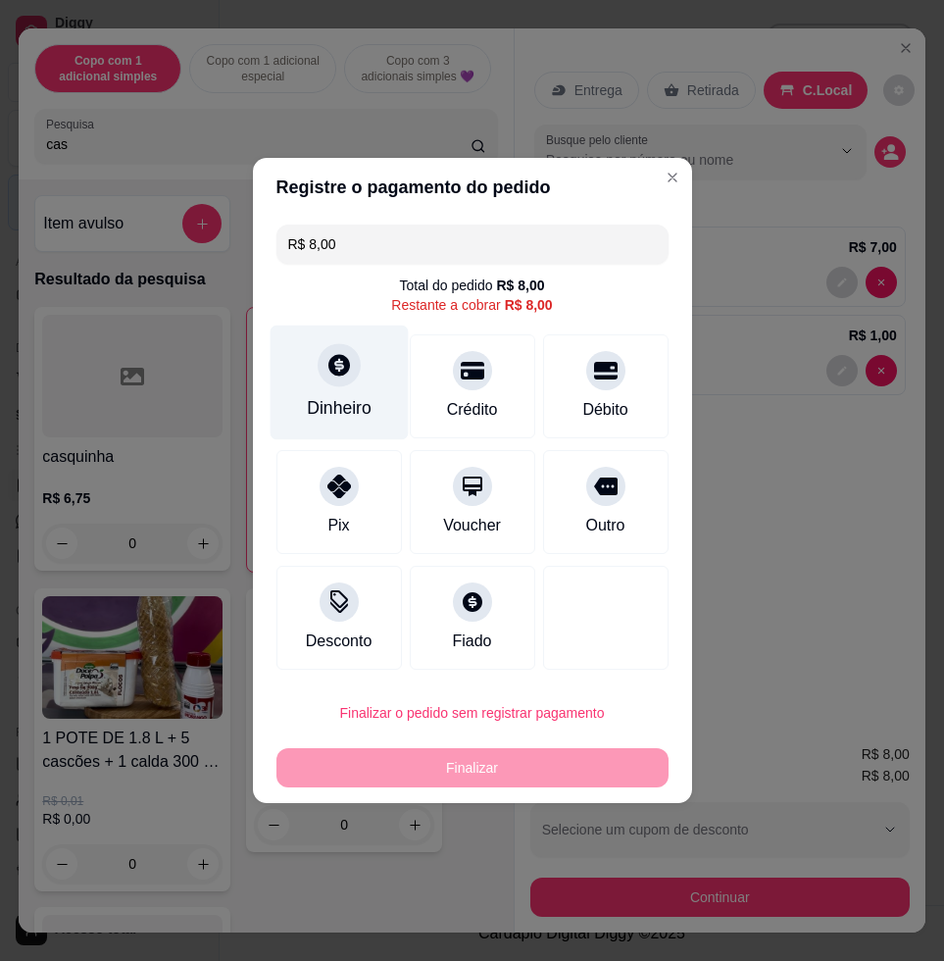
click at [348, 391] on div "Dinheiro" at bounding box center [339, 382] width 138 height 115
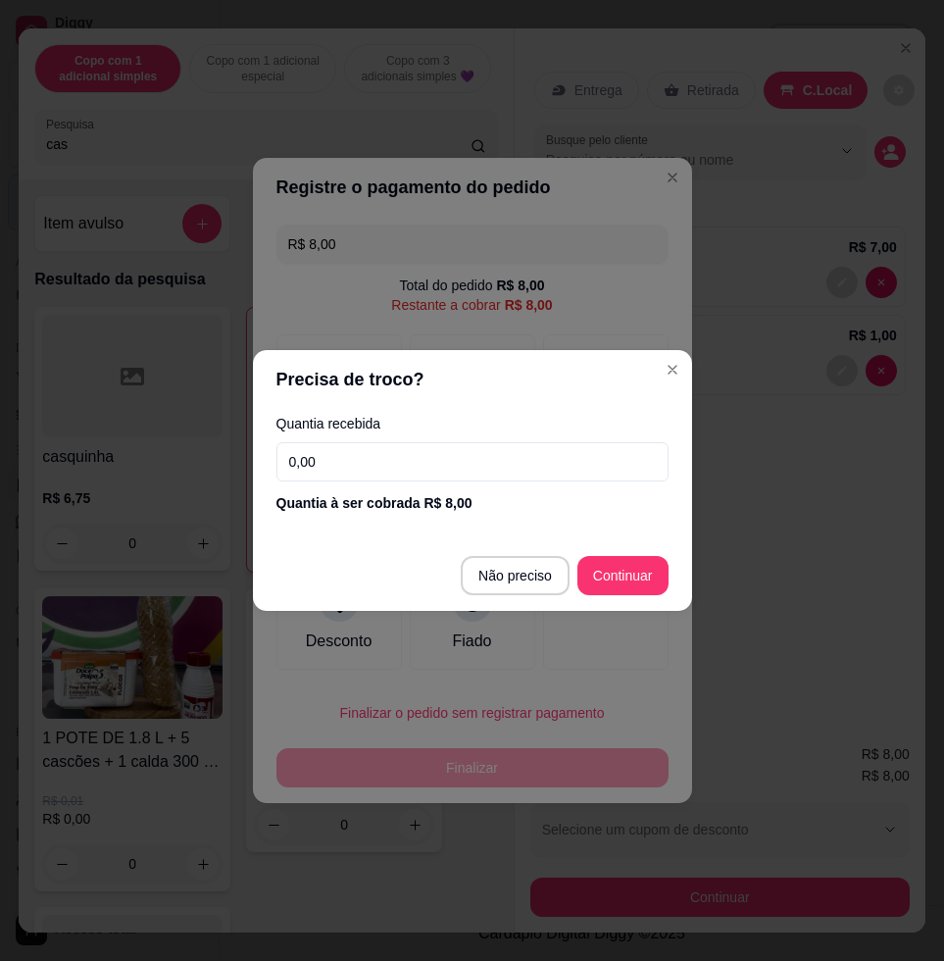
drag, startPoint x: 348, startPoint y: 391, endPoint x: 498, endPoint y: 459, distance: 164.5
click at [498, 459] on input "0,00" at bounding box center [472, 461] width 392 height 39
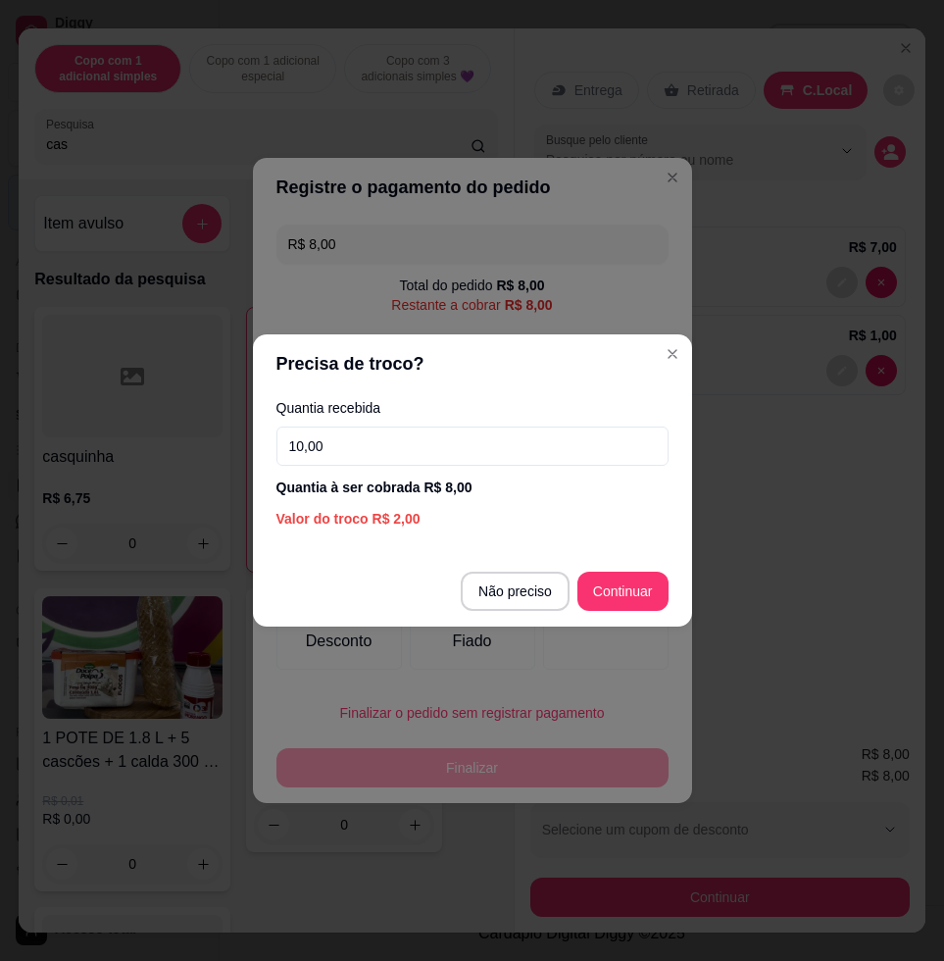
type input "10,00"
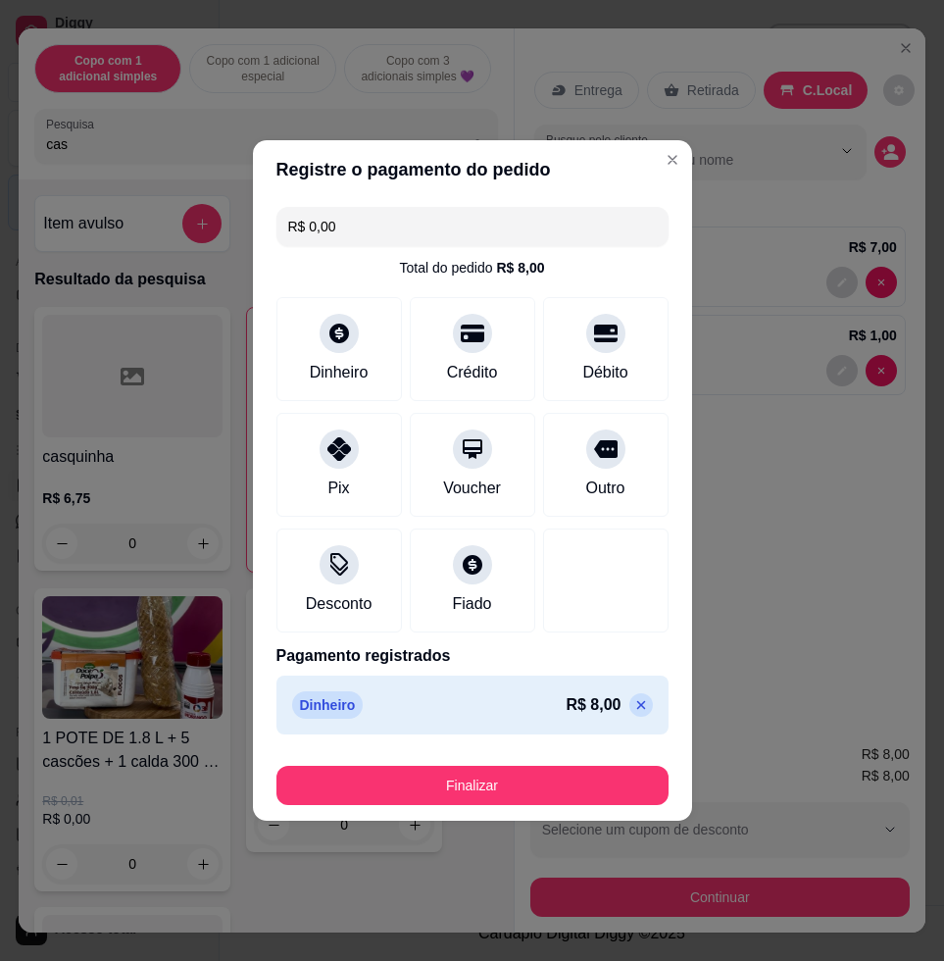
type input "R$ 0,00"
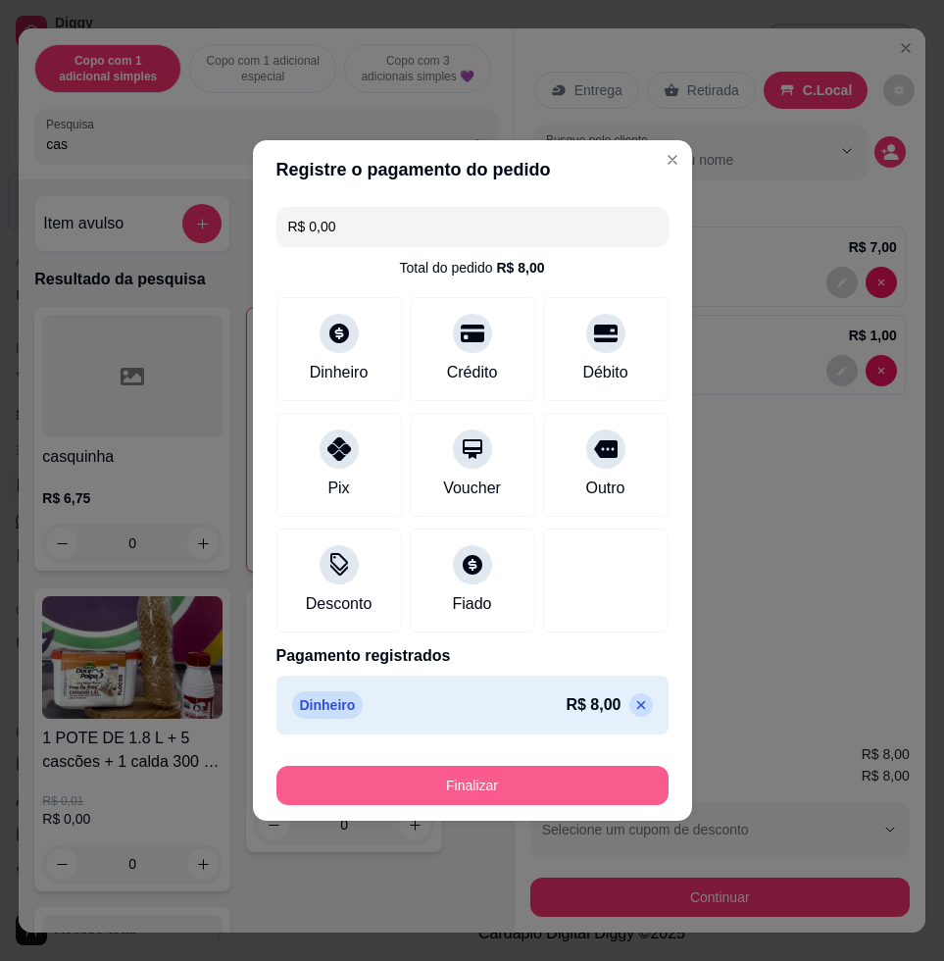
click at [630, 790] on button "Finalizar" at bounding box center [472, 785] width 392 height 39
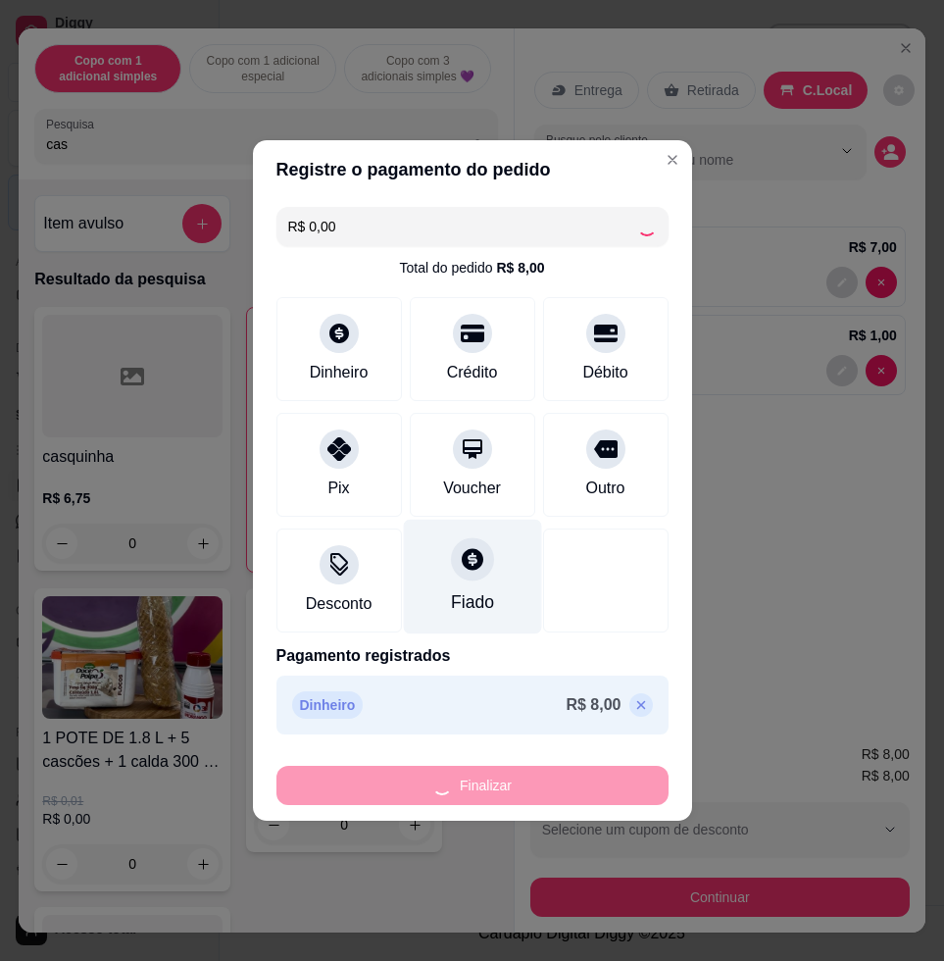
type input "0"
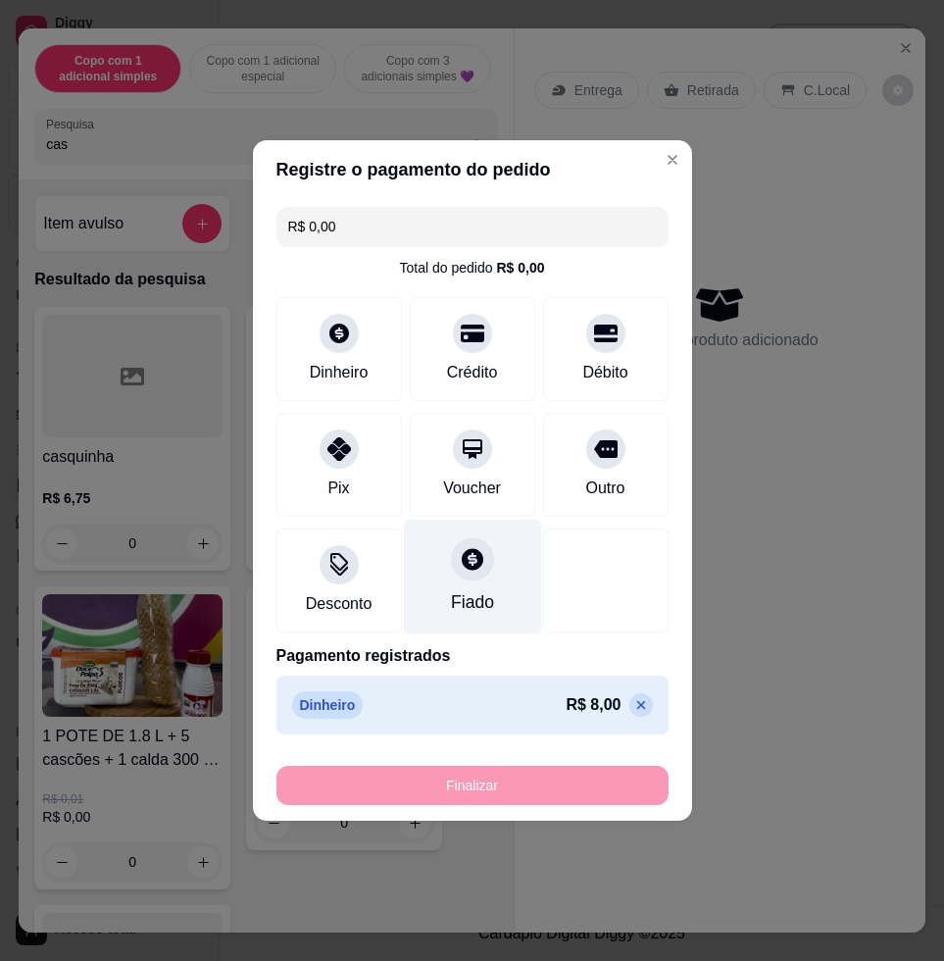
type input "-R$ 8,00"
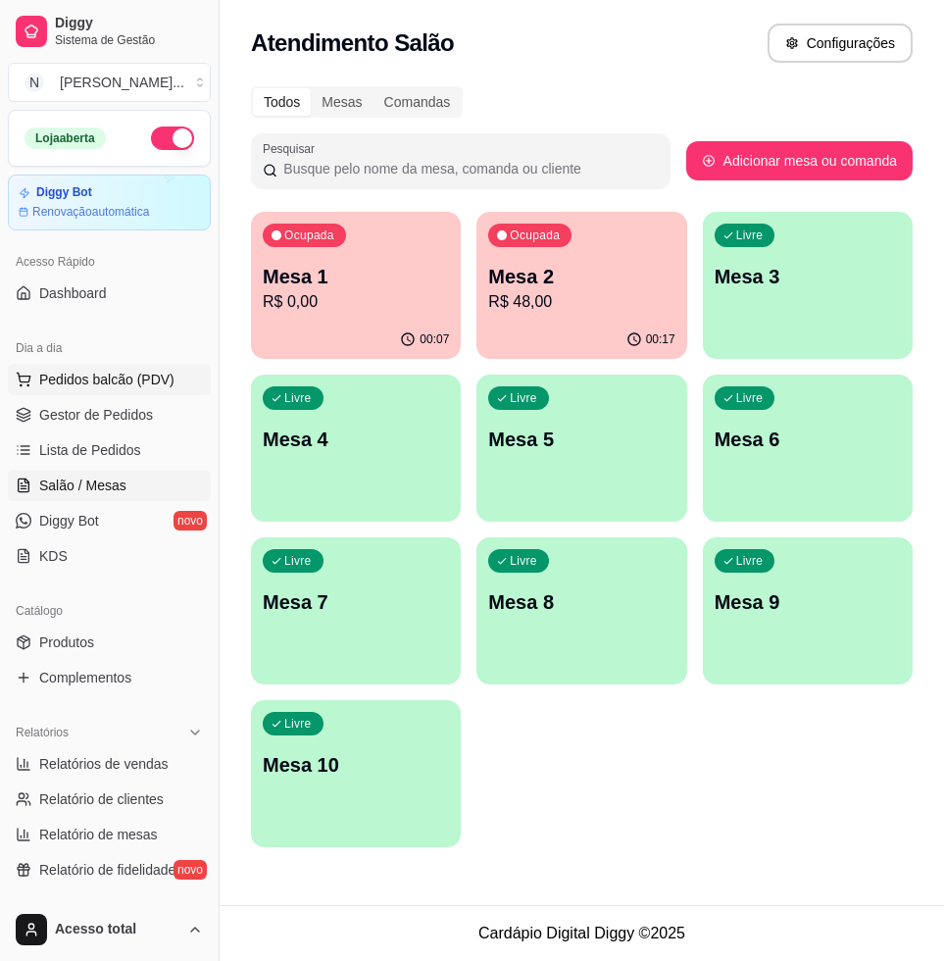
click at [147, 380] on span "Pedidos balcão (PDV)" at bounding box center [106, 380] width 135 height 20
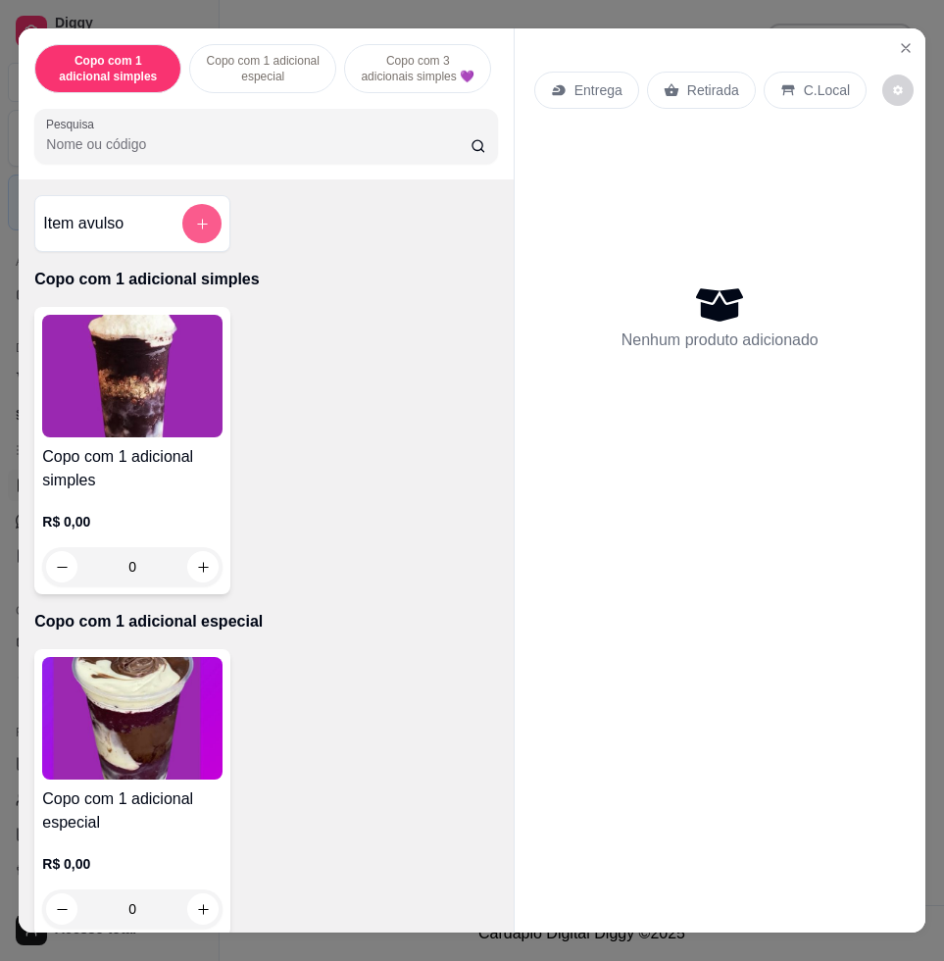
click at [204, 239] on button "add-separate-item" at bounding box center [201, 223] width 39 height 39
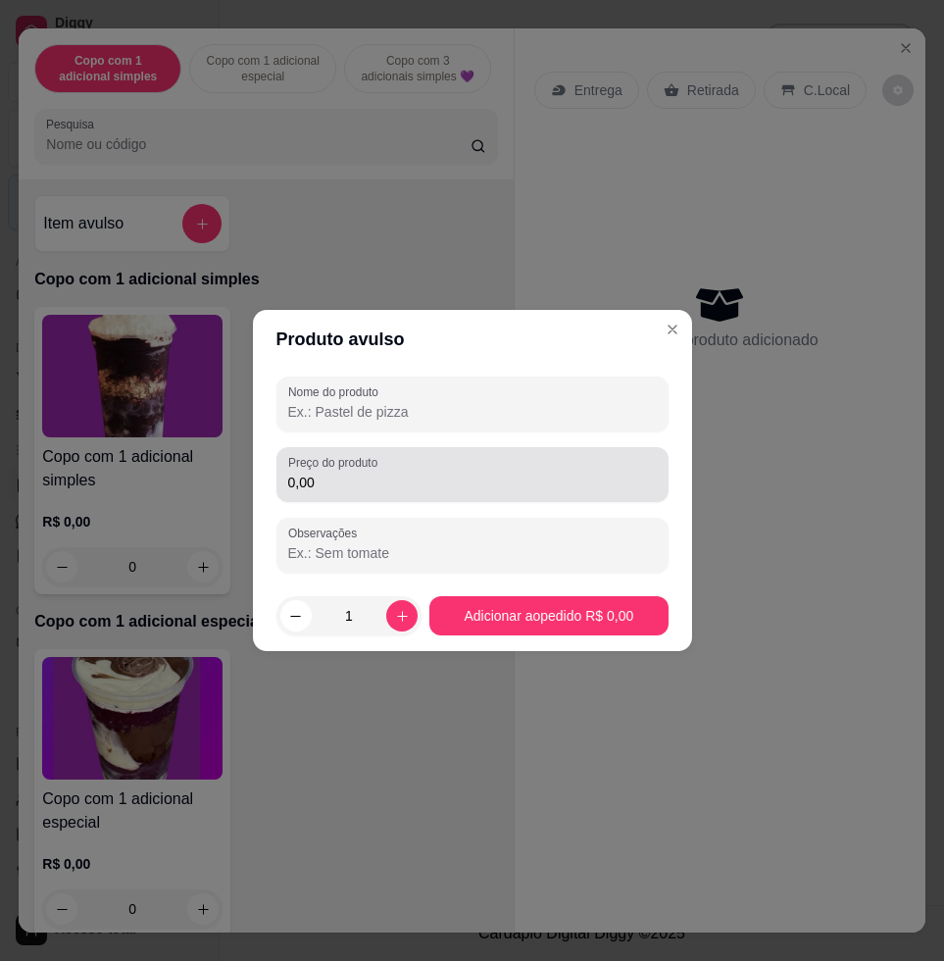
click at [355, 478] on input "0,00" at bounding box center [472, 483] width 369 height 20
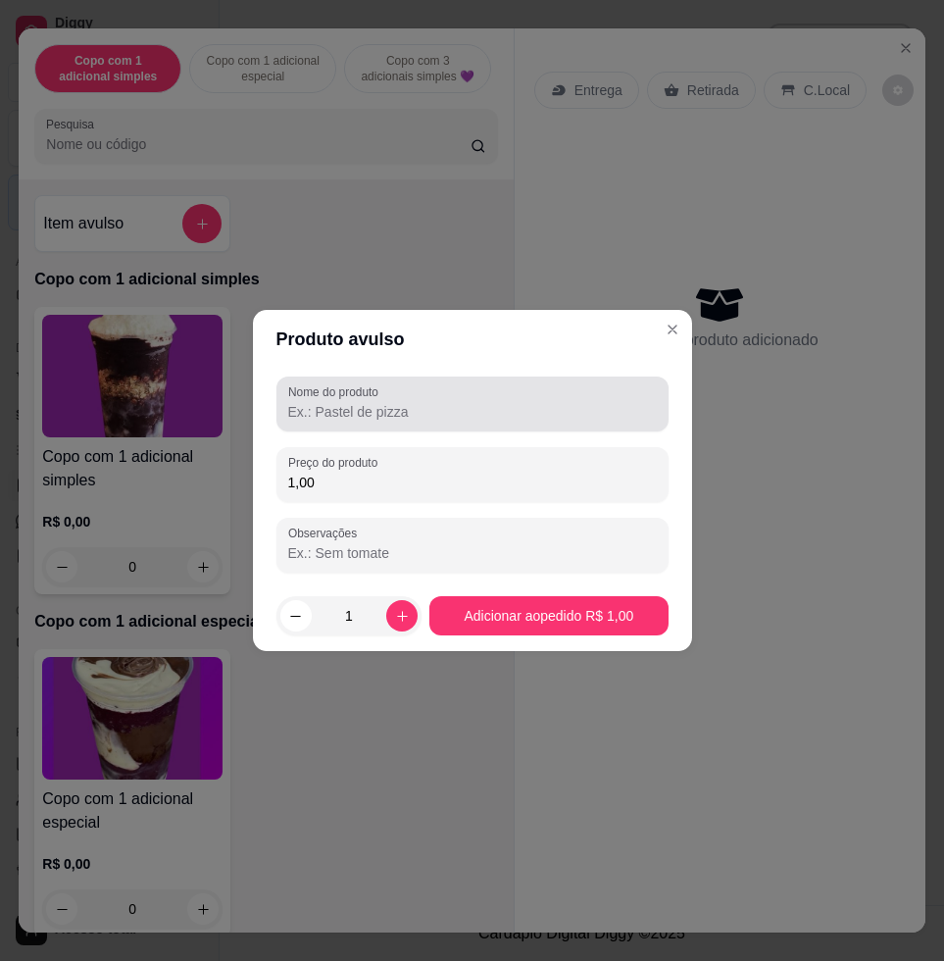
type input "1,00"
click at [395, 402] on input "Nome do produto" at bounding box center [472, 412] width 369 height 20
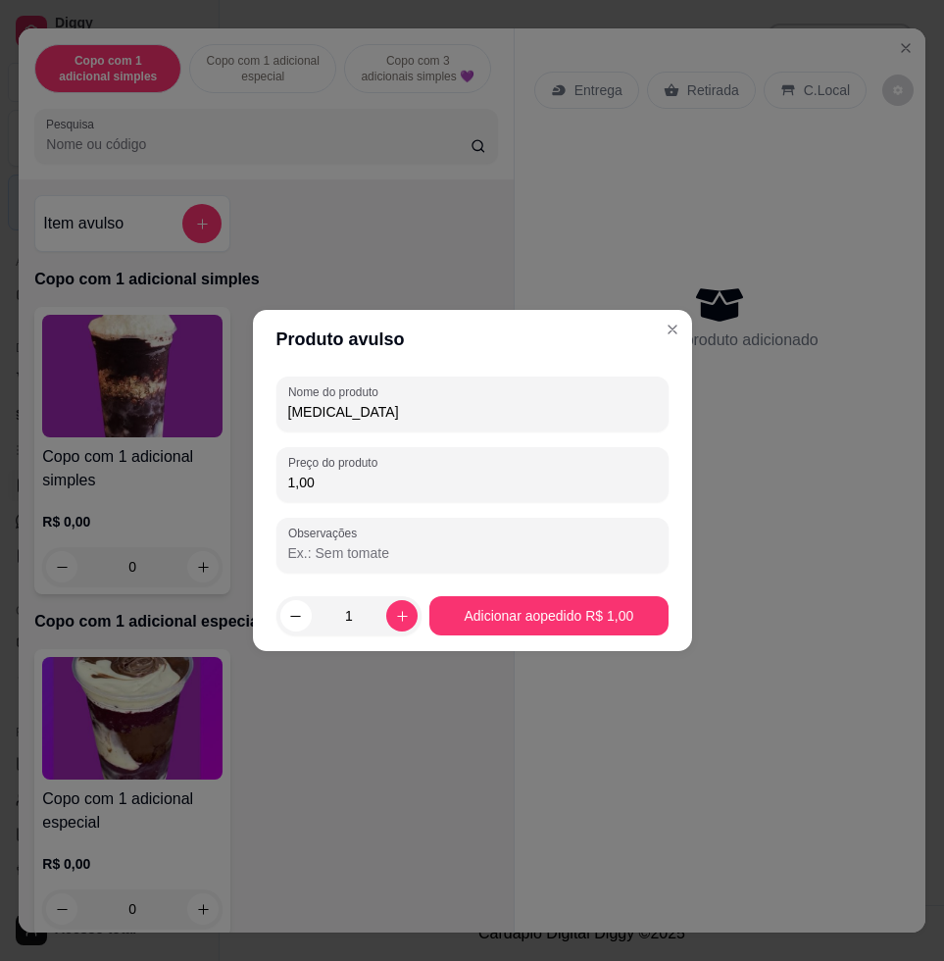
type input "bala"
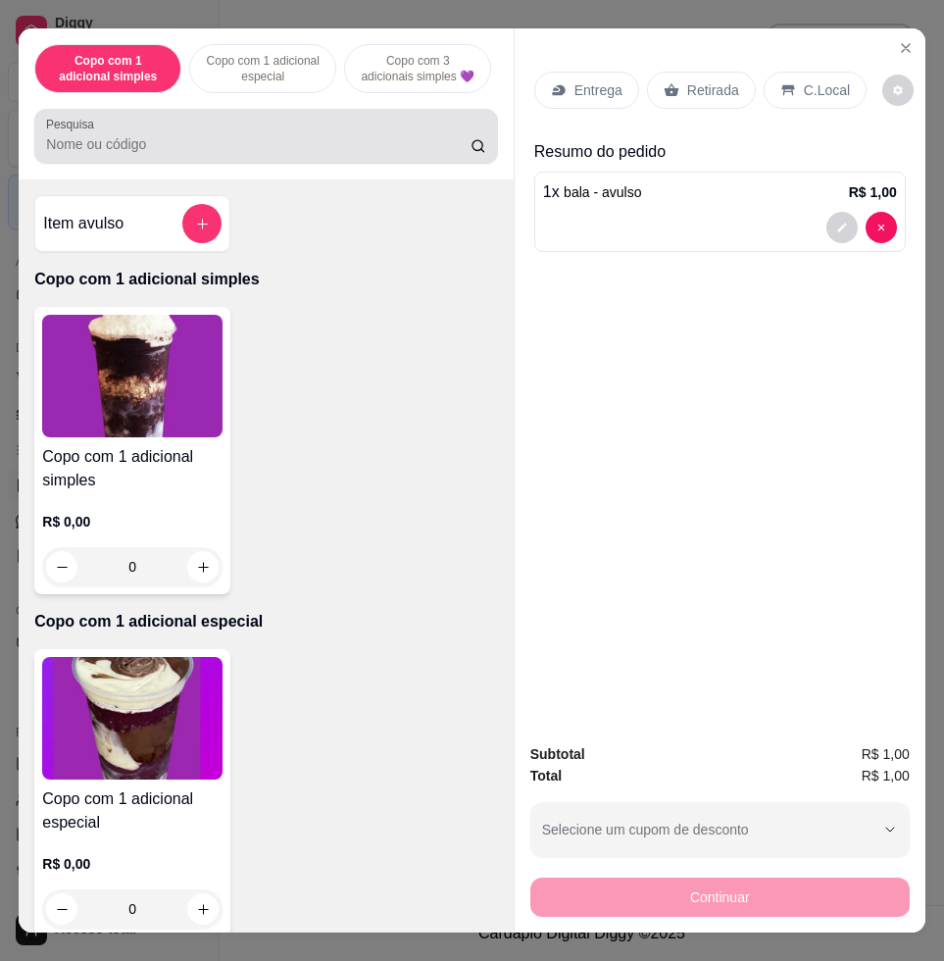
click at [337, 164] on div "Pesquisa" at bounding box center [265, 136] width 463 height 55
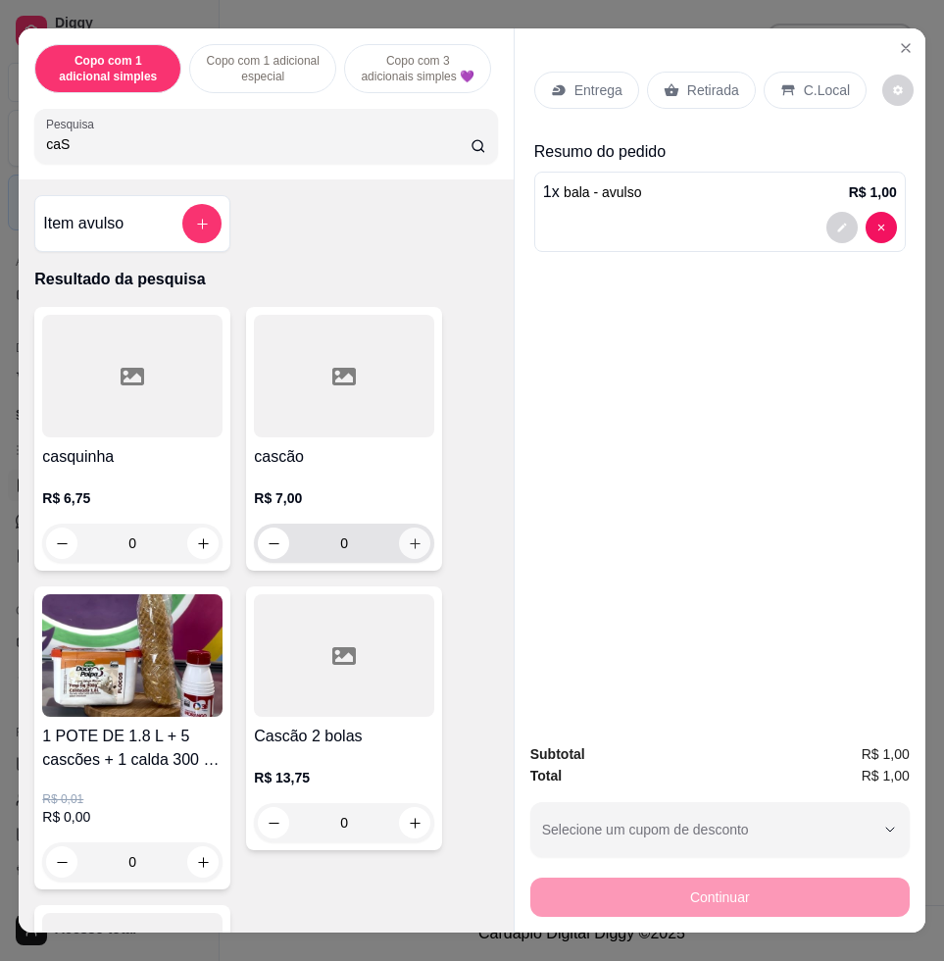
type input "caS"
click at [411, 546] on icon "increase-product-quantity" at bounding box center [415, 543] width 15 height 15
type input "1"
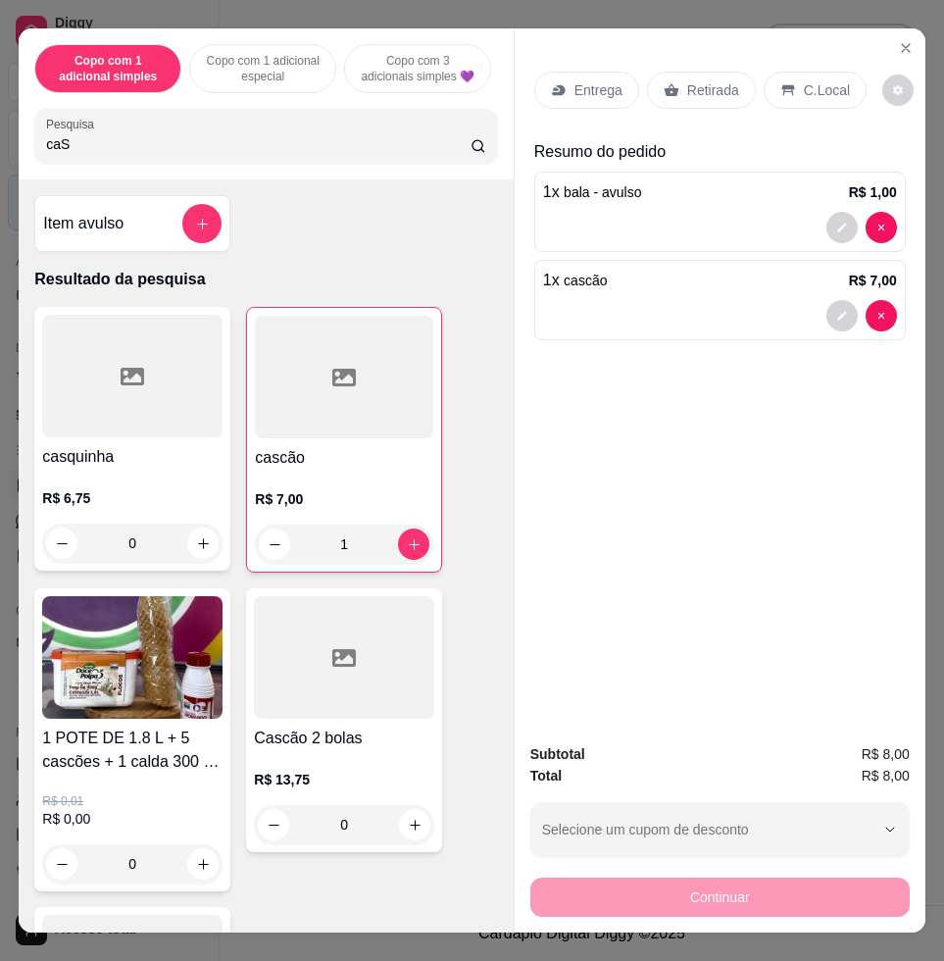
click at [804, 80] on p "C.Local" at bounding box center [827, 90] width 46 height 20
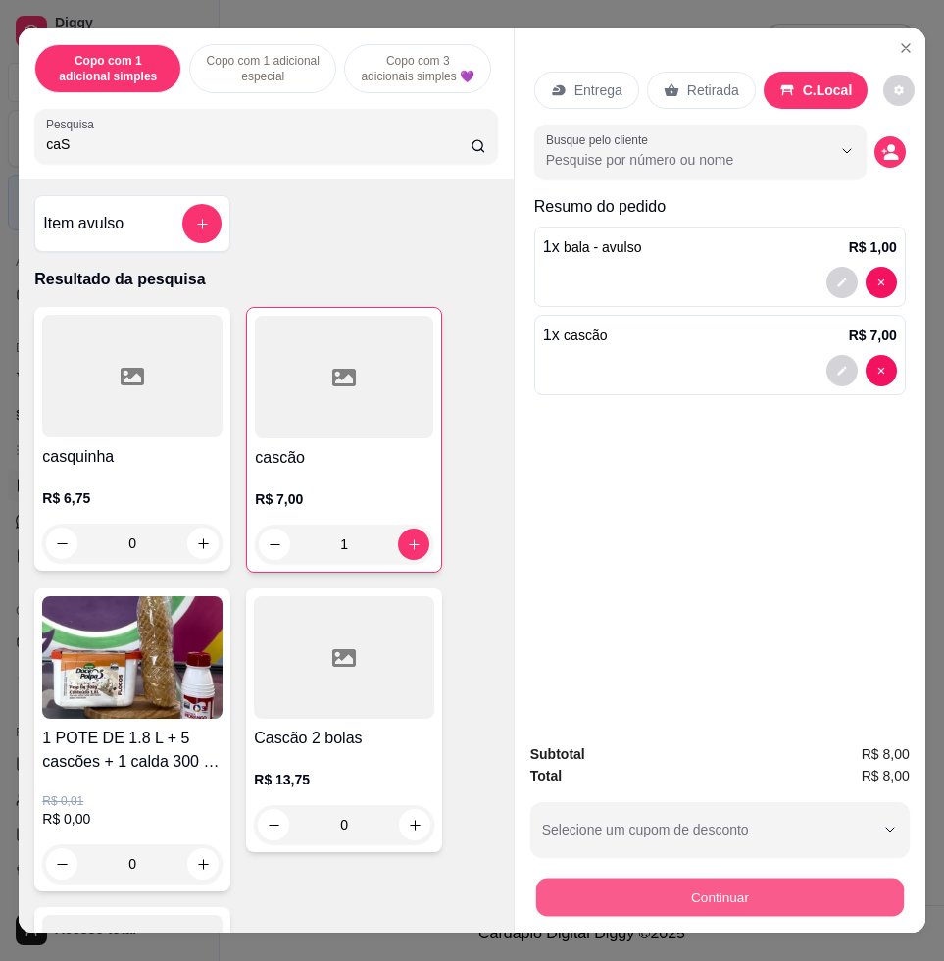
click at [577, 880] on button "Continuar" at bounding box center [720, 896] width 368 height 38
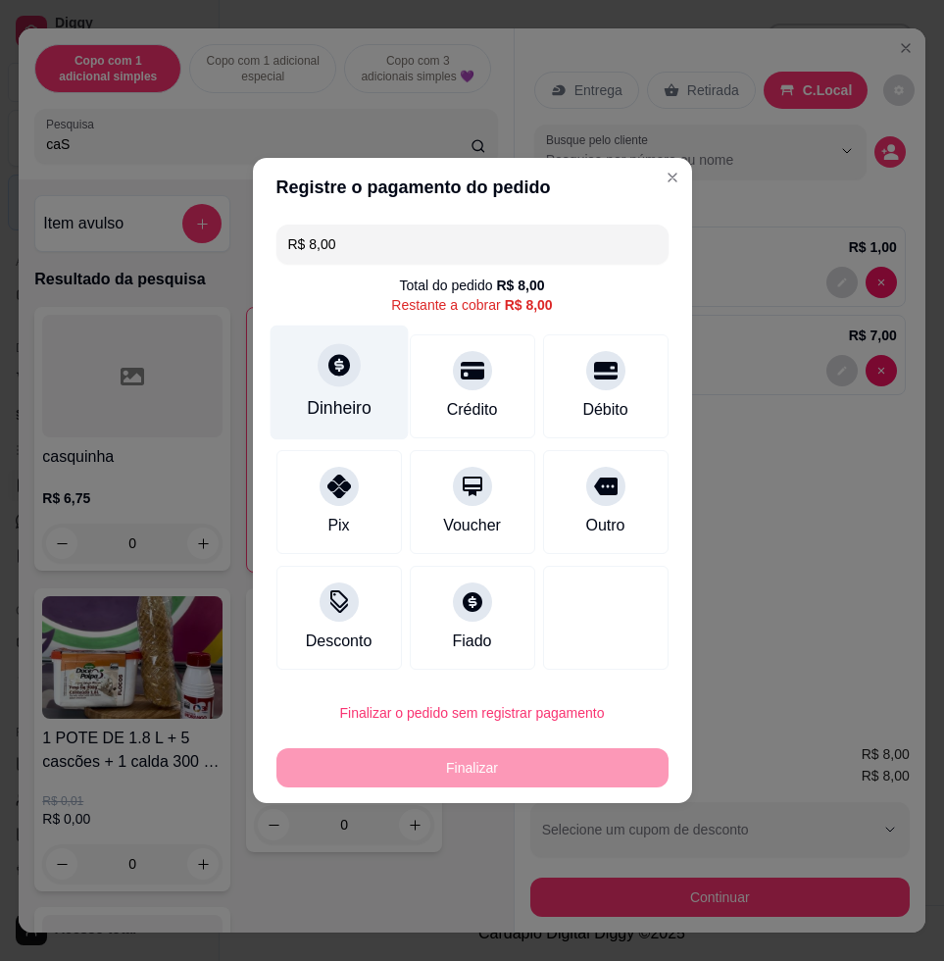
click at [331, 389] on div "Dinheiro" at bounding box center [339, 382] width 138 height 115
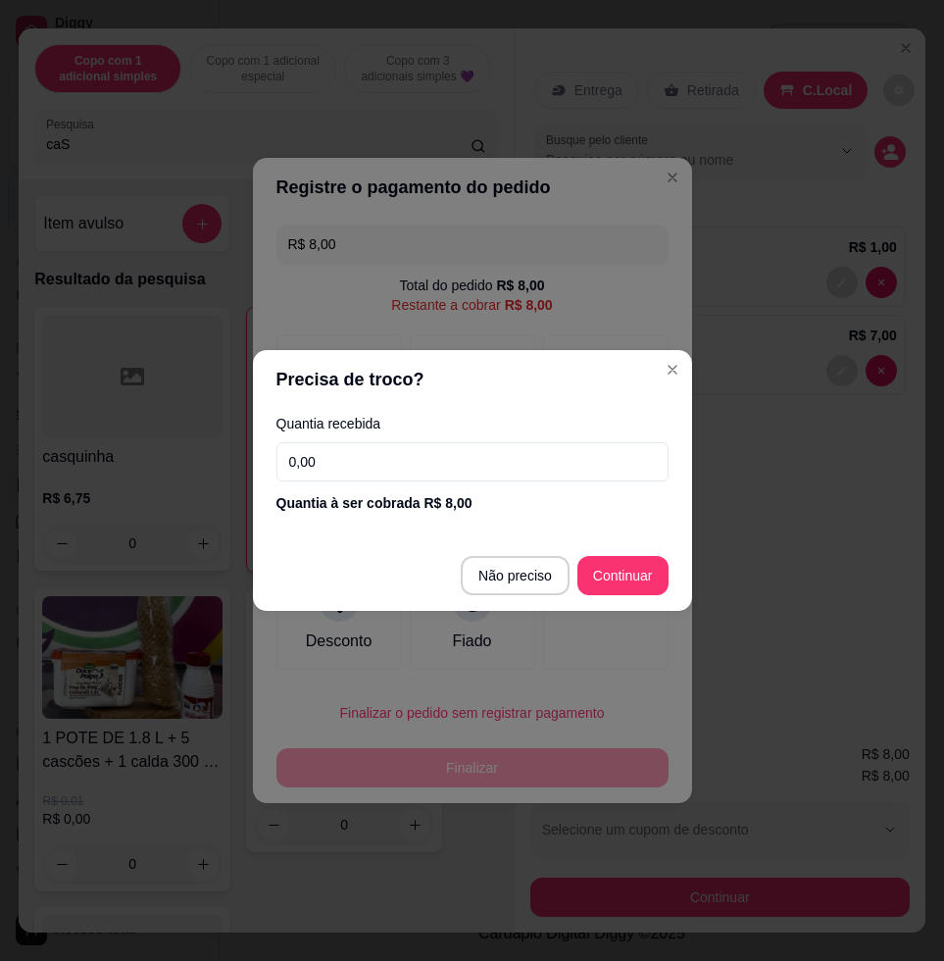
click at [407, 466] on input "0,00" at bounding box center [472, 461] width 392 height 39
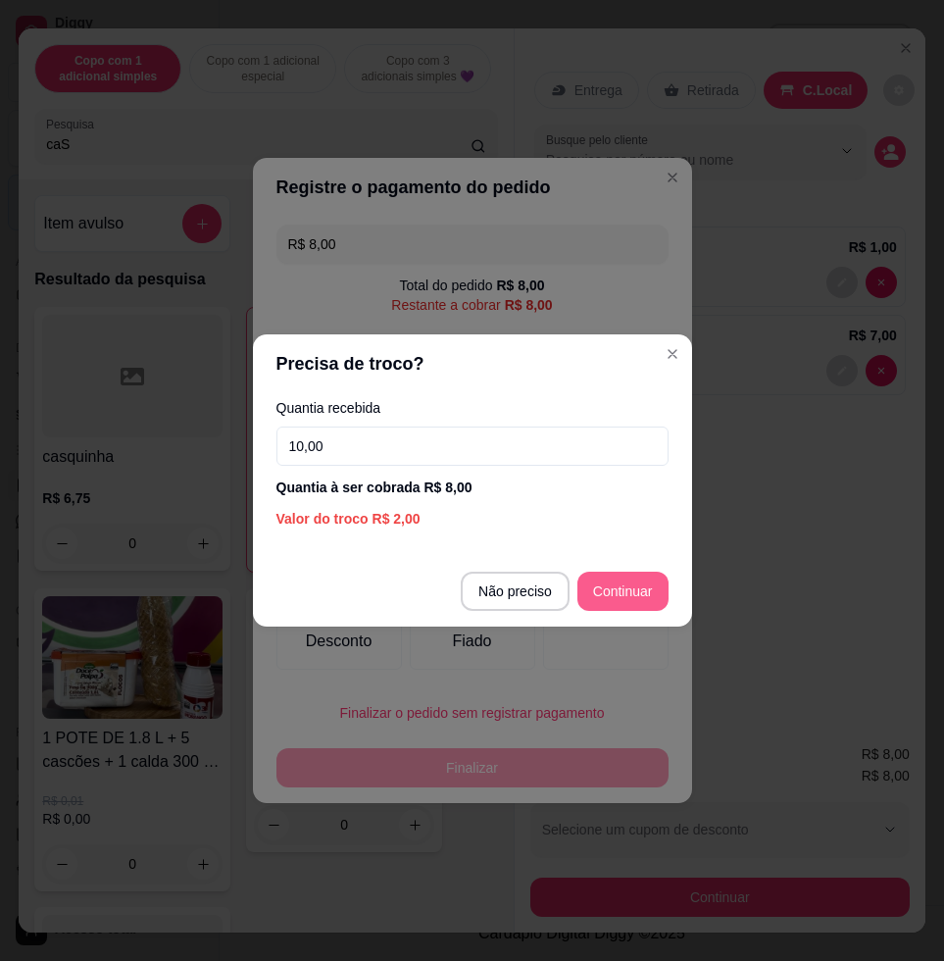
type input "10,00"
type input "R$ 0,00"
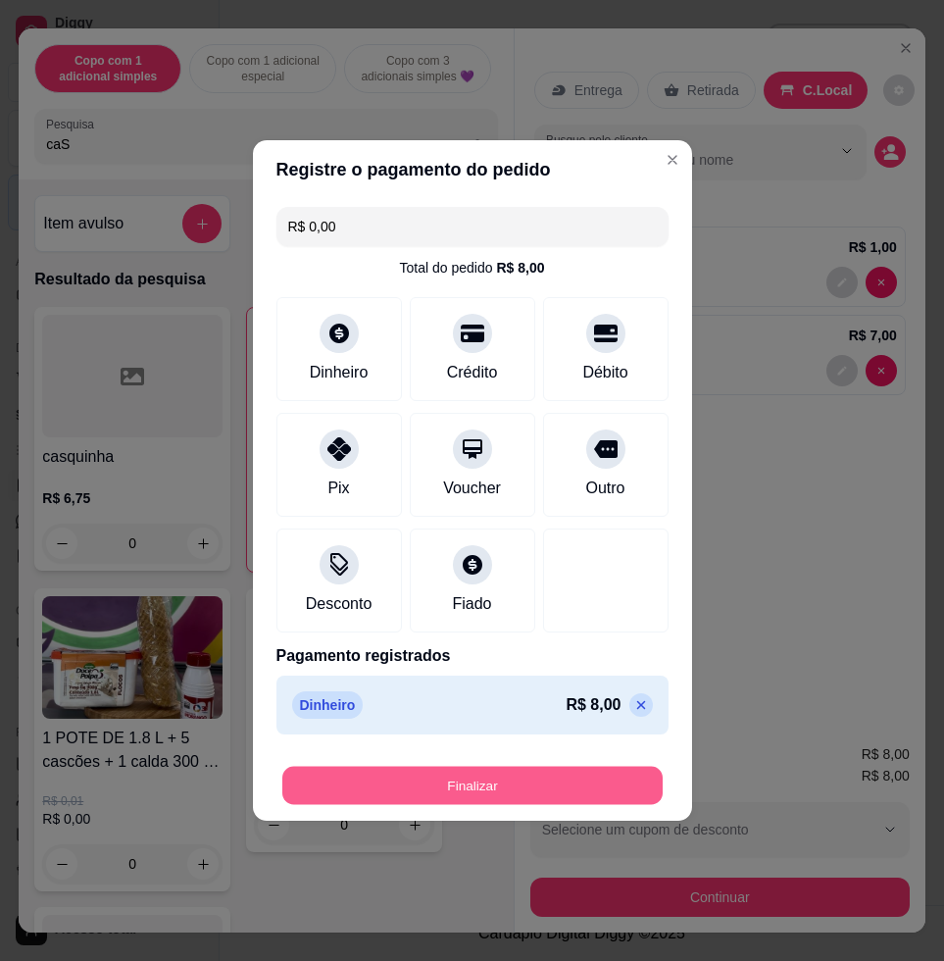
click at [616, 780] on button "Finalizar" at bounding box center [472, 786] width 380 height 38
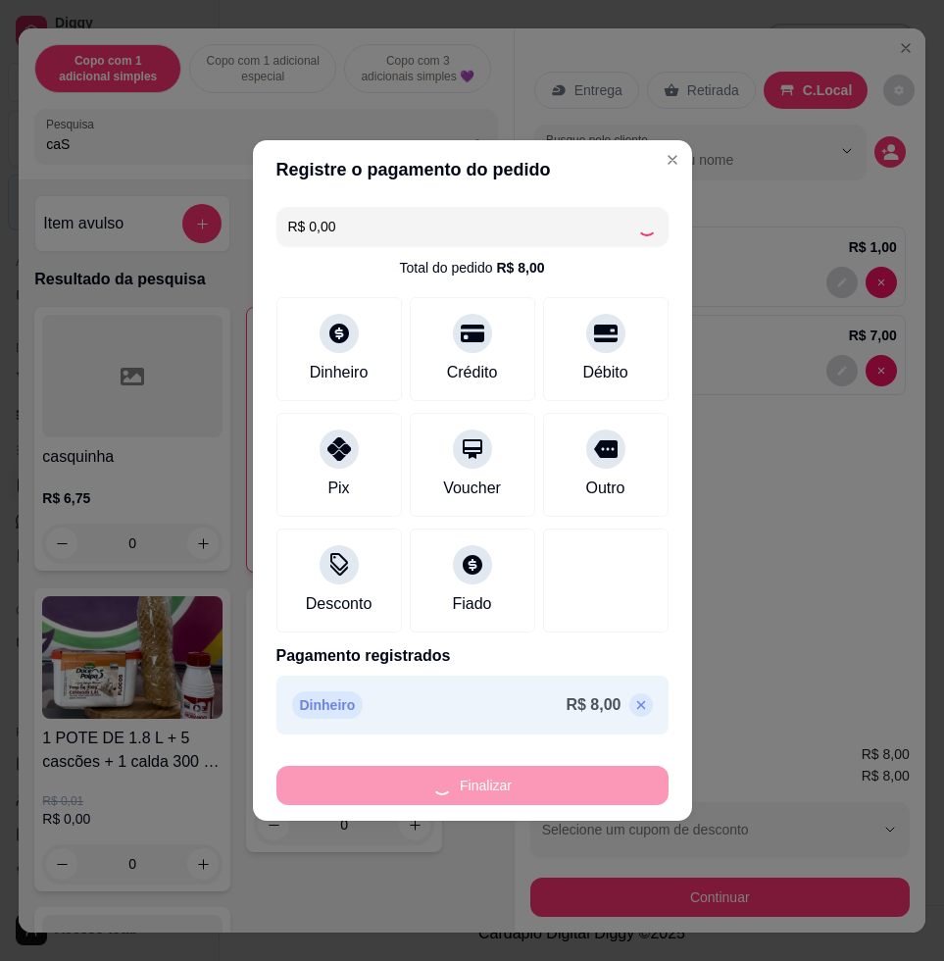
type input "0"
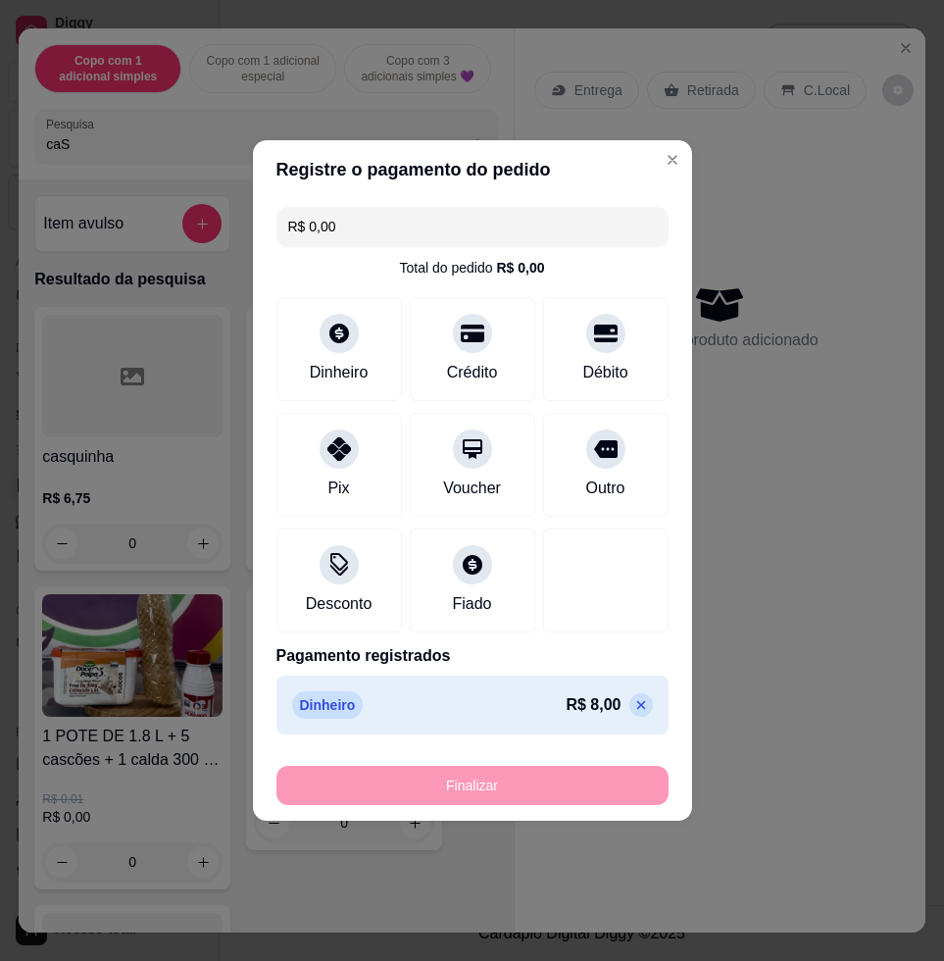
type input "-R$ 8,00"
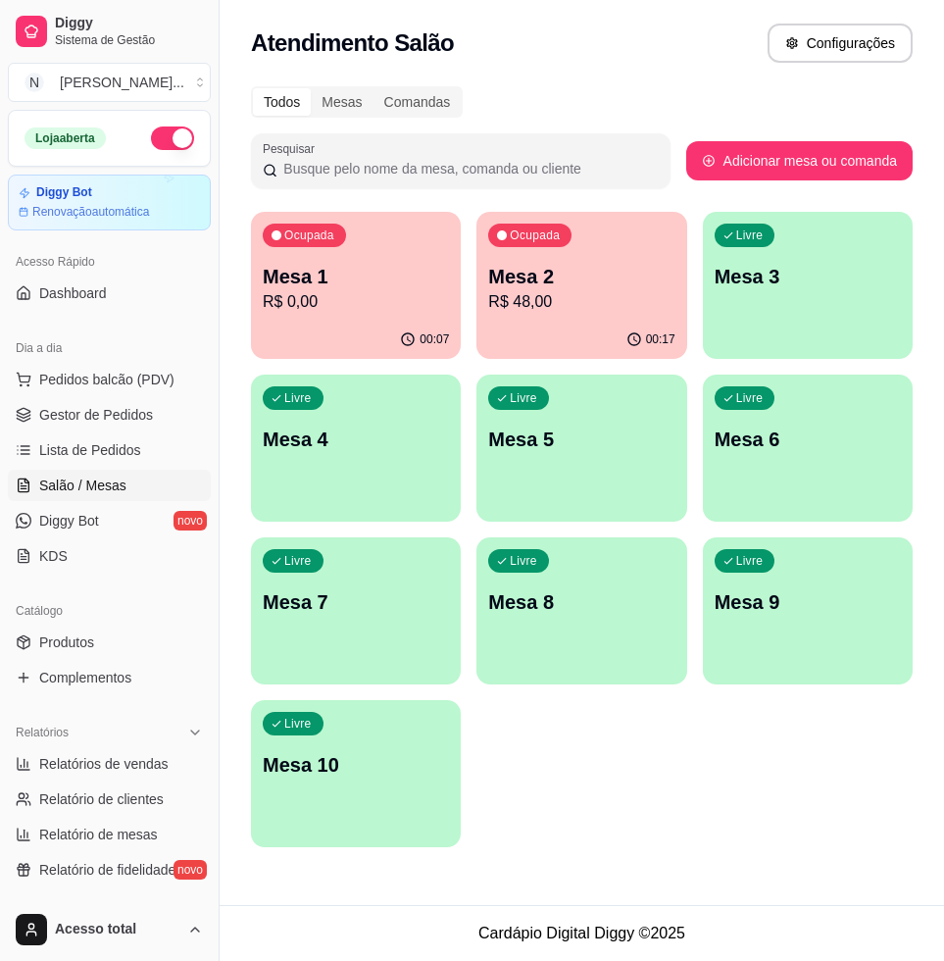
click at [588, 319] on div "Ocupada Mesa 2 R$ 48,00" at bounding box center [581, 266] width 210 height 109
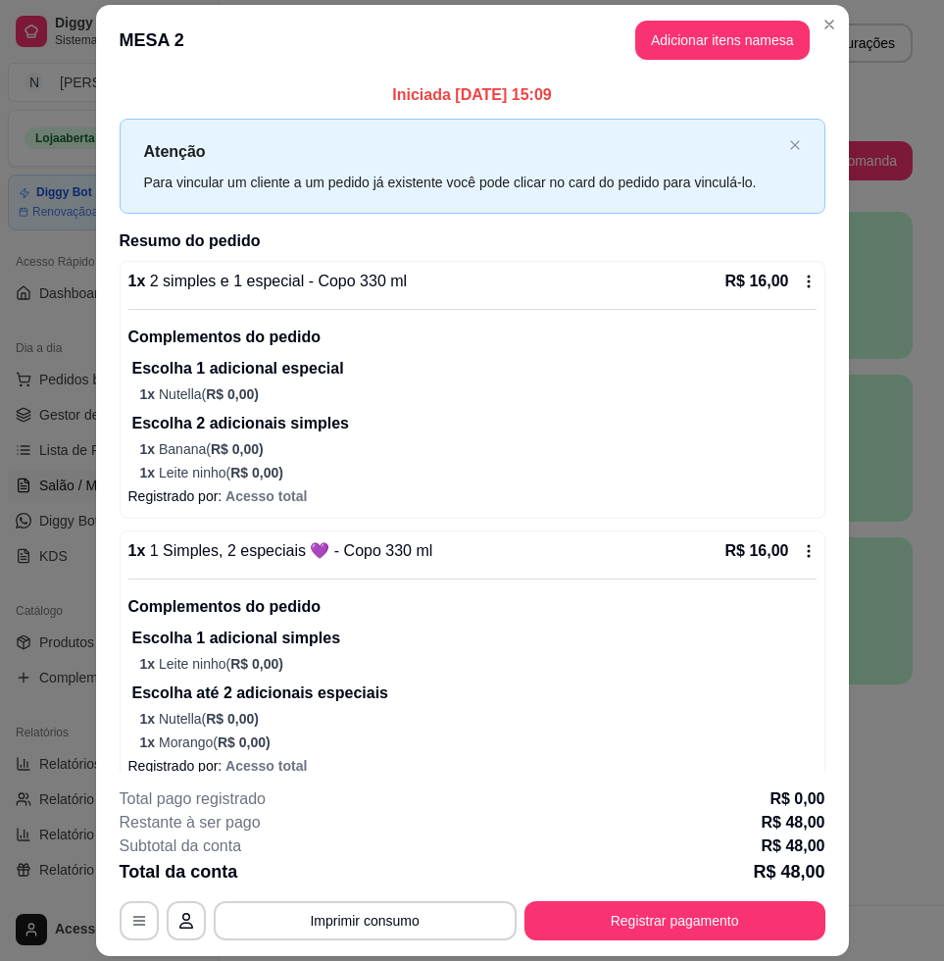
scroll to position [341, 0]
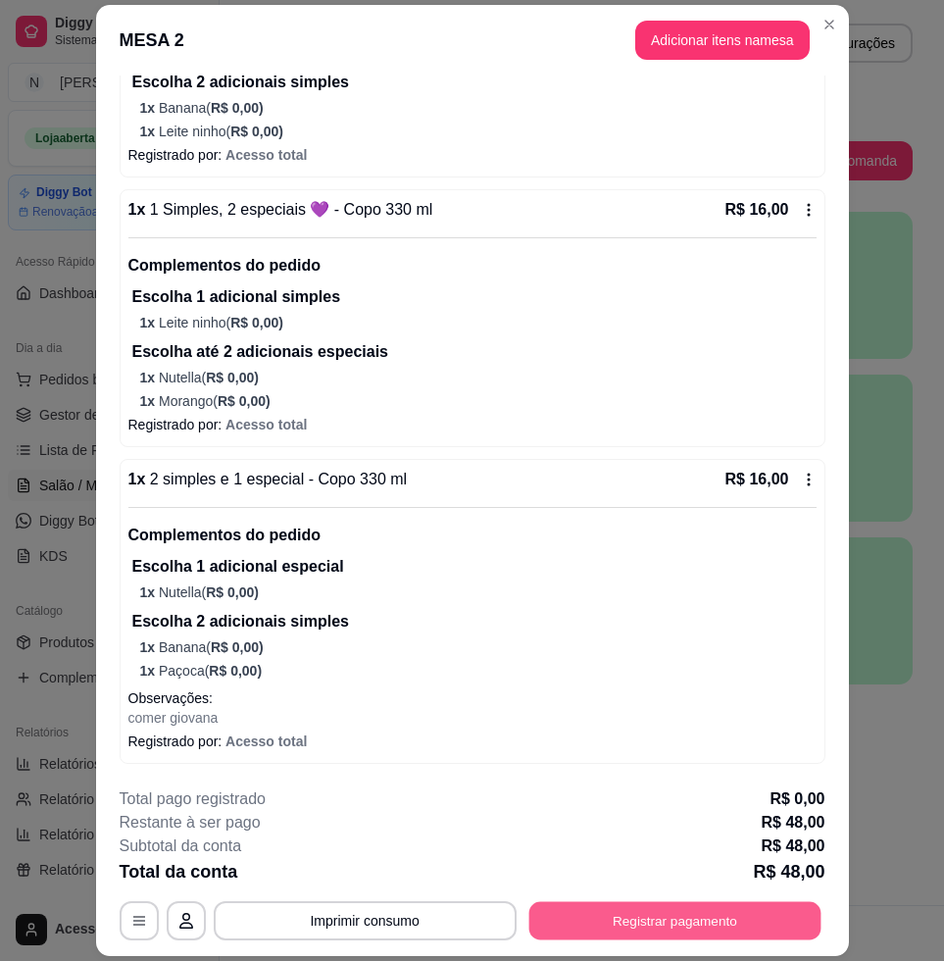
click at [660, 915] on button "Registrar pagamento" at bounding box center [674, 921] width 292 height 38
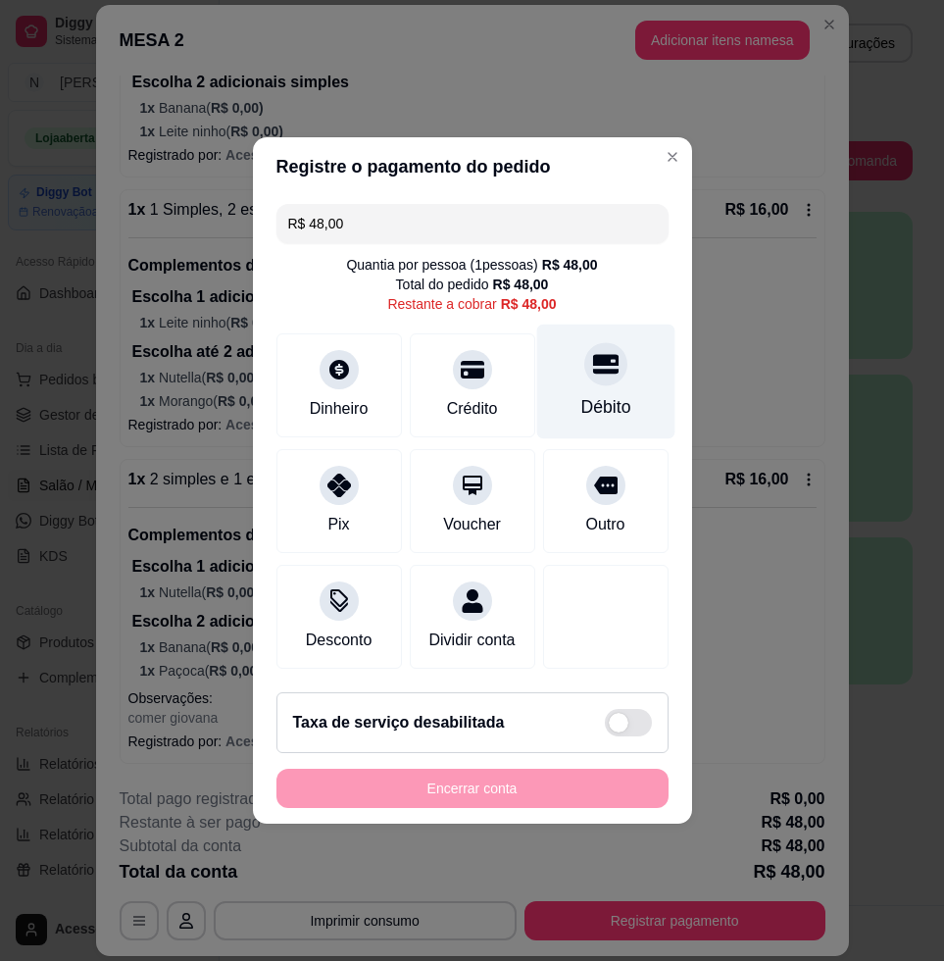
click at [603, 394] on div "Débito" at bounding box center [605, 406] width 50 height 25
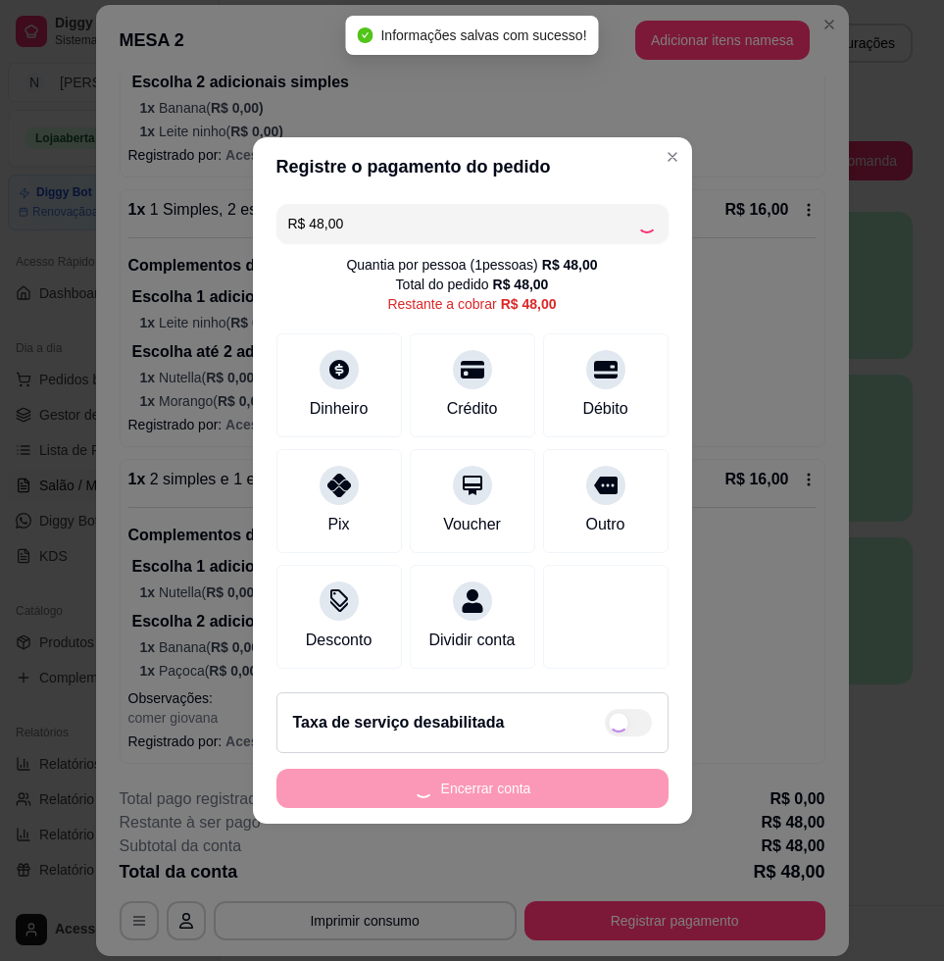
type input "R$ 0,00"
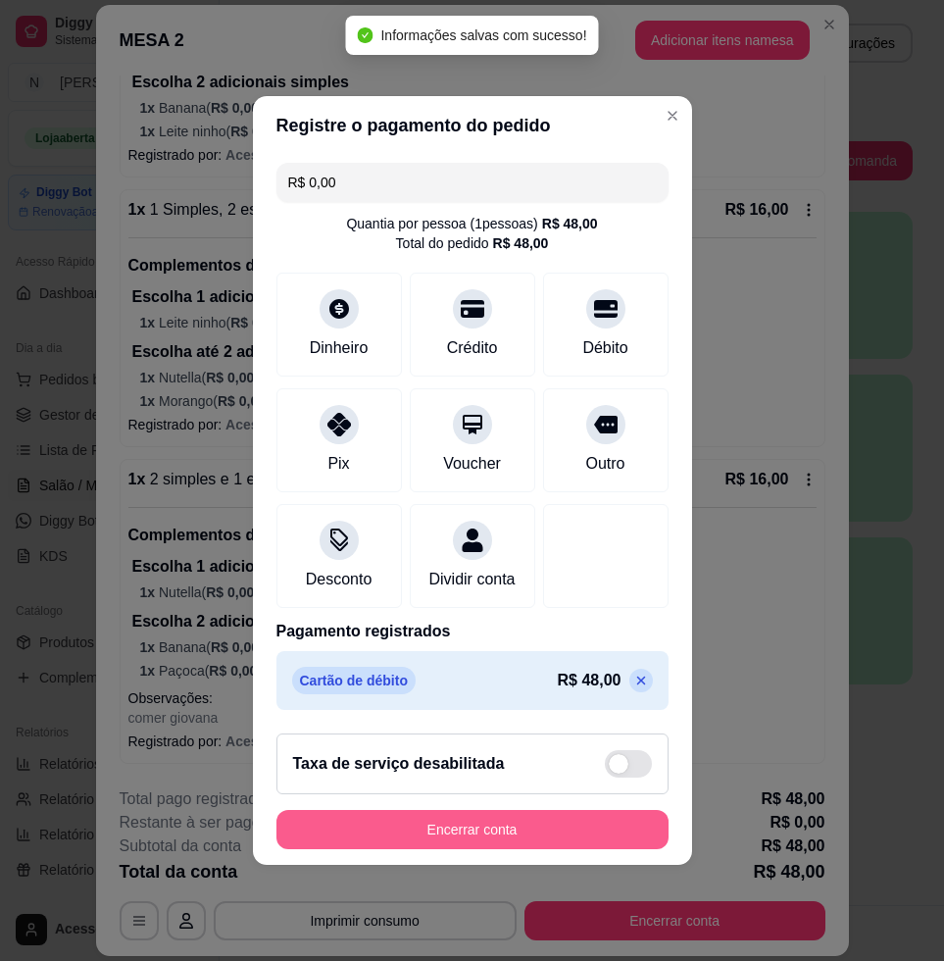
click at [471, 840] on button "Encerrar conta" at bounding box center [472, 829] width 392 height 39
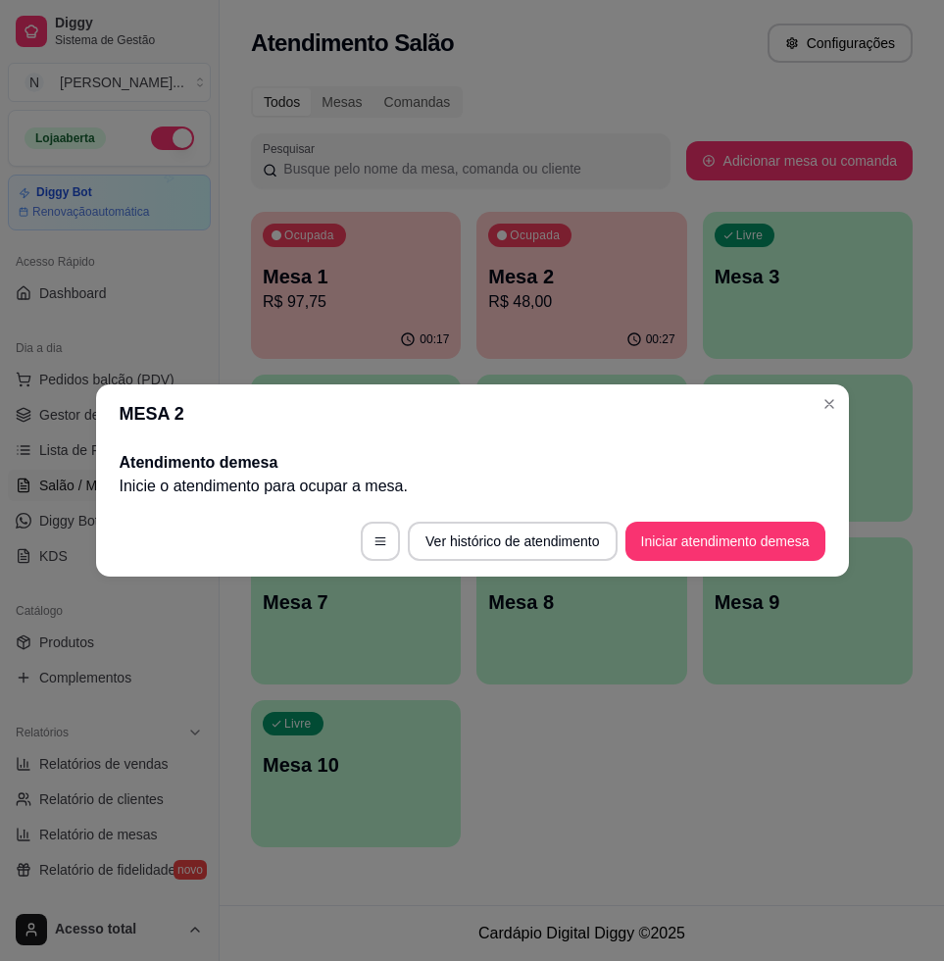
scroll to position [0, 0]
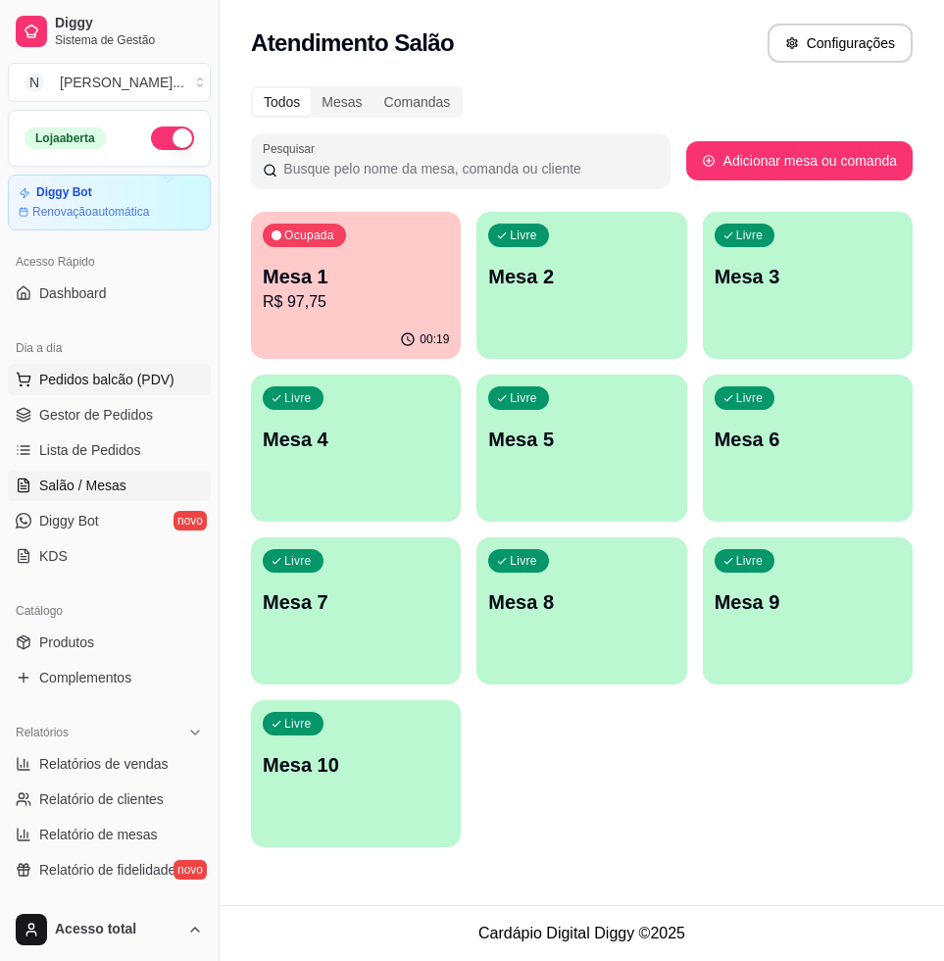
click at [128, 377] on span "Pedidos balcão (PDV)" at bounding box center [106, 380] width 135 height 20
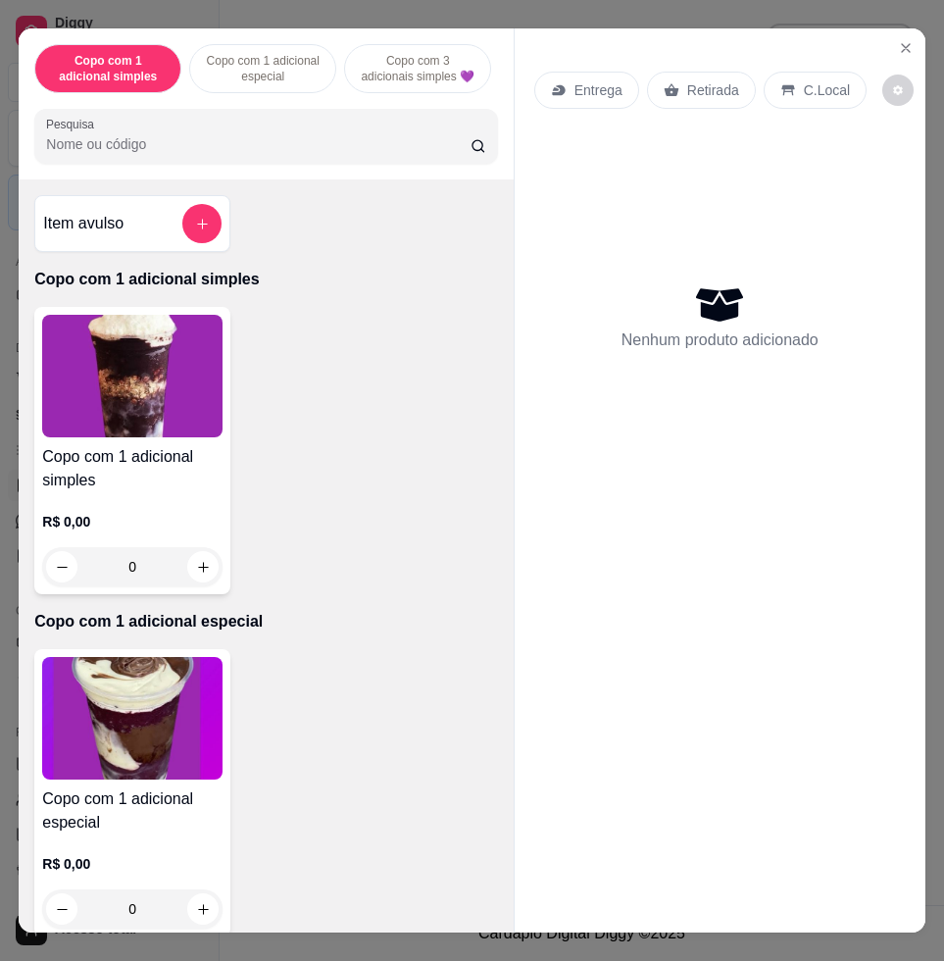
drag, startPoint x: 264, startPoint y: 156, endPoint x: 288, endPoint y: 152, distance: 24.8
click at [265, 154] on input "Pesquisa" at bounding box center [258, 144] width 424 height 20
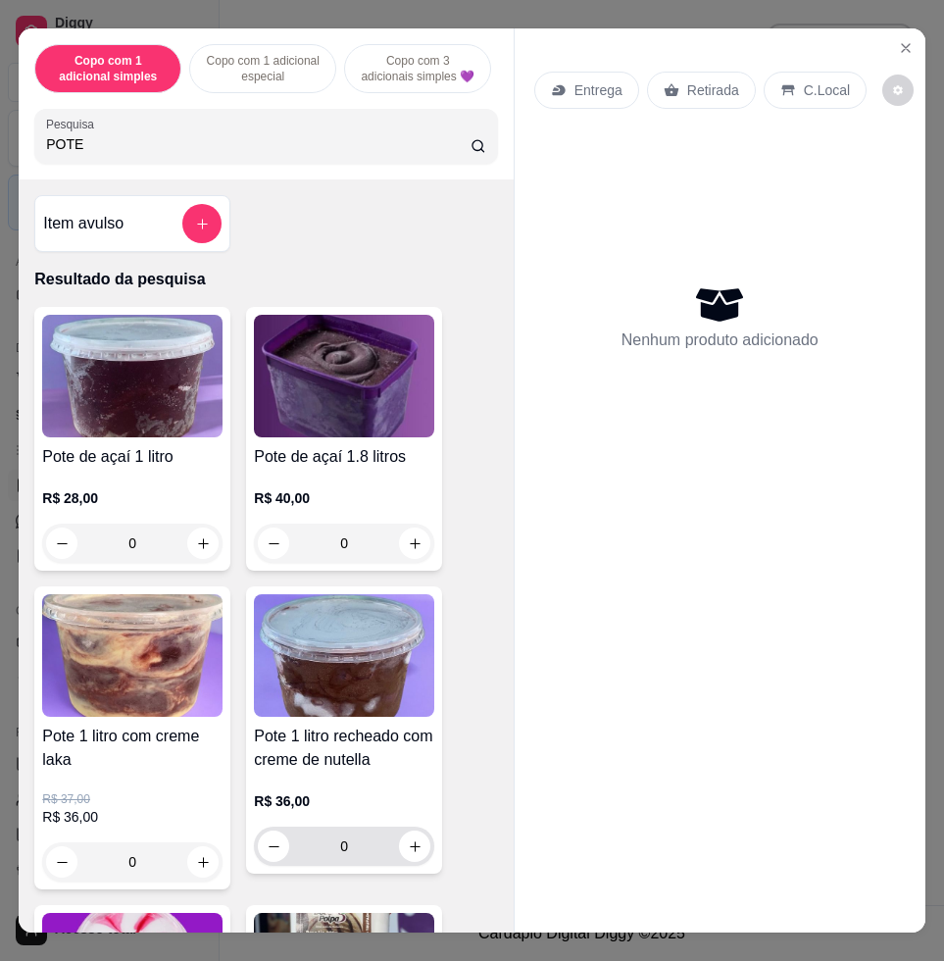
scroll to position [245, 0]
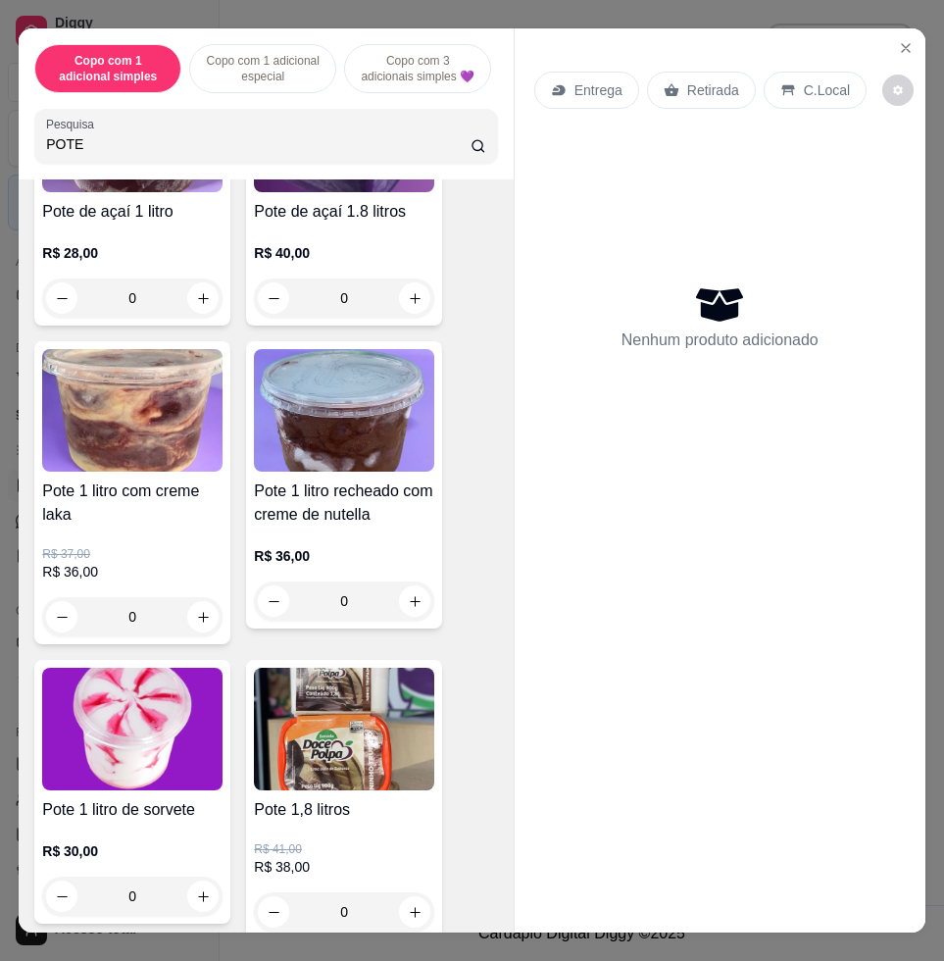
type input "POTE"
click at [154, 451] on img at bounding box center [132, 410] width 180 height 123
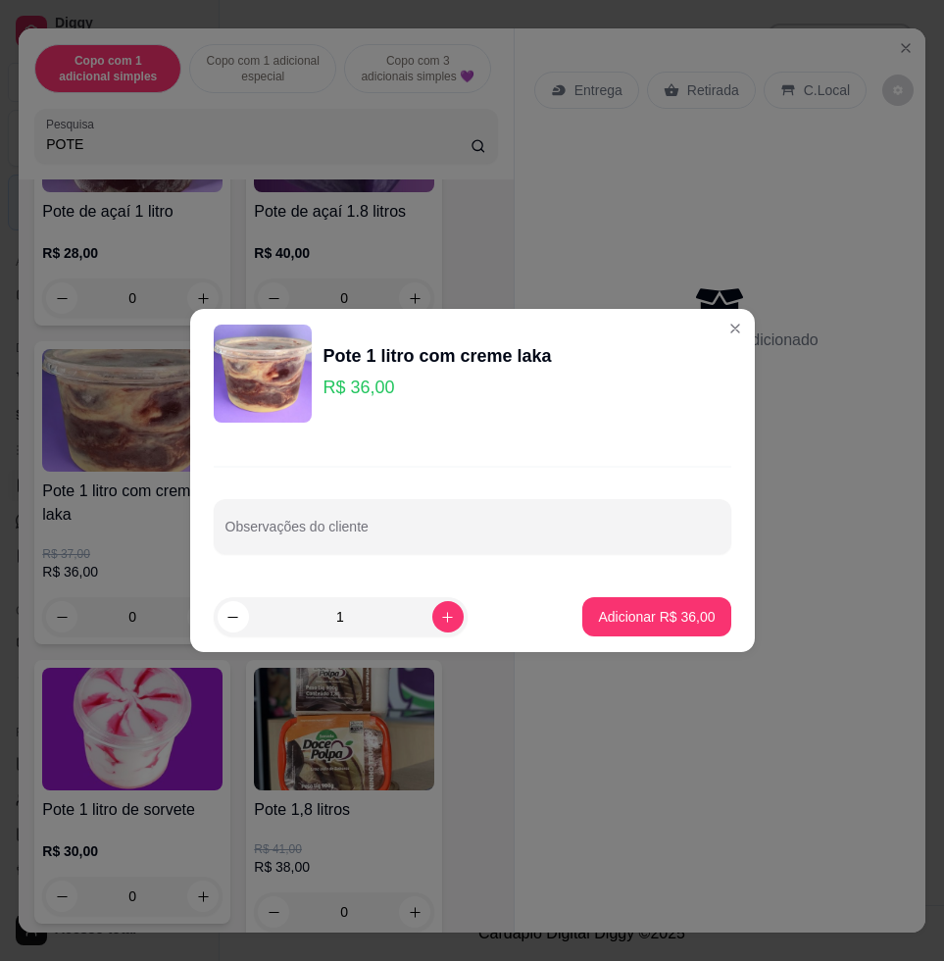
drag, startPoint x: 662, startPoint y: 576, endPoint x: 662, endPoint y: 592, distance: 15.7
click at [662, 577] on div "Observações do cliente" at bounding box center [472, 509] width 565 height 143
click at [662, 607] on p "Adicionar R$ 36,00" at bounding box center [656, 617] width 117 height 20
type input "1"
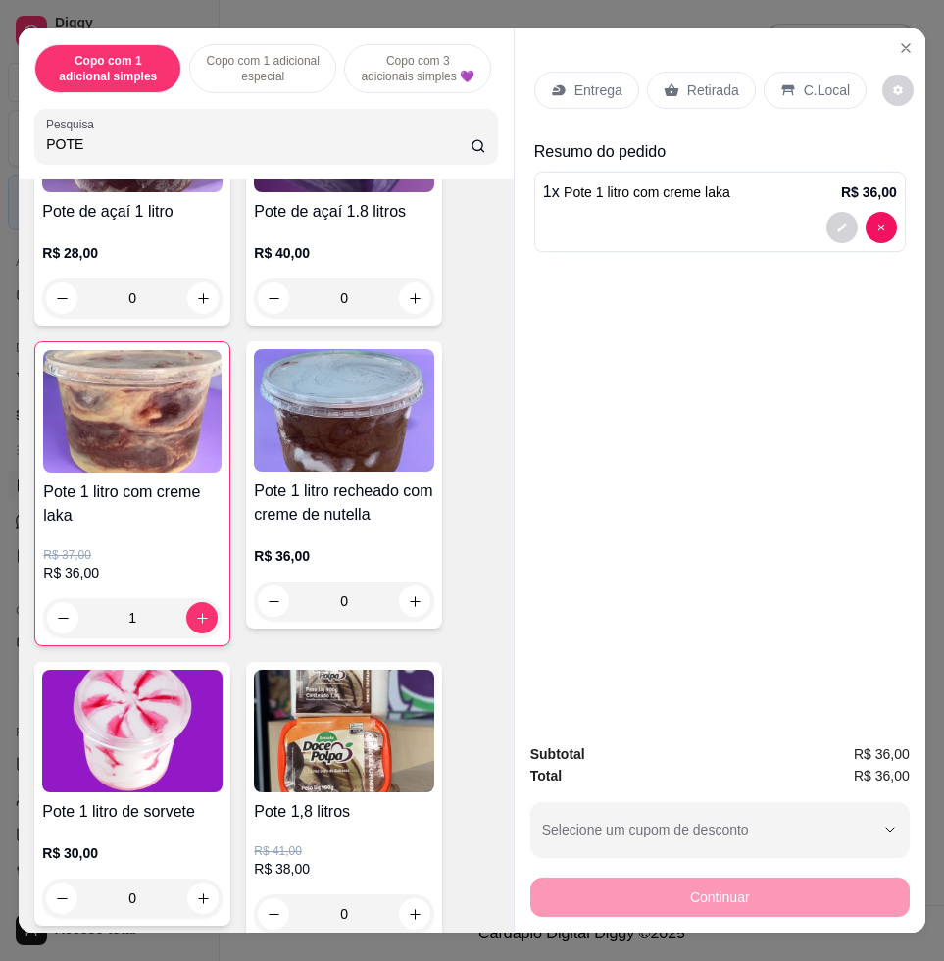
click at [551, 82] on icon at bounding box center [559, 90] width 16 height 16
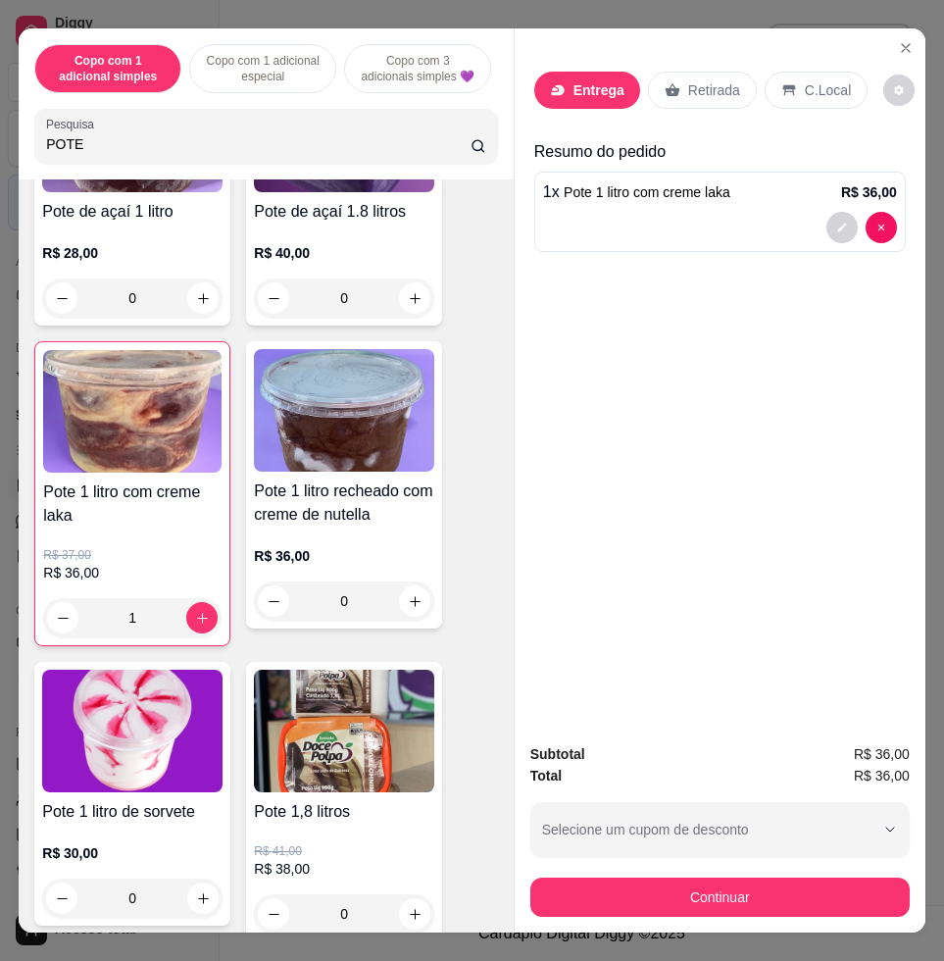
click at [368, 477] on input "text" at bounding box center [438, 485] width 328 height 31
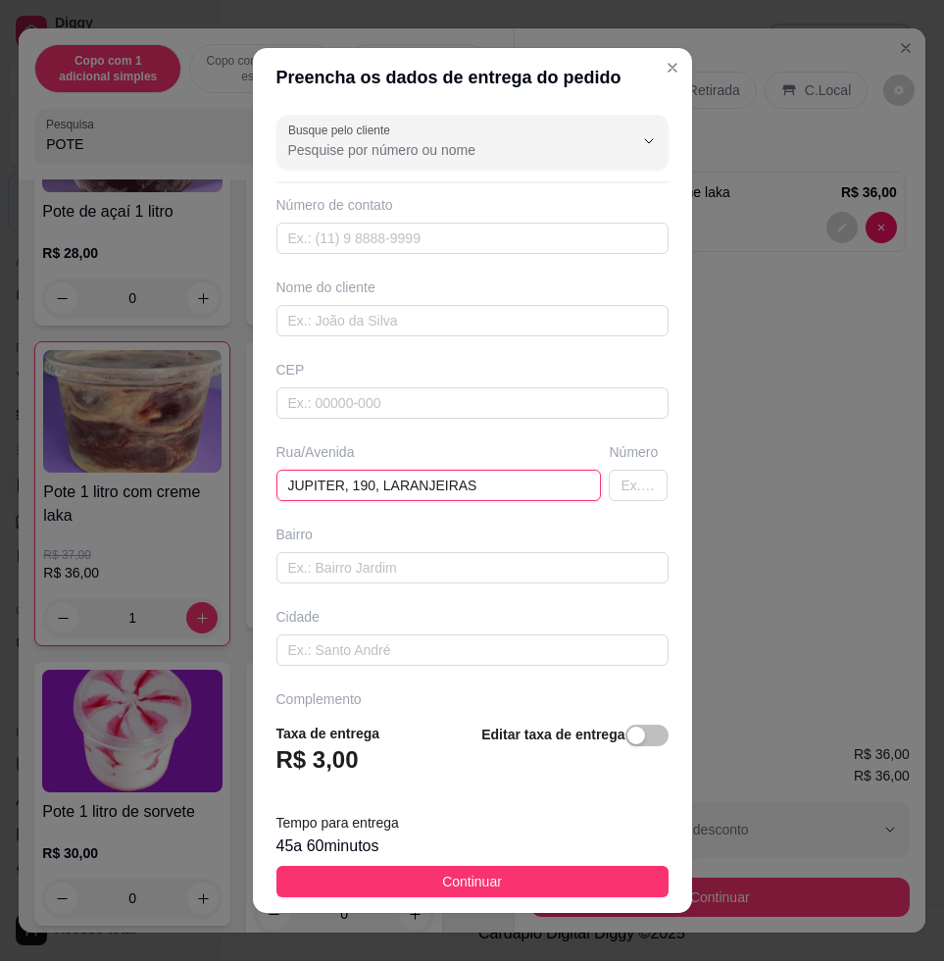
type input "JUPITER, 190, LARANJEIRAS"
click at [484, 861] on footer "Taxa de entrega R$ 3,00 Editar taxa de entrega Tempo para entrega 45 a 60 minut…" at bounding box center [472, 810] width 439 height 206
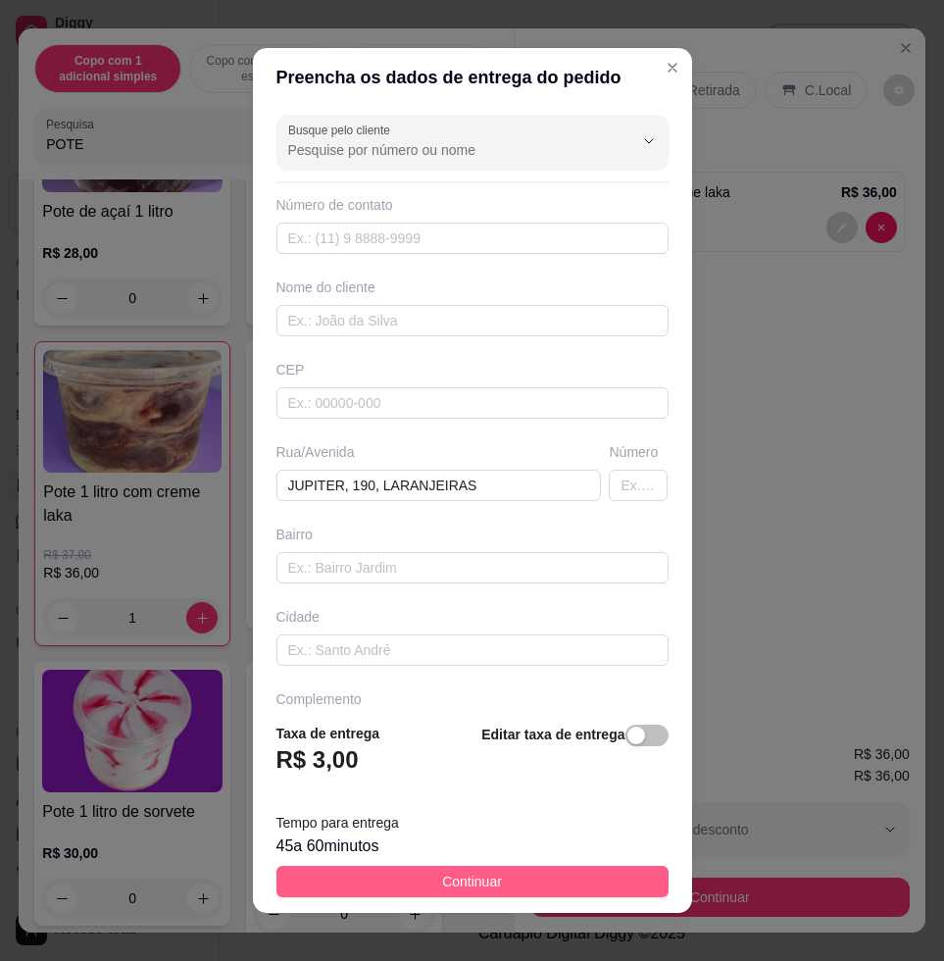
click at [487, 879] on button "Continuar" at bounding box center [472, 881] width 392 height 31
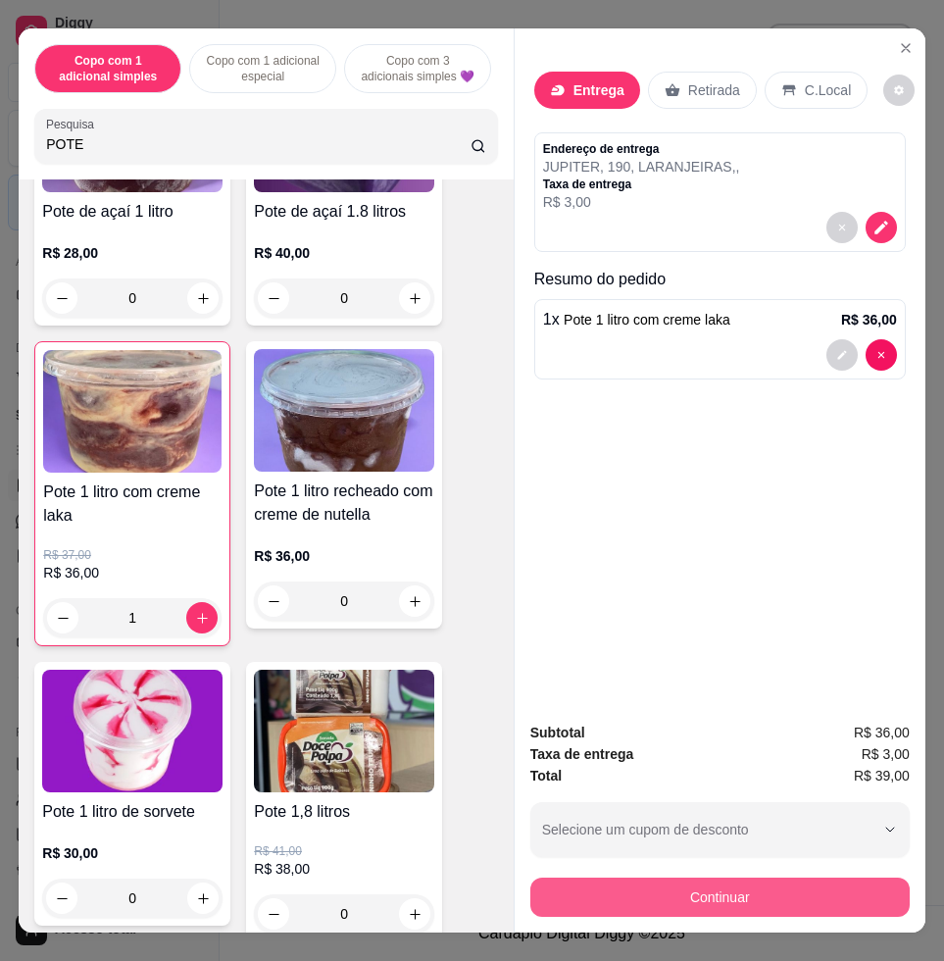
click at [680, 888] on button "Continuar" at bounding box center [719, 896] width 379 height 39
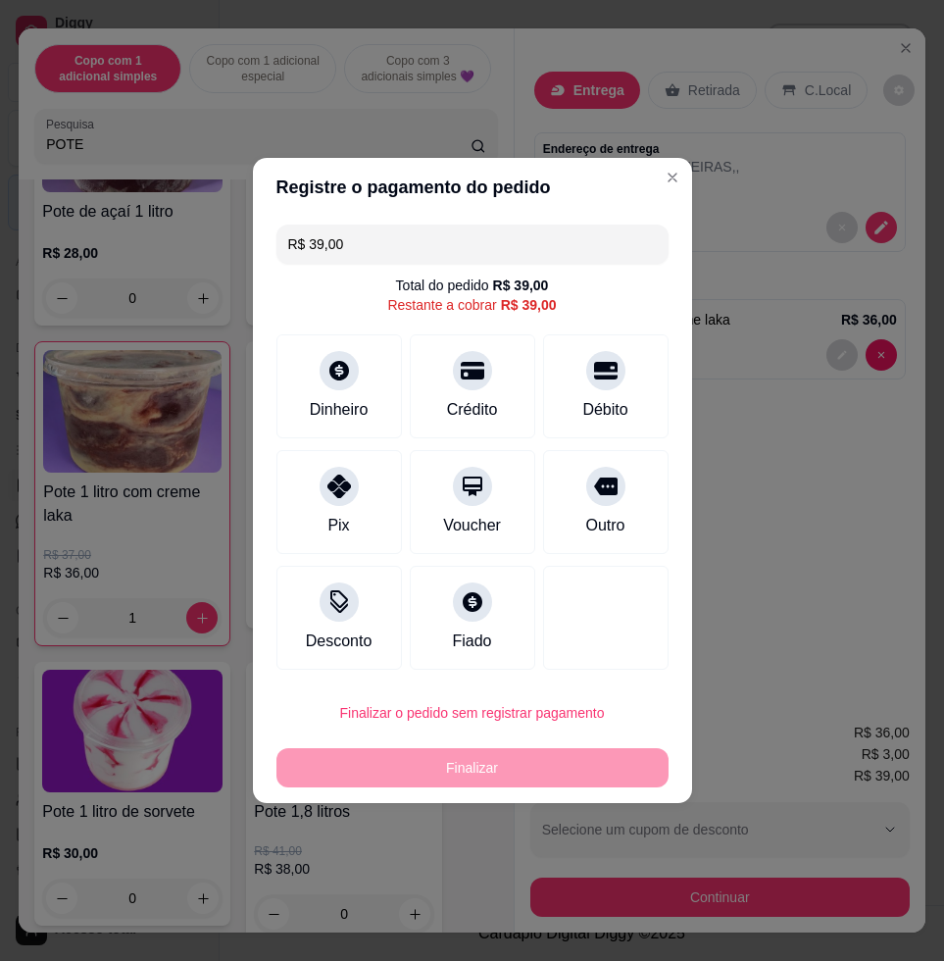
drag, startPoint x: 341, startPoint y: 499, endPoint x: 431, endPoint y: 521, distance: 92.7
click at [343, 495] on div at bounding box center [339, 486] width 39 height 39
type input "R$ 0,00"
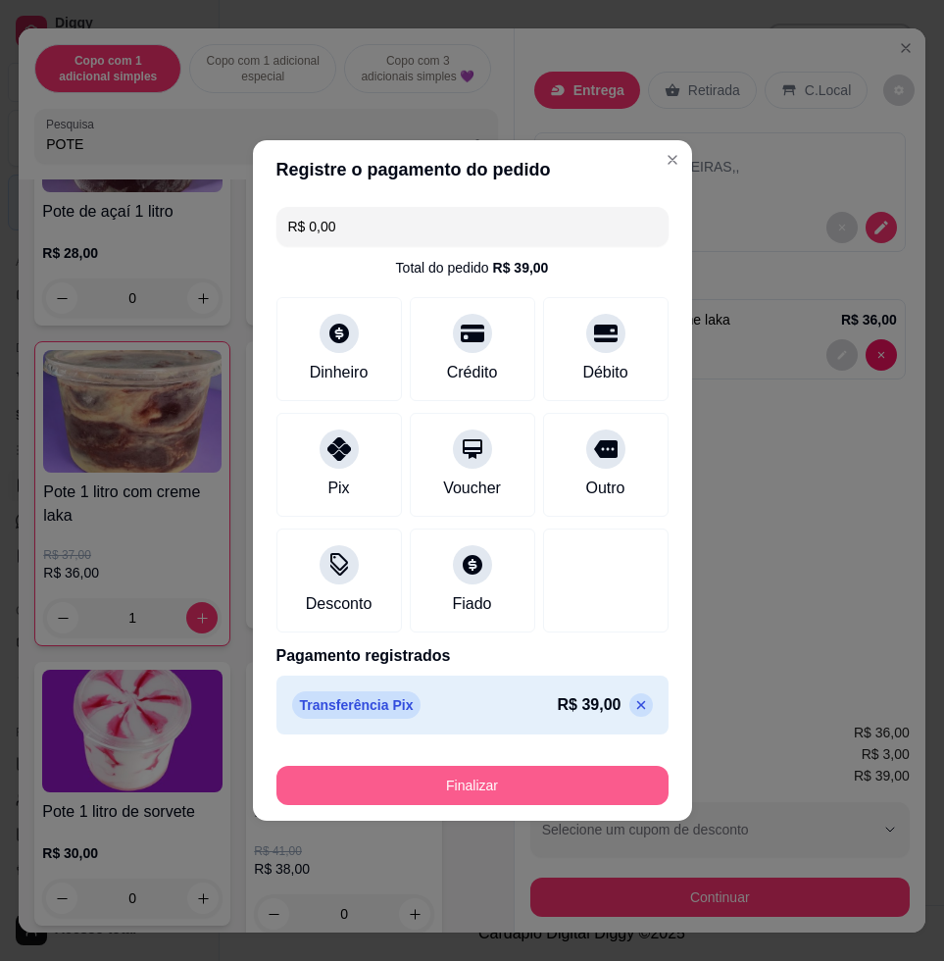
click at [551, 794] on button "Finalizar" at bounding box center [472, 785] width 392 height 39
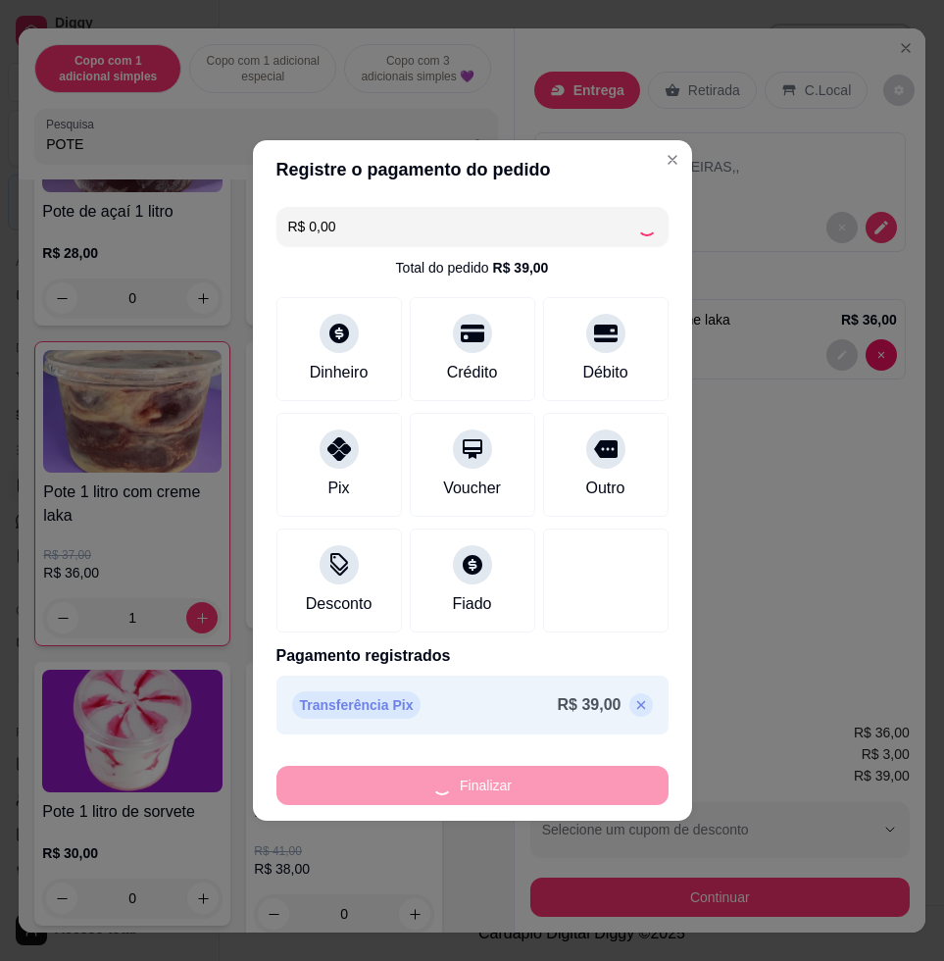
type input "0"
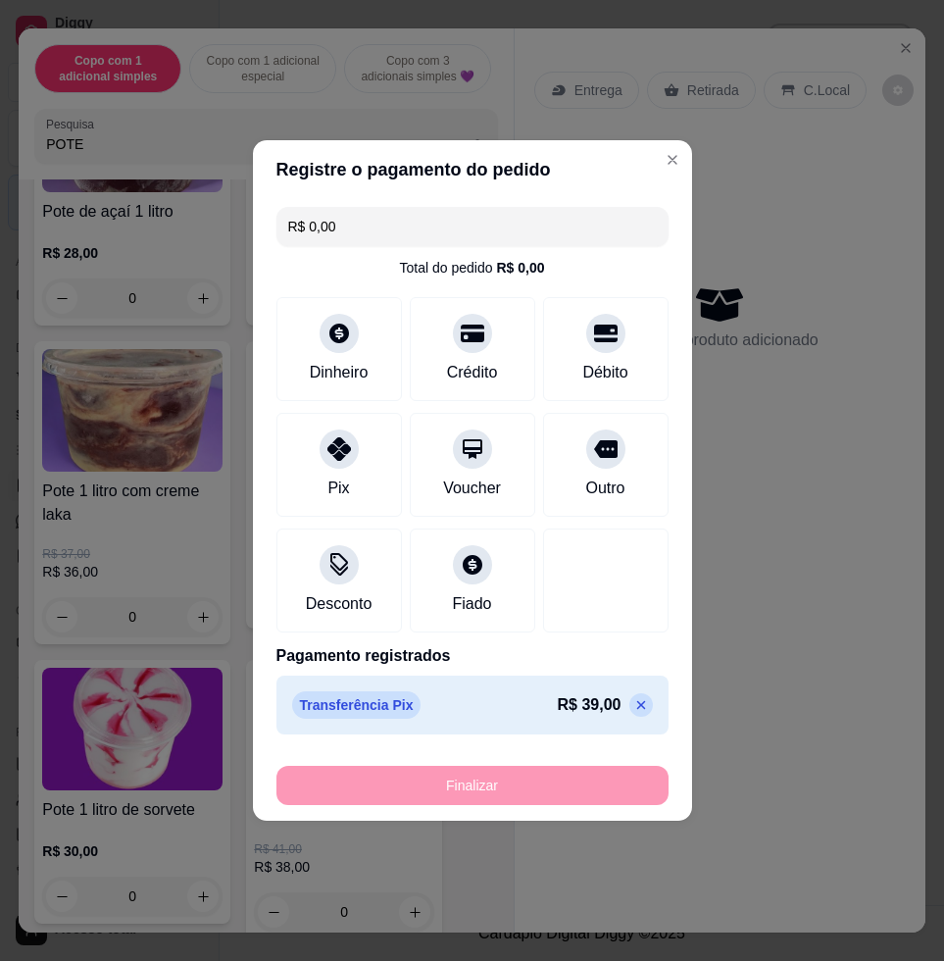
type input "-R$ 39,00"
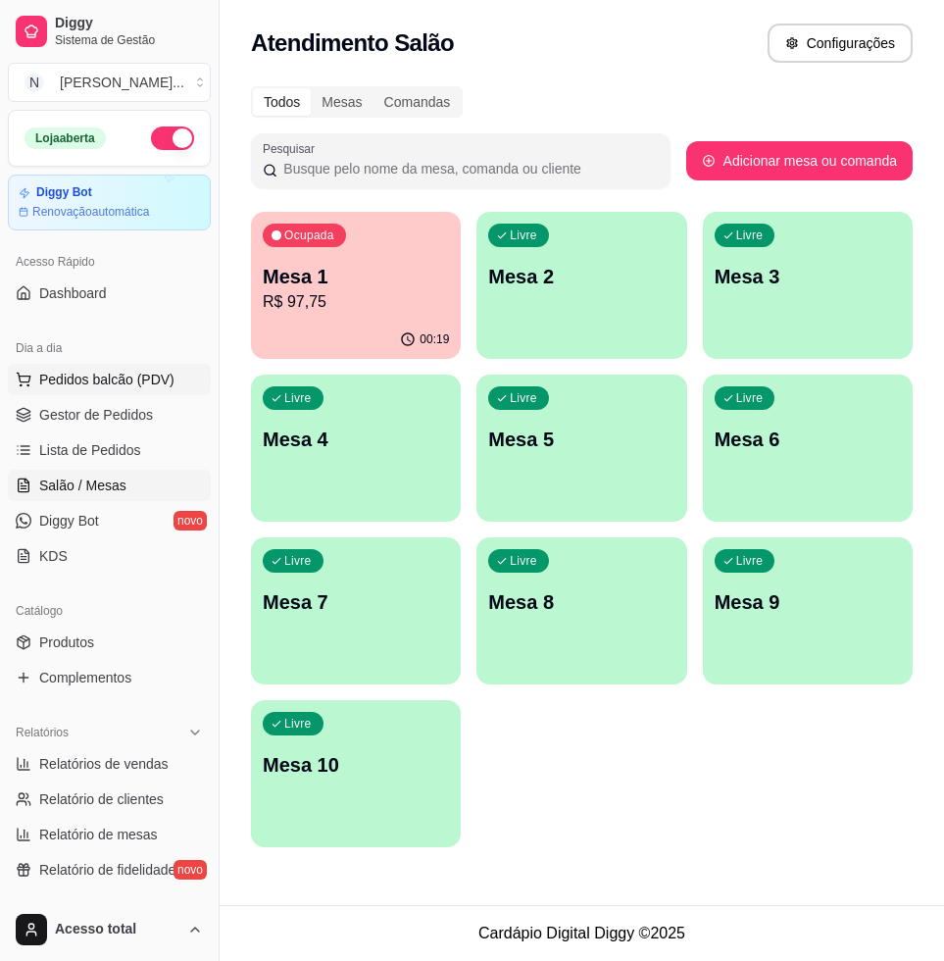
click at [147, 384] on span "Pedidos balcão (PDV)" at bounding box center [106, 380] width 135 height 20
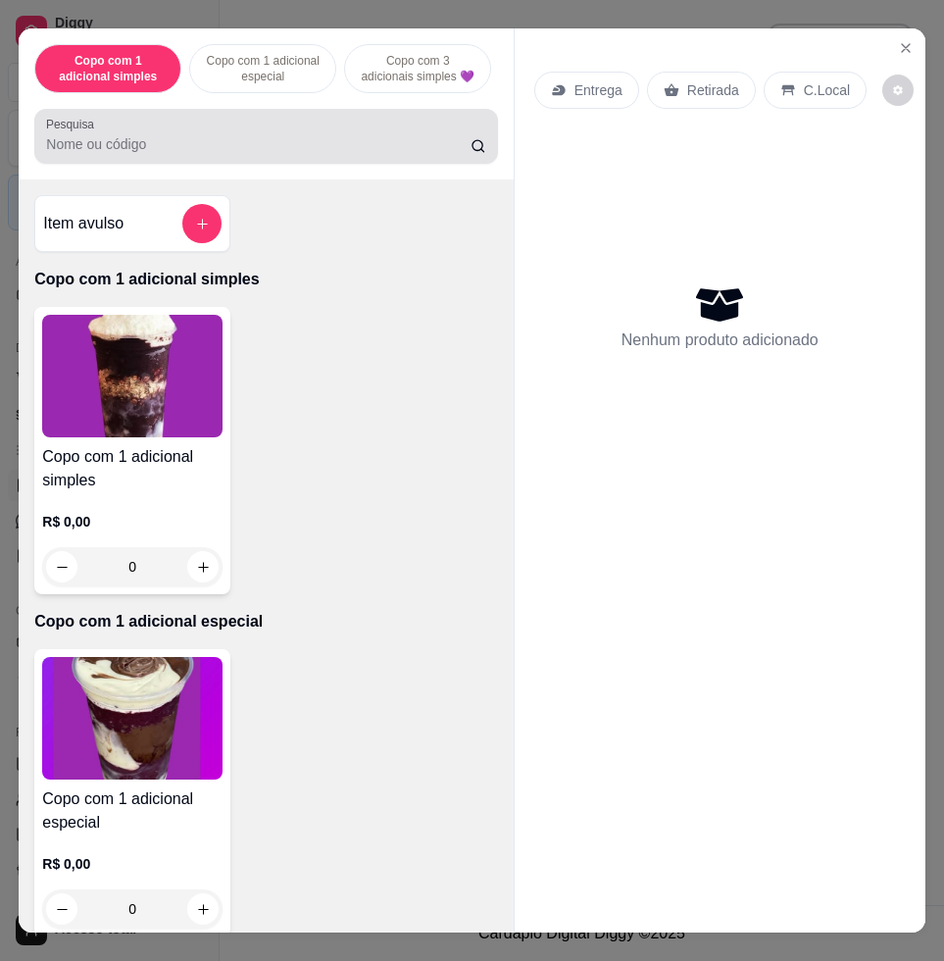
click at [365, 145] on input "Pesquisa" at bounding box center [258, 144] width 424 height 20
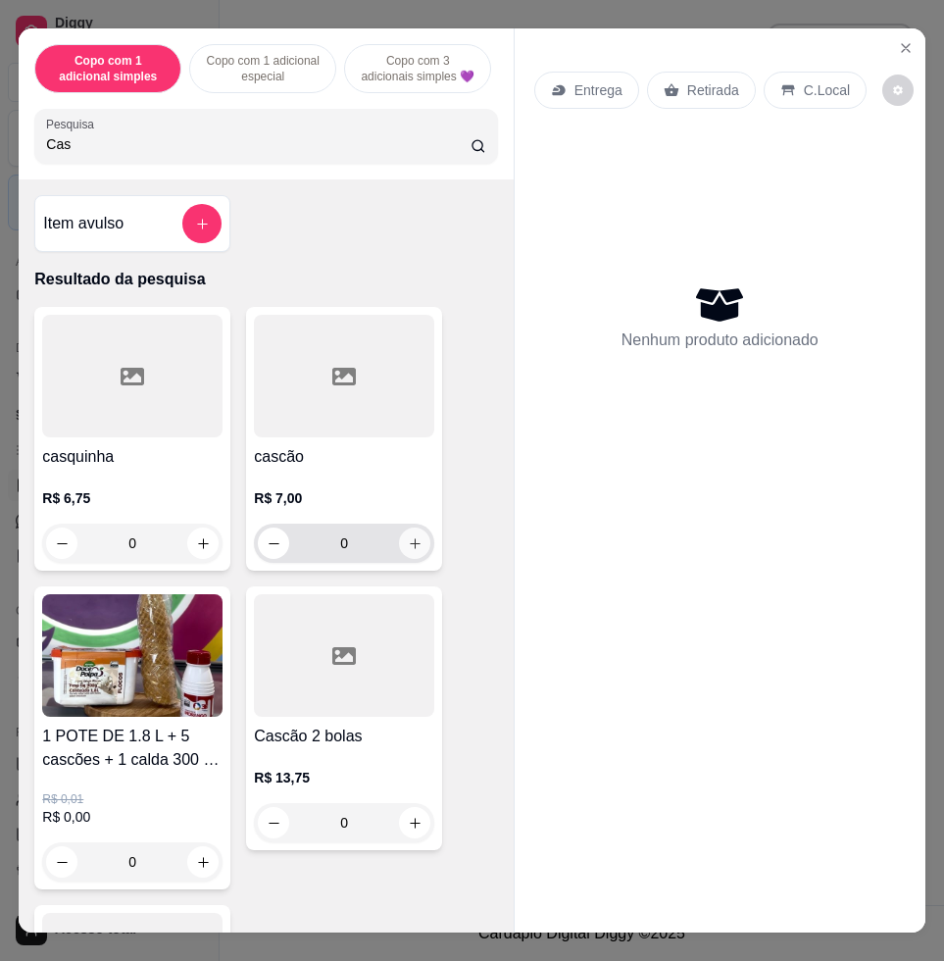
type input "Cas"
click at [418, 554] on button "increase-product-quantity" at bounding box center [414, 542] width 31 height 31
type input "1"
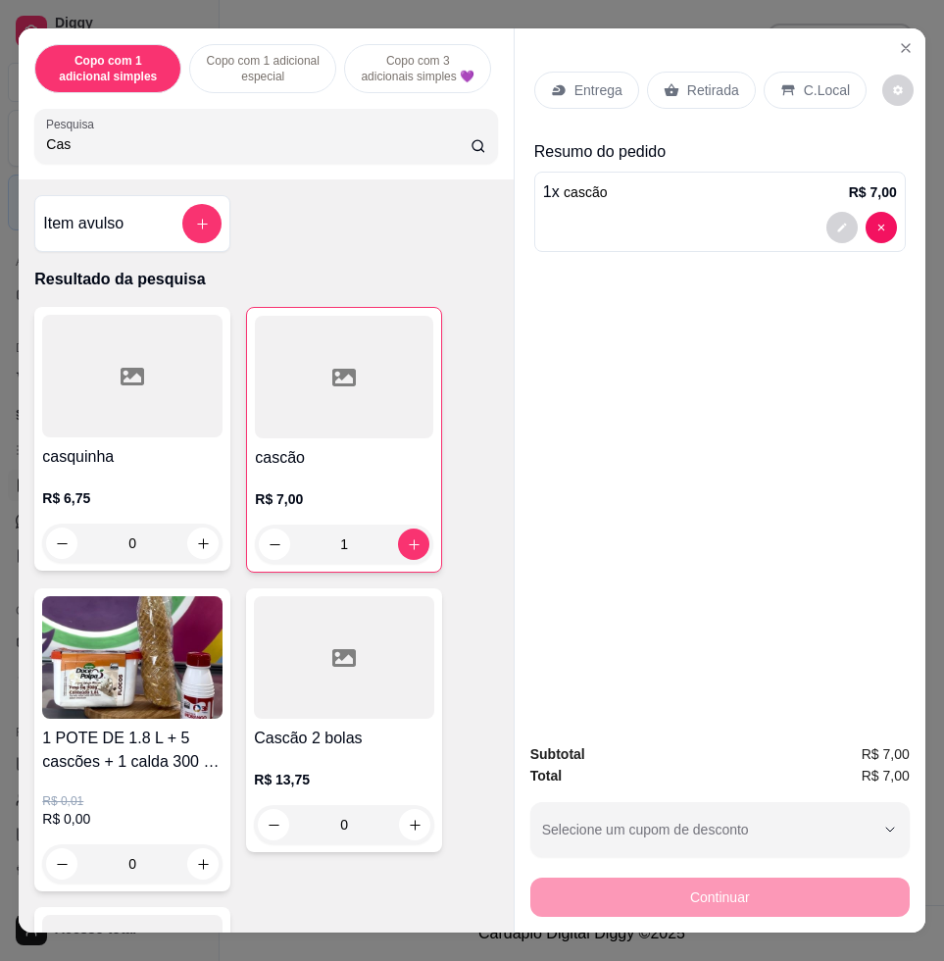
click at [814, 91] on div "C.Local" at bounding box center [815, 90] width 103 height 37
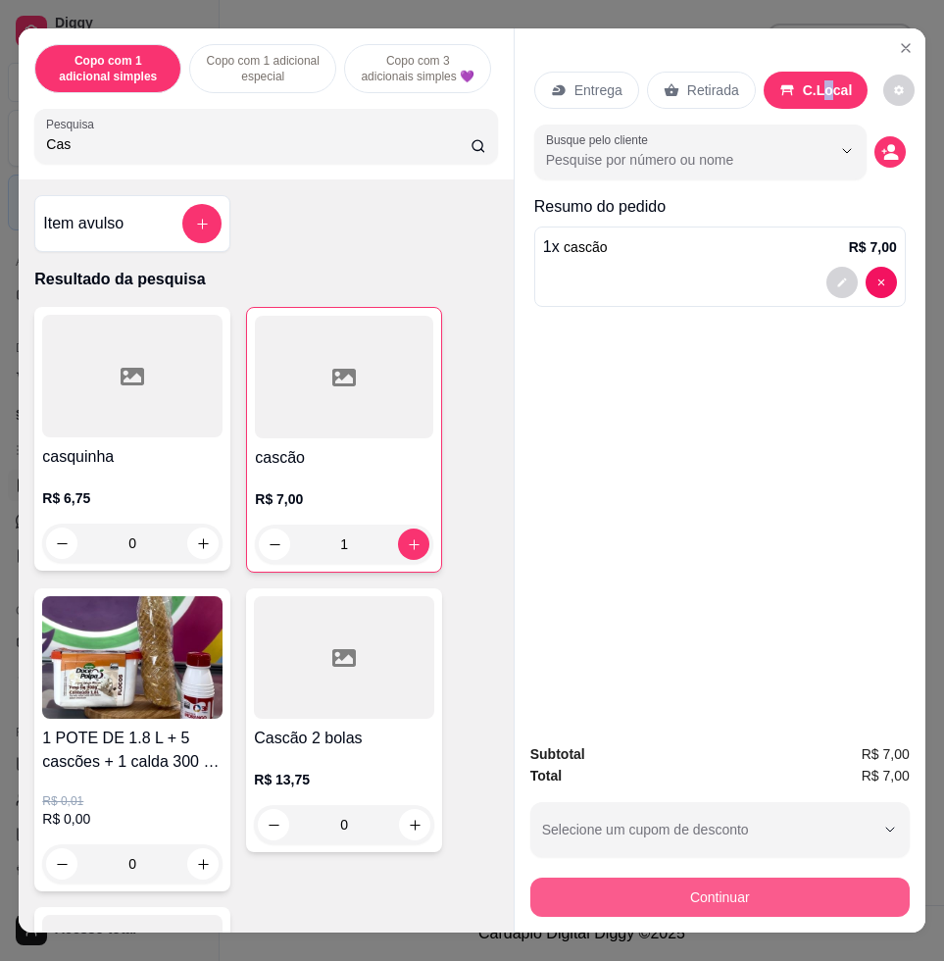
click at [785, 888] on button "Continuar" at bounding box center [719, 896] width 379 height 39
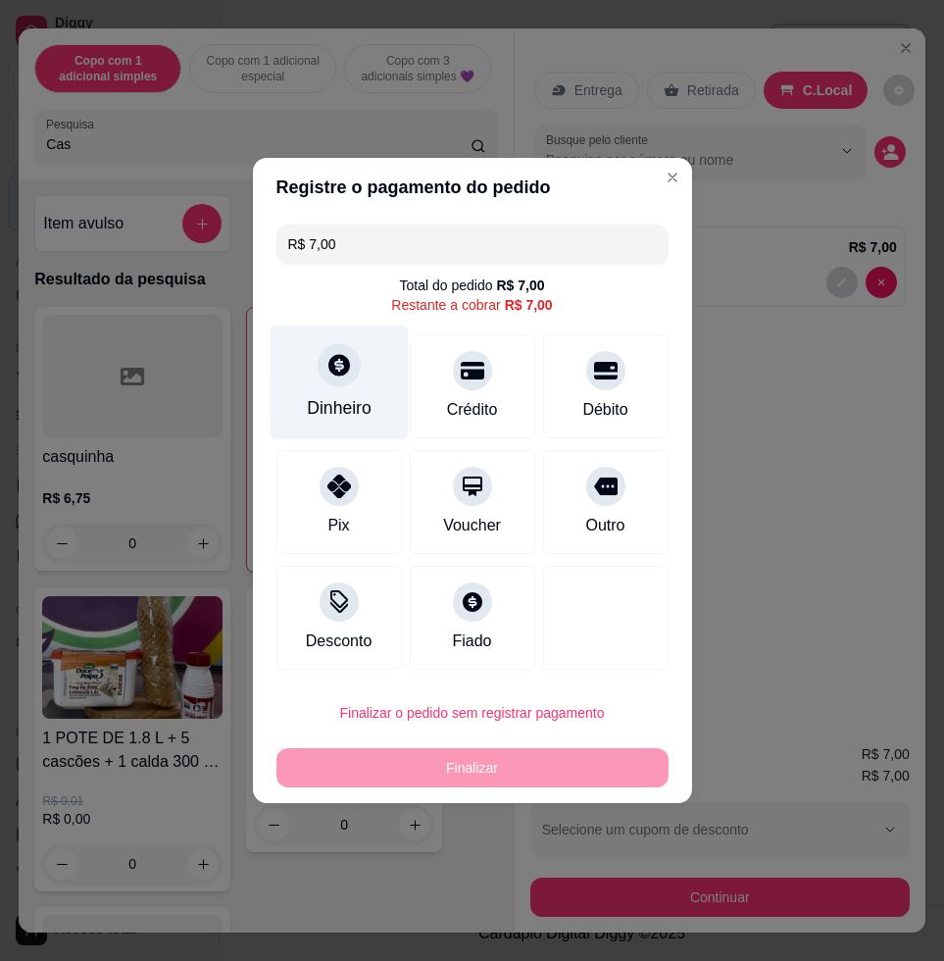
click at [334, 391] on div "Dinheiro" at bounding box center [339, 382] width 138 height 115
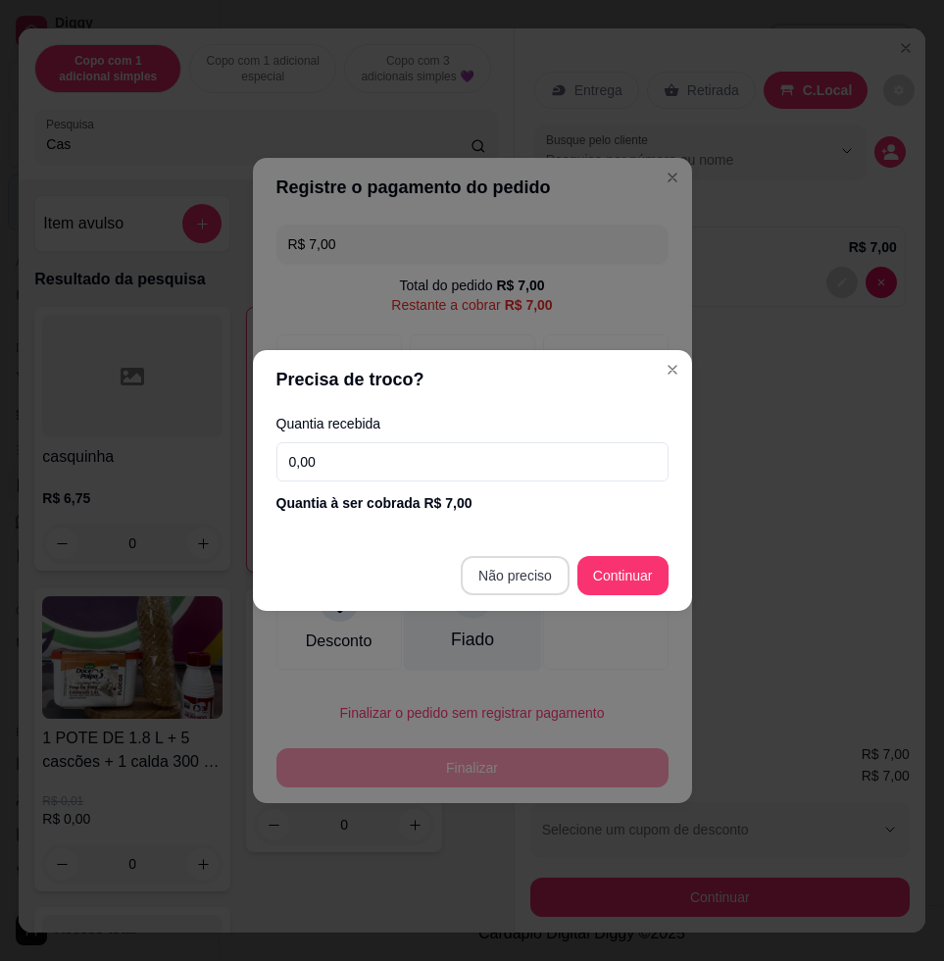
type input "R$ 0,00"
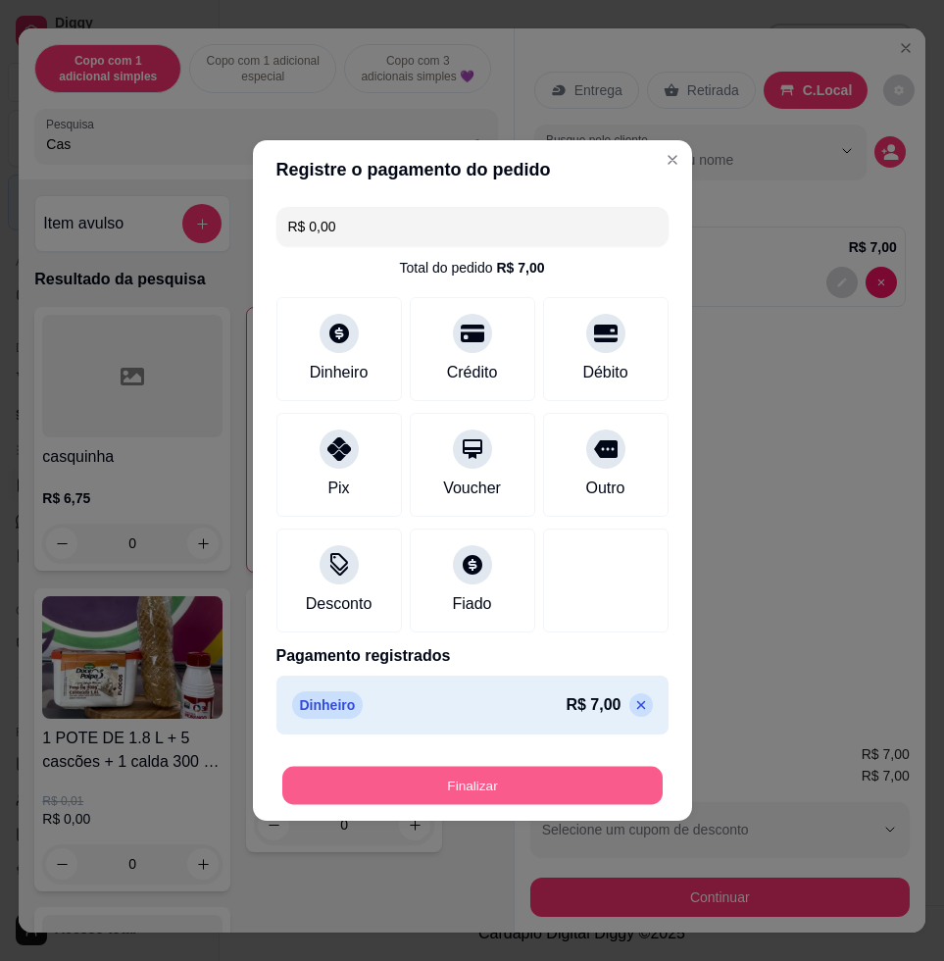
click at [559, 783] on button "Finalizar" at bounding box center [472, 786] width 380 height 38
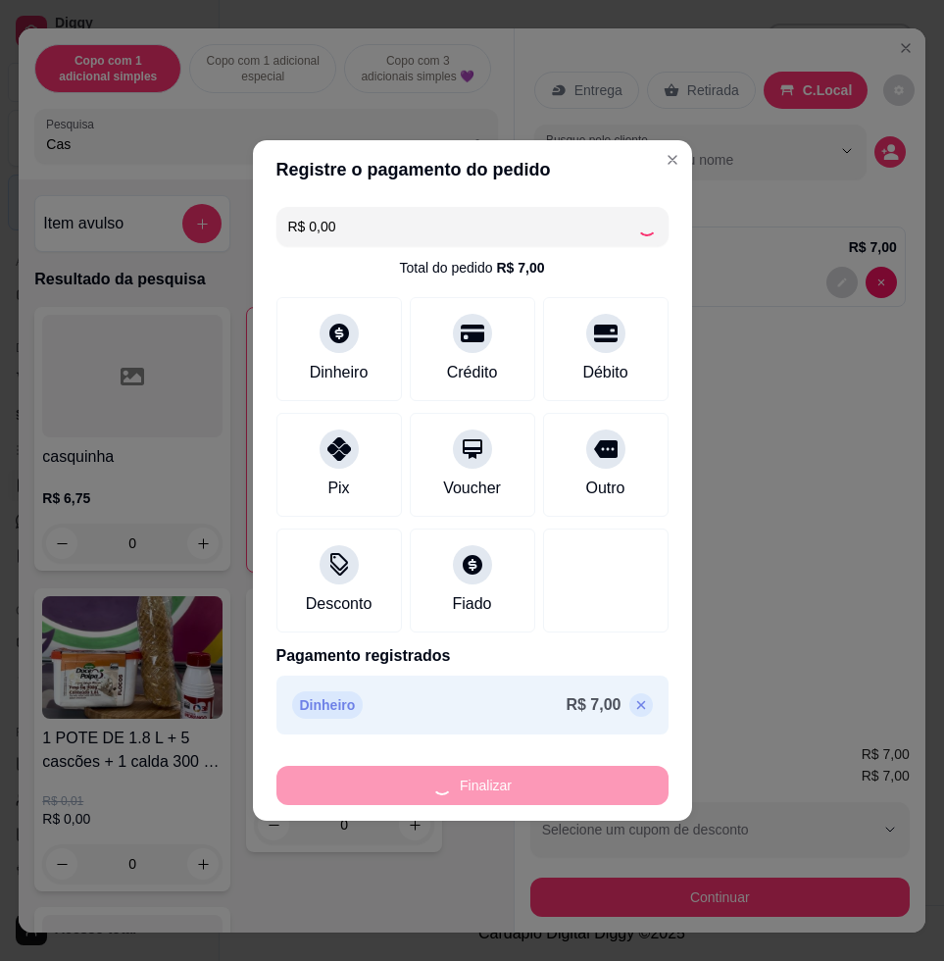
type input "0"
type input "-R$ 7,00"
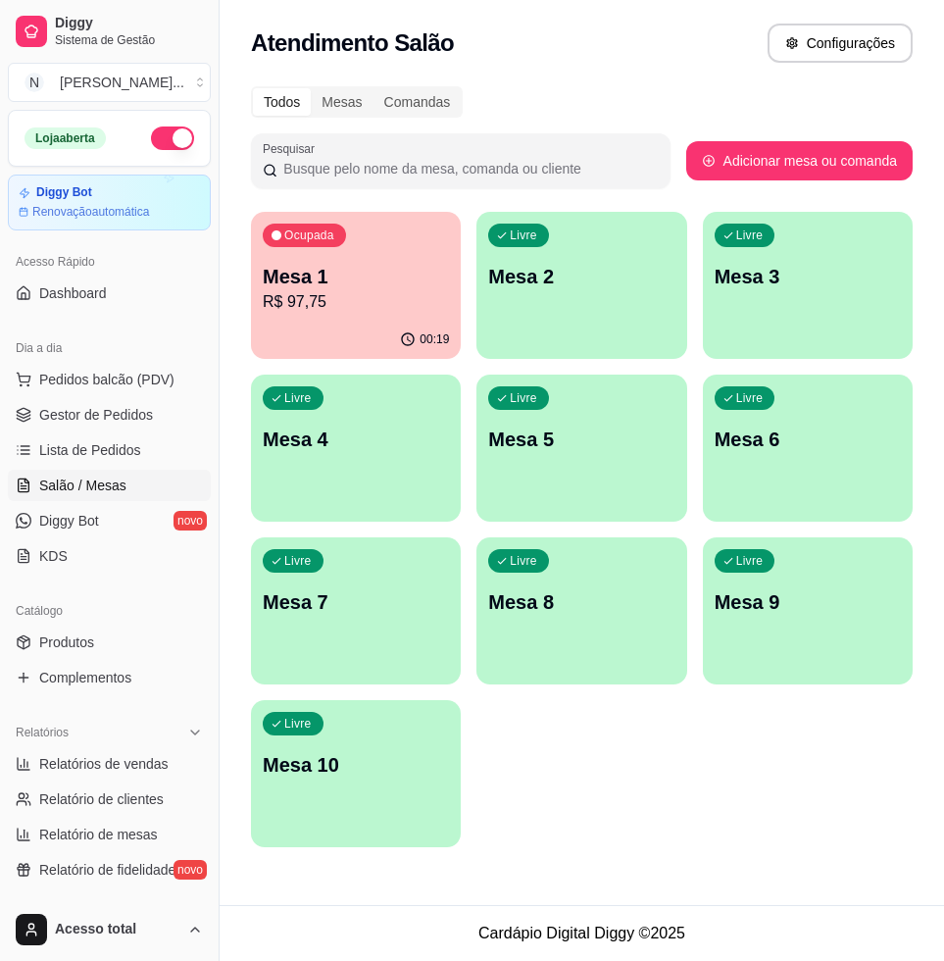
click at [555, 274] on p "Mesa 2" at bounding box center [581, 276] width 186 height 27
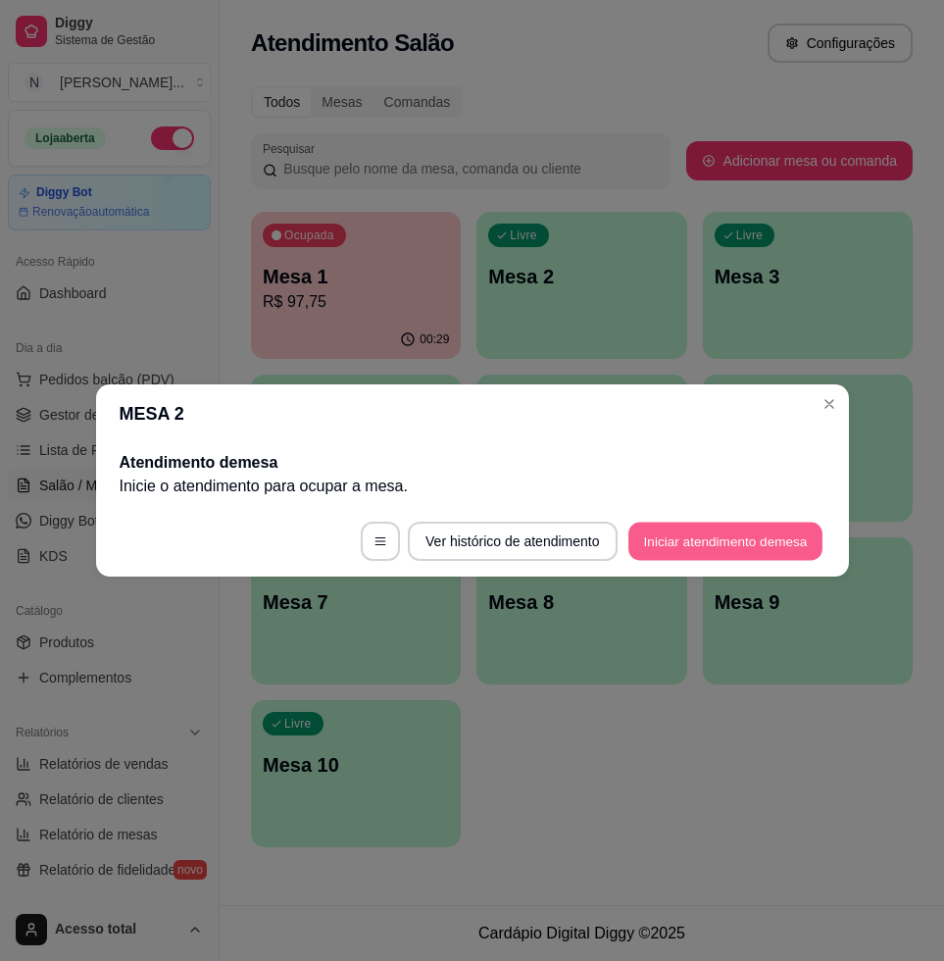
click at [794, 538] on button "Iniciar atendimento de mesa" at bounding box center [725, 542] width 194 height 38
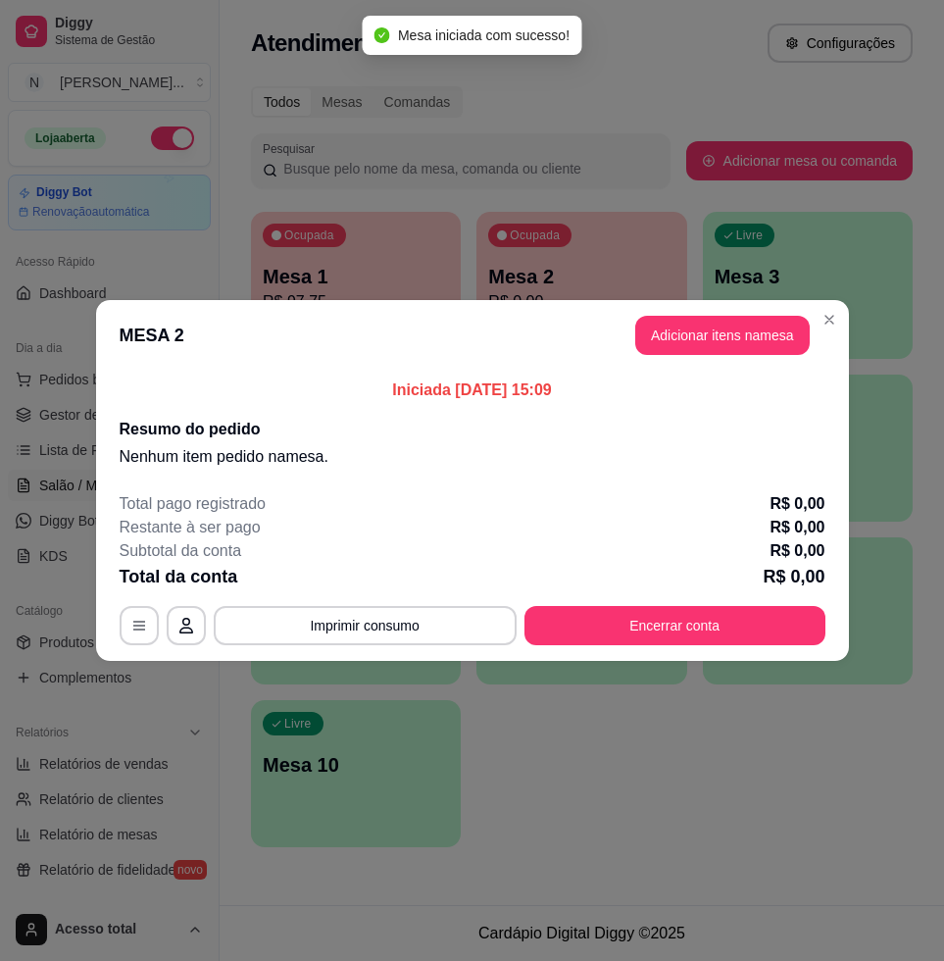
click at [765, 316] on button "Adicionar itens na mesa" at bounding box center [722, 335] width 175 height 39
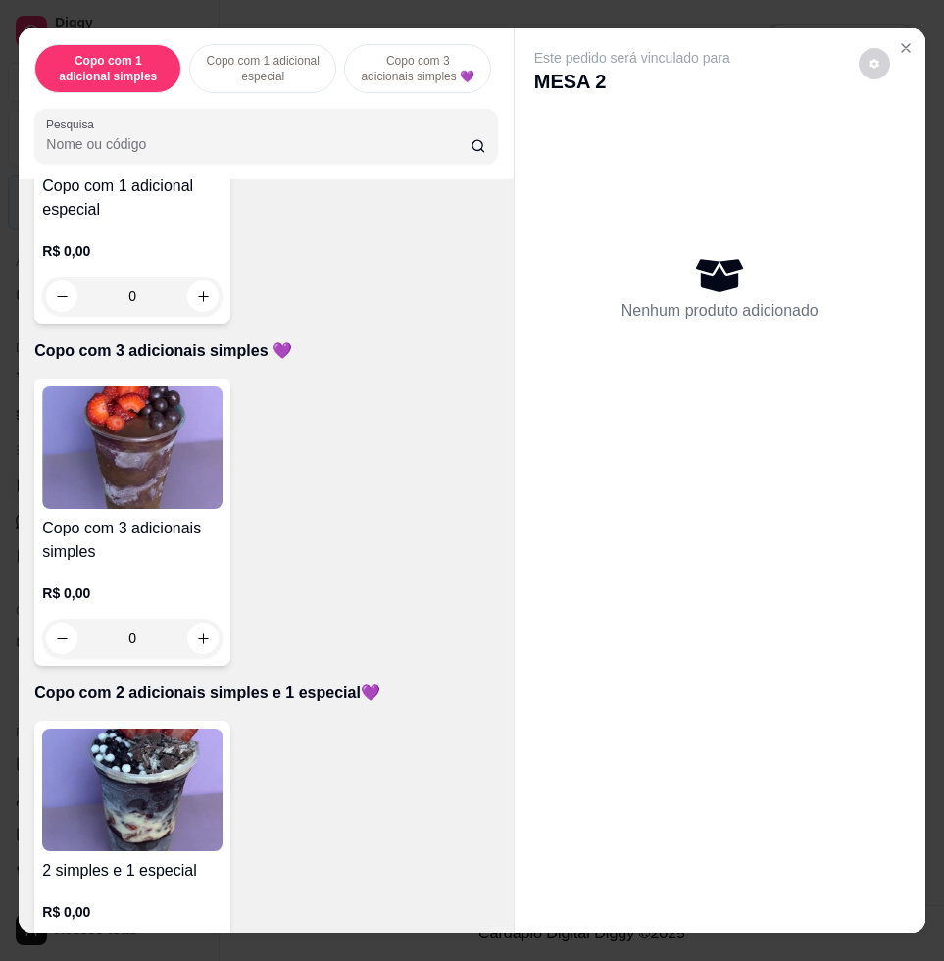
scroll to position [1225, 0]
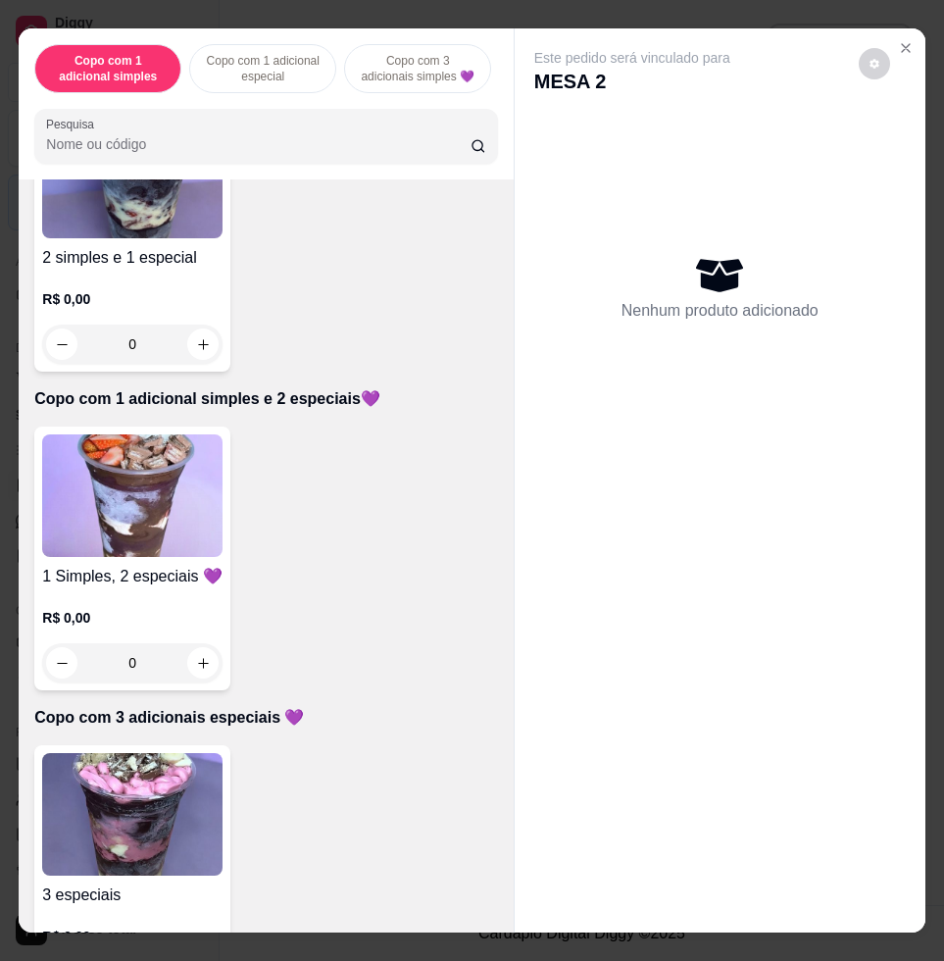
click at [137, 302] on p "R$ 0,00" at bounding box center [132, 299] width 180 height 20
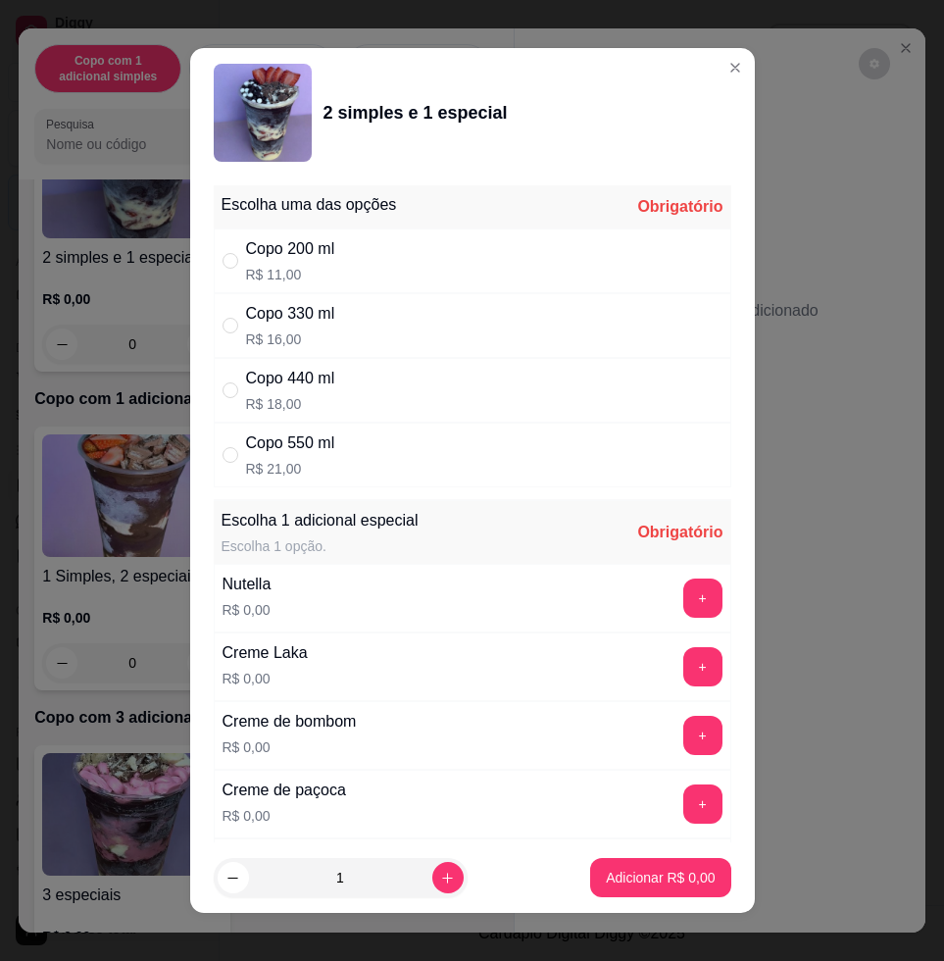
click at [374, 265] on div "Copo 200 ml R$ 11,00" at bounding box center [473, 260] width 518 height 65
click at [404, 330] on div "Copo 330 ml R$ 16,00" at bounding box center [473, 325] width 518 height 65
radio input "false"
radio input "true"
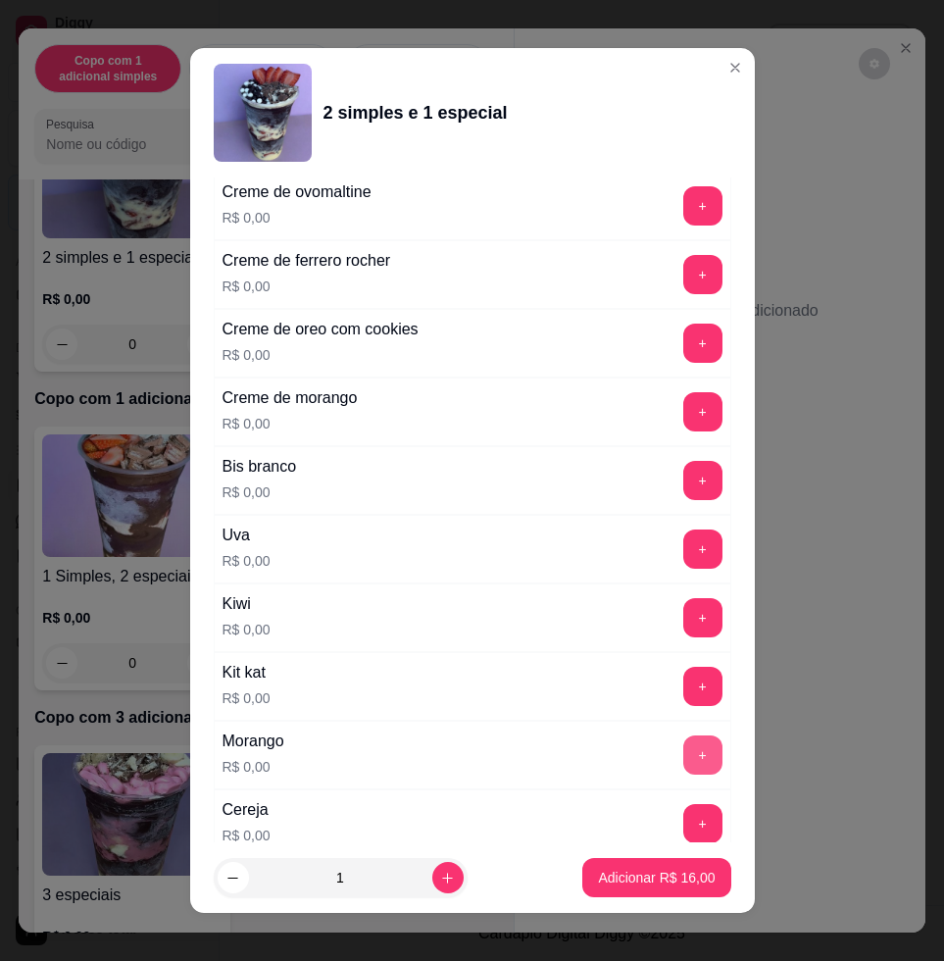
click at [683, 743] on button "+" at bounding box center [702, 754] width 39 height 39
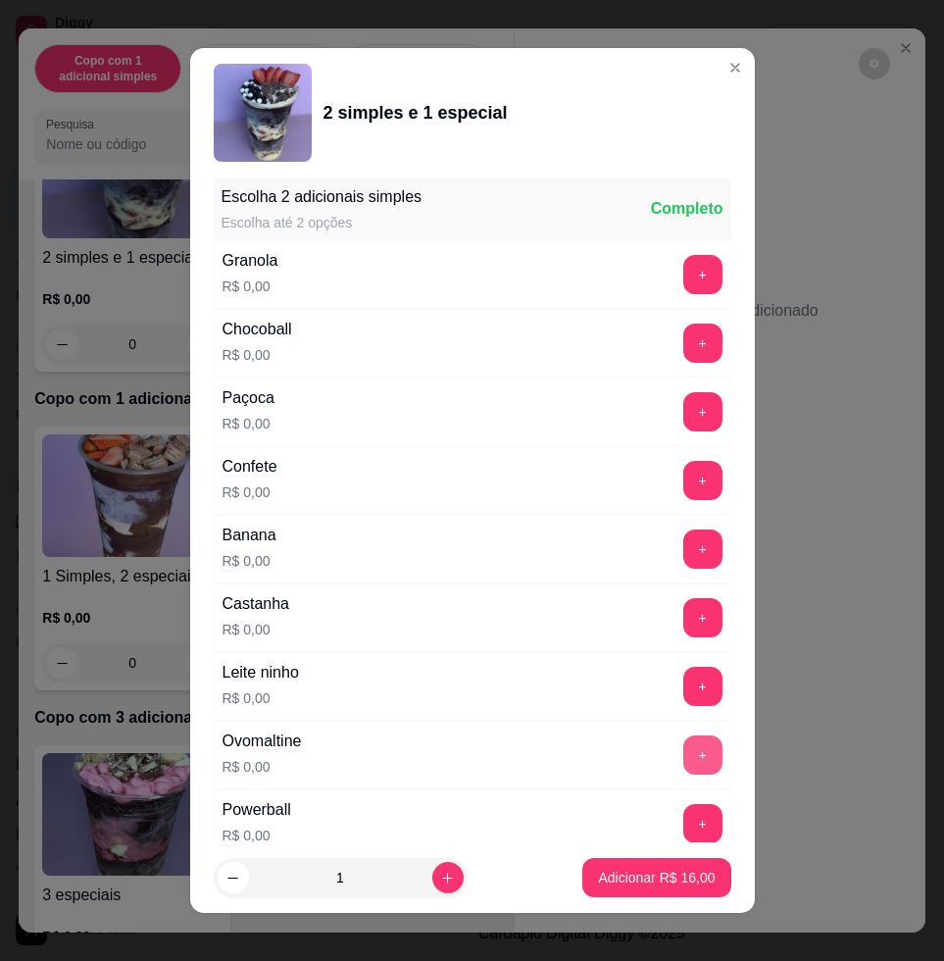
scroll to position [15, 0]
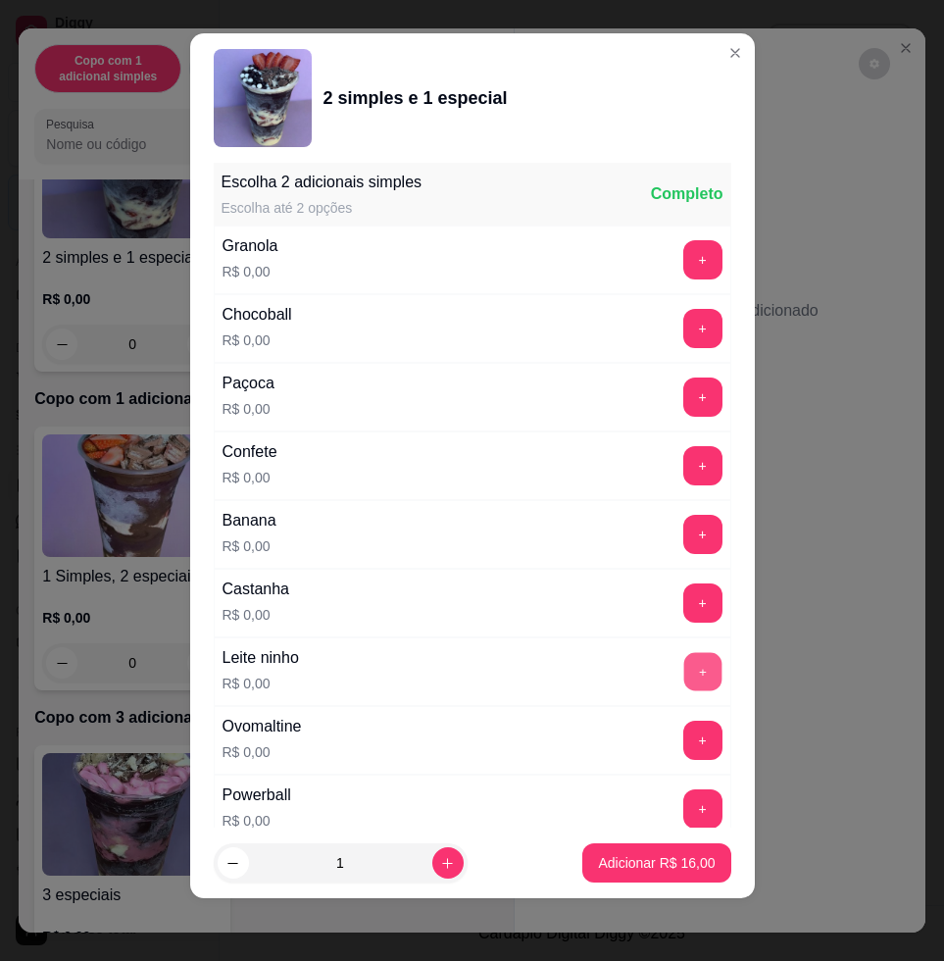
click at [683, 688] on button "+" at bounding box center [702, 672] width 38 height 38
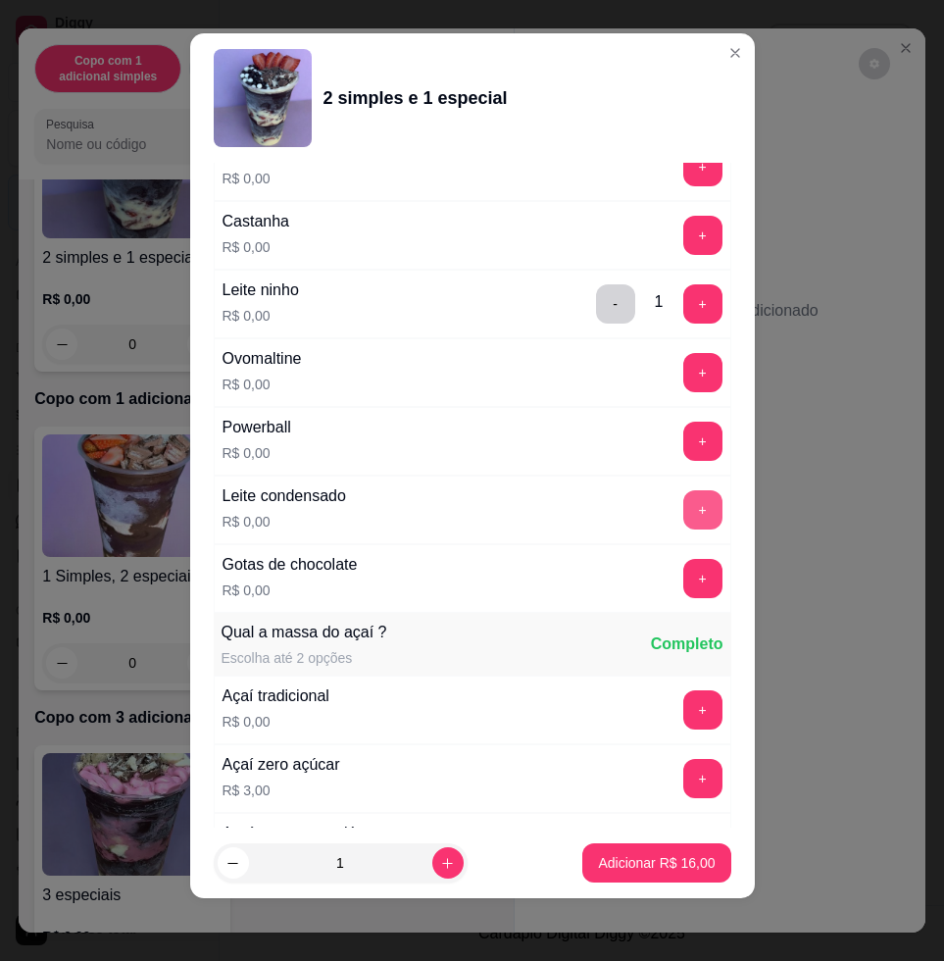
click at [683, 503] on button "+" at bounding box center [702, 509] width 39 height 39
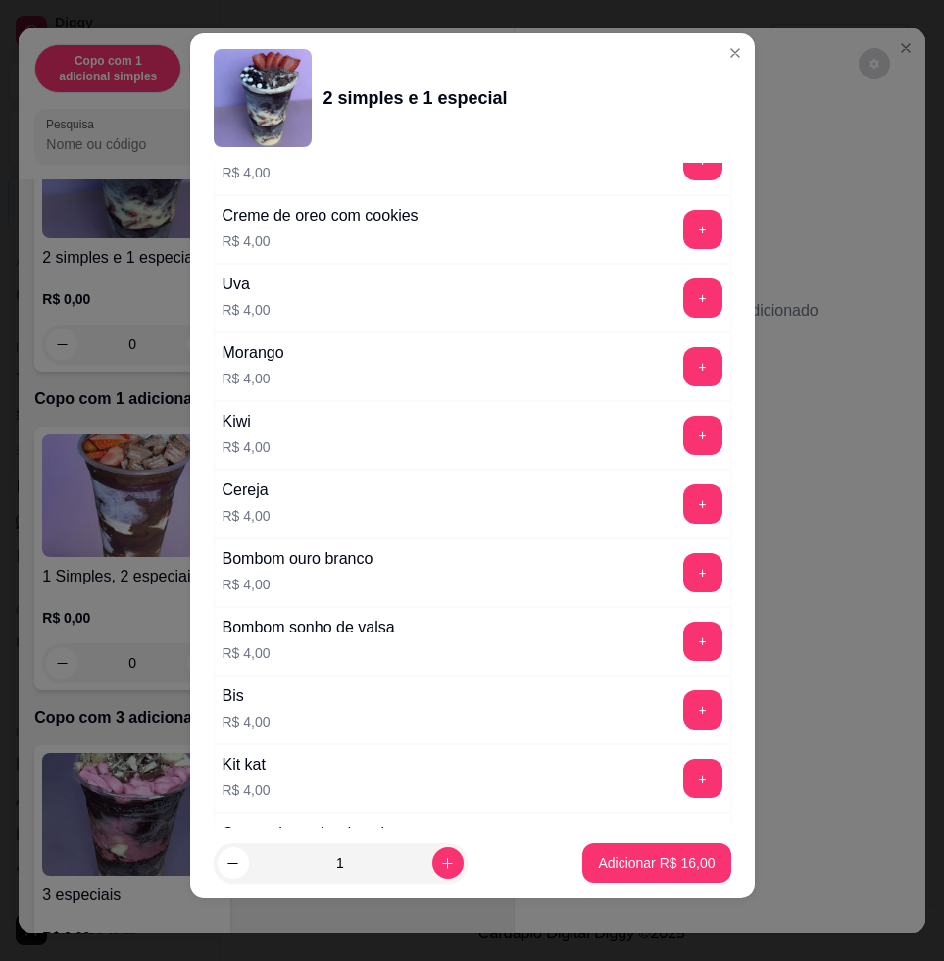
scroll to position [4861, 0]
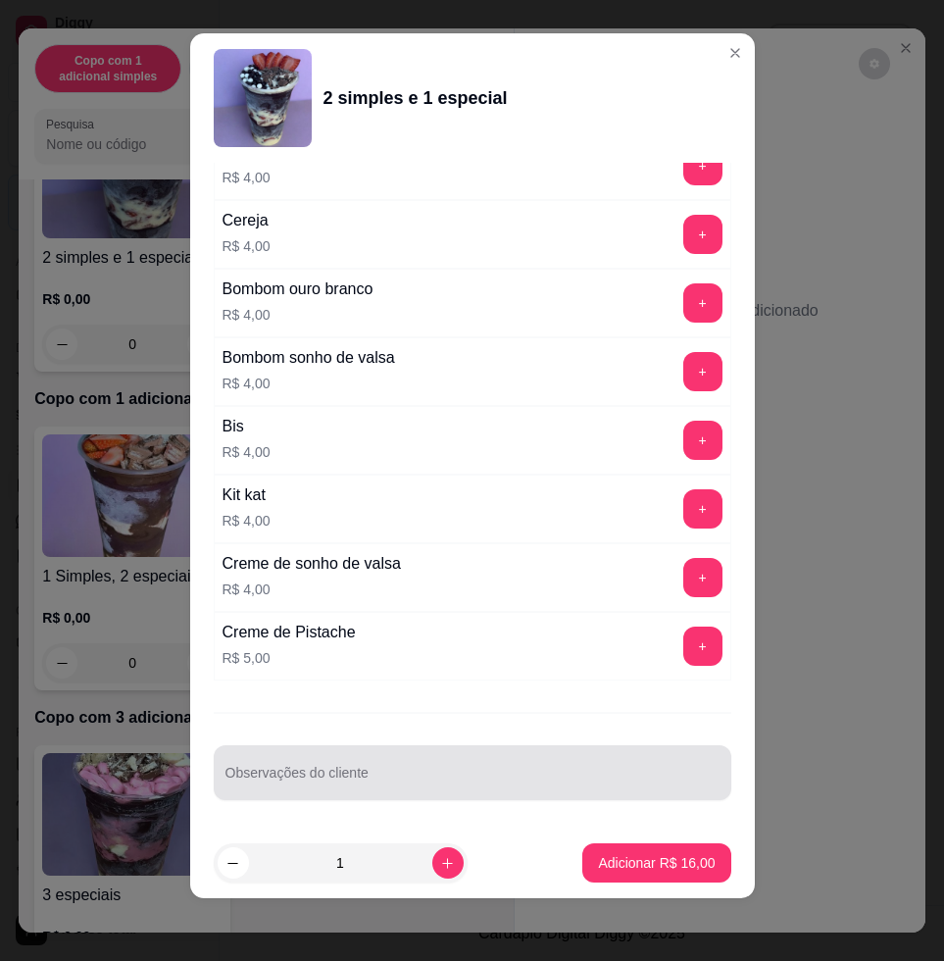
drag, startPoint x: 538, startPoint y: 763, endPoint x: 518, endPoint y: 750, distance: 24.2
click at [526, 763] on div at bounding box center [472, 772] width 494 height 39
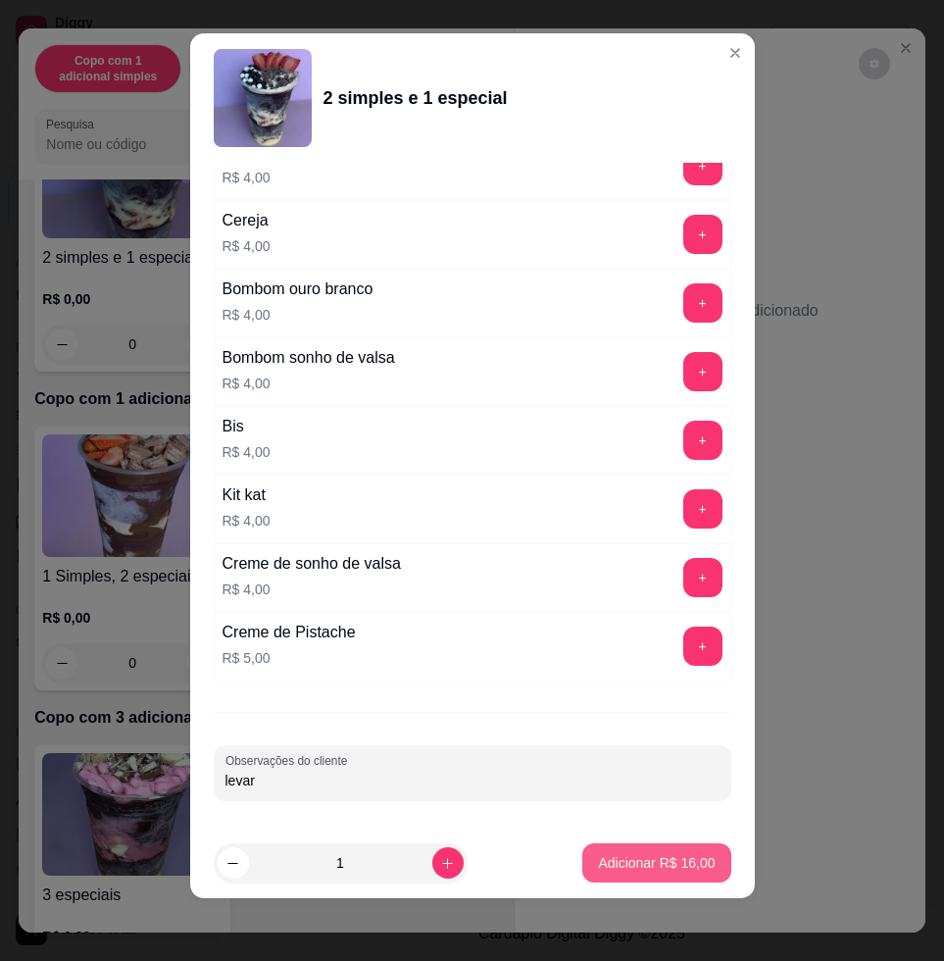
type input "levar"
click at [684, 855] on button "Adicionar R$ 16,00" at bounding box center [656, 862] width 148 height 39
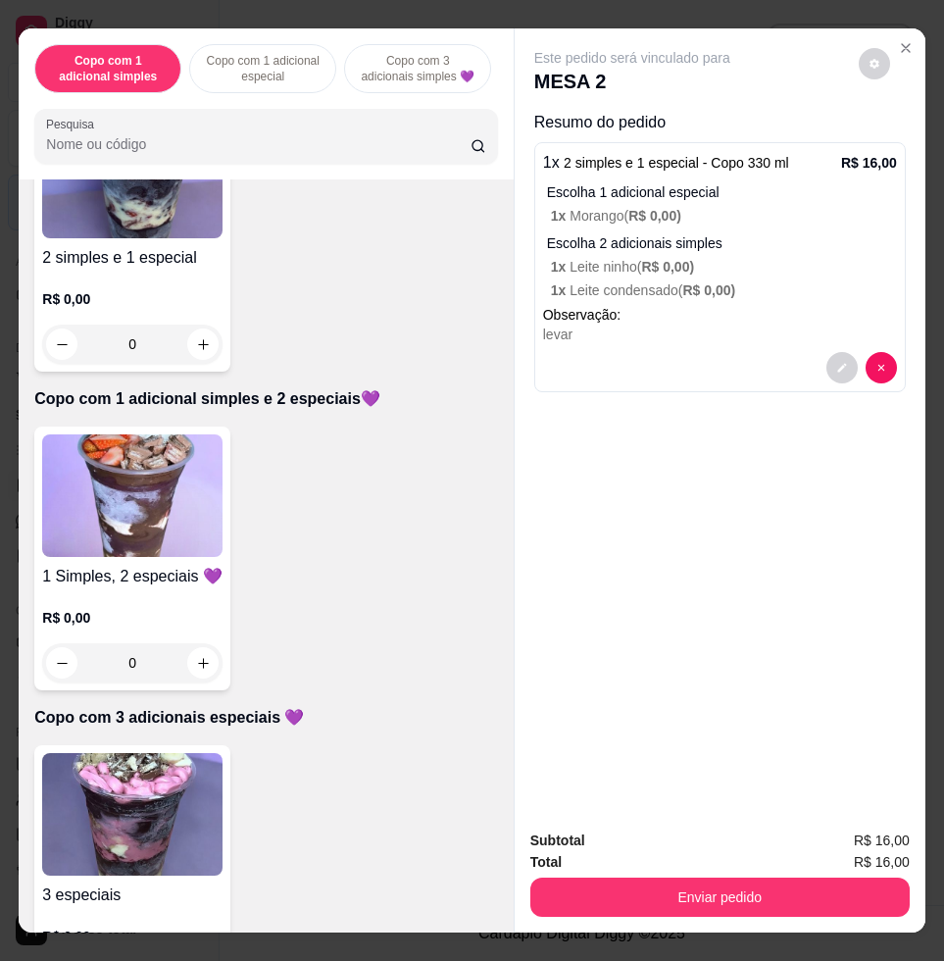
click at [779, 927] on div "Copo com 1 adicional simples Copo com 1 adicional especial Copo com 3 adicionai…" at bounding box center [472, 480] width 944 height 961
click at [784, 898] on button "Enviar pedido" at bounding box center [719, 896] width 379 height 39
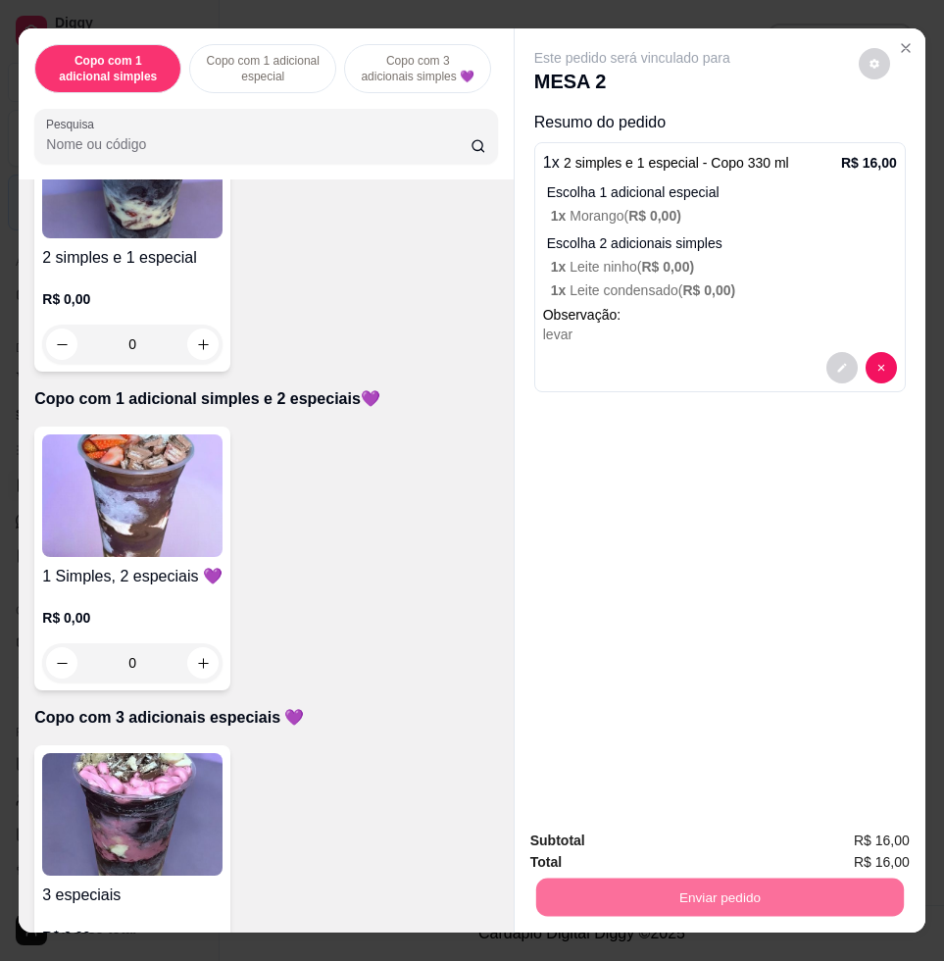
click at [879, 836] on button "Enviar pedido" at bounding box center [857, 839] width 108 height 36
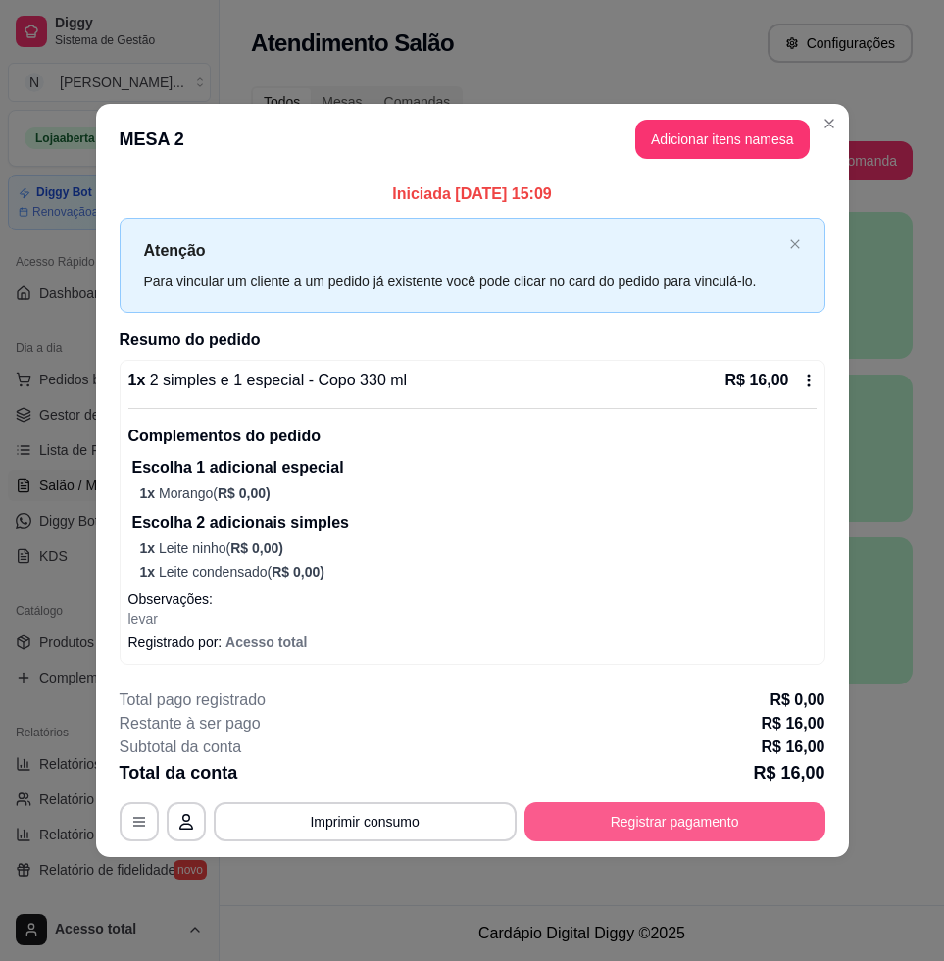
click at [722, 854] on div "**********" at bounding box center [472, 480] width 944 height 961
click at [722, 842] on footer "**********" at bounding box center [472, 765] width 753 height 184
click at [724, 821] on button "Registrar pagamento" at bounding box center [674, 821] width 301 height 39
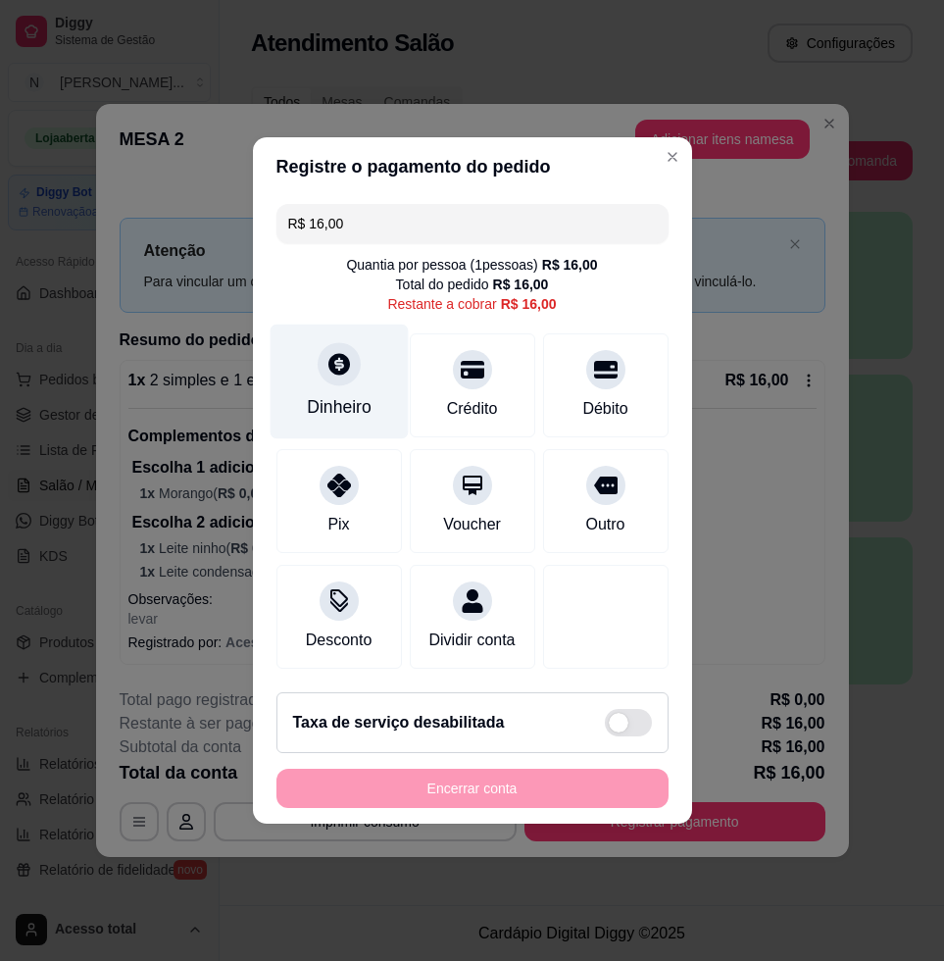
click at [346, 394] on div "Dinheiro" at bounding box center [339, 406] width 65 height 25
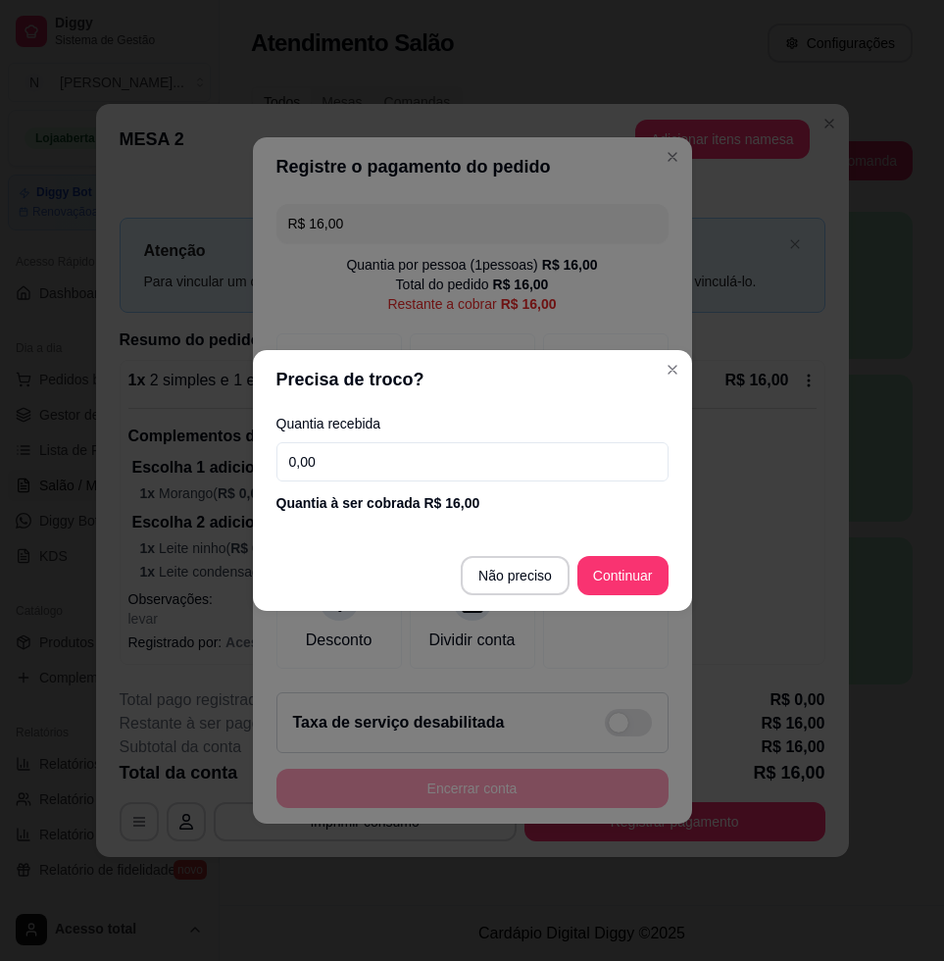
click at [428, 455] on input "0,00" at bounding box center [472, 461] width 392 height 39
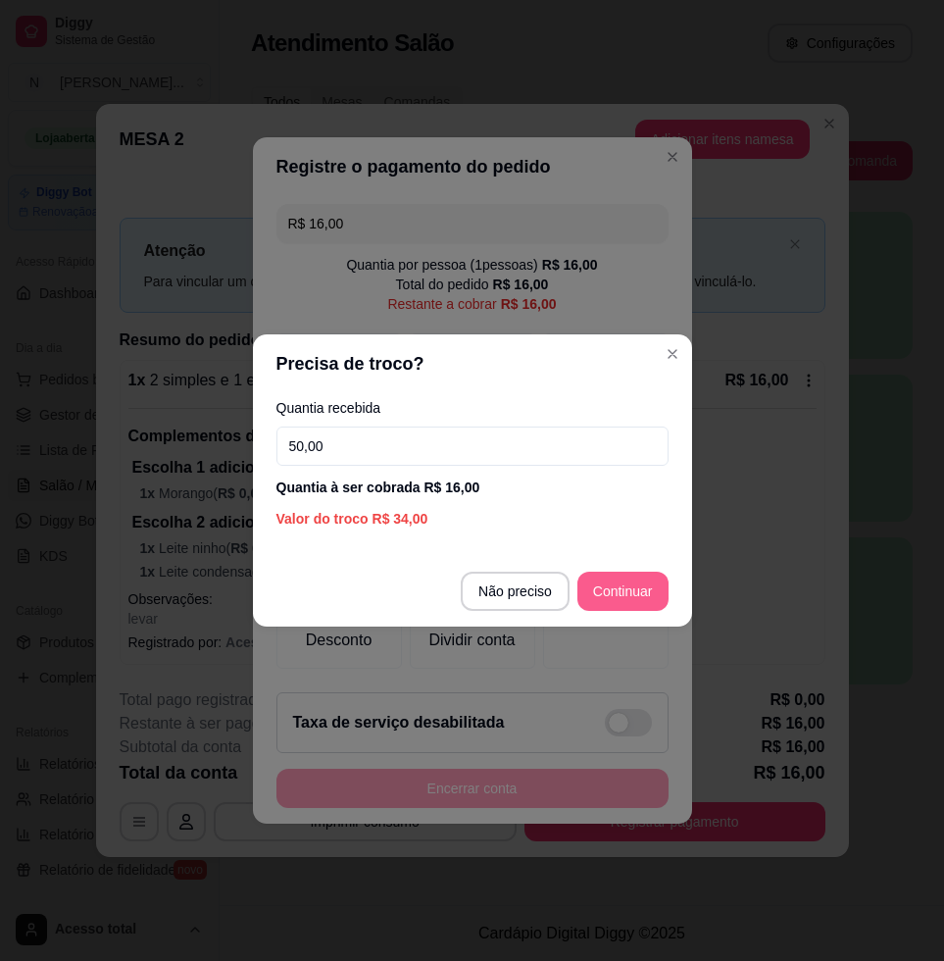
type input "50,00"
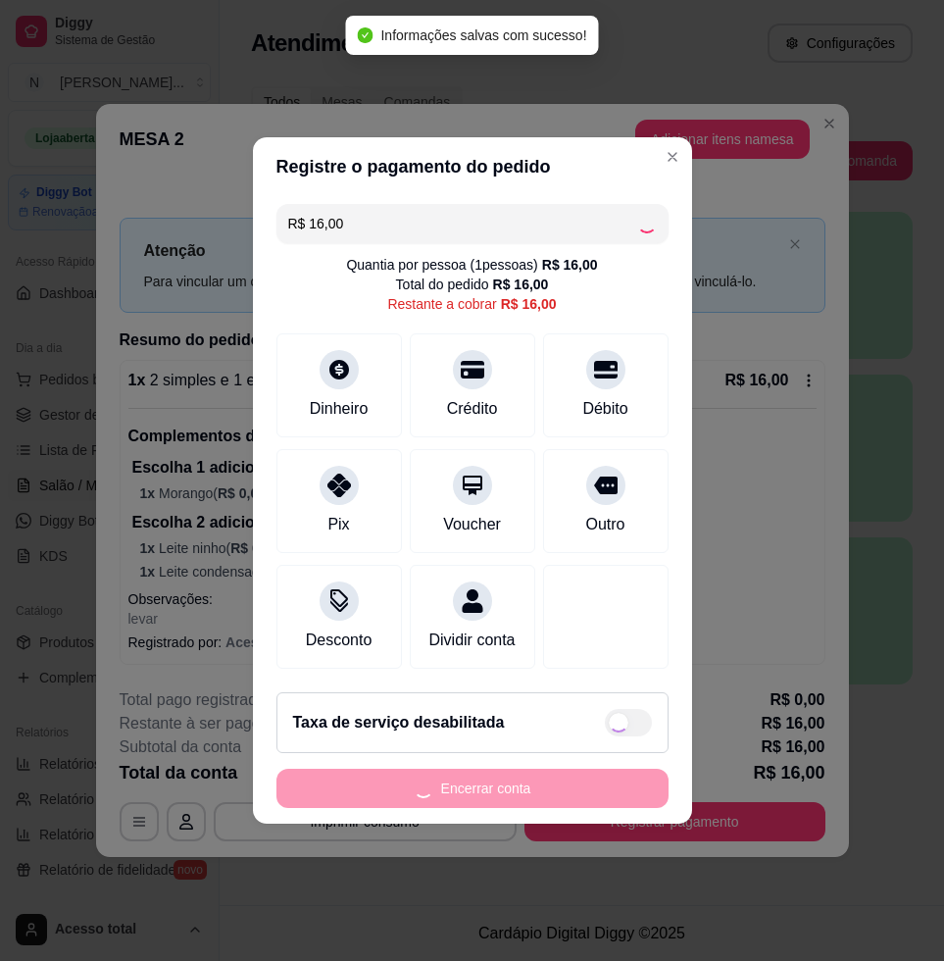
type input "R$ 0,00"
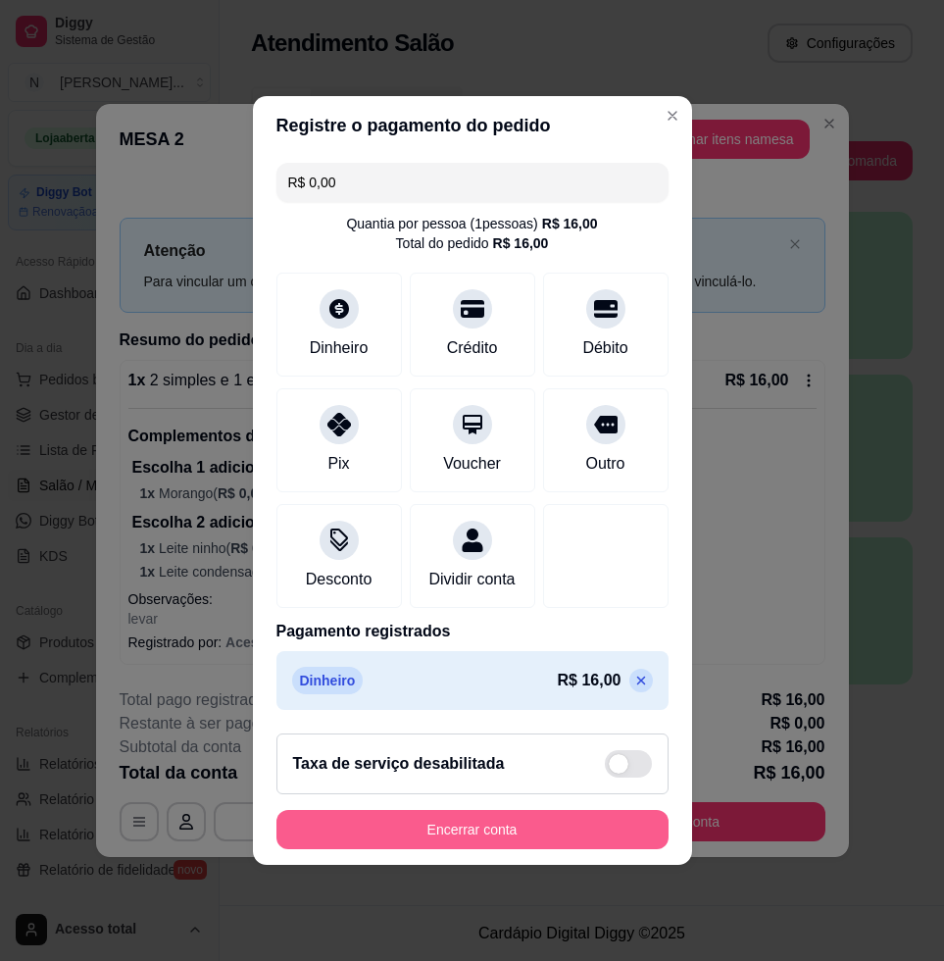
click at [467, 838] on button "Encerrar conta" at bounding box center [472, 829] width 392 height 39
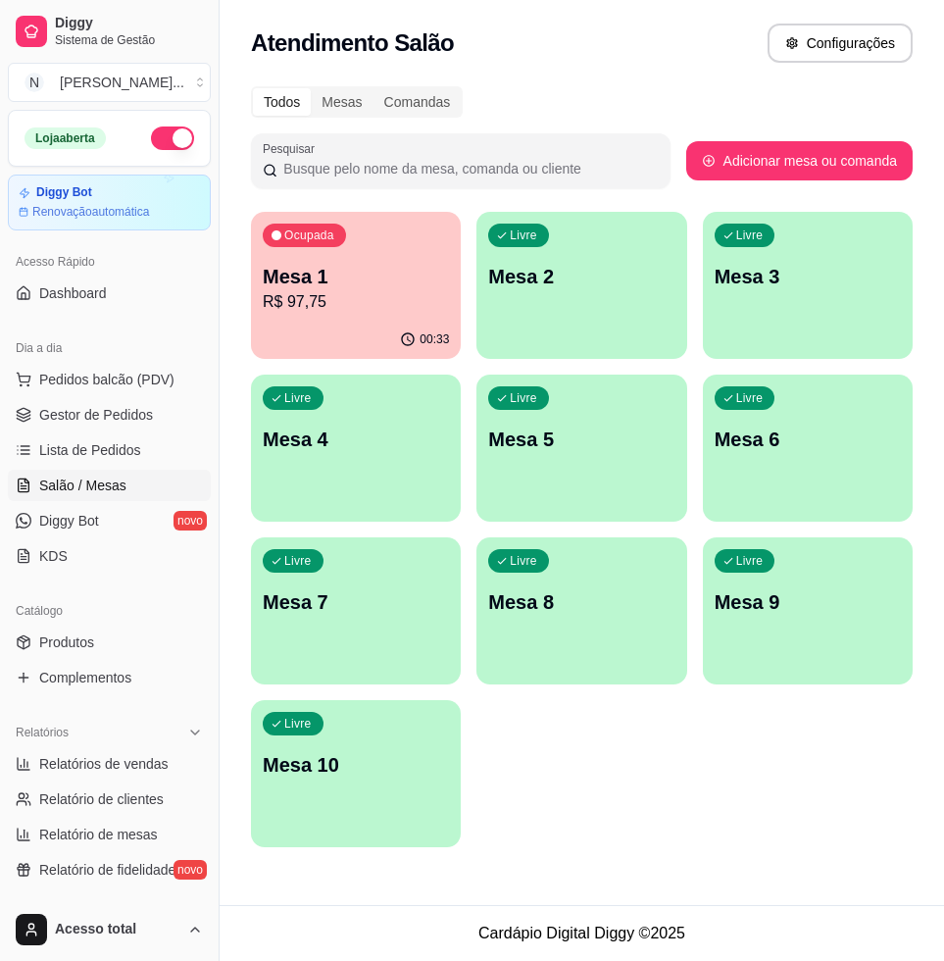
click at [346, 267] on p "Mesa 1" at bounding box center [356, 276] width 186 height 27
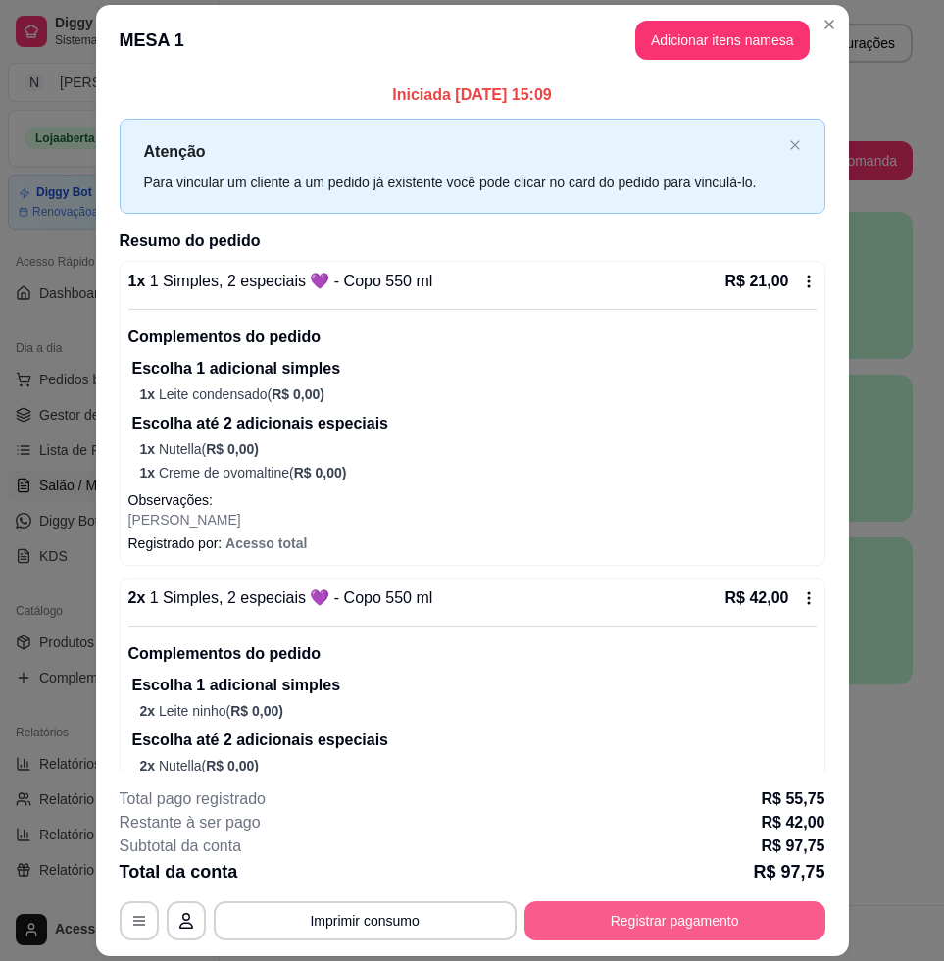
click at [679, 911] on button "Registrar pagamento" at bounding box center [674, 920] width 301 height 39
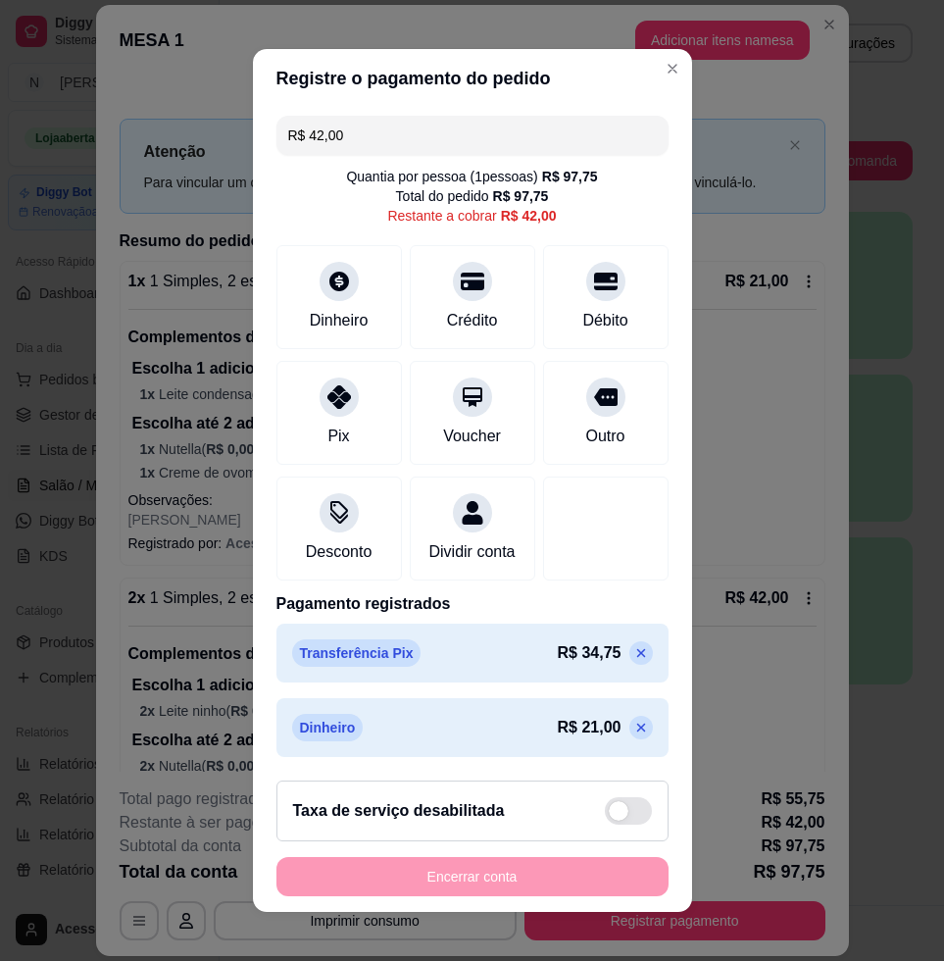
scroll to position [15, 0]
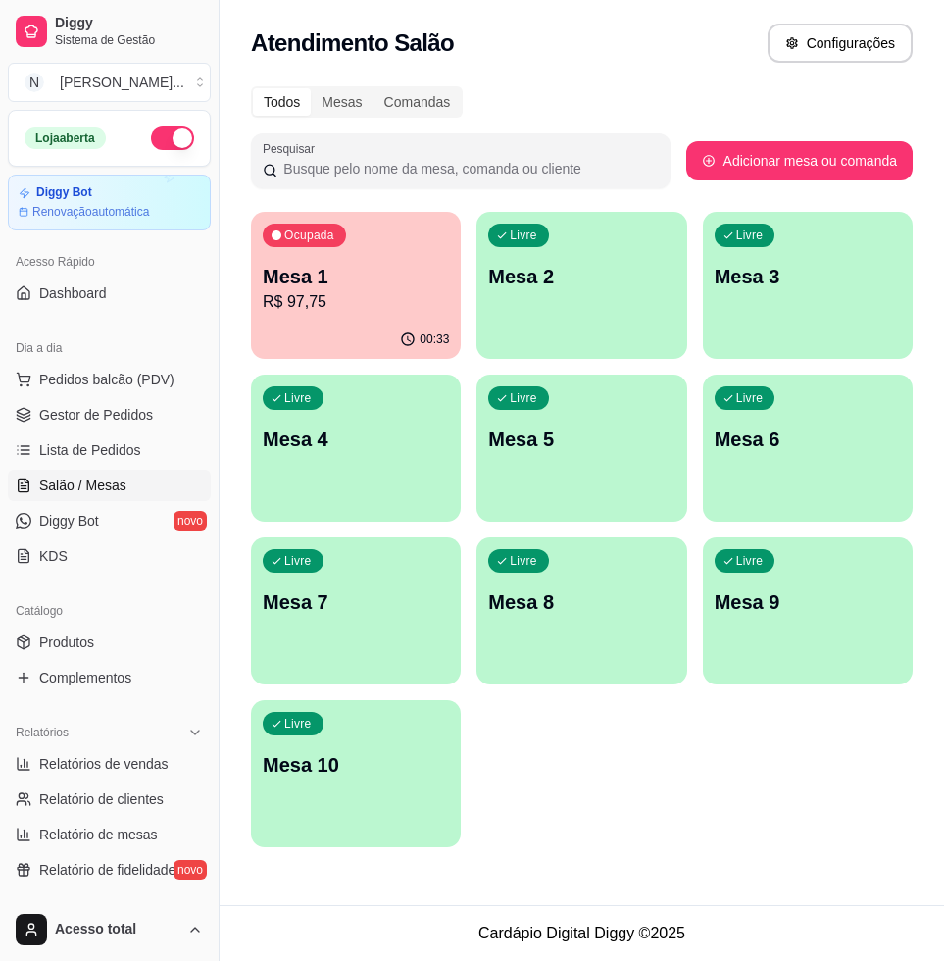
click at [388, 266] on p "Mesa 1" at bounding box center [356, 276] width 186 height 27
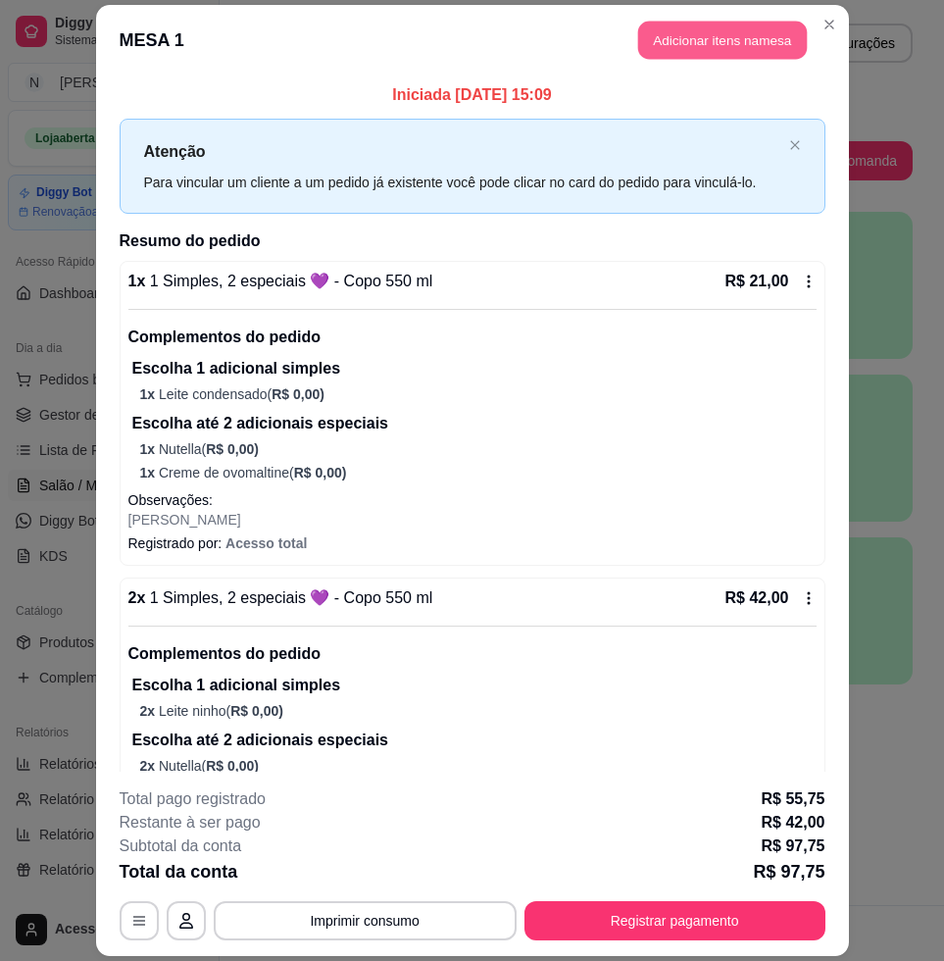
click at [752, 45] on button "Adicionar itens na mesa" at bounding box center [722, 41] width 169 height 38
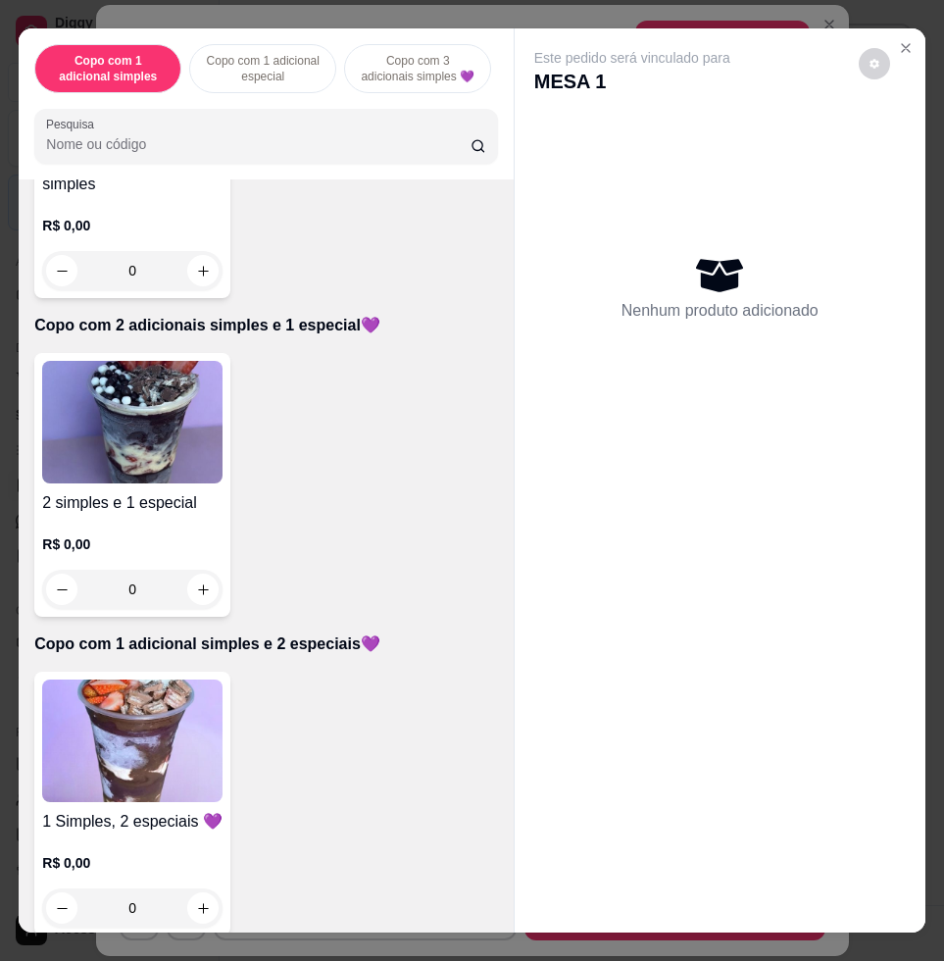
scroll to position [1225, 0]
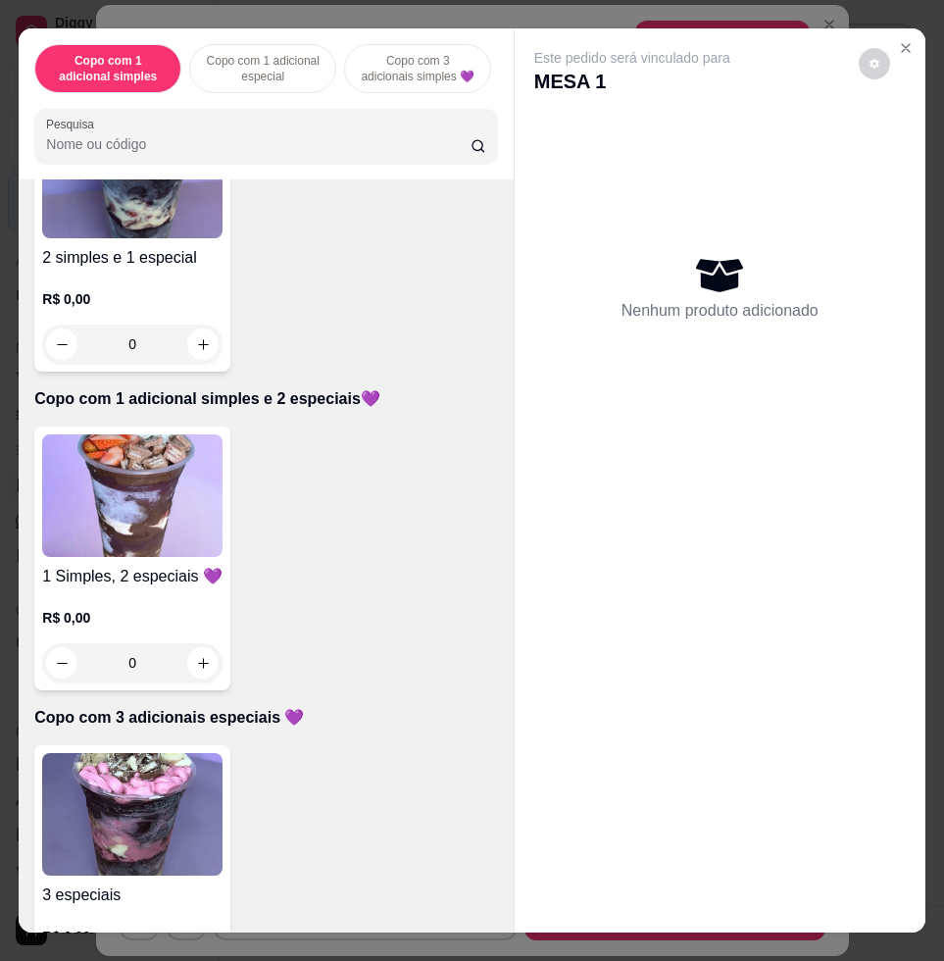
click at [189, 792] on img at bounding box center [132, 814] width 180 height 123
click at [87, 828] on img at bounding box center [132, 814] width 180 height 123
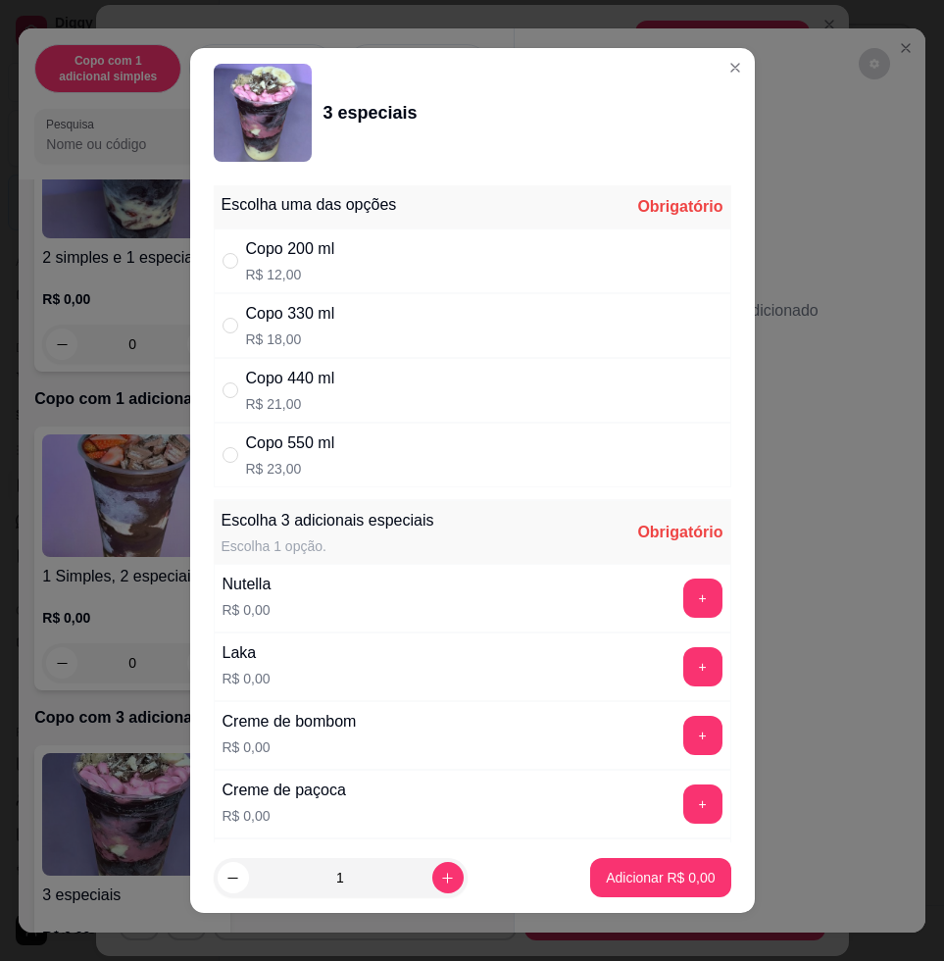
click at [352, 444] on div "Copo 550 ml R$ 23,00" at bounding box center [473, 455] width 518 height 65
radio input "true"
click at [683, 587] on button "+" at bounding box center [702, 598] width 38 height 38
click at [542, 588] on div "Nutella R$ 0,00 - 1 +" at bounding box center [473, 598] width 518 height 69
click at [596, 595] on button "-" at bounding box center [615, 598] width 38 height 38
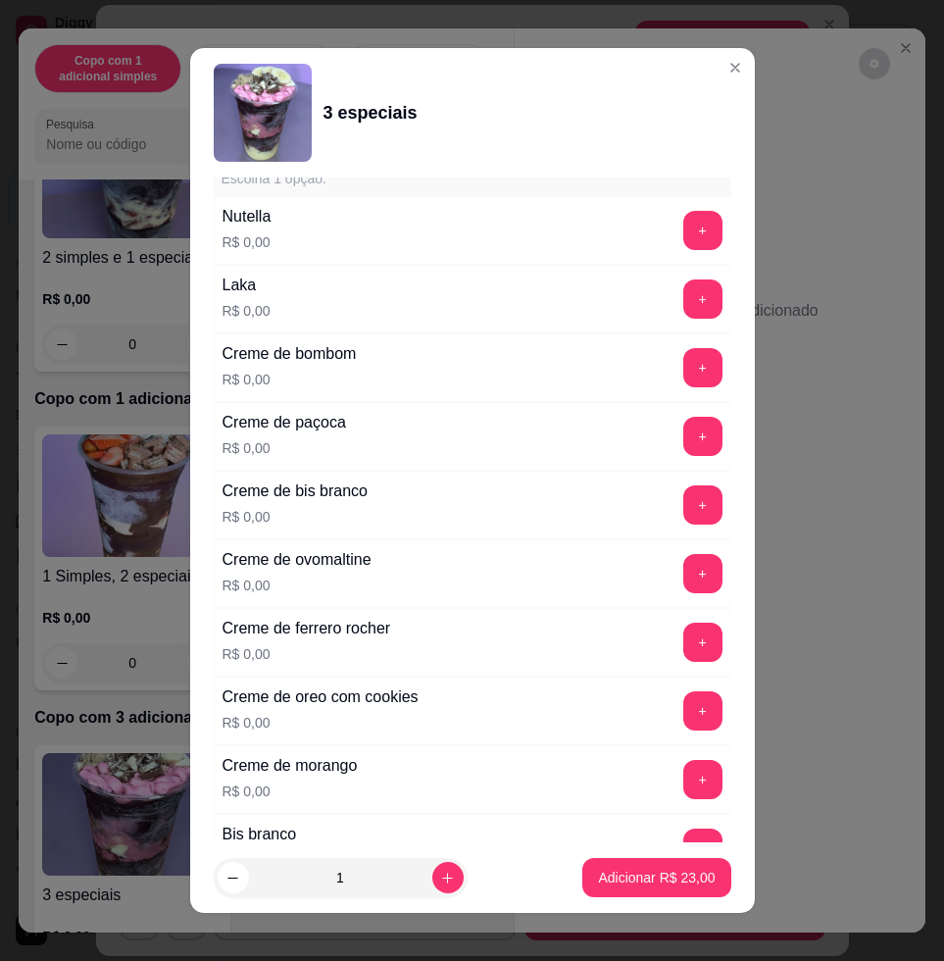
scroll to position [490, 0]
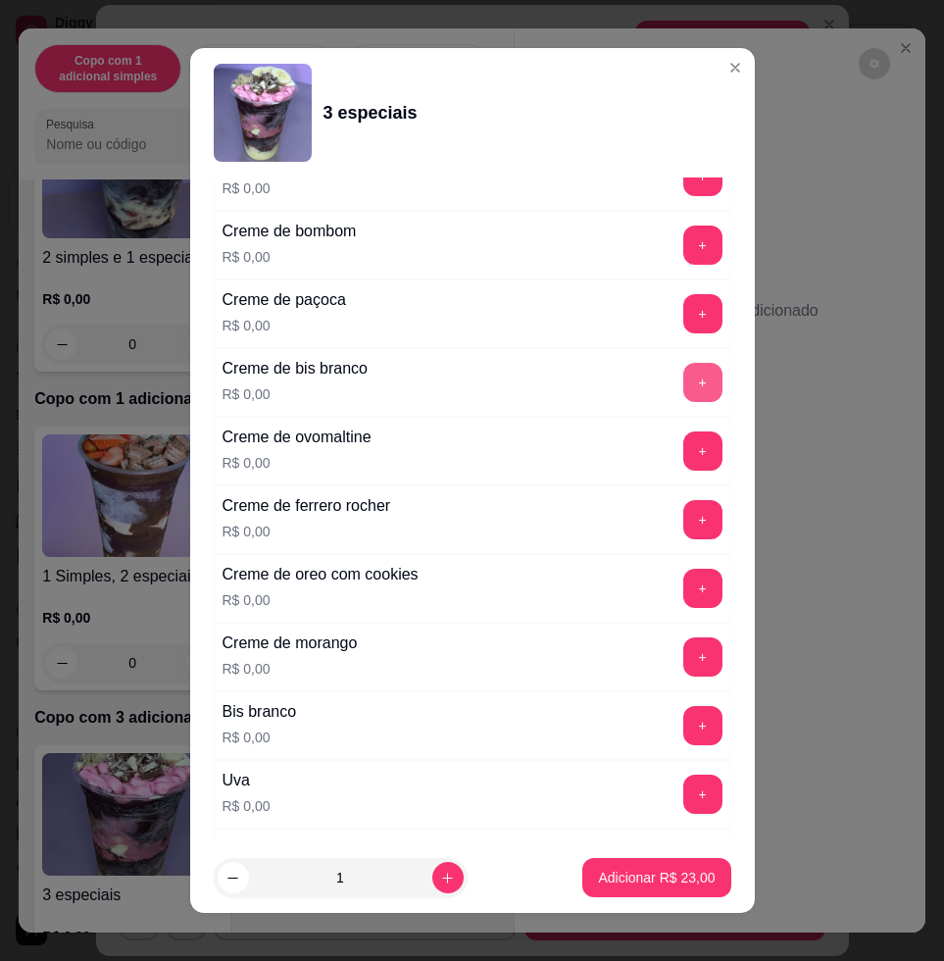
click at [683, 385] on button "+" at bounding box center [702, 382] width 39 height 39
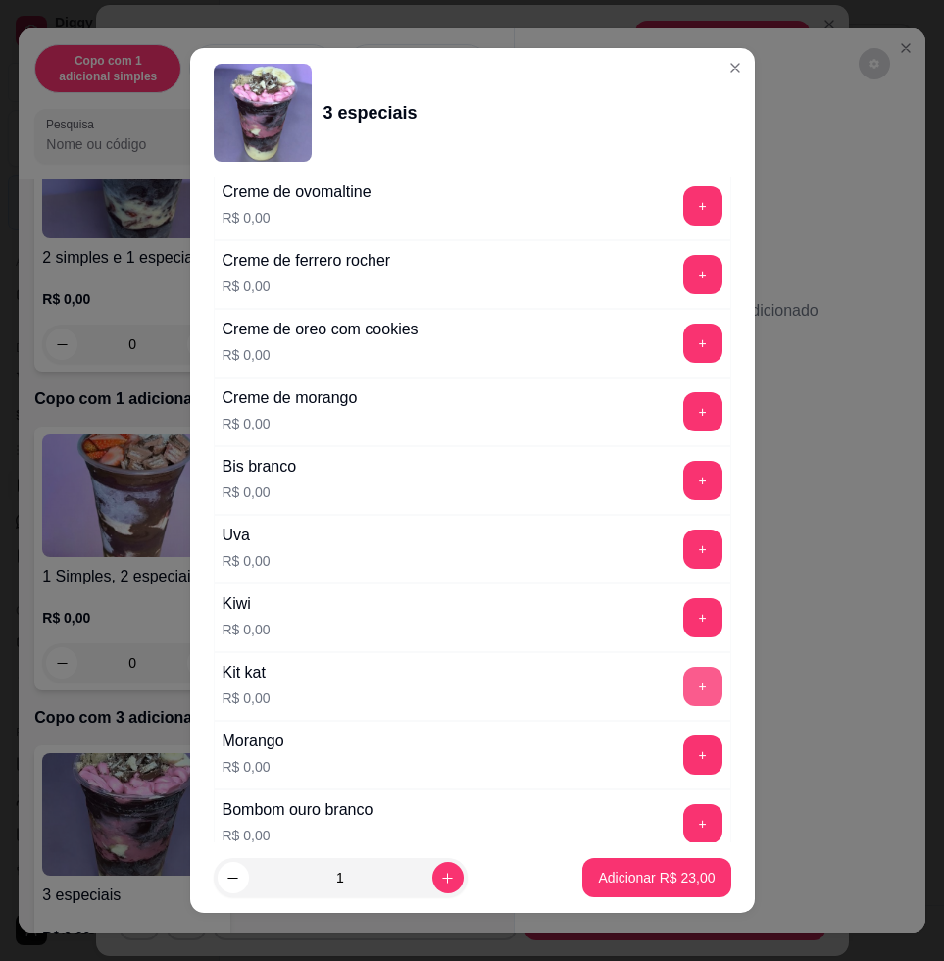
click at [683, 681] on button "+" at bounding box center [702, 686] width 39 height 39
click at [683, 760] on button "+" at bounding box center [702, 755] width 38 height 38
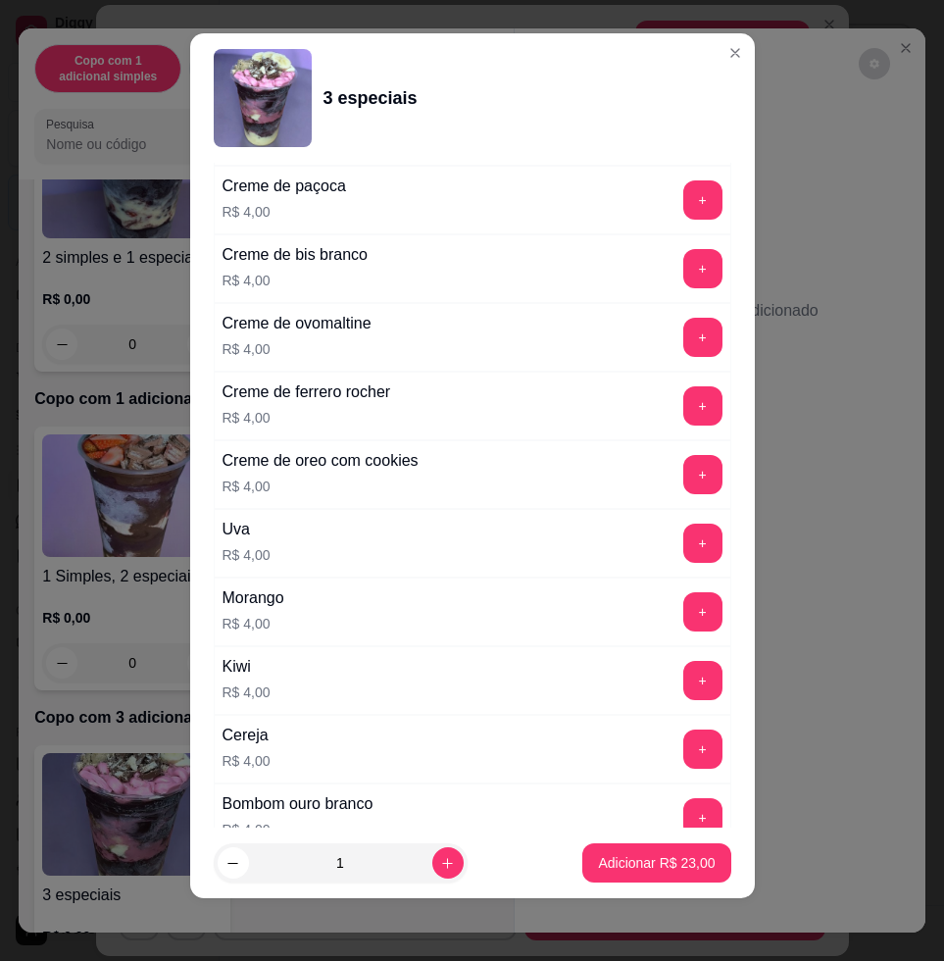
scroll to position [4043, 0]
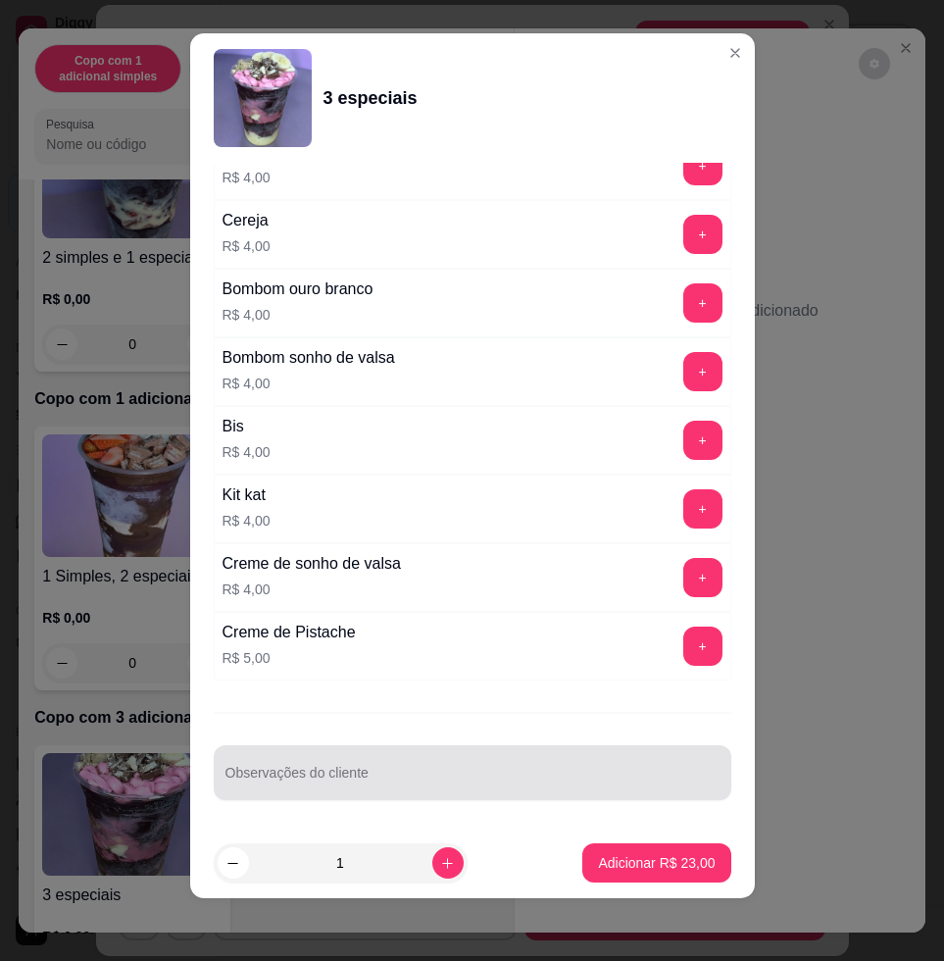
click at [658, 766] on div at bounding box center [472, 772] width 494 height 39
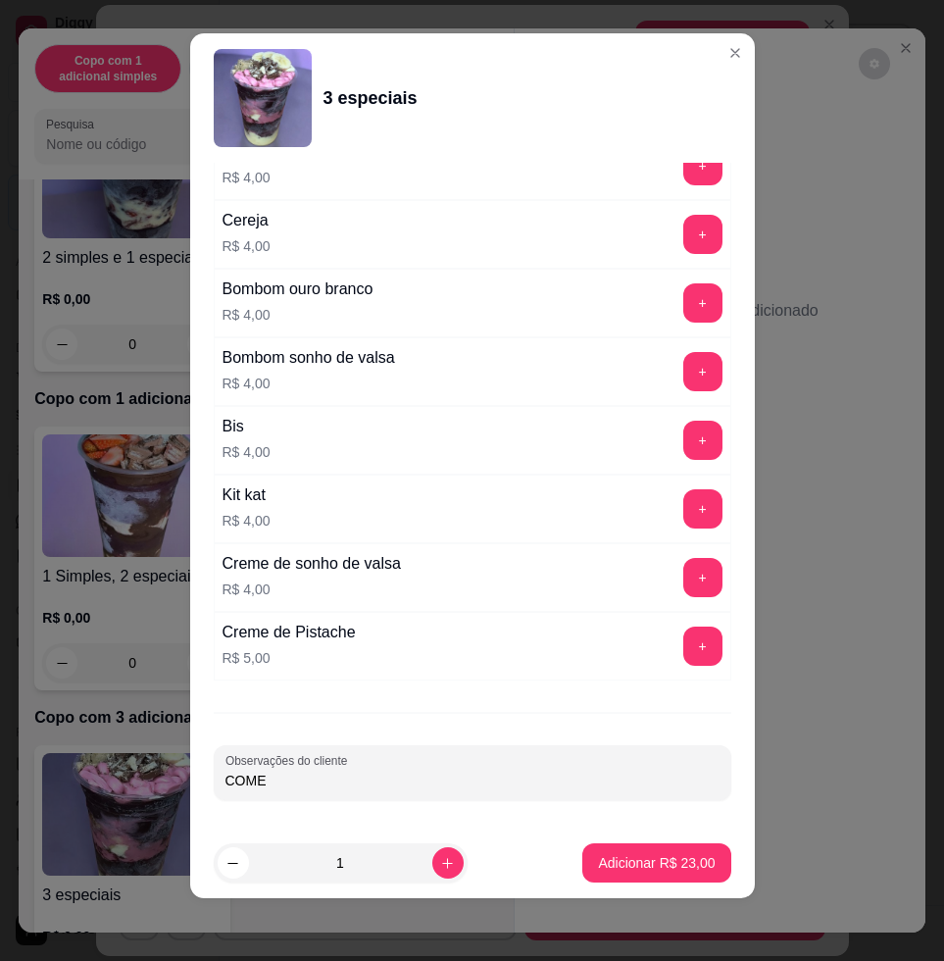
type input "COMER"
click at [646, 843] on button "Adicionar R$ 23,00" at bounding box center [656, 862] width 148 height 39
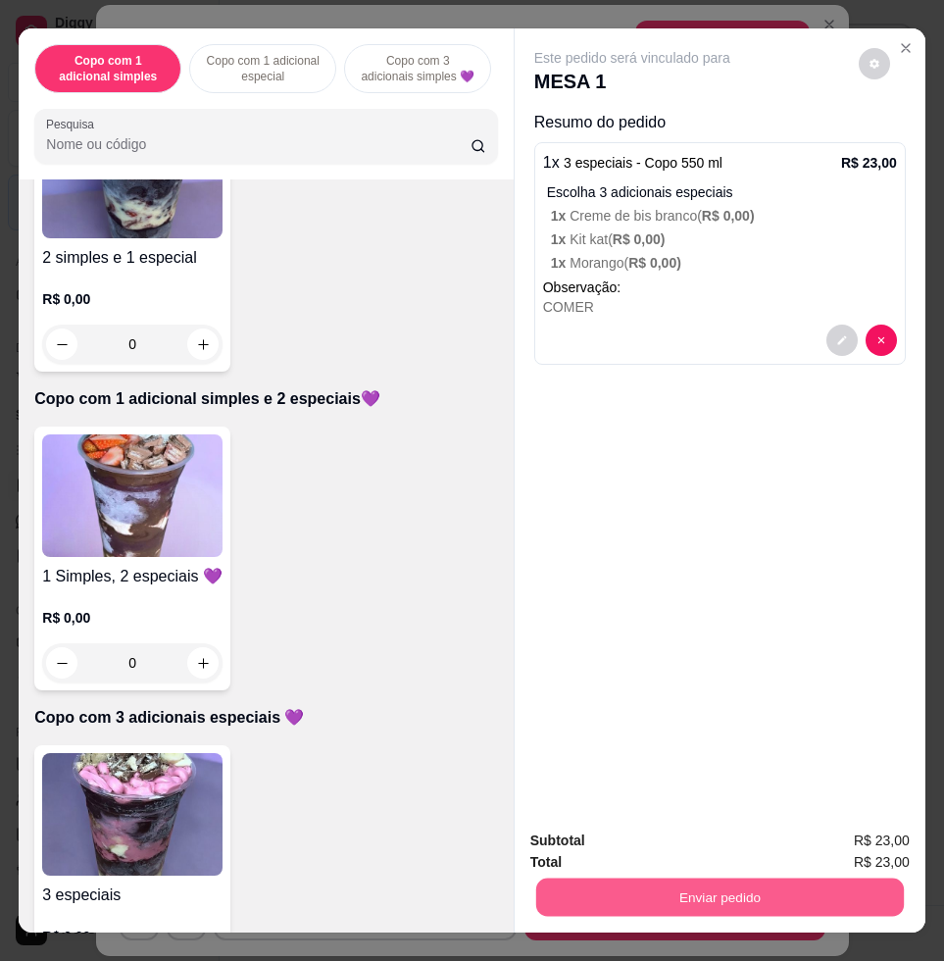
click at [756, 879] on button "Enviar pedido" at bounding box center [720, 896] width 368 height 38
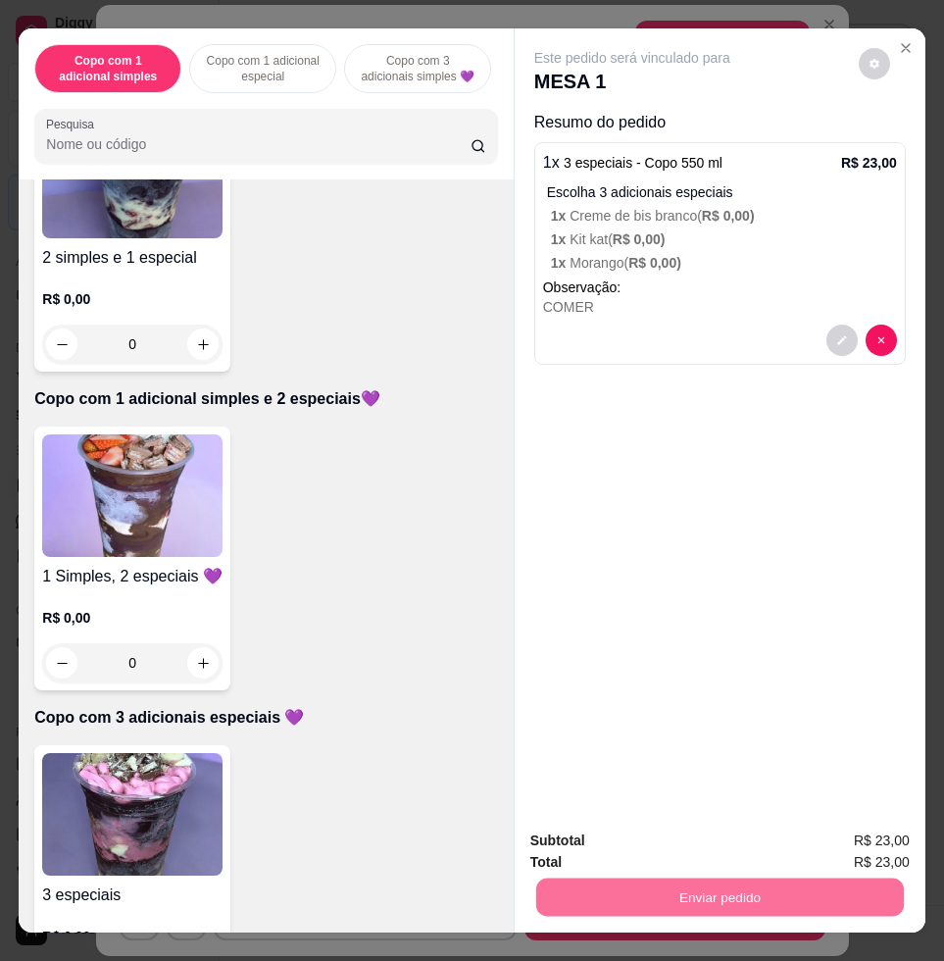
click at [885, 845] on button "Enviar pedido" at bounding box center [856, 839] width 111 height 37
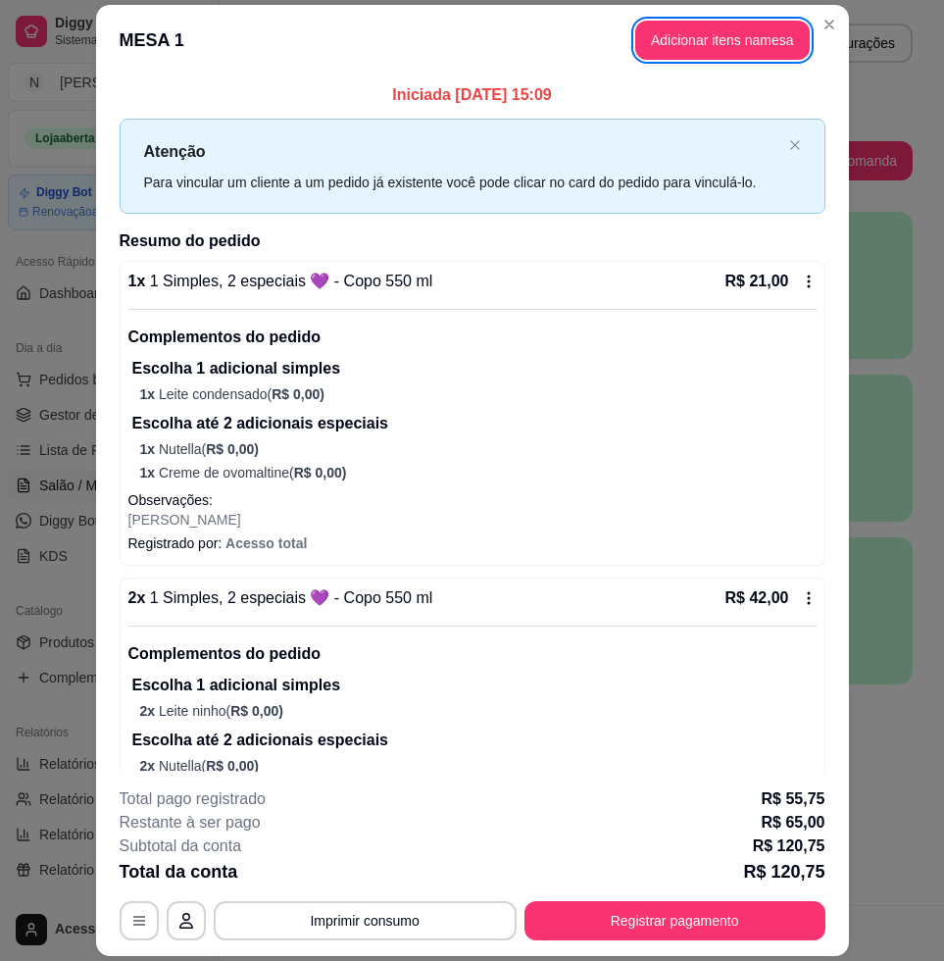
scroll to position [368, 0]
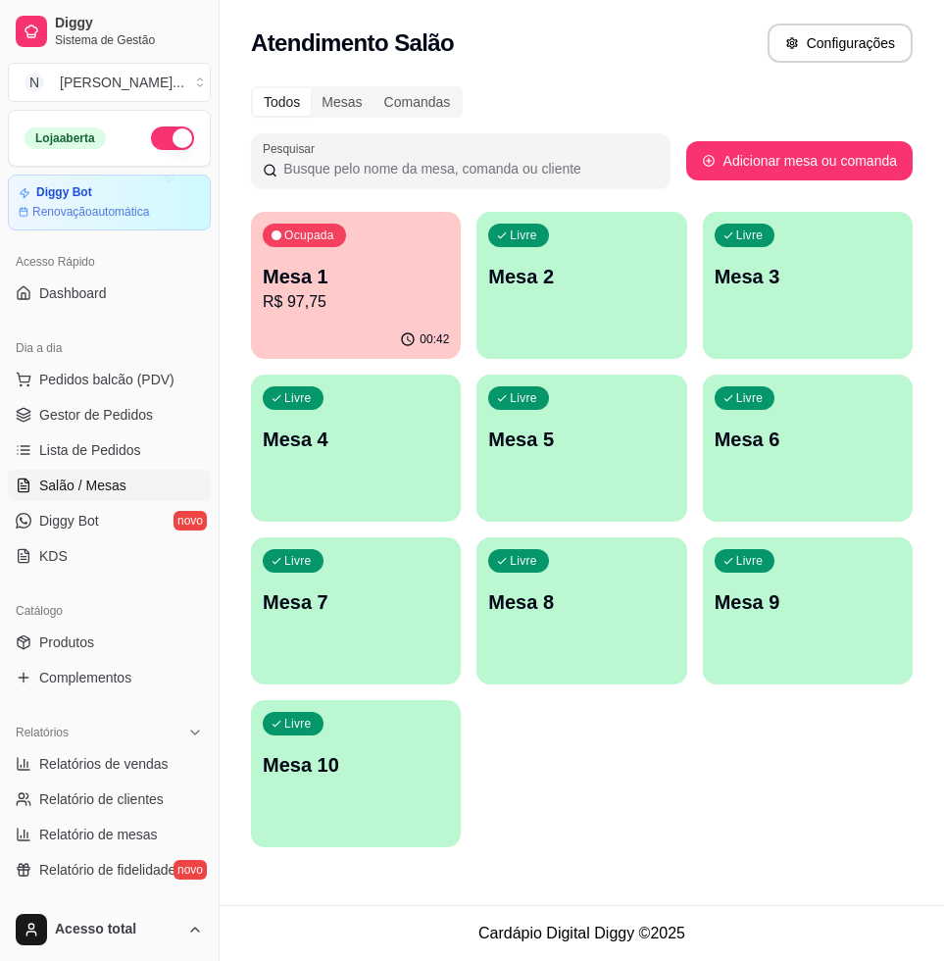
click at [332, 311] on p "R$ 97,75" at bounding box center [356, 302] width 186 height 24
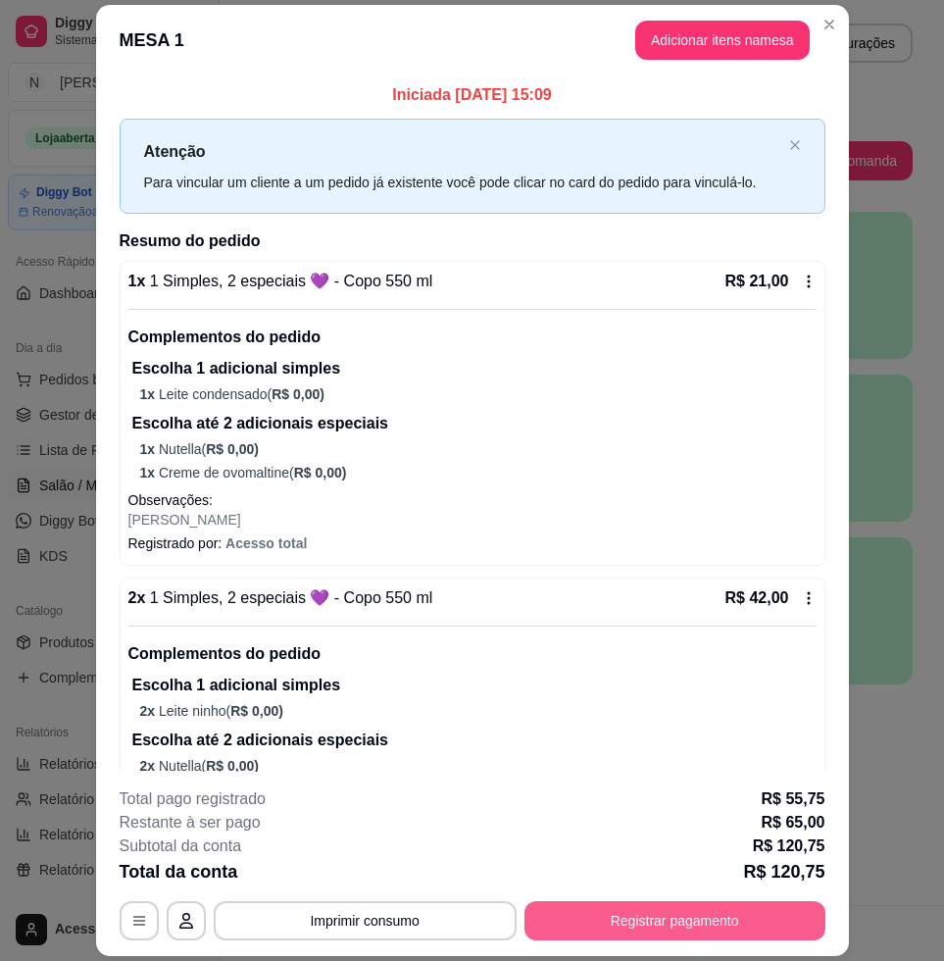
click at [622, 908] on button "Registrar pagamento" at bounding box center [674, 920] width 301 height 39
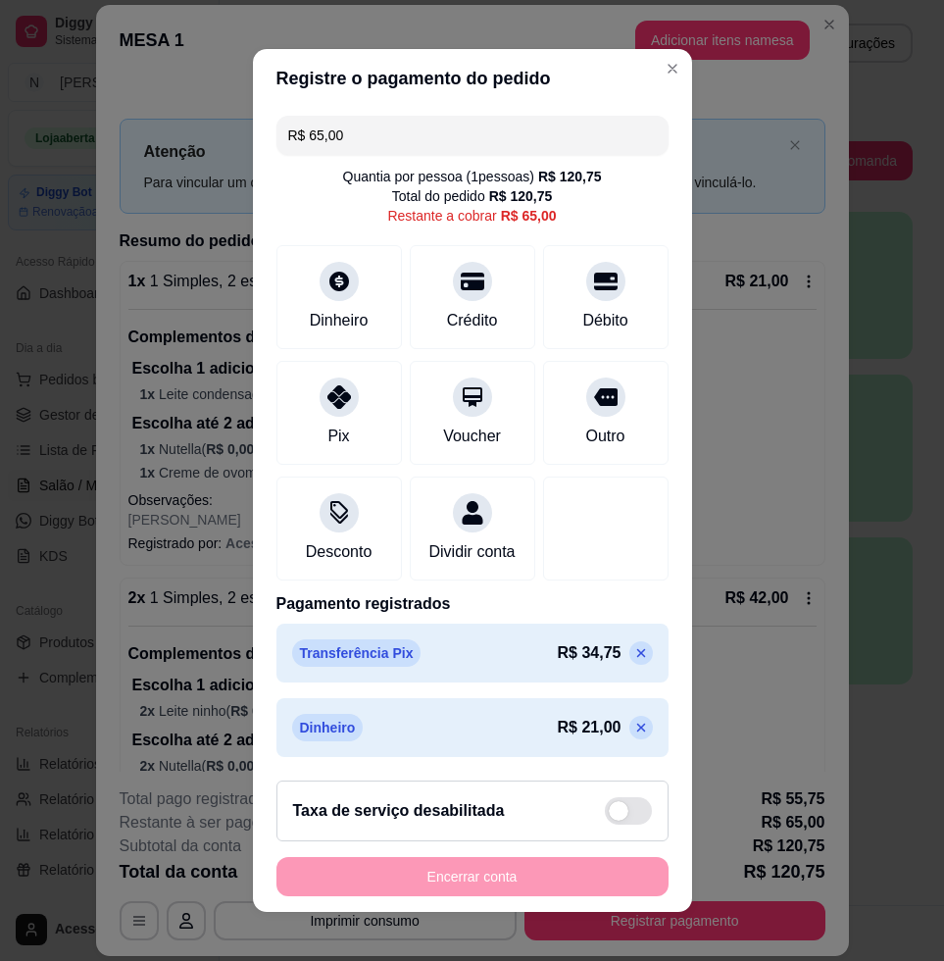
click at [481, 133] on input "R$ 65,00" at bounding box center [472, 135] width 369 height 39
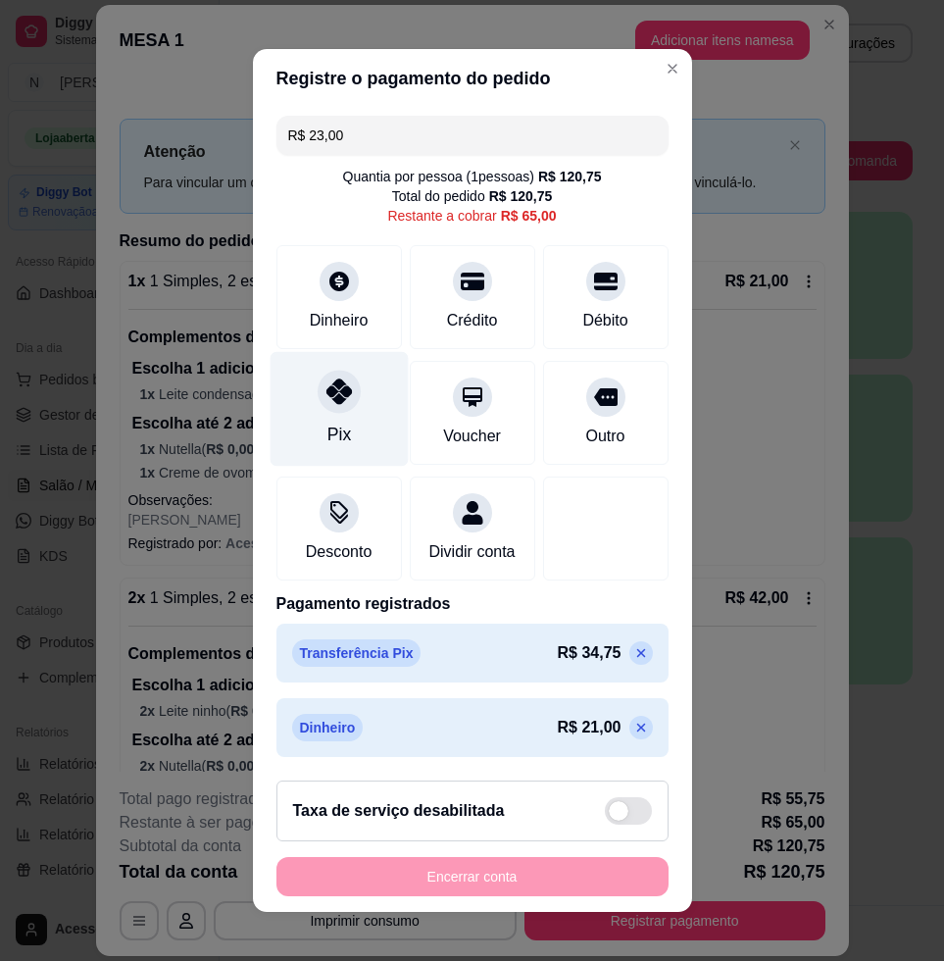
click at [359, 398] on div "Pix" at bounding box center [339, 409] width 138 height 115
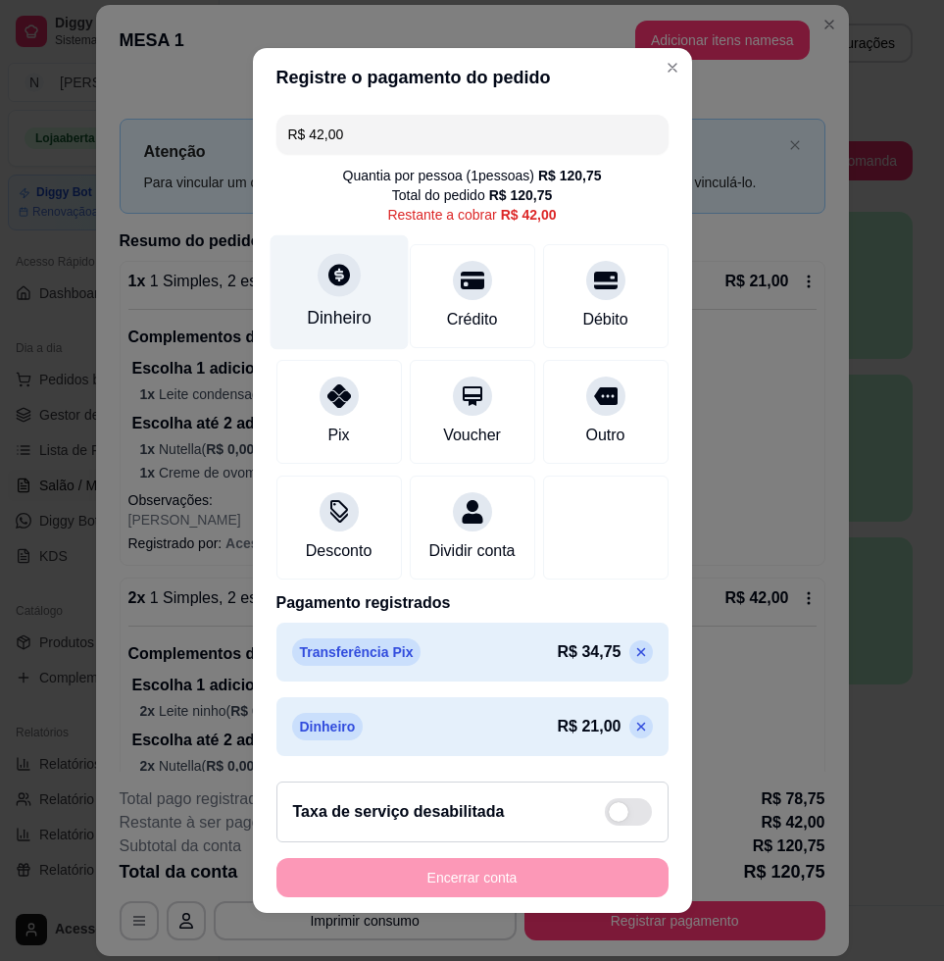
click at [336, 324] on div "Dinheiro" at bounding box center [339, 317] width 65 height 25
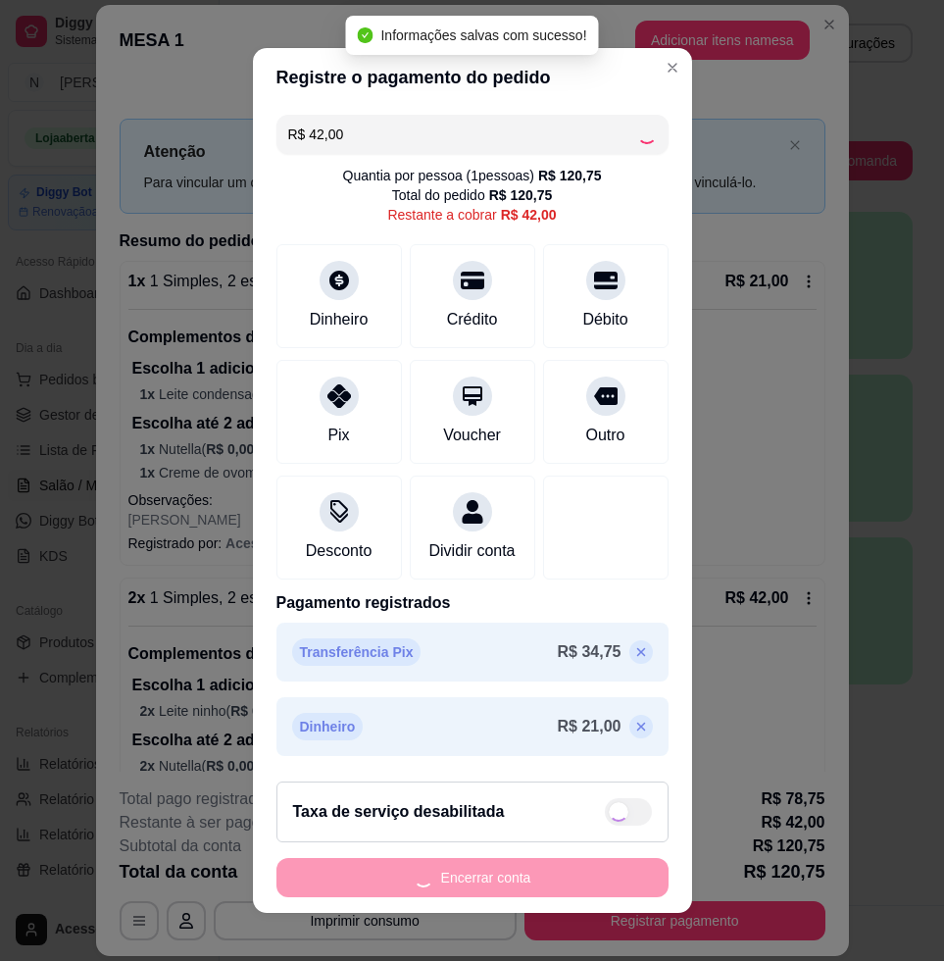
type input "R$ 0,00"
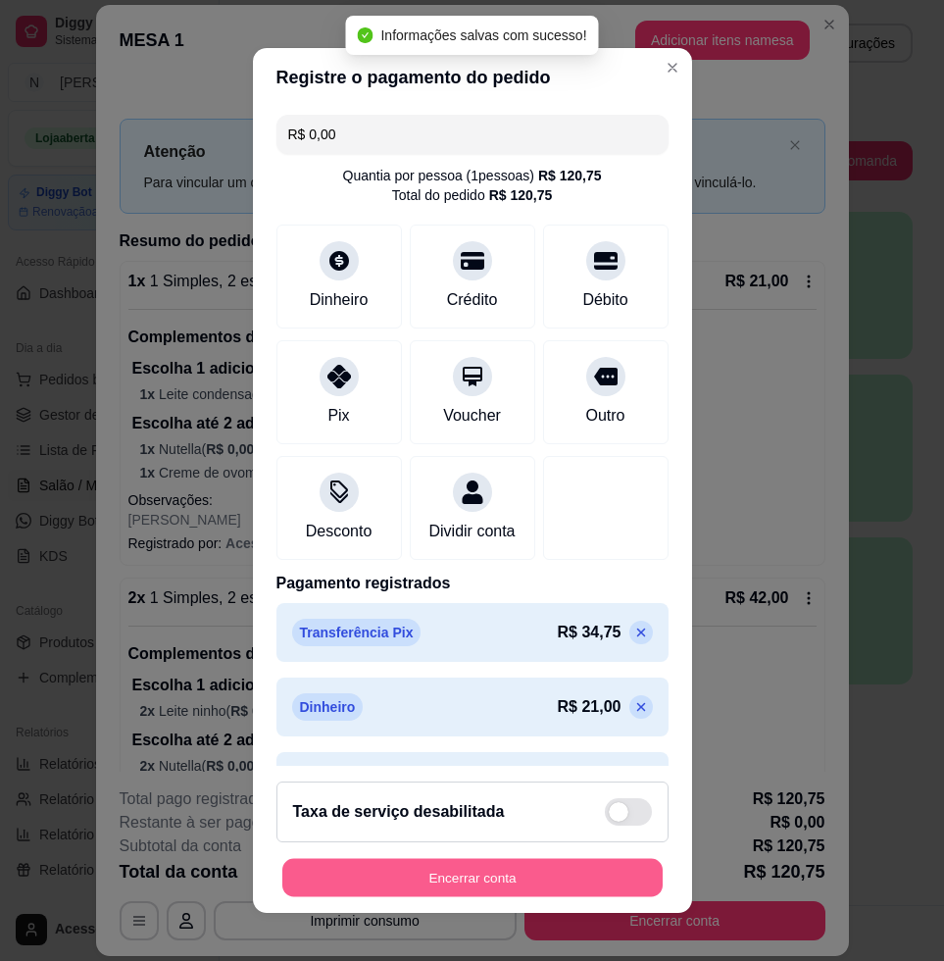
click at [616, 880] on button "Encerrar conta" at bounding box center [472, 878] width 380 height 38
